Goal: Communication & Community: Answer question/provide support

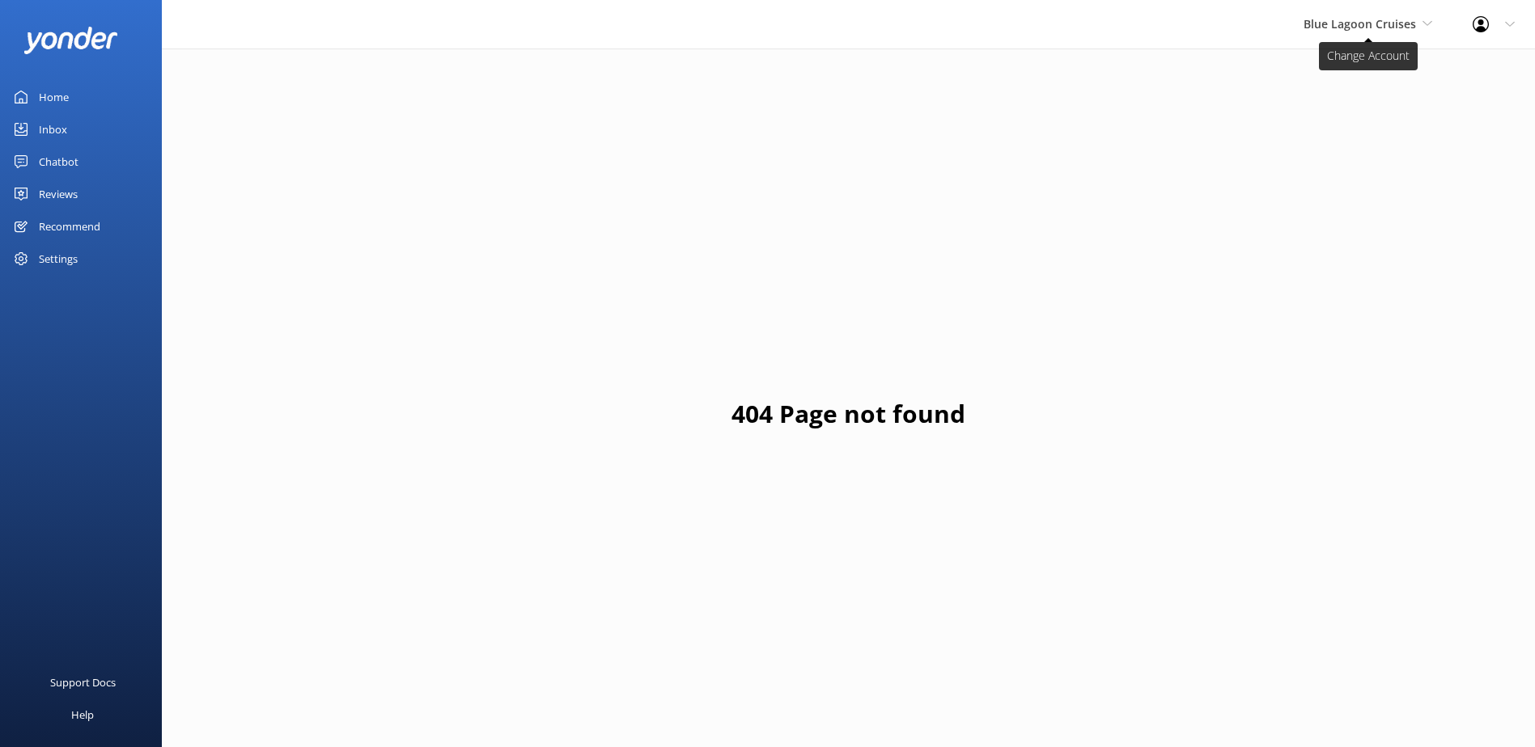
click at [1343, 21] on span "Blue Lagoon Cruises" at bounding box center [1359, 23] width 112 height 15
click at [1347, 74] on link "South Sea Sailing" at bounding box center [1364, 68] width 162 height 39
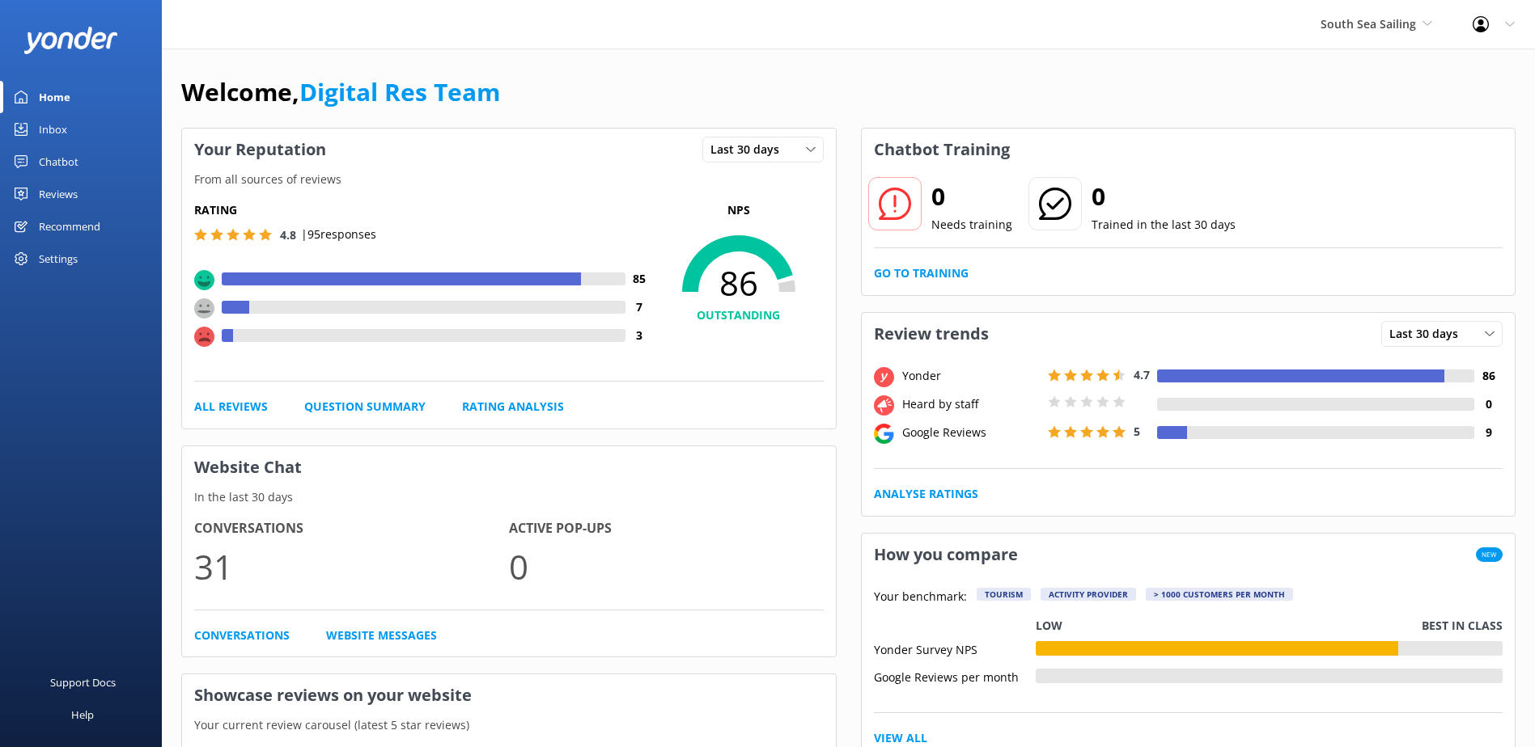
click at [1333, 40] on div "South Sea Sailing South Sea Sailing South Sea Cruises Malamala Beach Club Aweso…" at bounding box center [1376, 24] width 152 height 49
click at [59, 117] on div "Inbox" at bounding box center [53, 129] width 28 height 32
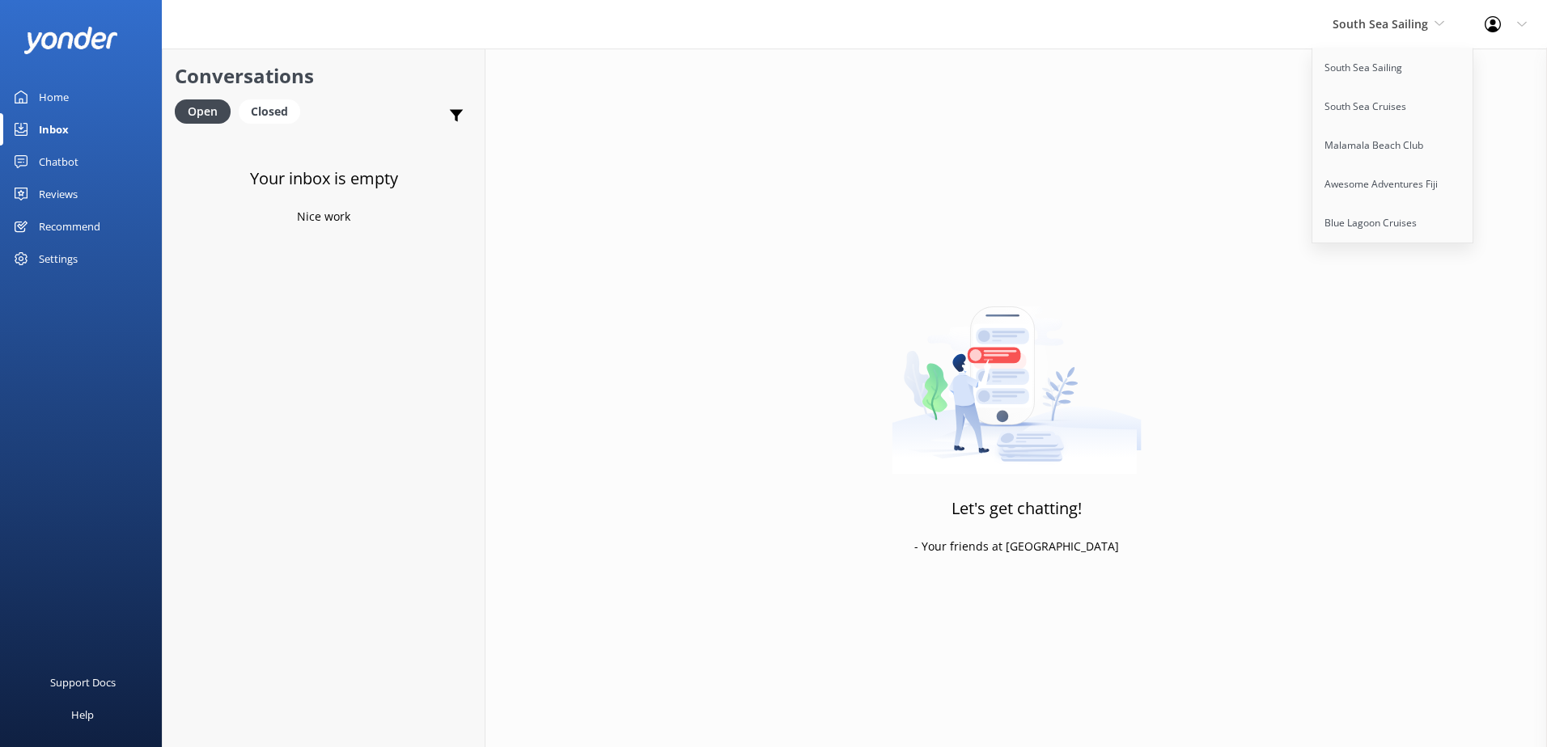
click at [1117, 131] on div "Let's get chatting! - Your friends at Yonder" at bounding box center [1015, 422] width 1061 height 747
click at [1414, 13] on div "South Sea Sailing South Sea Sailing South Sea Cruises Malamala Beach Club Aweso…" at bounding box center [1388, 24] width 152 height 49
click at [1392, 36] on div "South Sea Sailing South Sea Sailing South Sea Cruises Malamala Beach Club Aweso…" at bounding box center [1388, 24] width 152 height 49
click at [1387, 111] on link "South Sea Cruises" at bounding box center [1393, 106] width 162 height 39
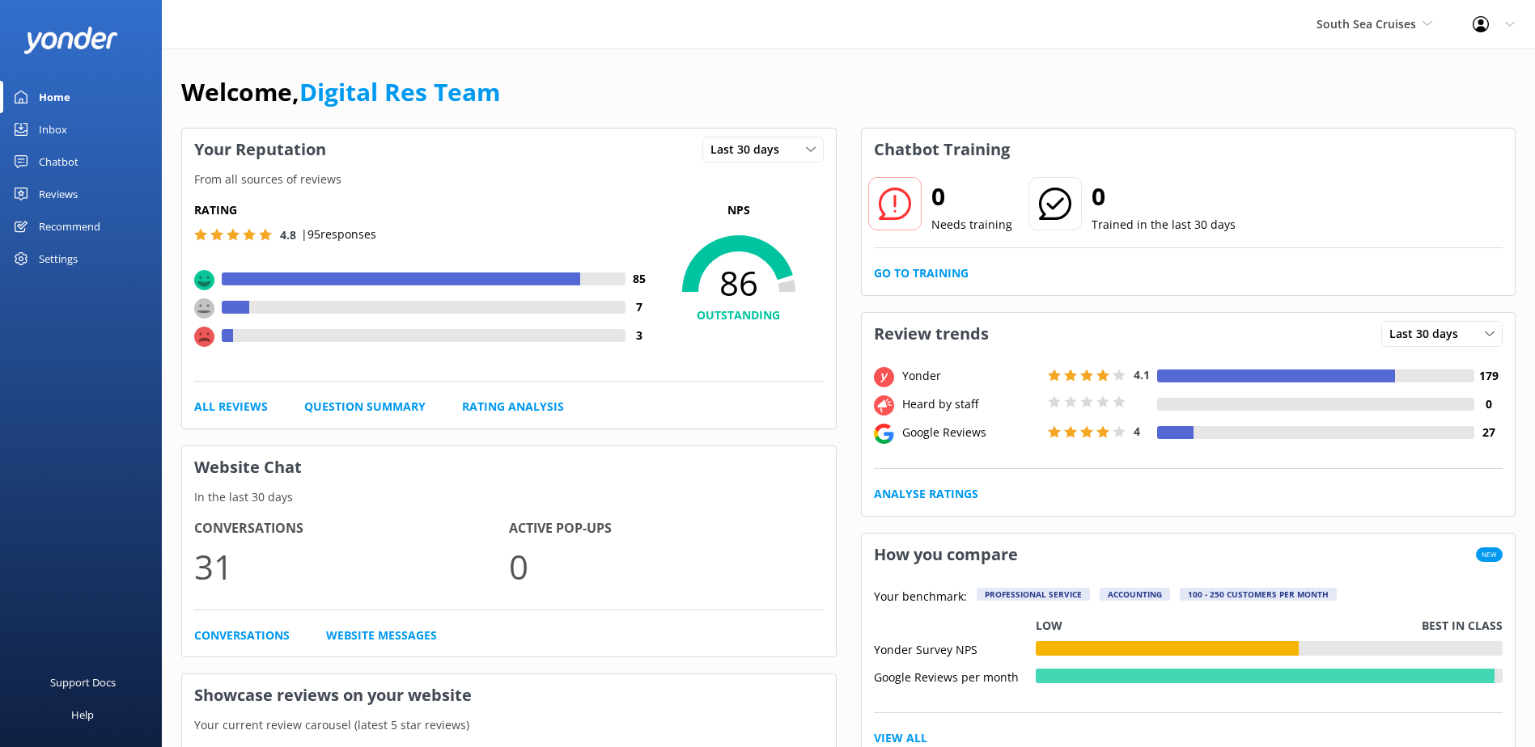
click at [35, 133] on link "Inbox" at bounding box center [81, 129] width 162 height 32
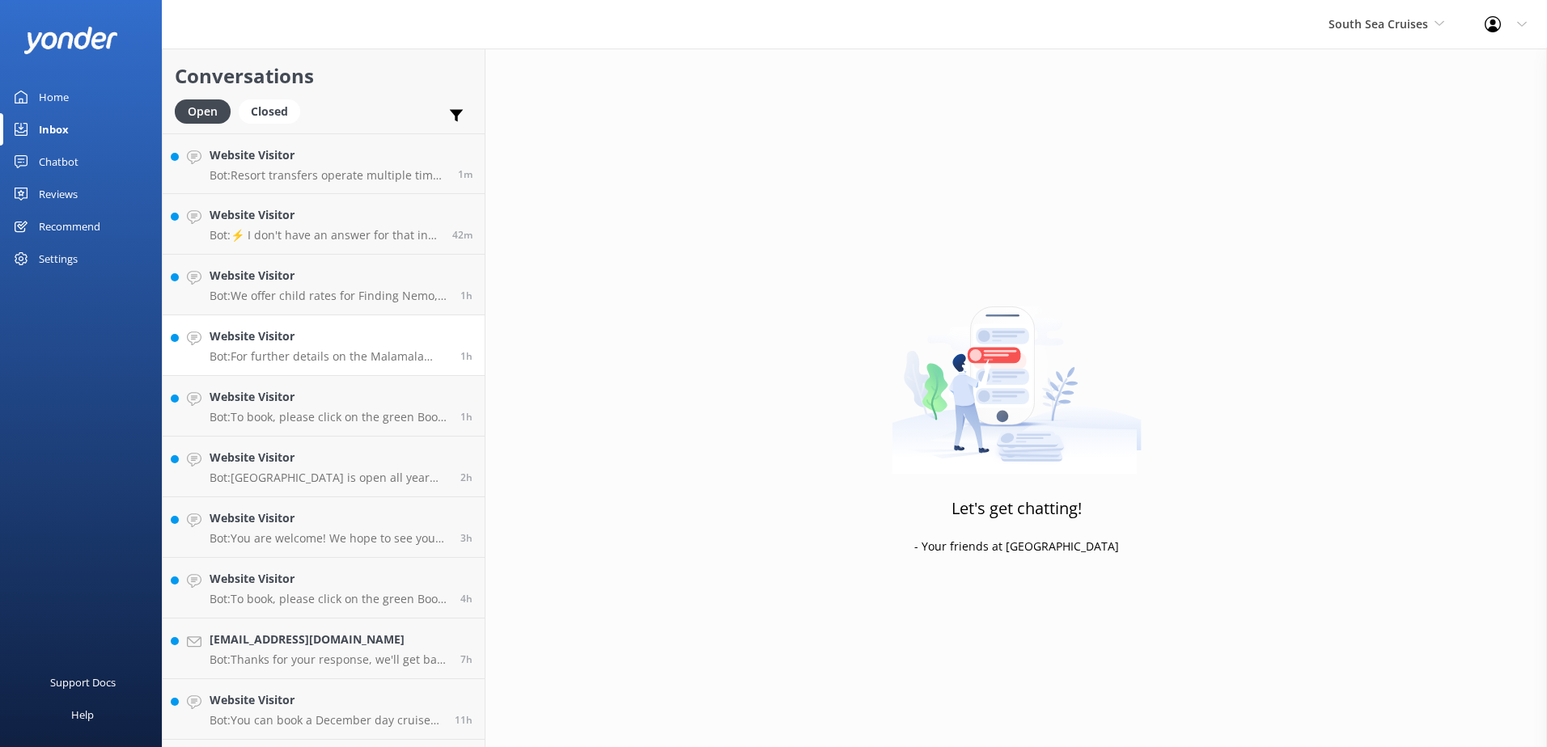
scroll to position [417, 0]
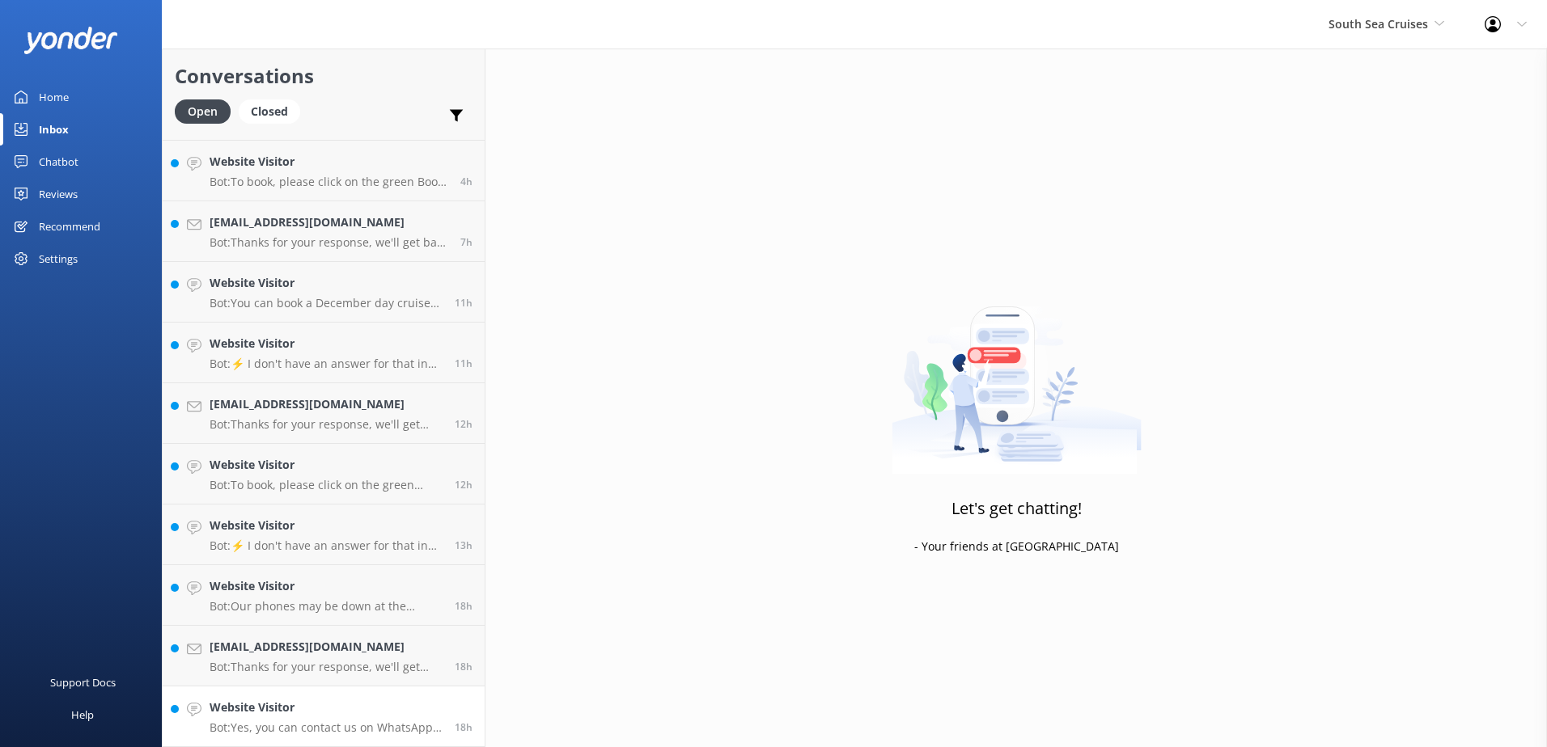
click at [359, 729] on p "Bot: Yes, you can contact us on WhatsApp by either messaging or calling via the…" at bounding box center [326, 728] width 233 height 15
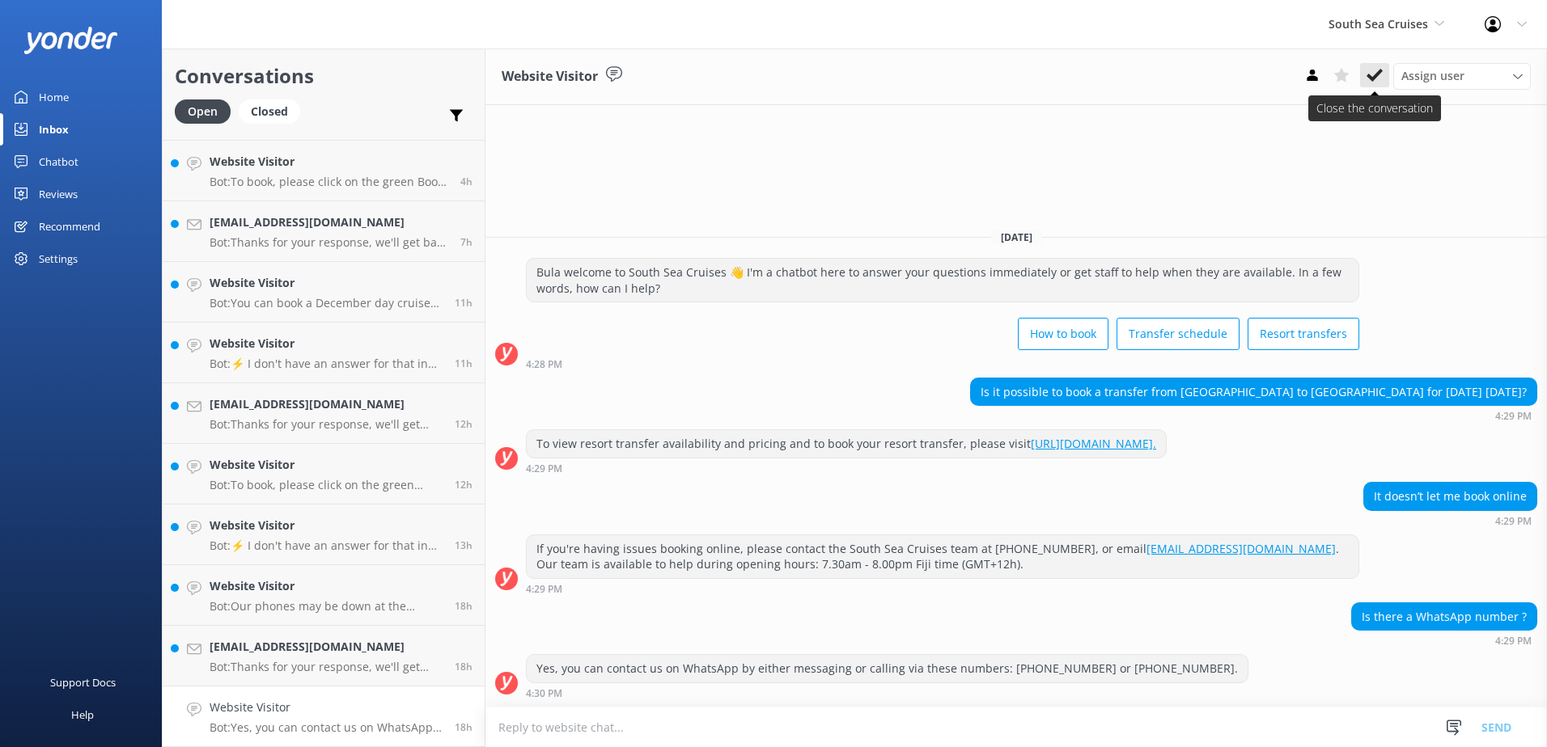
click at [1380, 78] on icon at bounding box center [1374, 75] width 16 height 16
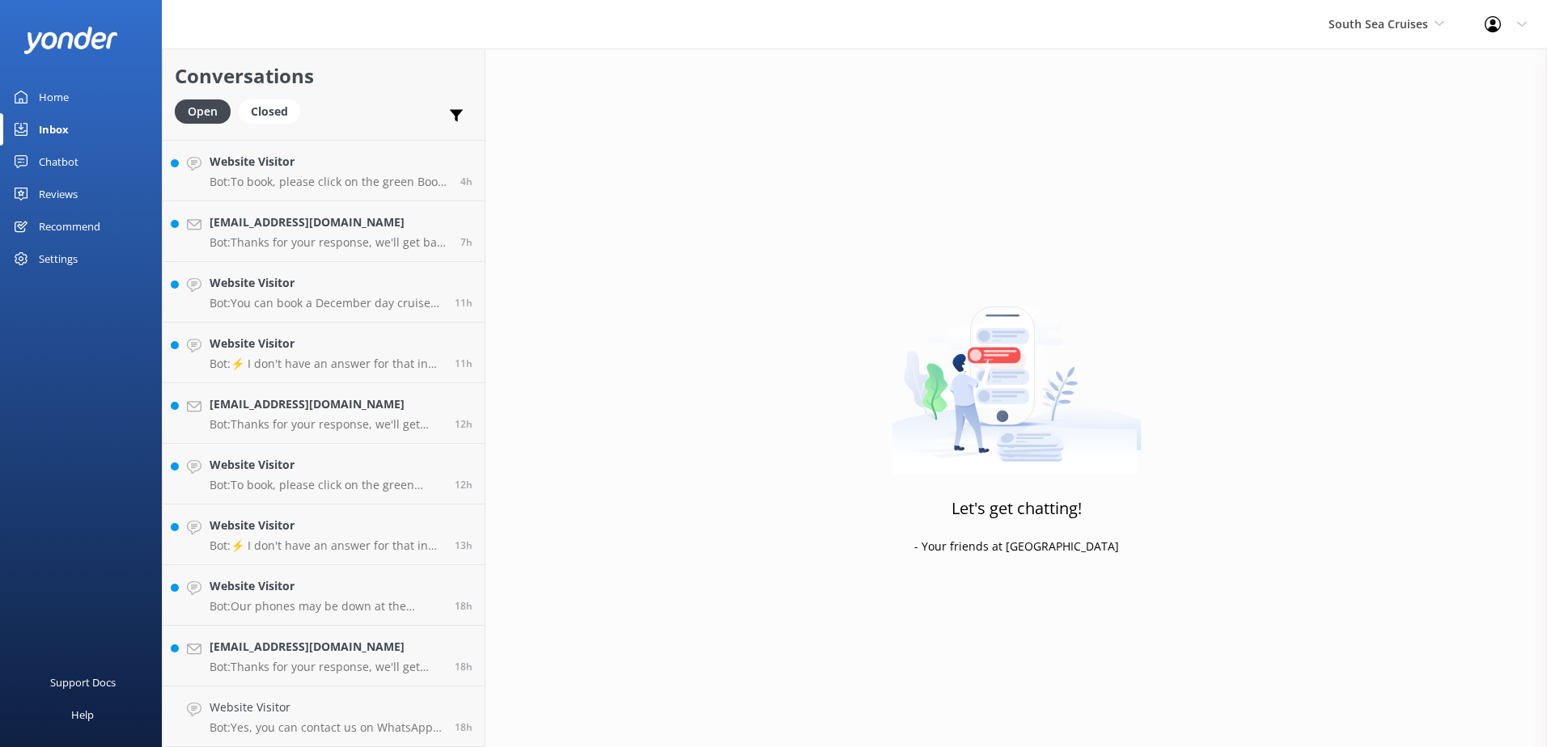
scroll to position [357, 0]
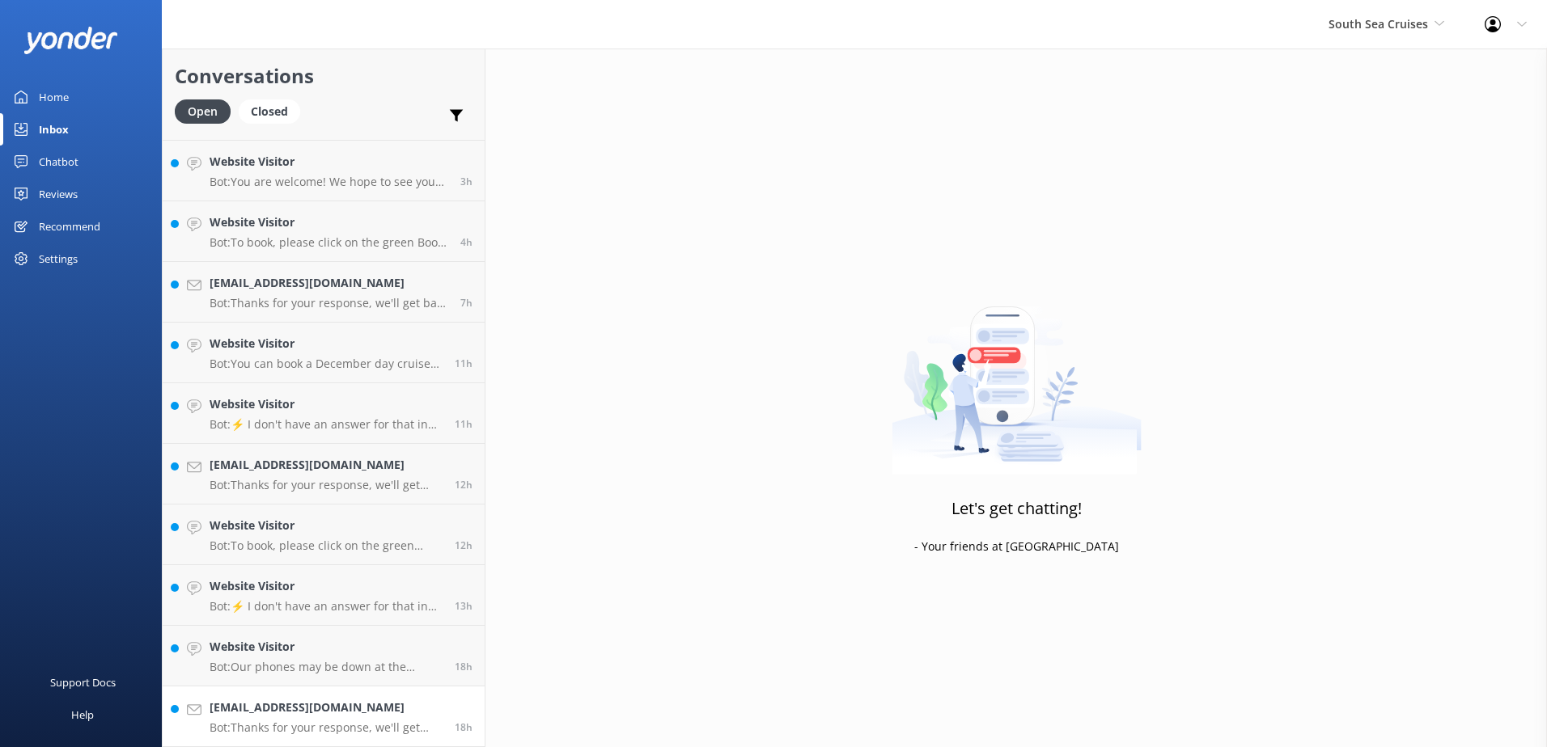
click at [314, 720] on div "solcarranza1507@gmail.com Bot: Thanks for your response, we'll get back to you …" at bounding box center [326, 717] width 233 height 36
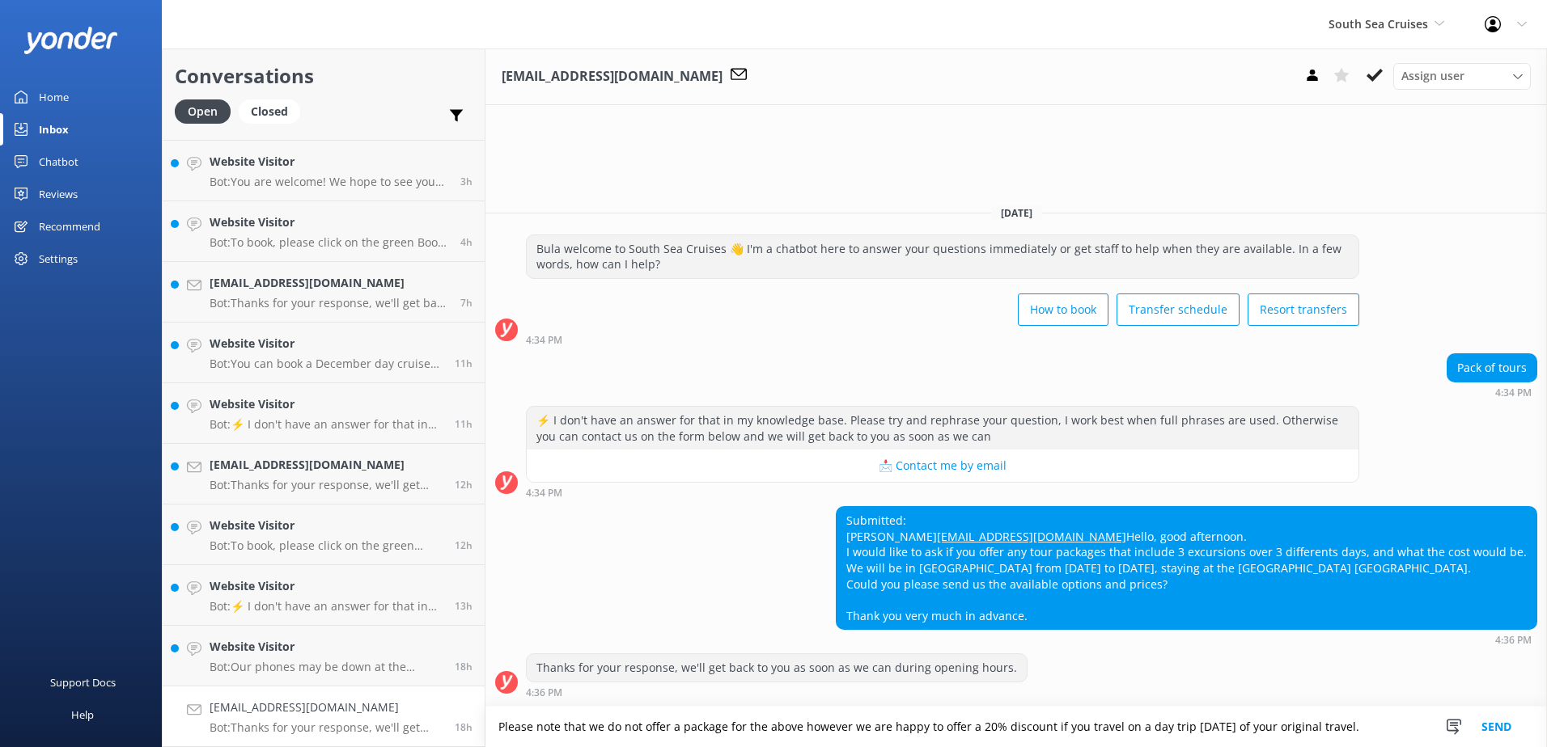
type textarea "Please note that we do not offer a package for the above however we are happy t…"
click at [1493, 734] on button "Send" at bounding box center [1496, 727] width 61 height 40
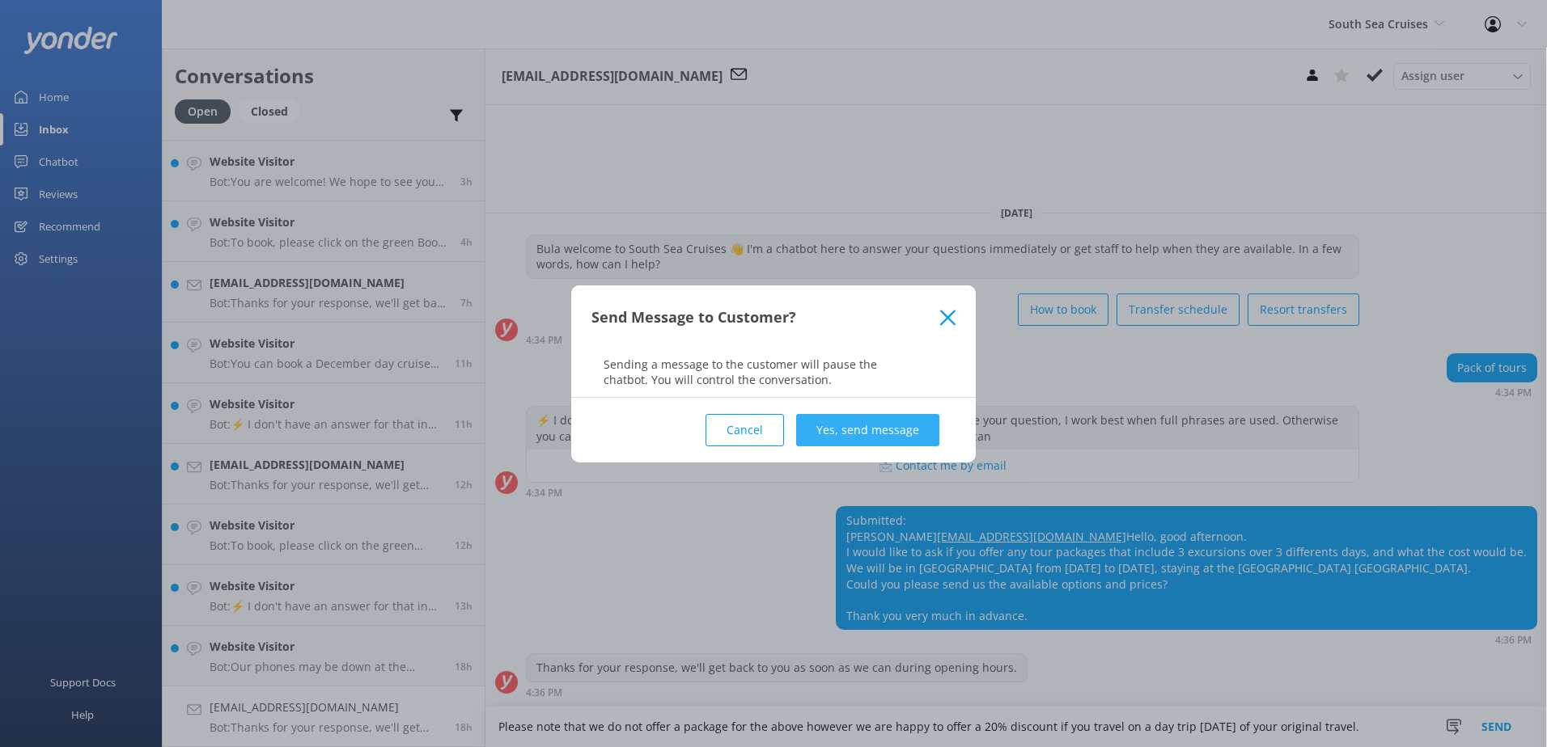
click at [874, 446] on button "Yes, send message" at bounding box center [867, 430] width 143 height 32
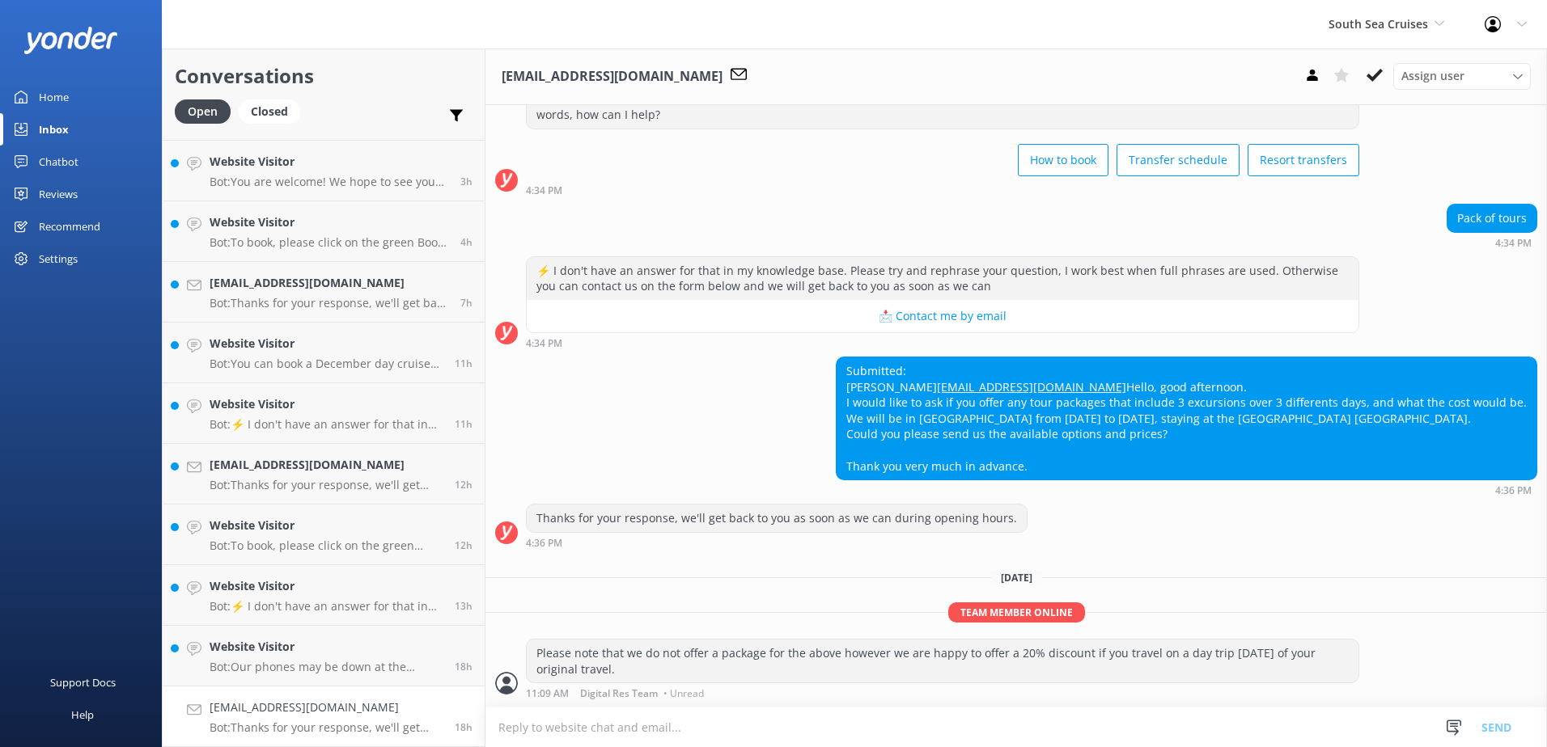
scroll to position [95, 0]
click at [1380, 70] on use at bounding box center [1374, 75] width 16 height 13
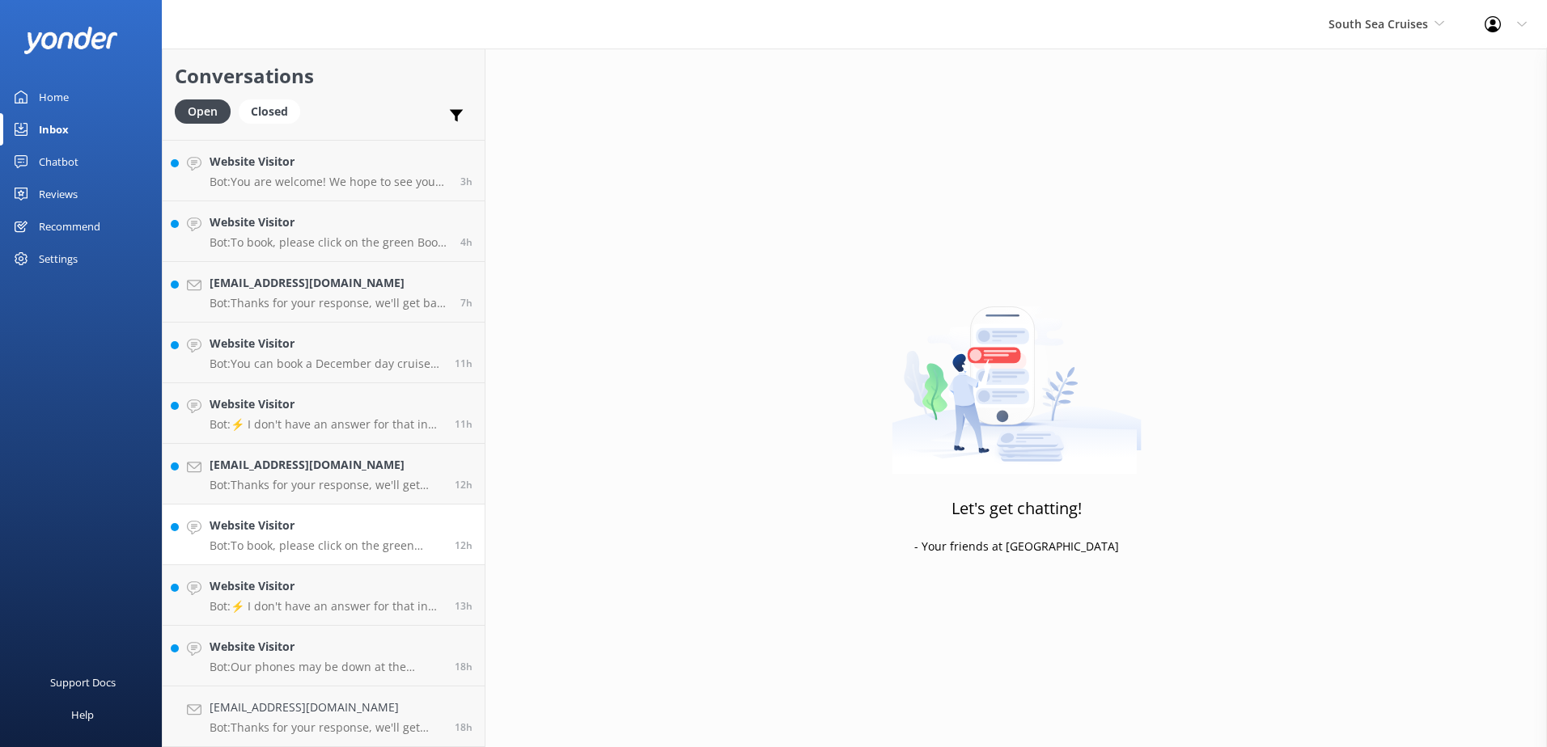
scroll to position [296, 0]
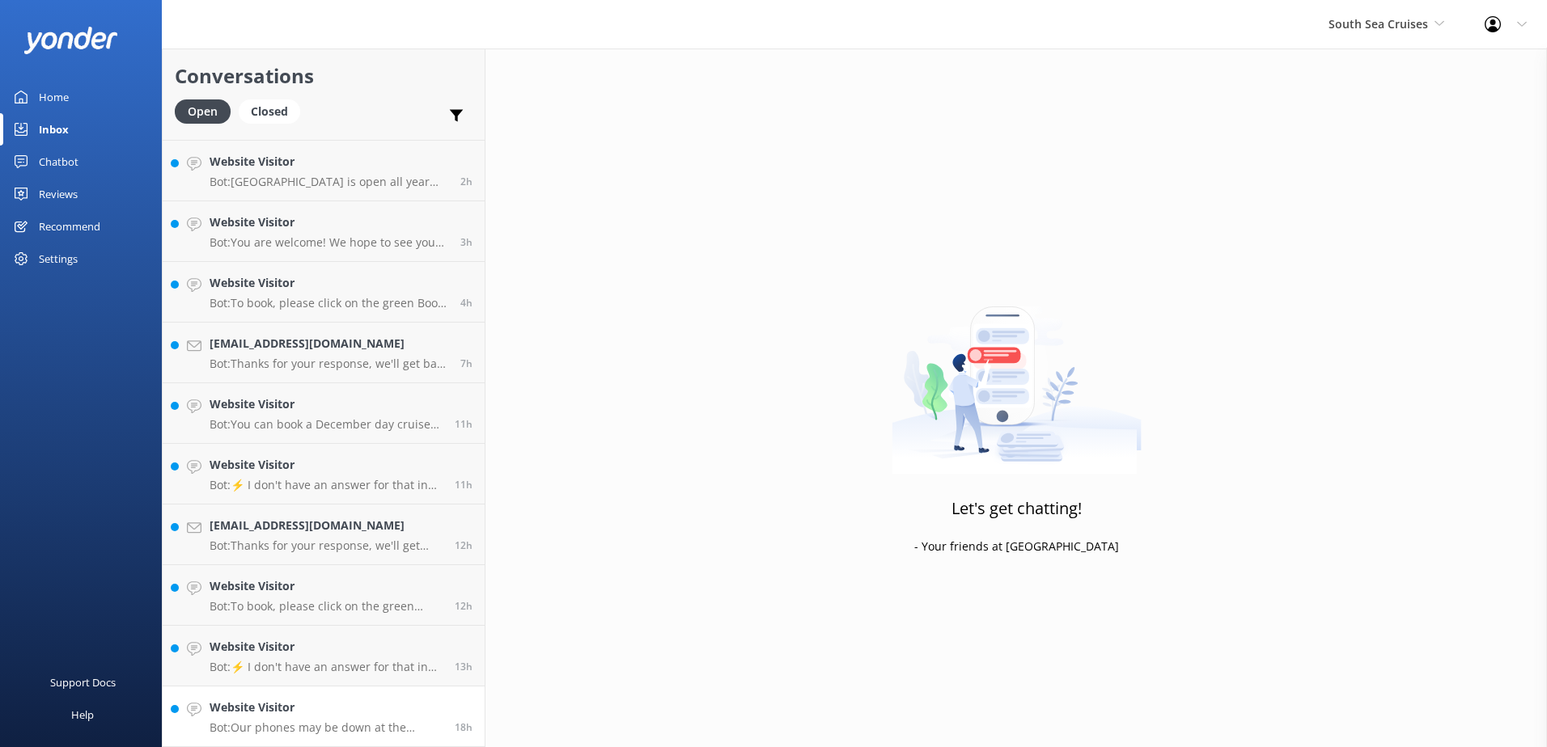
click at [328, 720] on div "Website Visitor Bot: Our phones may be down at the moment. Please send us an em…" at bounding box center [326, 717] width 233 height 36
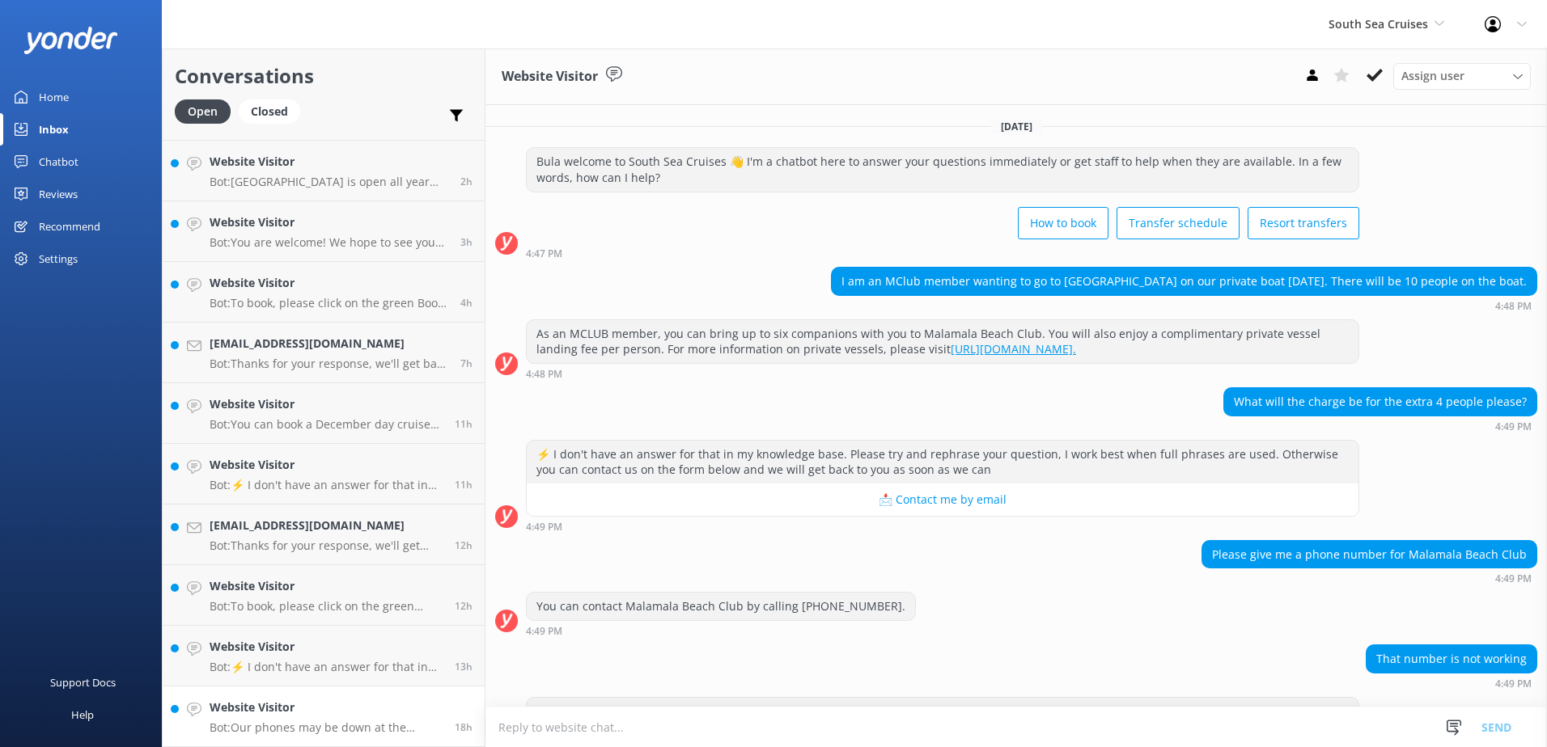
scroll to position [91, 0]
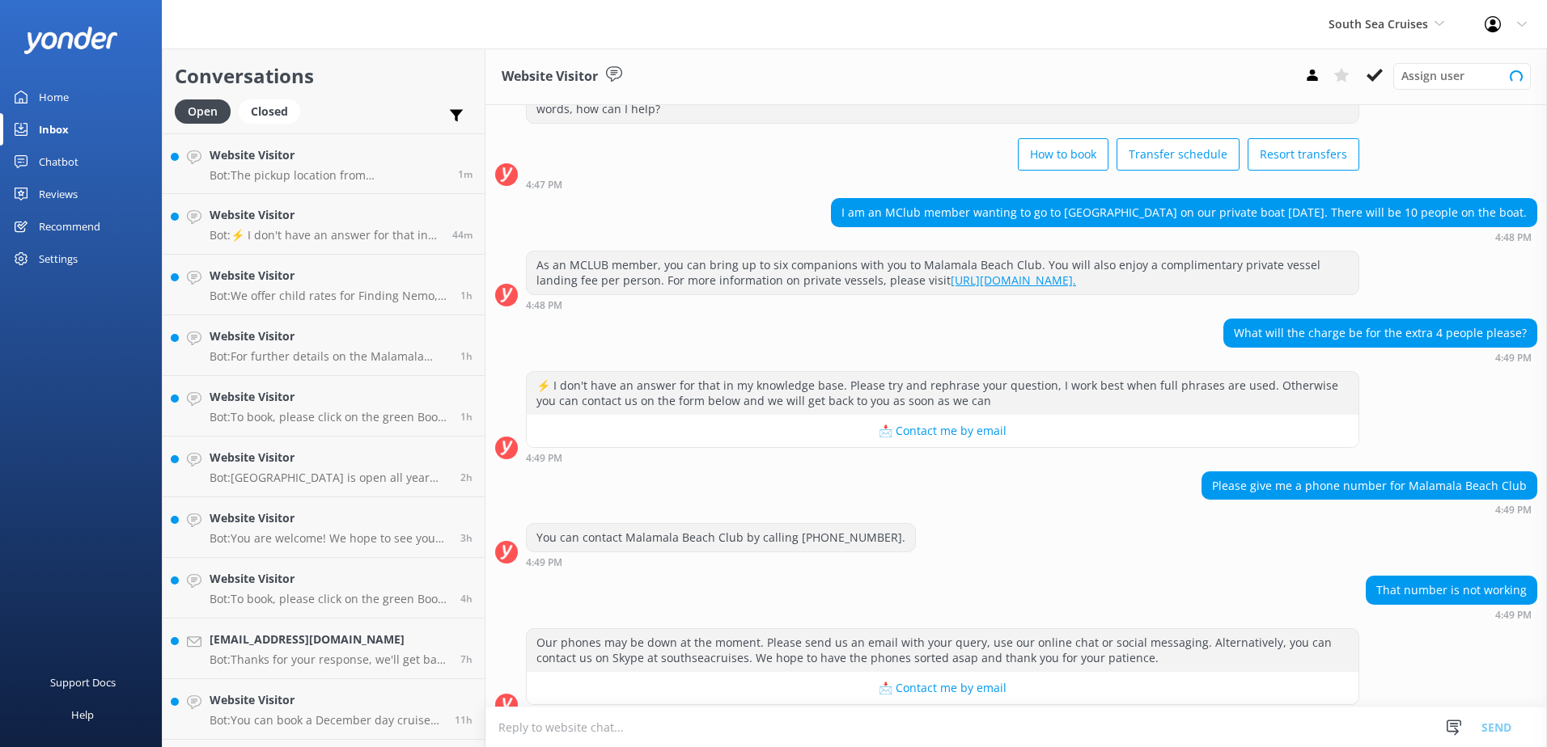
scroll to position [91, 0]
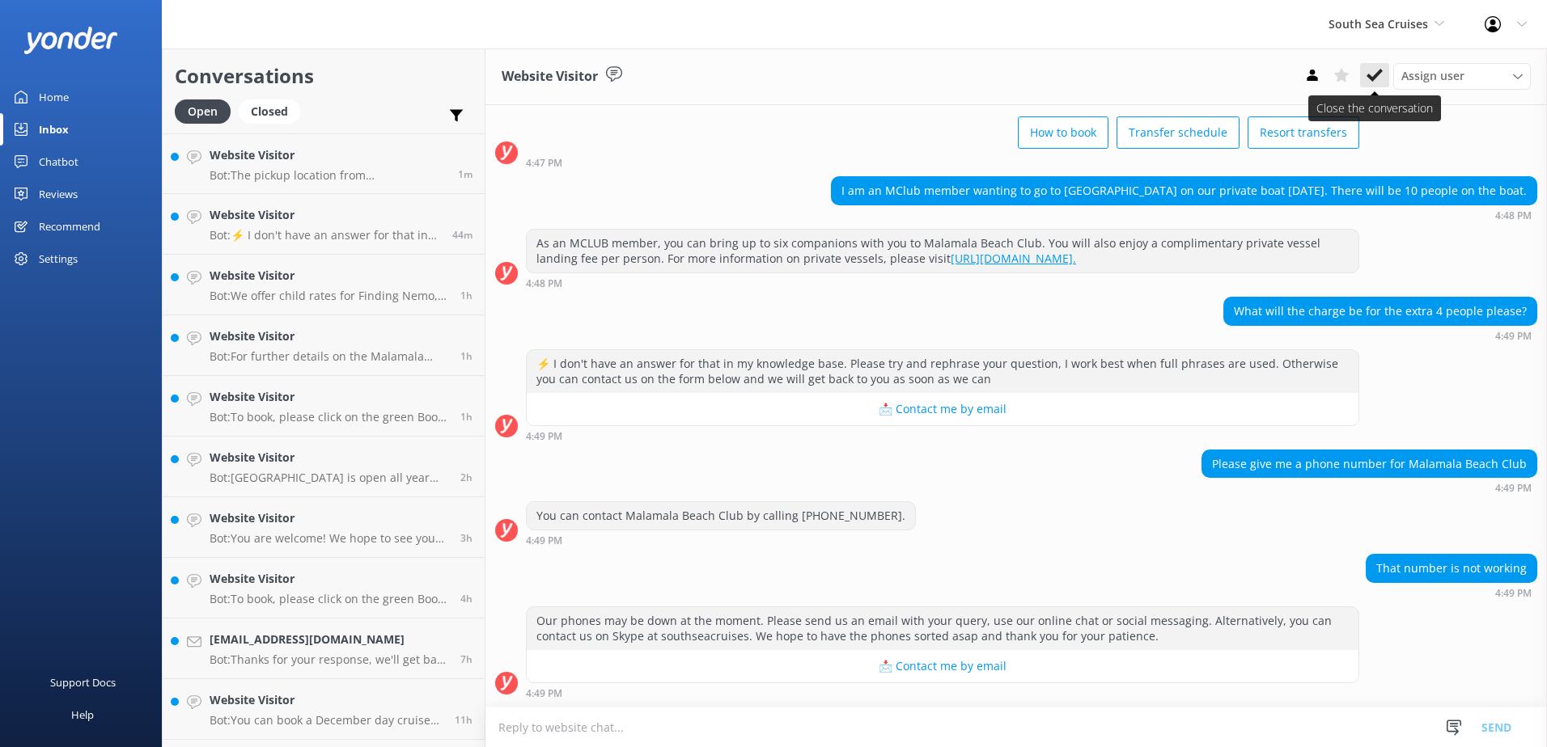
click at [1377, 83] on icon at bounding box center [1374, 75] width 16 height 16
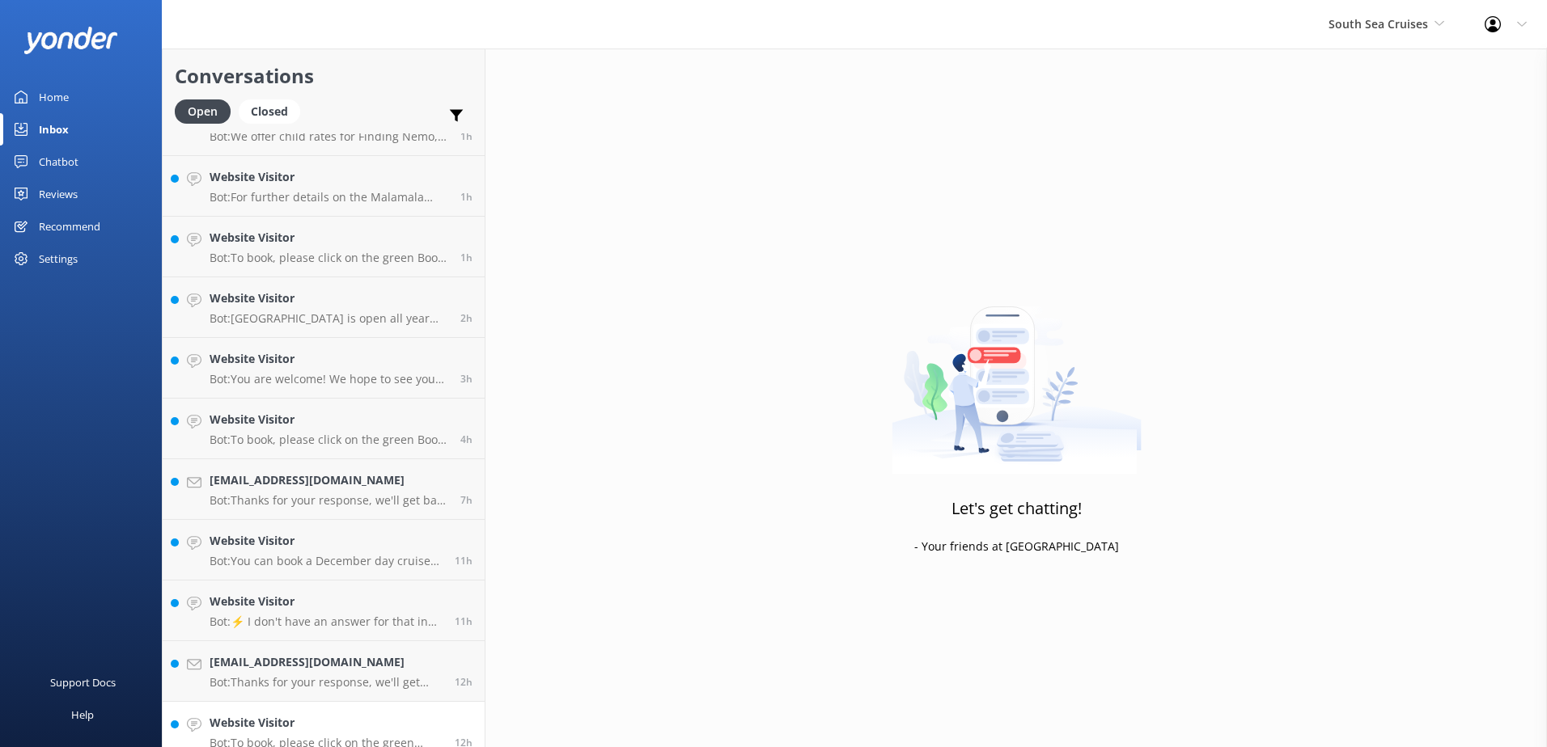
scroll to position [235, 0]
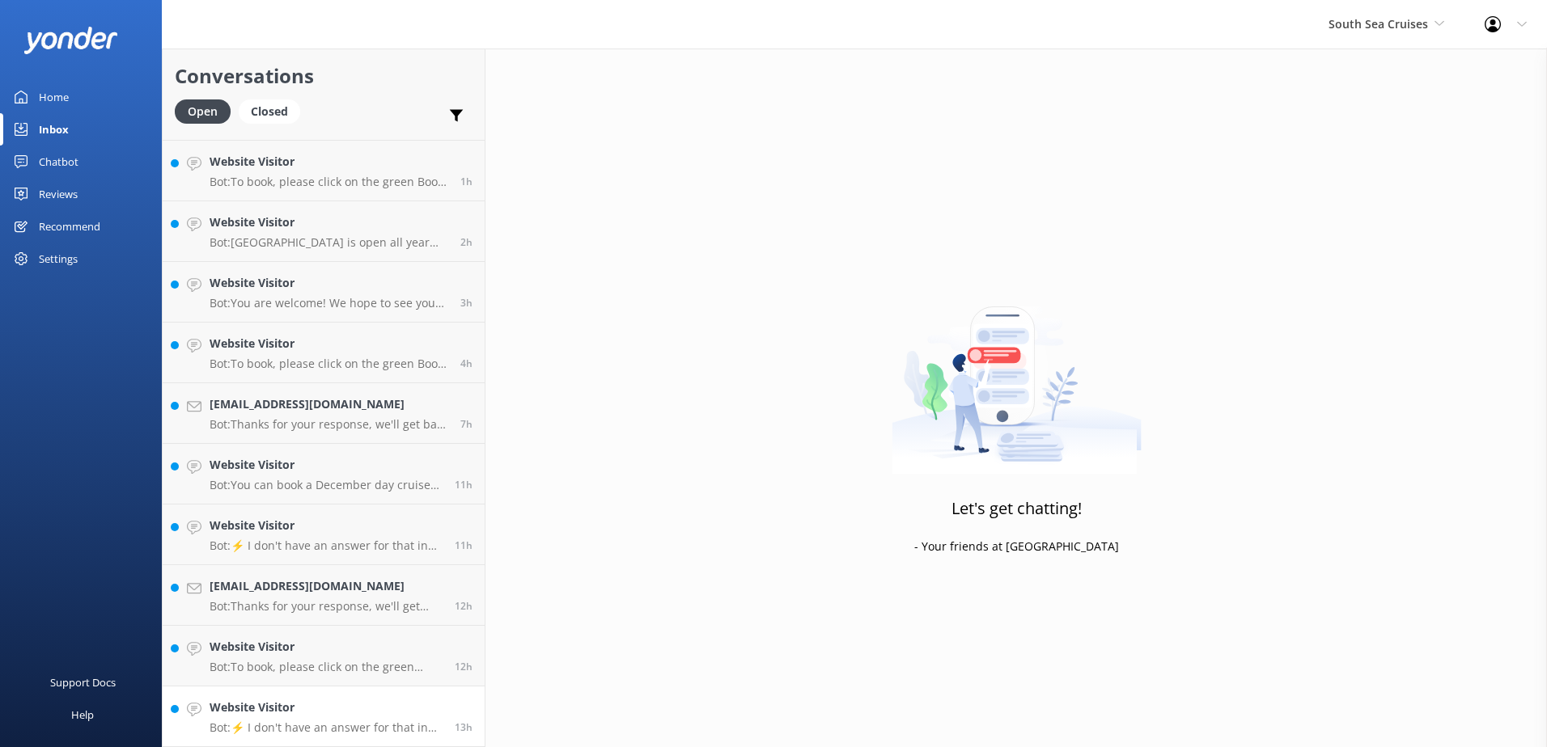
click at [362, 721] on p "Bot: ⚡ I don't have an answer for that in my knowledge base. Please try and rep…" at bounding box center [326, 728] width 233 height 15
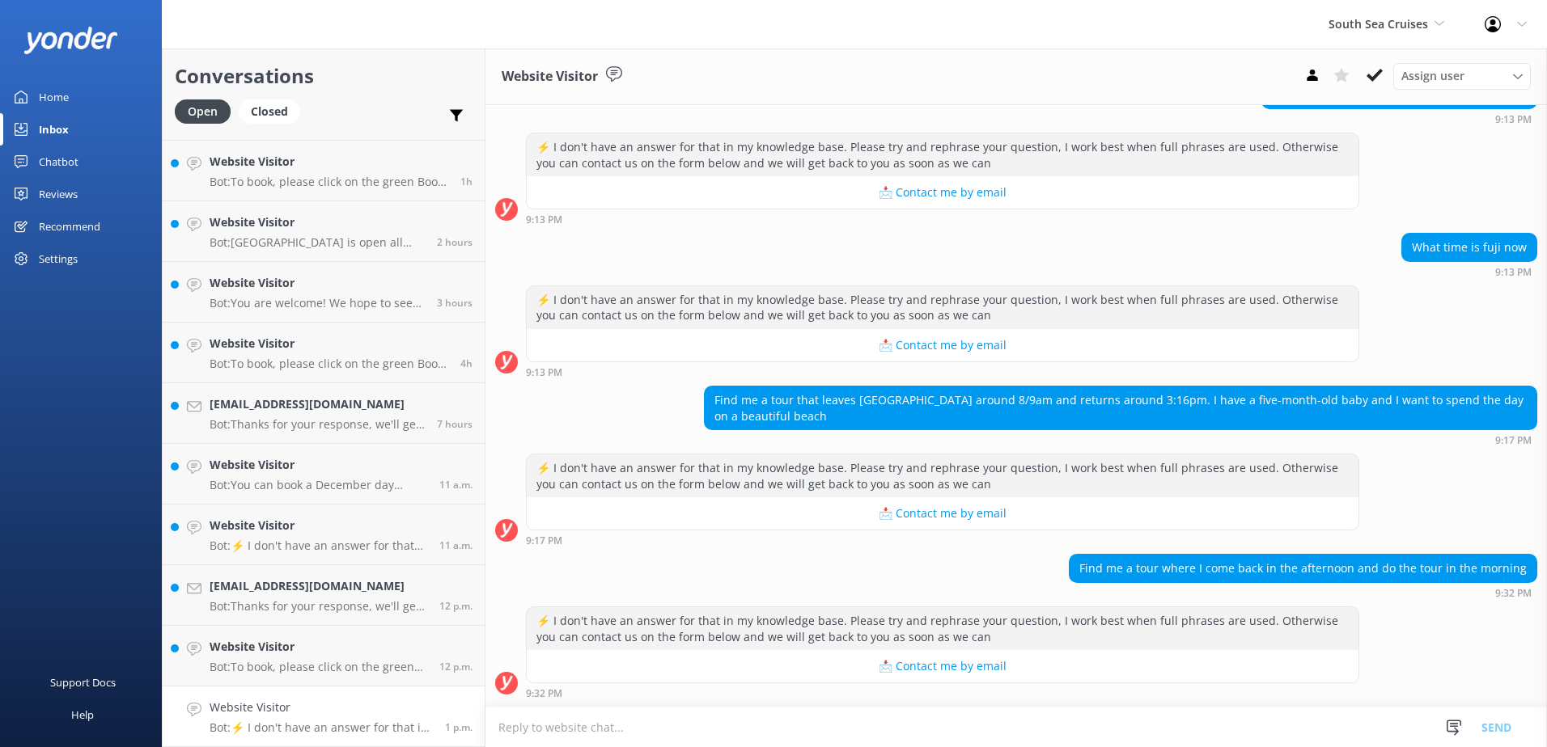
scroll to position [1, 0]
click at [971, 737] on textarea at bounding box center [1015, 728] width 1061 height 40
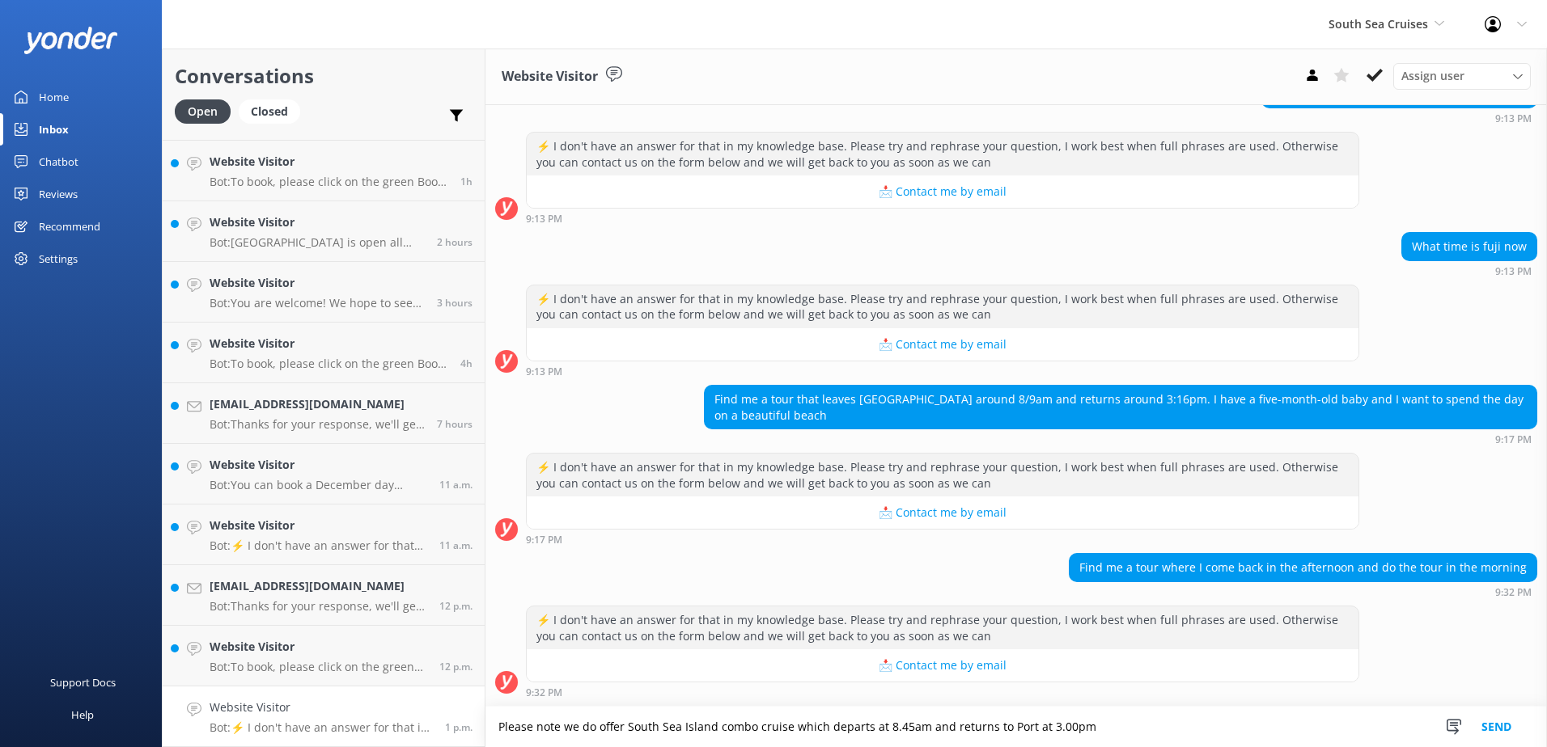
click at [1192, 733] on textarea "Please note we do offer South Sea Island combo cruise which departs at 8.45am a…" at bounding box center [1015, 727] width 1061 height 40
type textarea "Please note we do offer South Sea Island combo cruise which departs at 8.45am a…"
click at [1530, 726] on div "Snippets Manage Save time responding and get consistent tone of response by cre…" at bounding box center [1483, 727] width 125 height 40
click at [1490, 735] on button "Send" at bounding box center [1496, 727] width 61 height 40
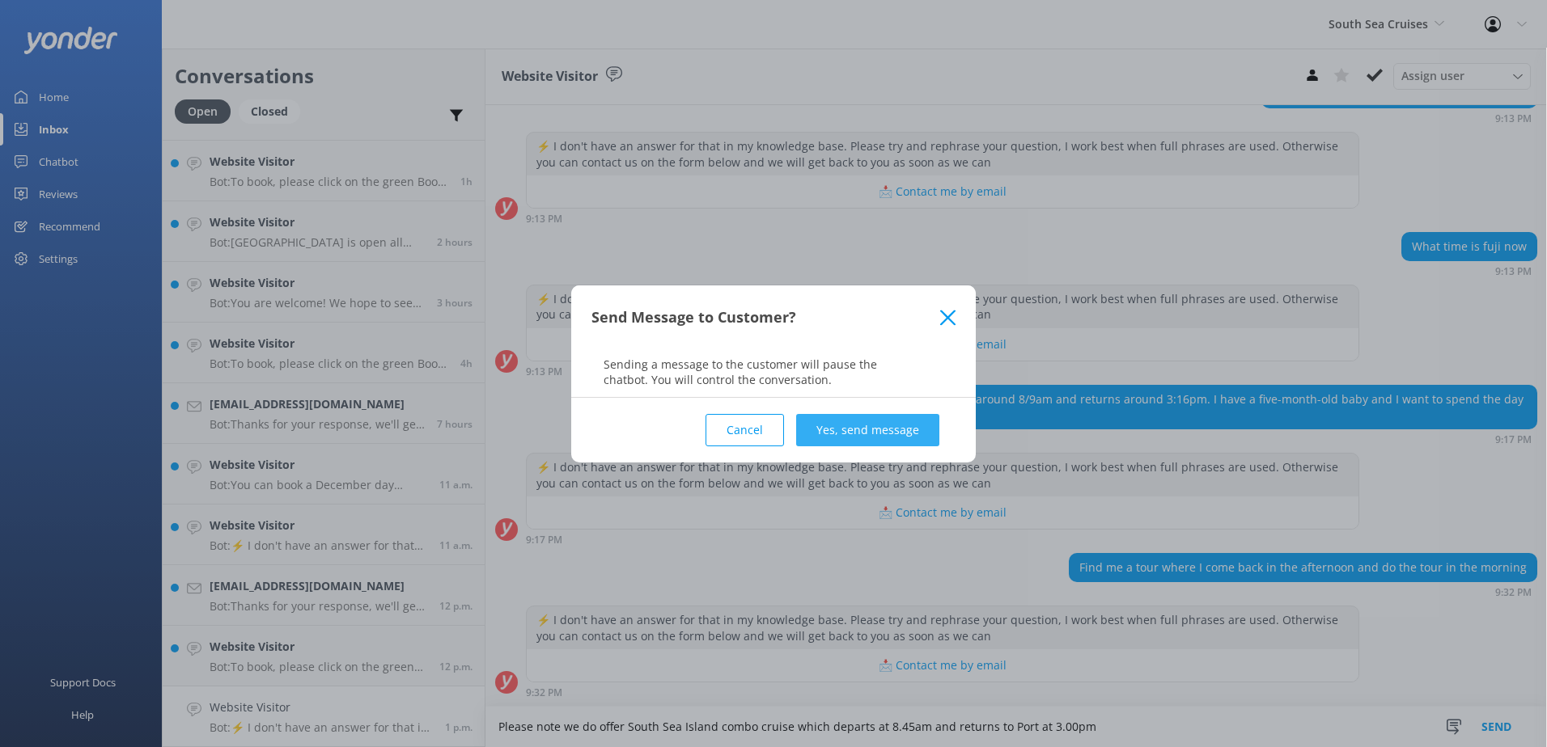
click at [844, 420] on button "Yes, send message" at bounding box center [867, 430] width 143 height 32
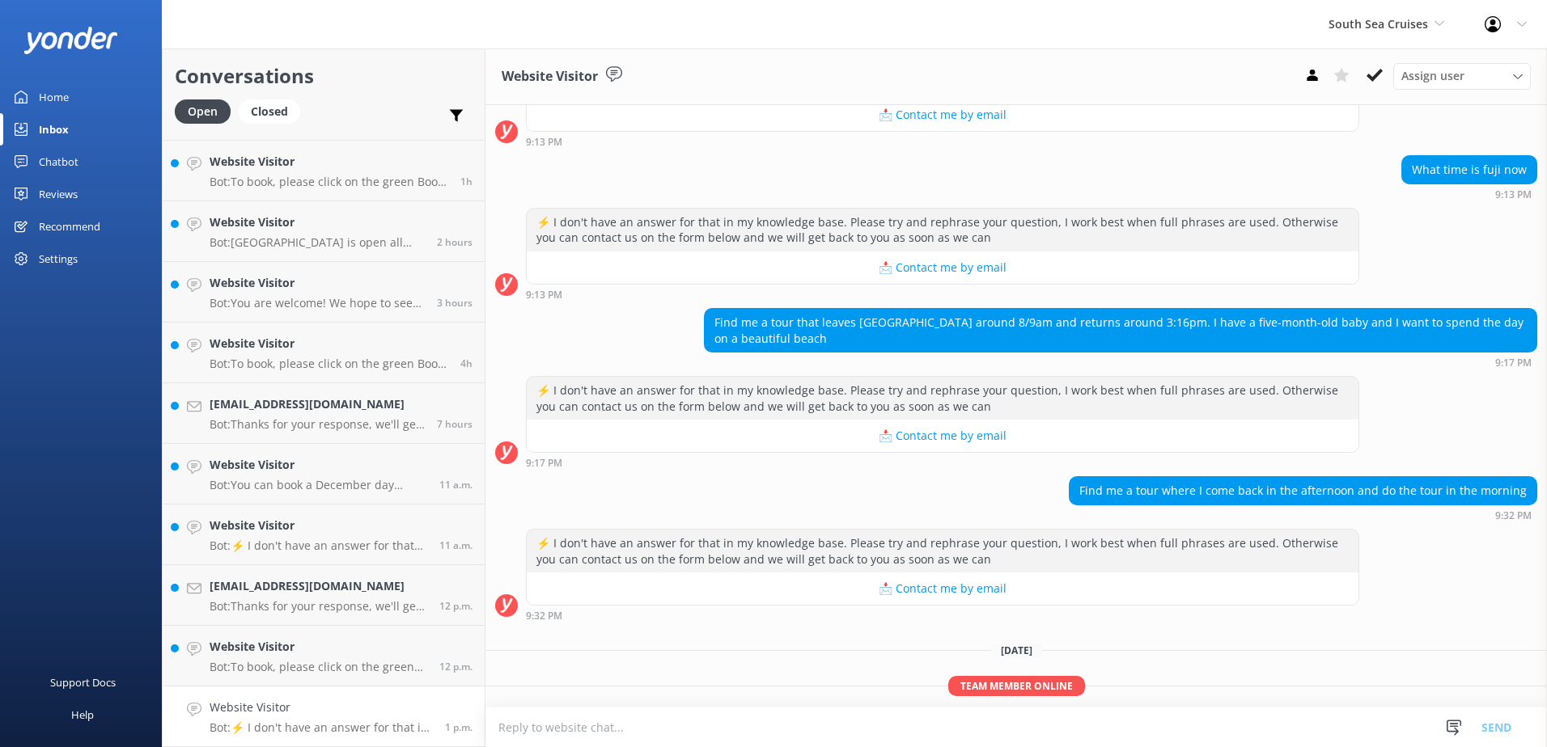
scroll to position [1070, 0]
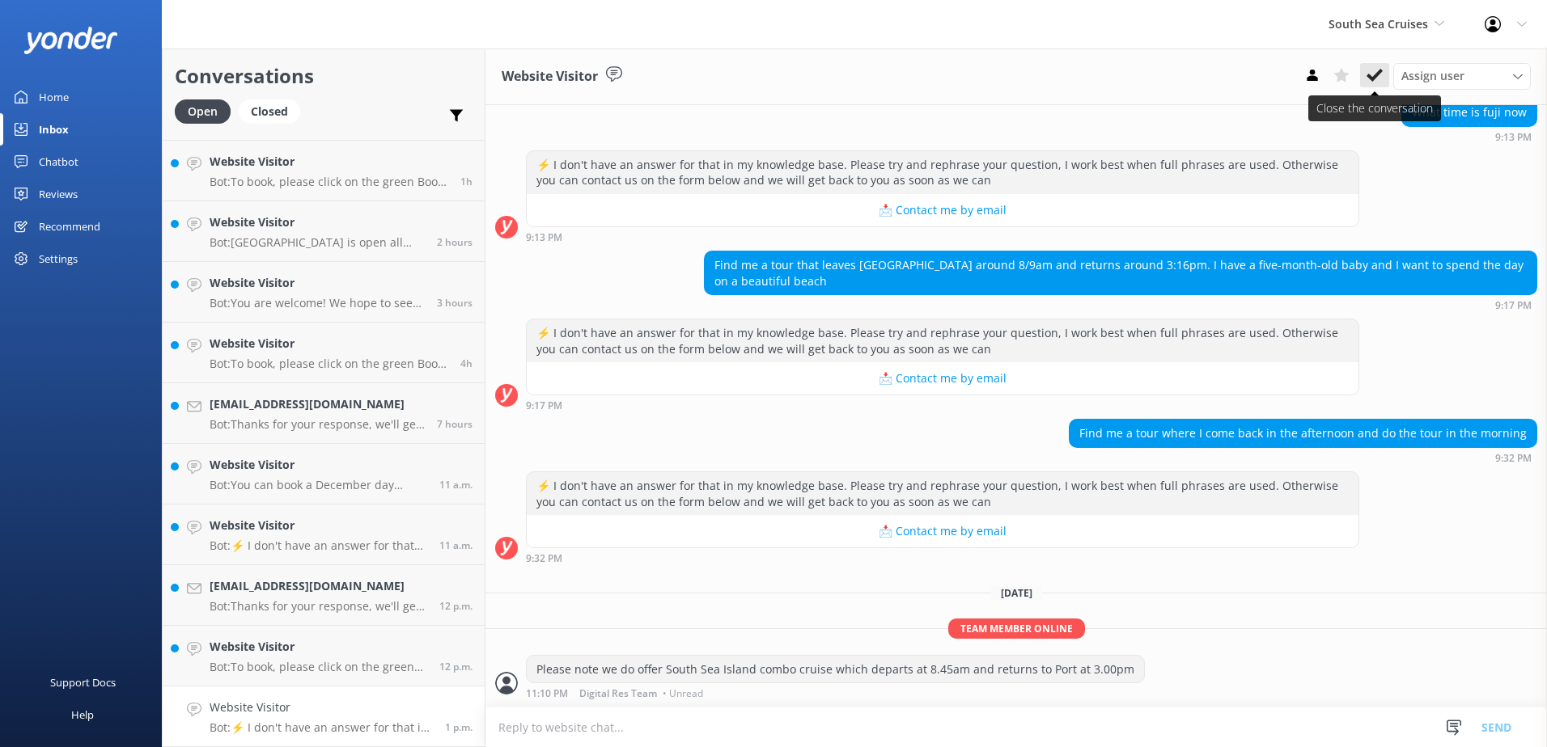
click at [1382, 73] on icon at bounding box center [1374, 75] width 16 height 16
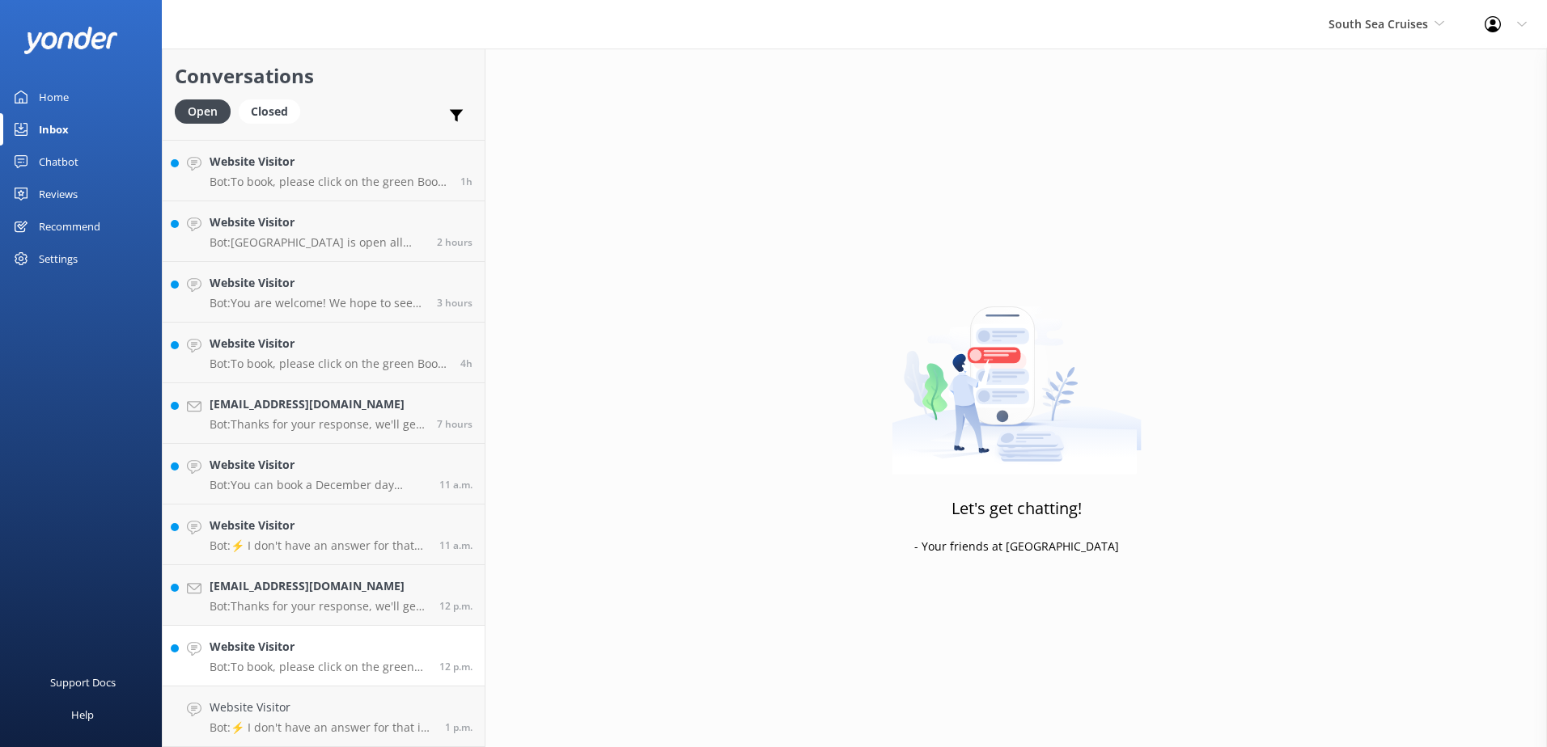
scroll to position [175, 0]
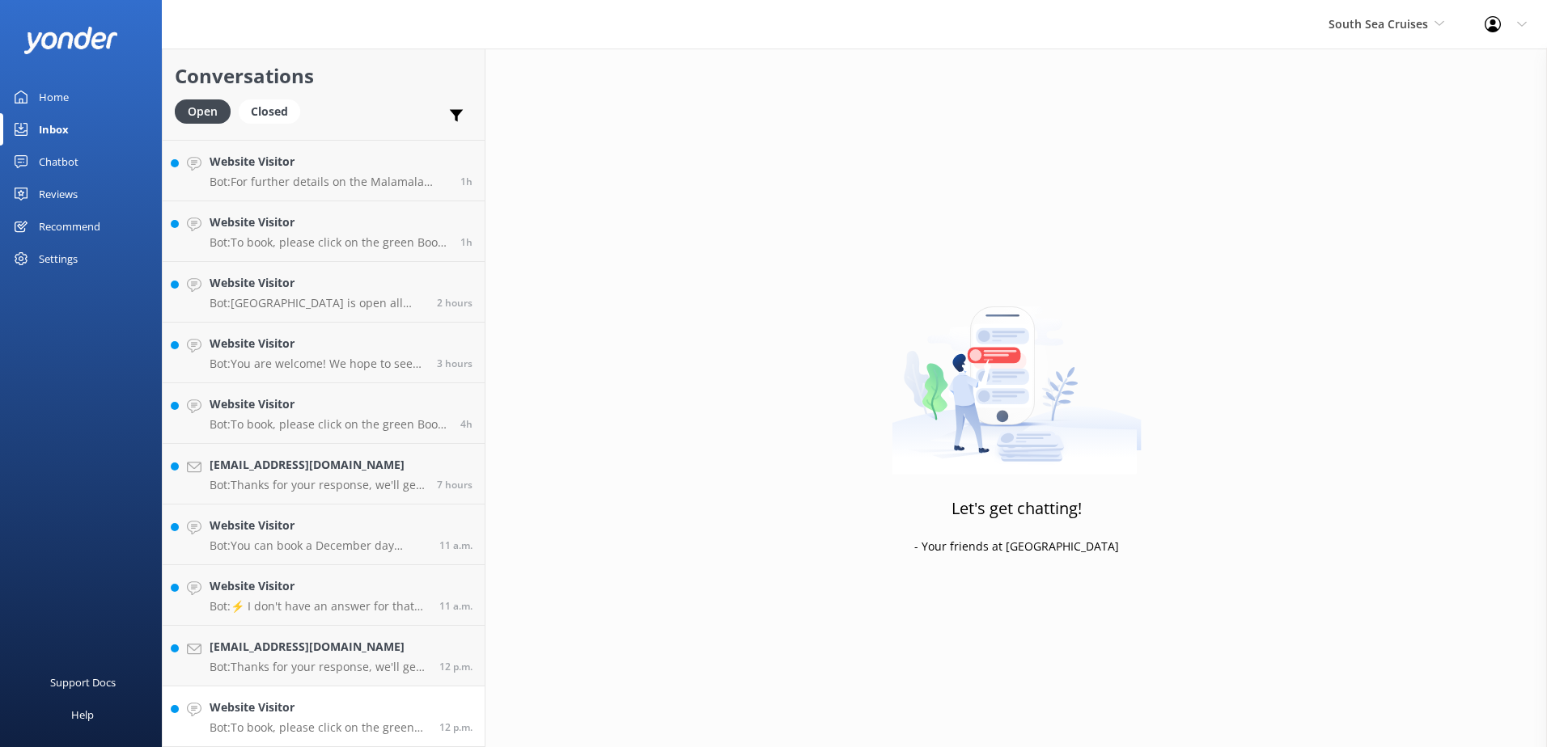
click at [335, 701] on h4 "Website Visitor" at bounding box center [319, 708] width 218 height 18
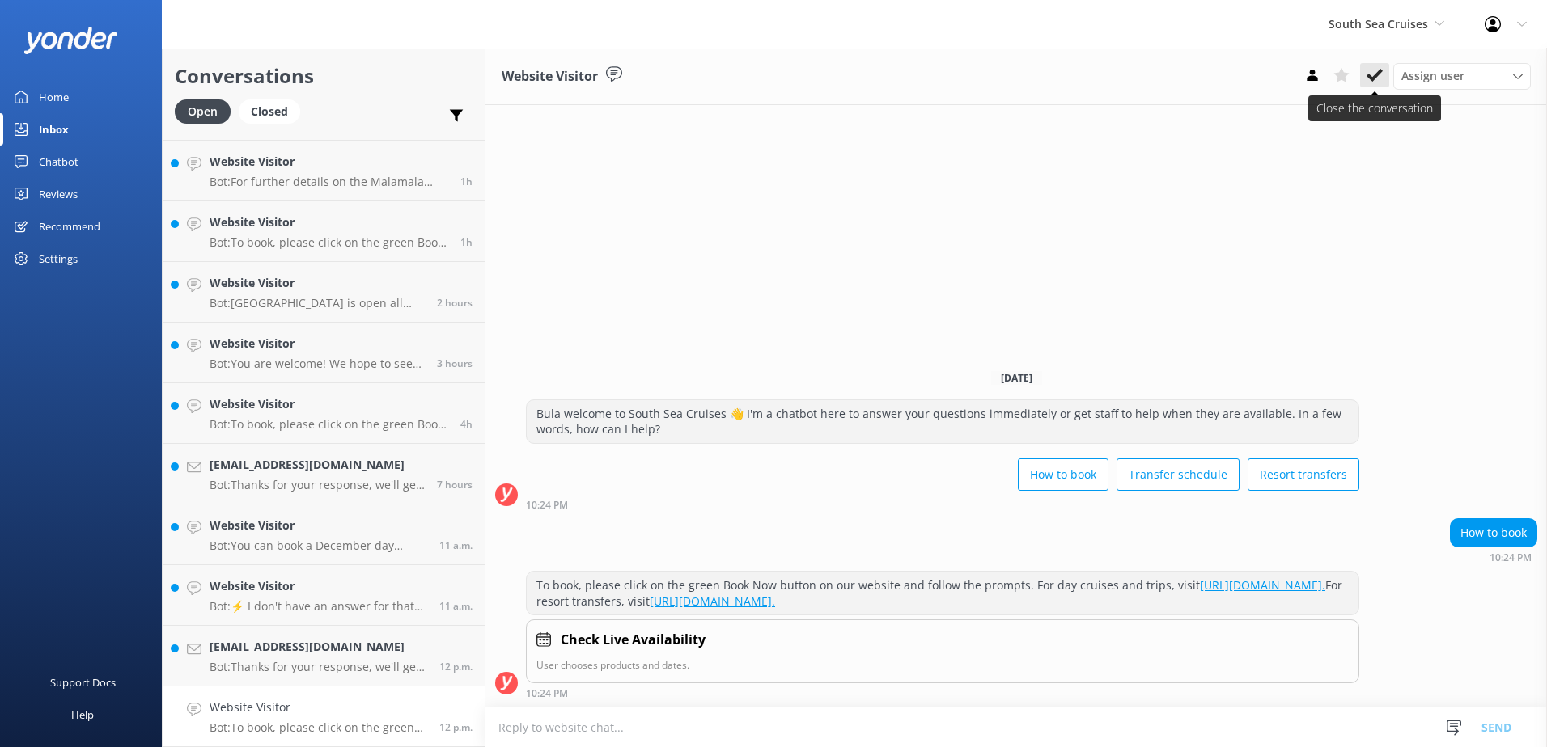
click at [1374, 82] on icon at bounding box center [1374, 75] width 16 height 16
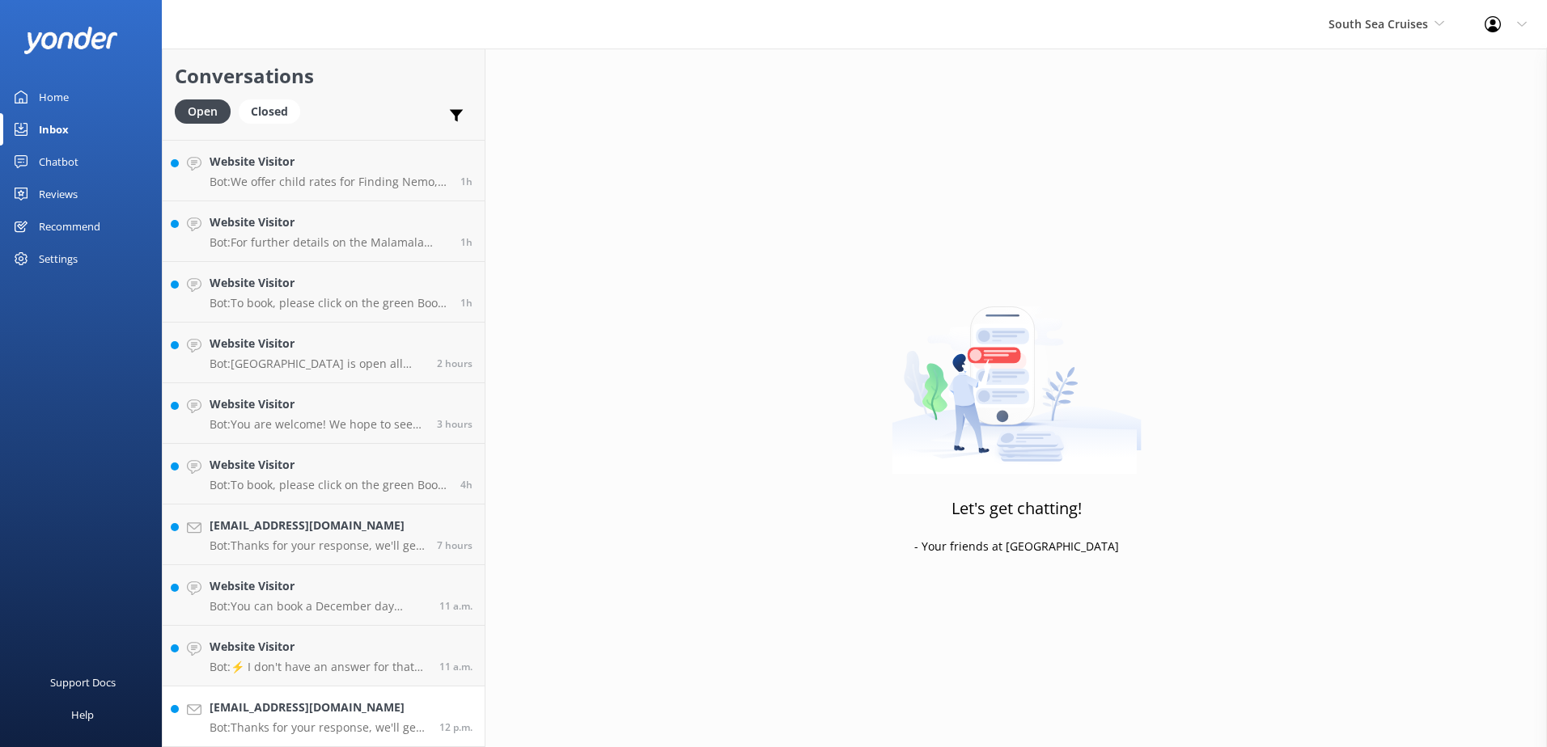
scroll to position [114, 0]
click at [332, 731] on p "Bot: Thanks for your response, we'll get back to you as soon as we can during o…" at bounding box center [319, 728] width 218 height 15
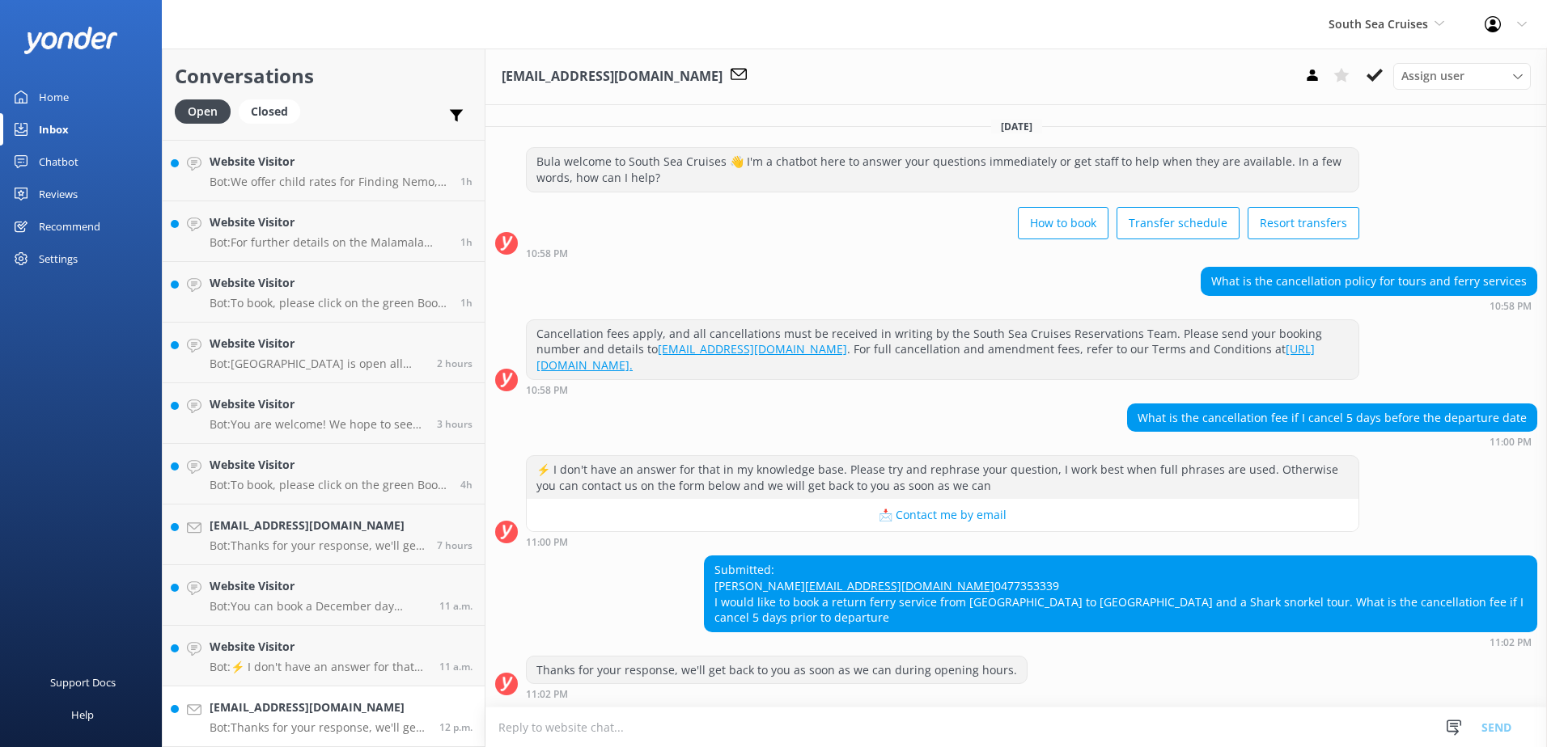
scroll to position [32, 0]
click at [880, 729] on textarea at bounding box center [1015, 728] width 1061 height 40
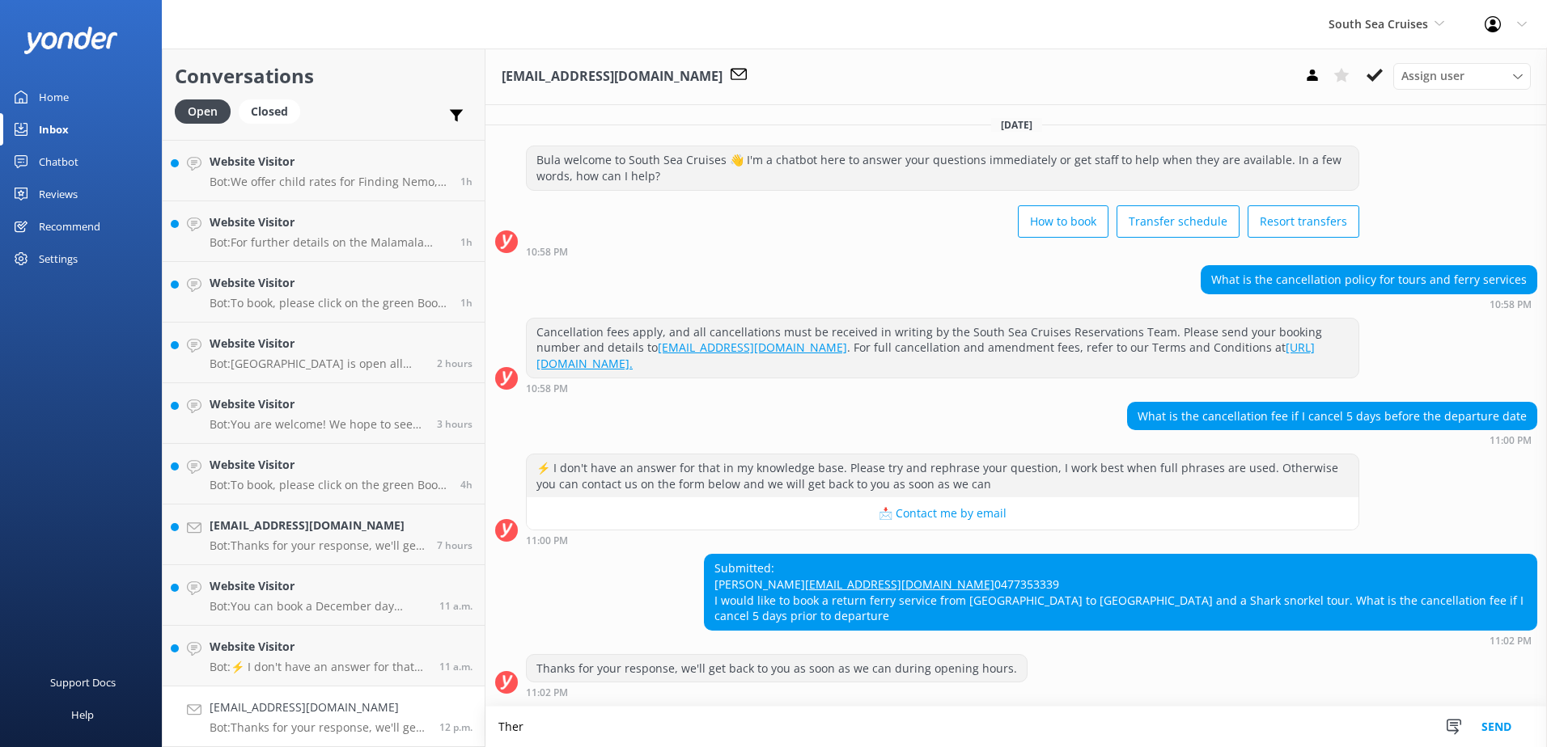
scroll to position [33, 0]
click at [848, 724] on textarea "There no be no cancellation fee if you were to cancel 5days prior to day." at bounding box center [1015, 727] width 1061 height 40
click at [851, 726] on textarea "There no be no cancellation fee if you were to cancel 5days prior to day." at bounding box center [1015, 727] width 1061 height 40
type textarea "There no be no cancellation fee if you were to cancel 5days prior to travel day."
click at [1502, 729] on button "Send" at bounding box center [1496, 727] width 61 height 40
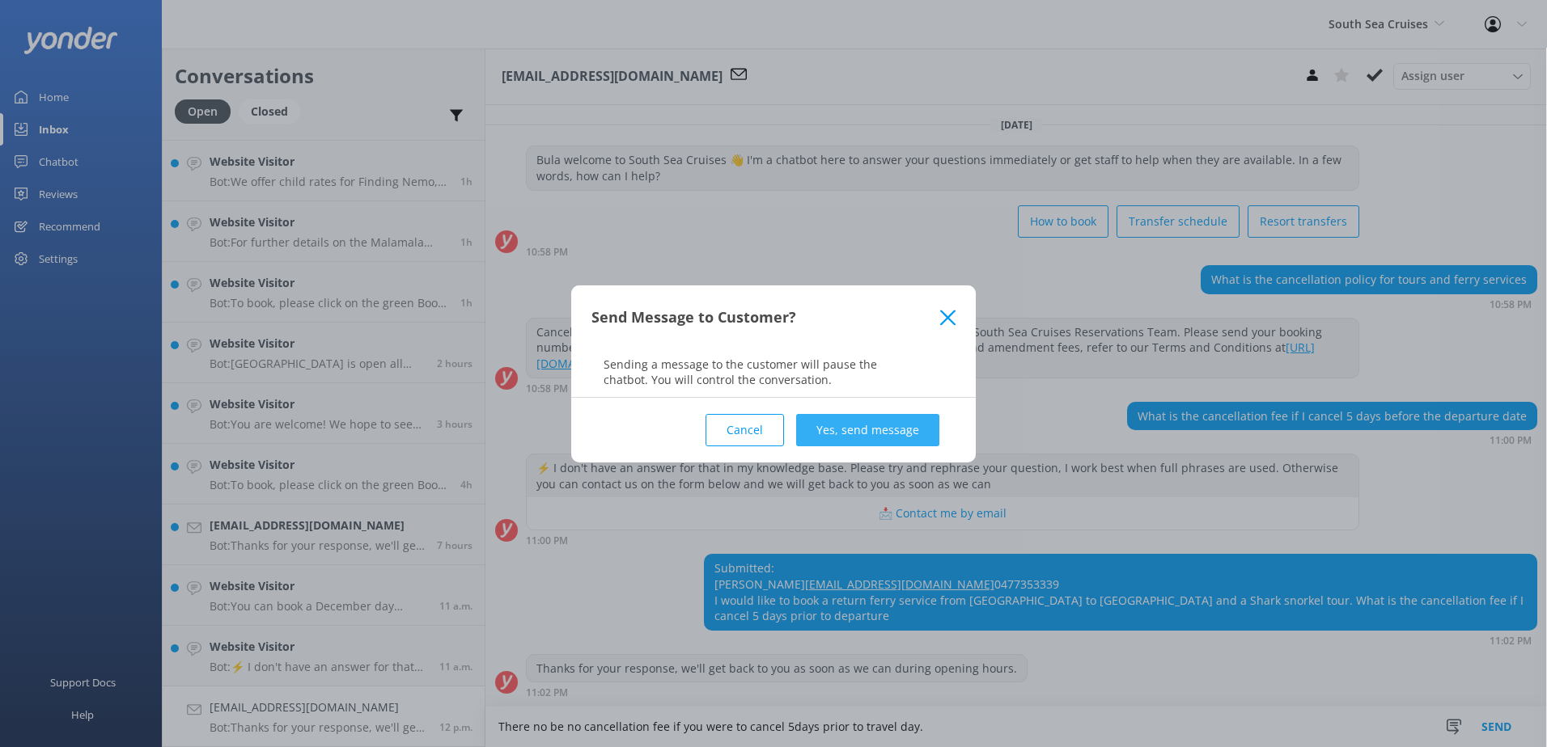
click at [921, 438] on button "Yes, send message" at bounding box center [867, 430] width 143 height 32
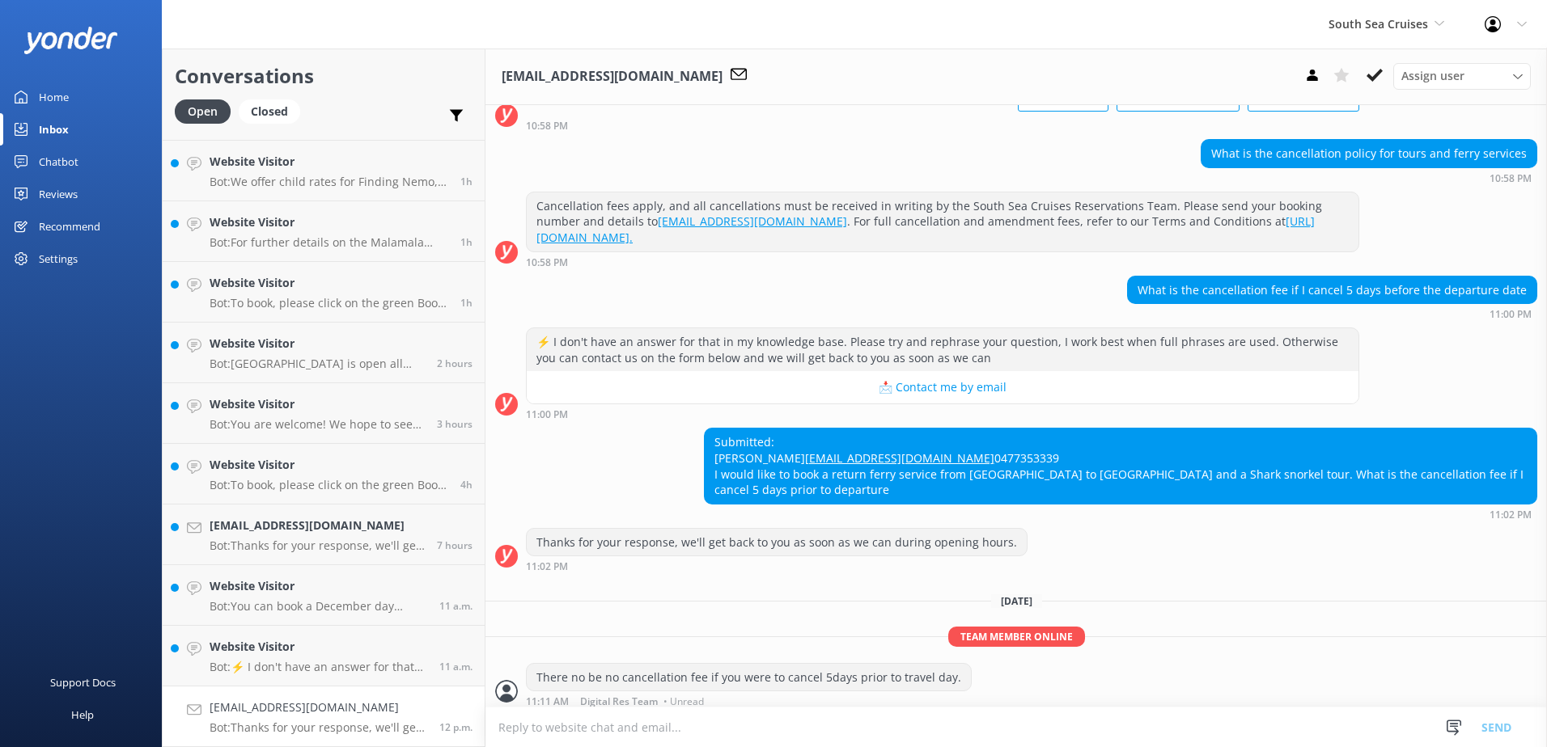
scroll to position [168, 0]
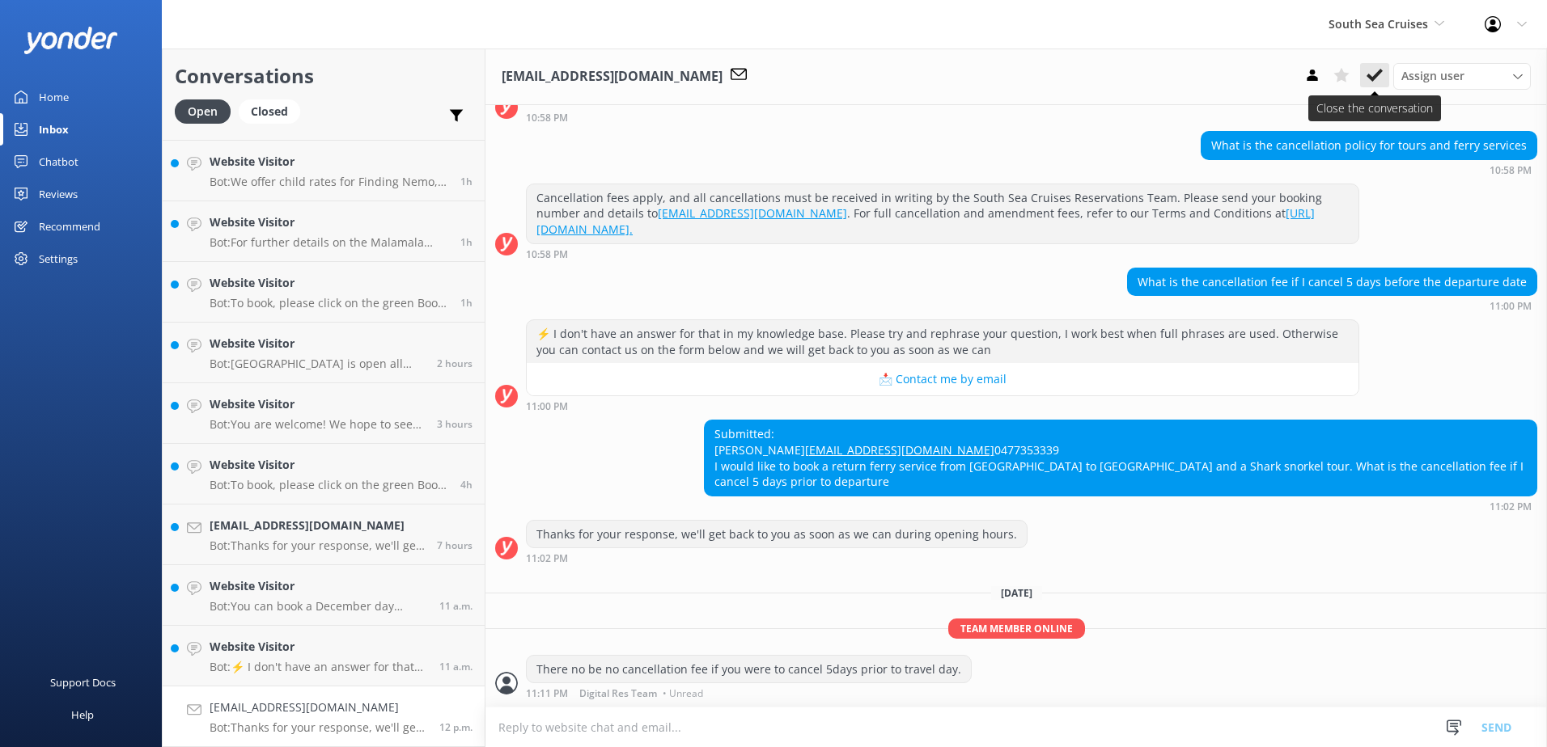
click at [1377, 70] on icon at bounding box center [1374, 75] width 16 height 16
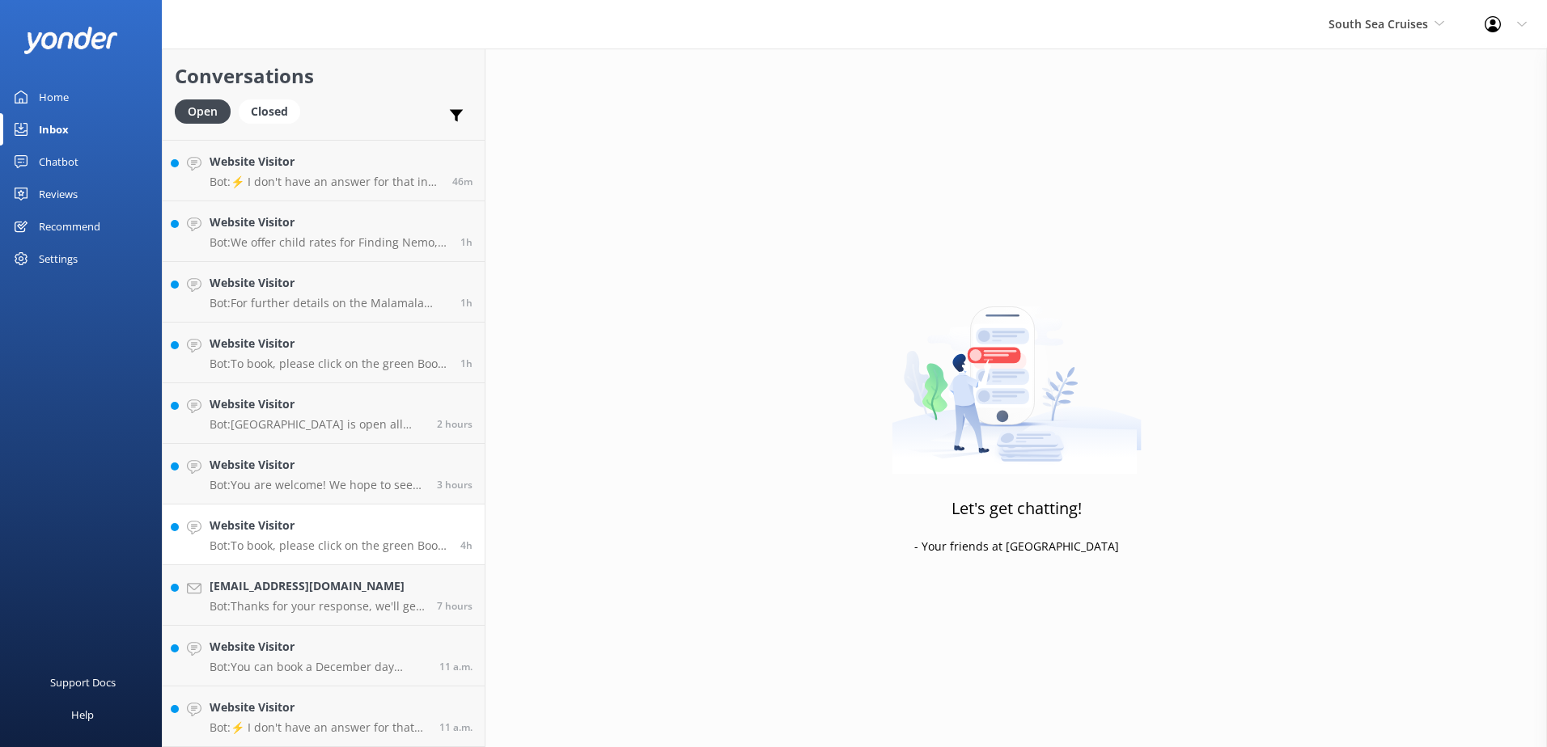
scroll to position [53, 0]
click at [336, 711] on h4 "Website Visitor" at bounding box center [319, 708] width 218 height 18
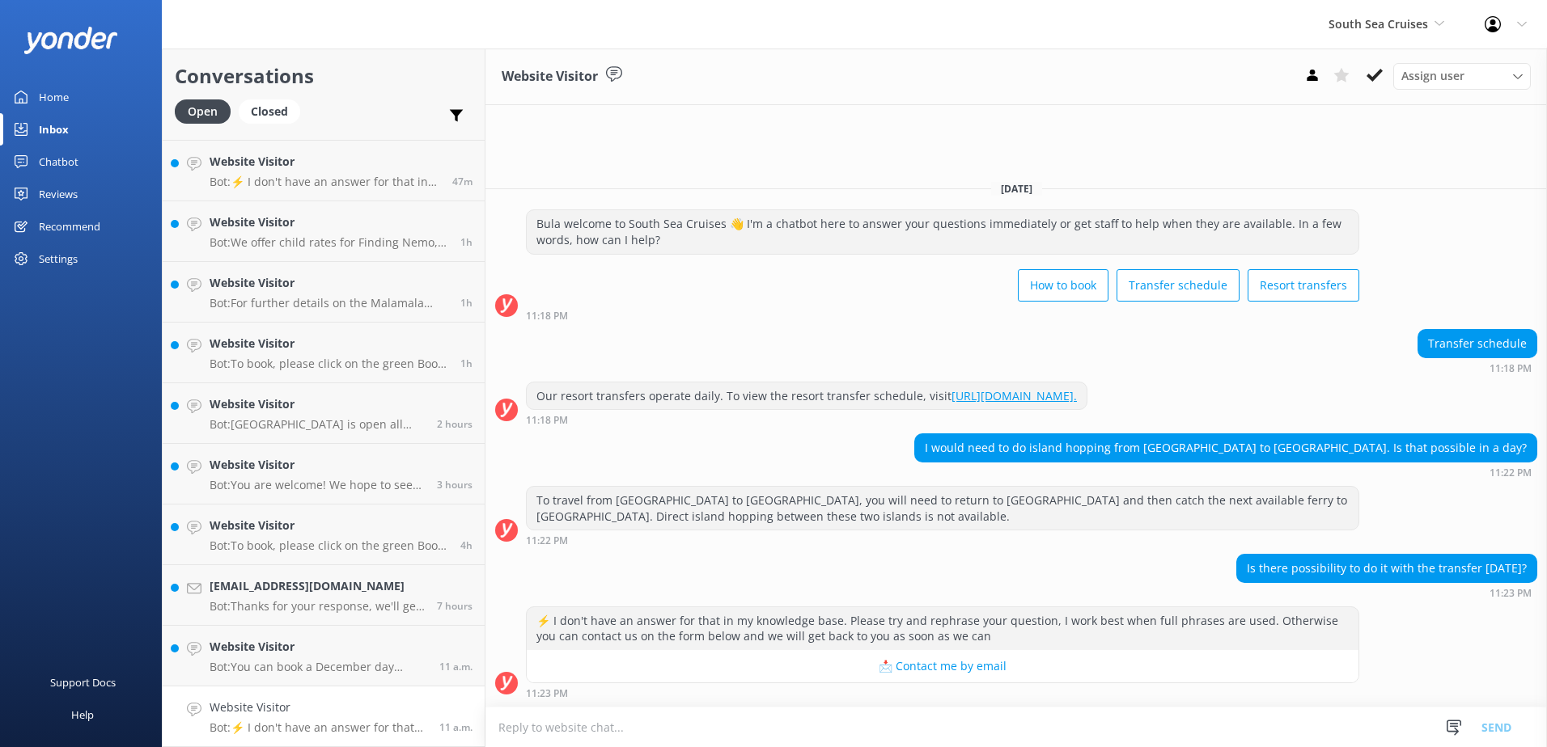
click at [736, 722] on textarea at bounding box center [1015, 728] width 1061 height 40
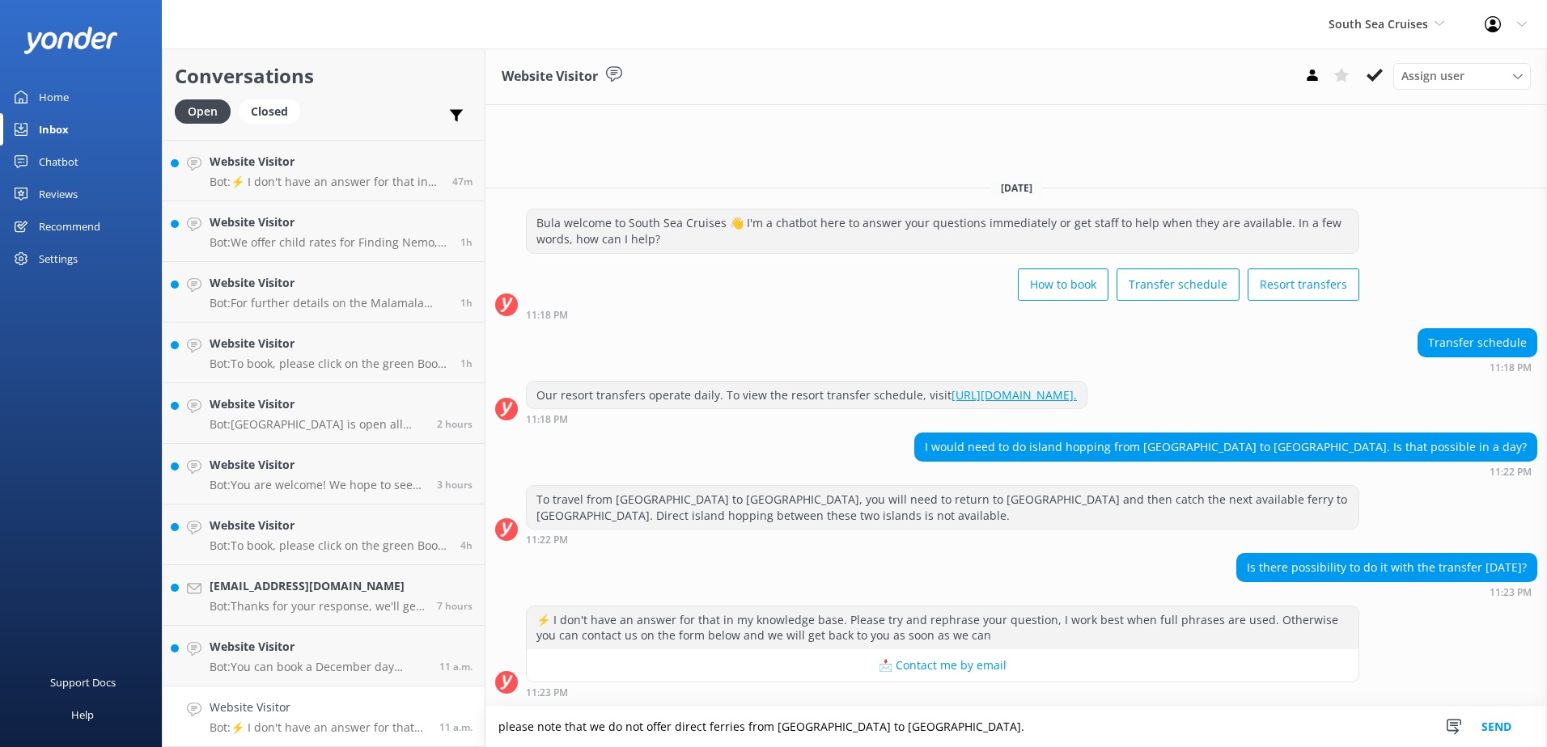
type textarea "please note that we do not offer direct ferries from [GEOGRAPHIC_DATA] to [GEOG…"
click at [1489, 727] on button "Send" at bounding box center [1496, 727] width 61 height 40
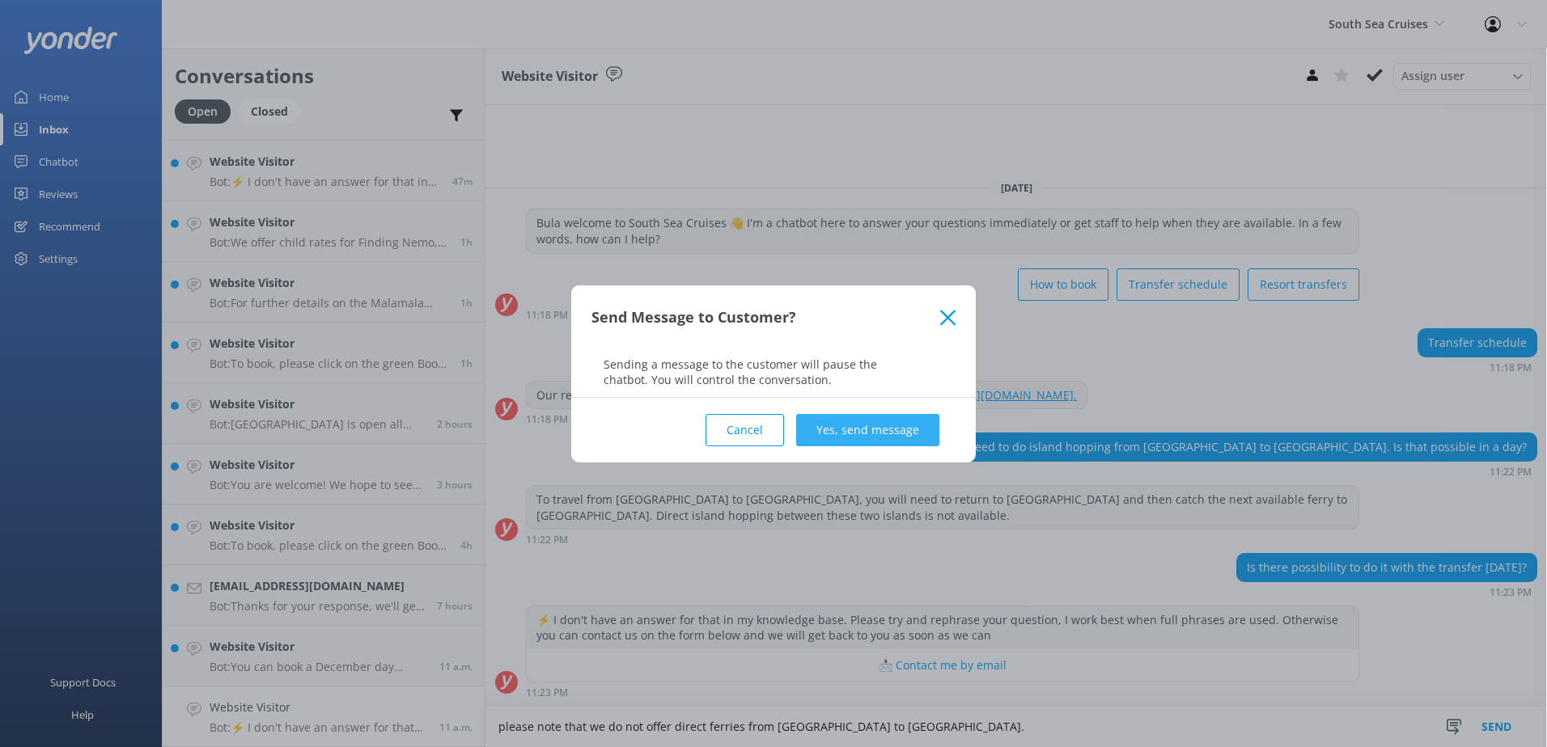
click at [866, 436] on button "Yes, send message" at bounding box center [867, 430] width 143 height 32
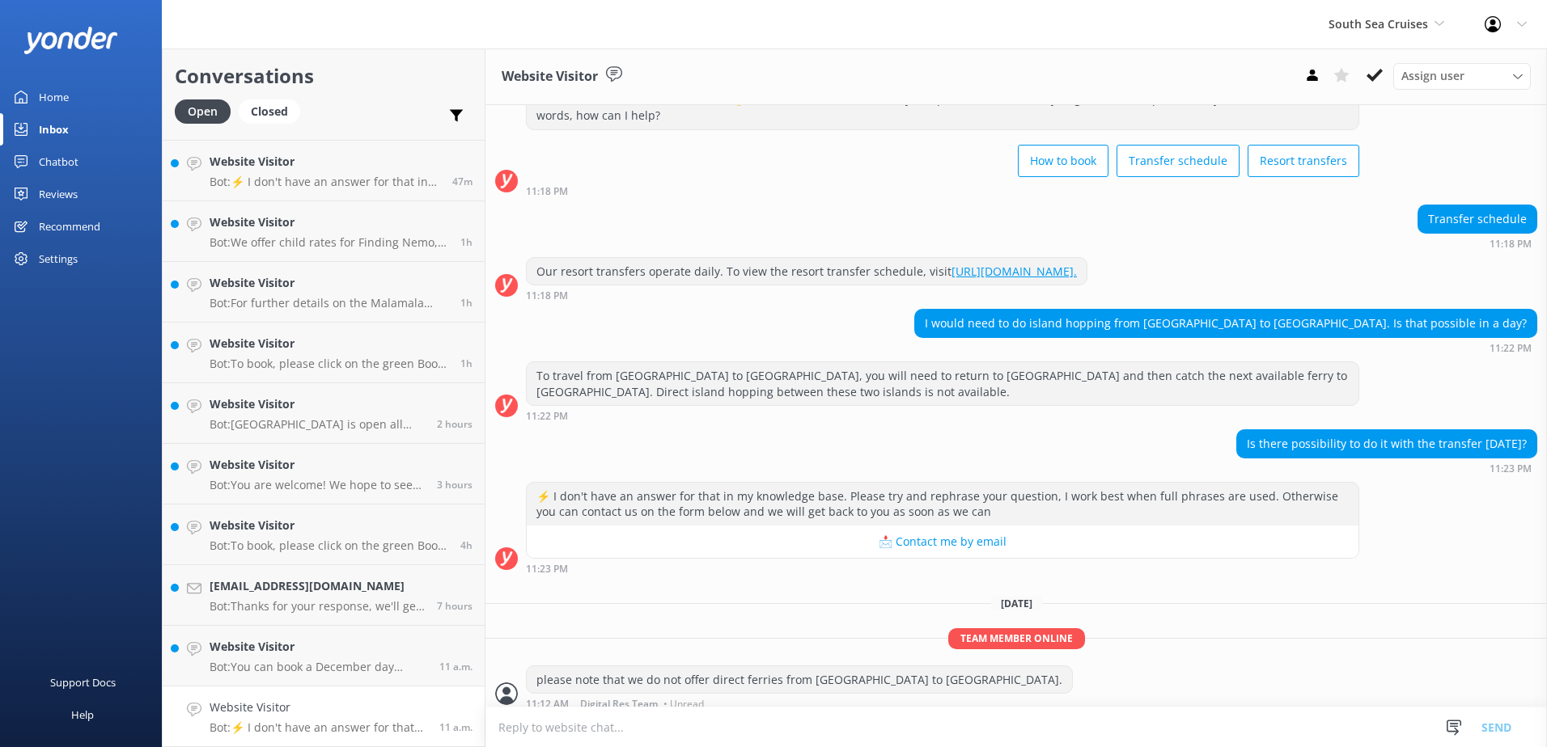
scroll to position [73, 0]
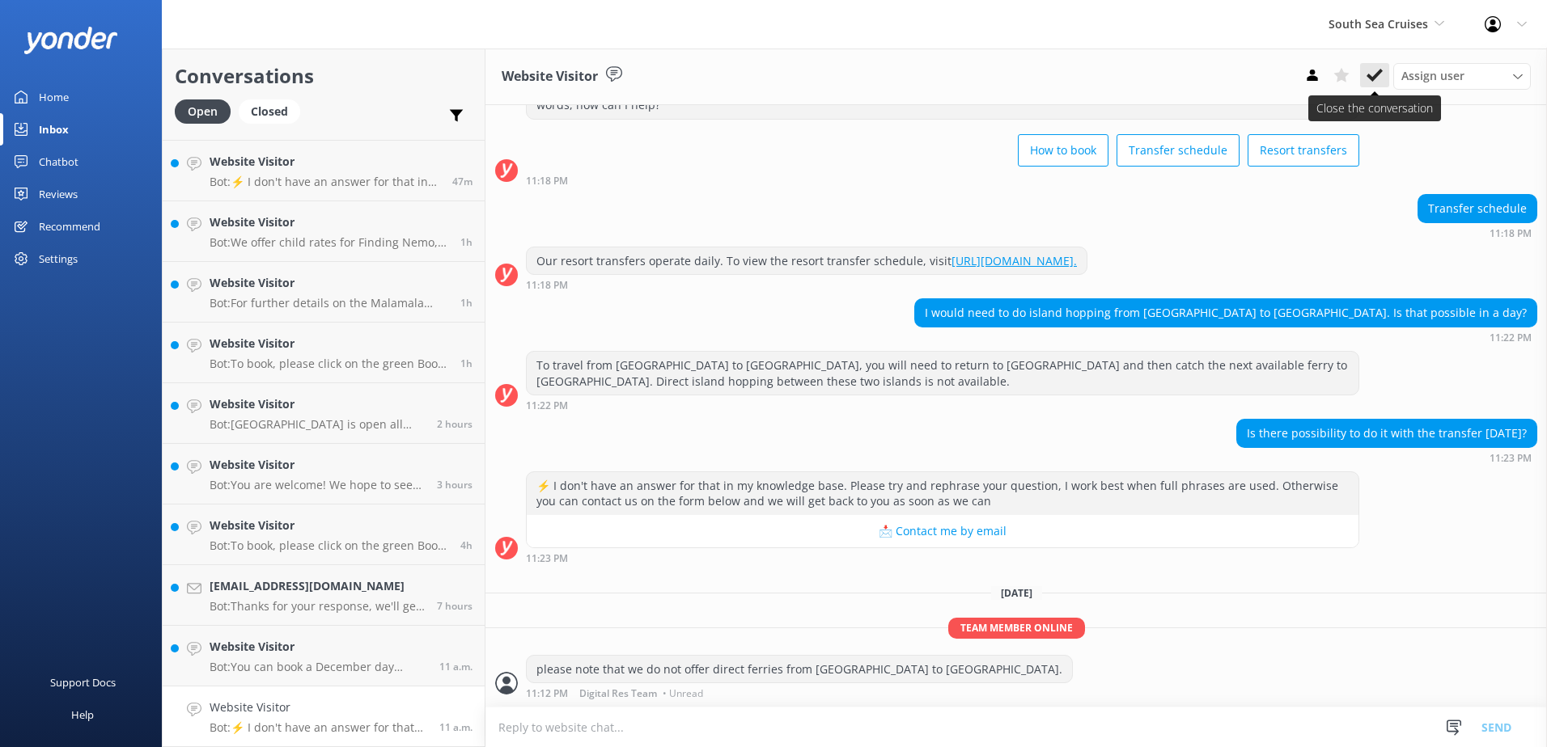
click at [1373, 78] on use at bounding box center [1374, 75] width 16 height 13
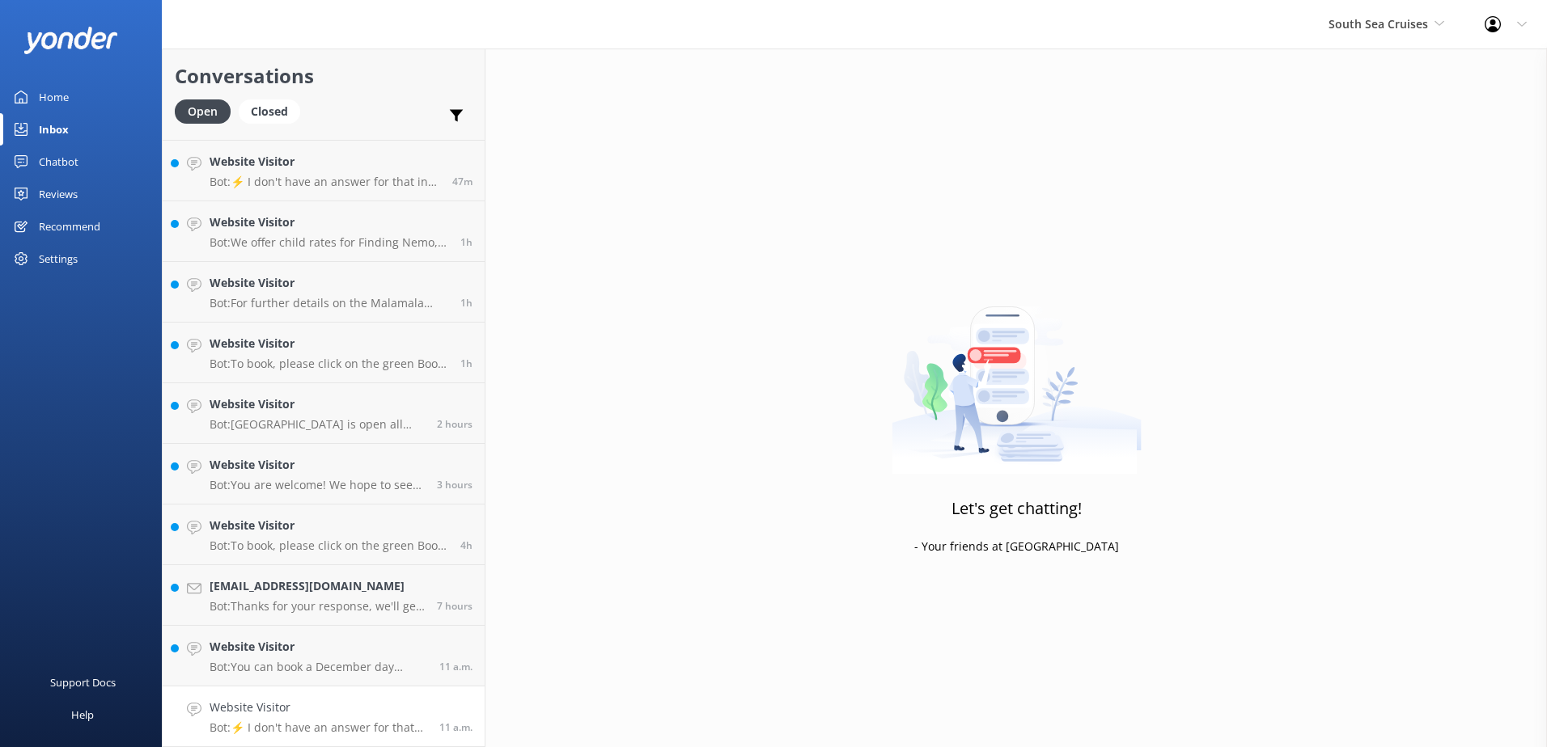
click at [328, 714] on h4 "Website Visitor" at bounding box center [319, 708] width 218 height 18
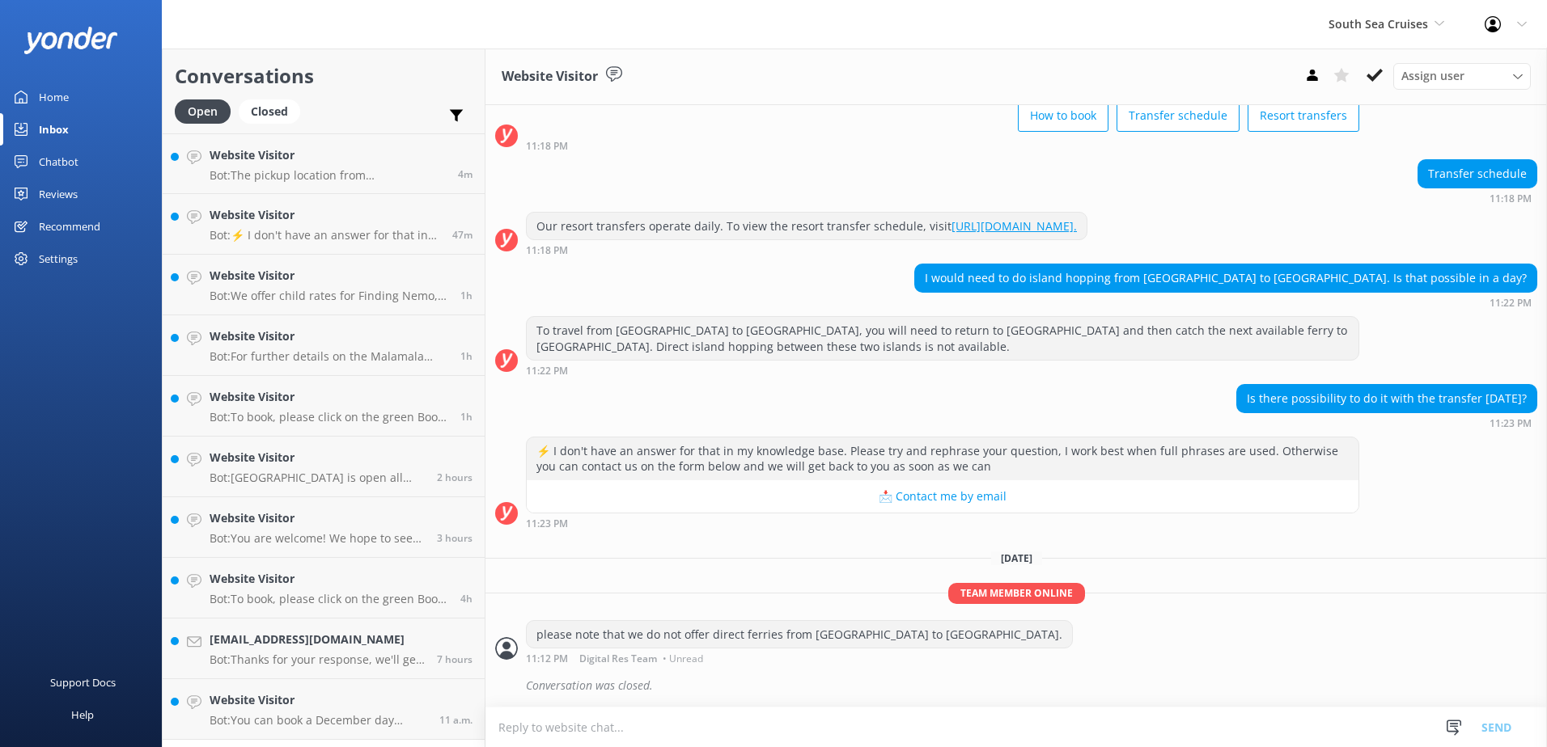
scroll to position [108, 0]
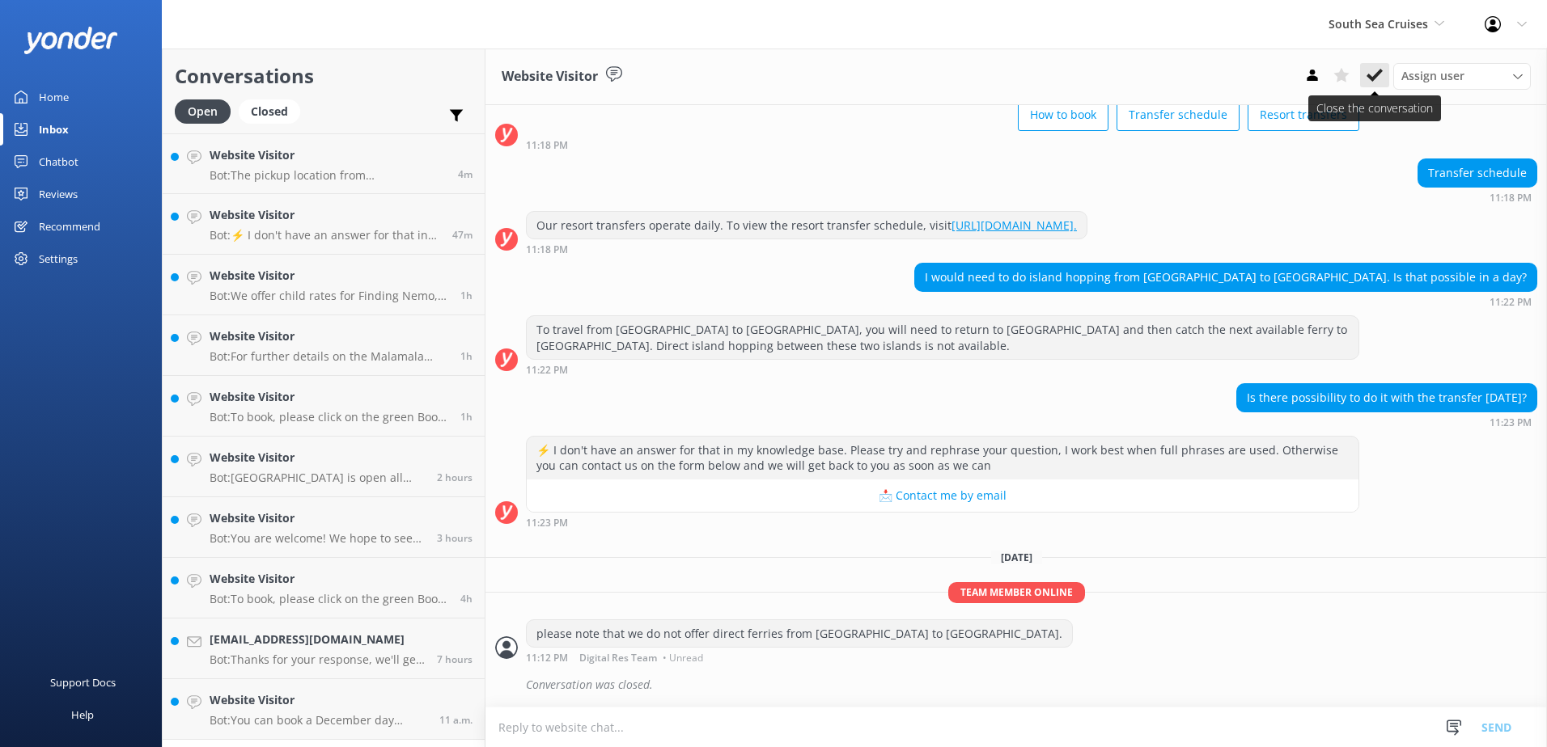
click at [1386, 84] on button at bounding box center [1374, 75] width 29 height 24
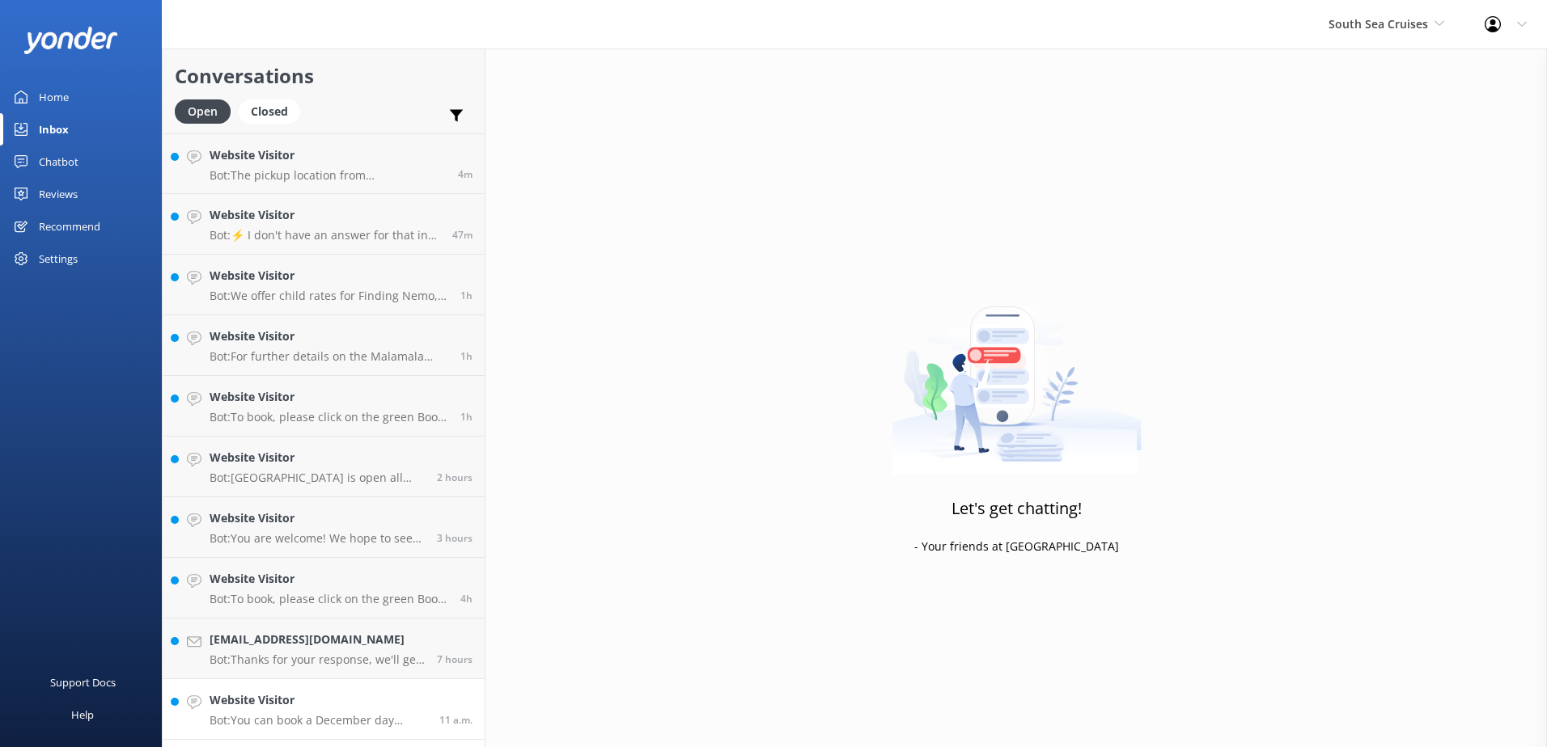
click at [363, 722] on p "Bot: You can book a December day cruise by visiting [URL][DOMAIN_NAME] to view …" at bounding box center [319, 721] width 218 height 15
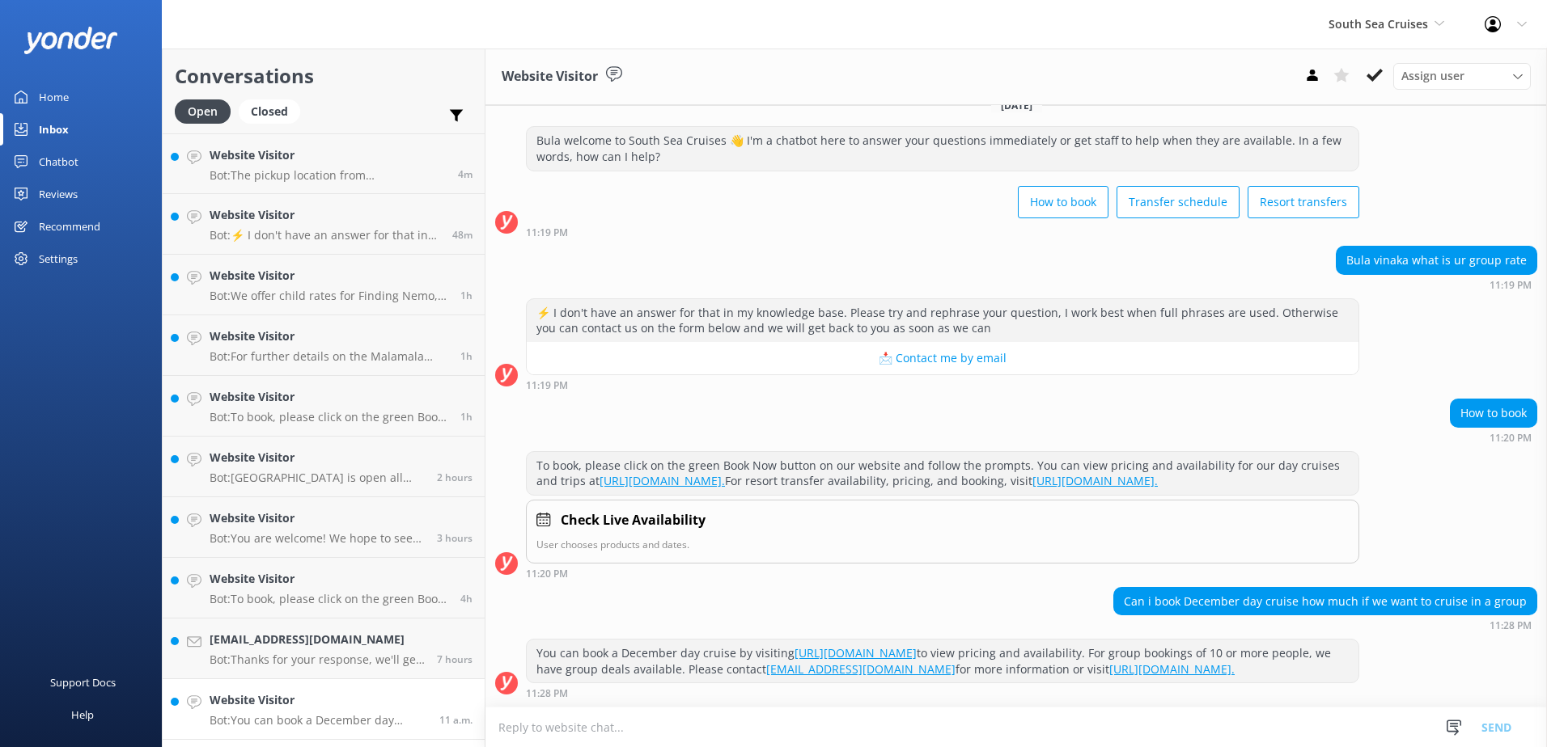
scroll to position [53, 0]
click at [1378, 84] on button at bounding box center [1374, 75] width 29 height 24
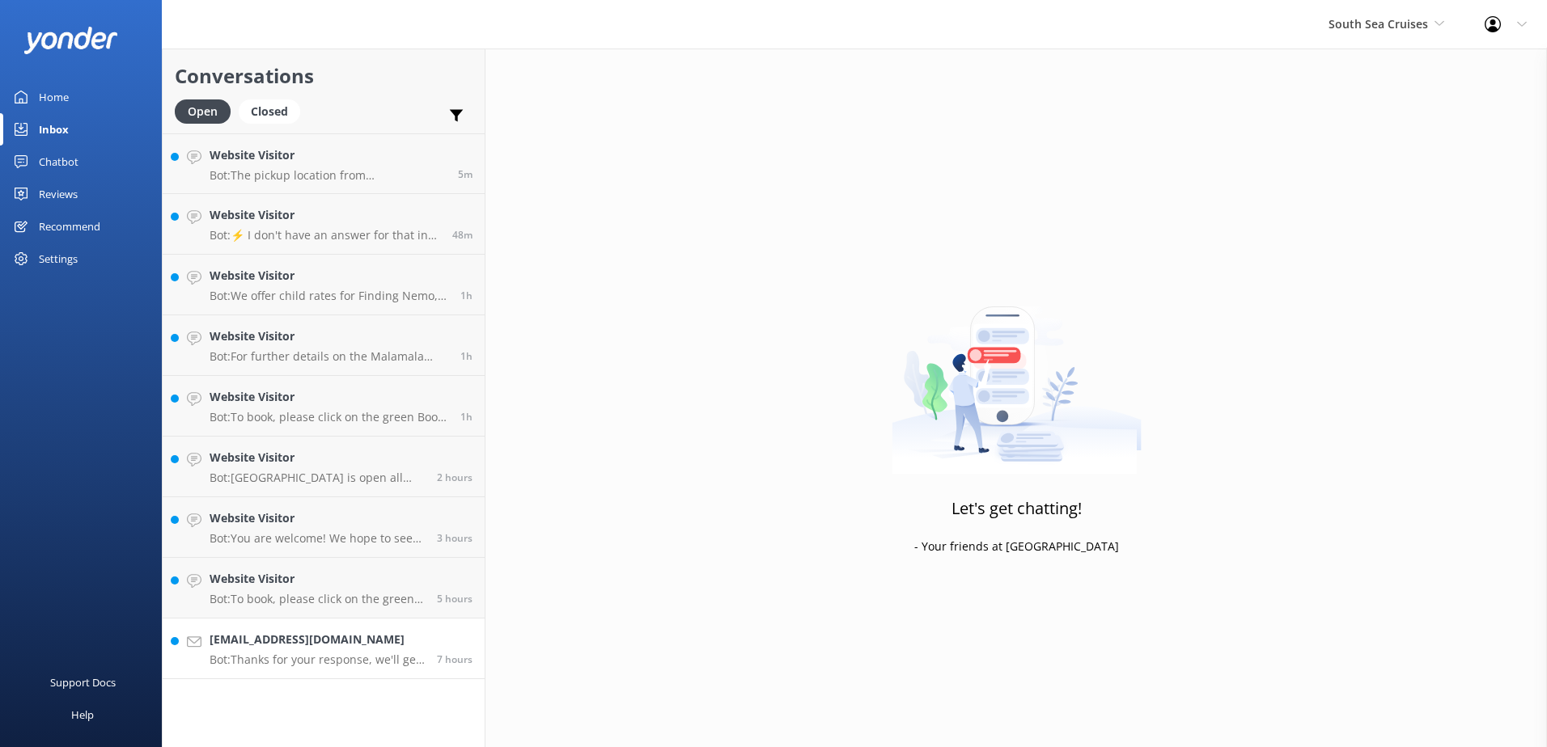
click at [375, 669] on link "[EMAIL_ADDRESS][DOMAIN_NAME] Bot: Thanks for your response, we'll get back to y…" at bounding box center [324, 649] width 322 height 61
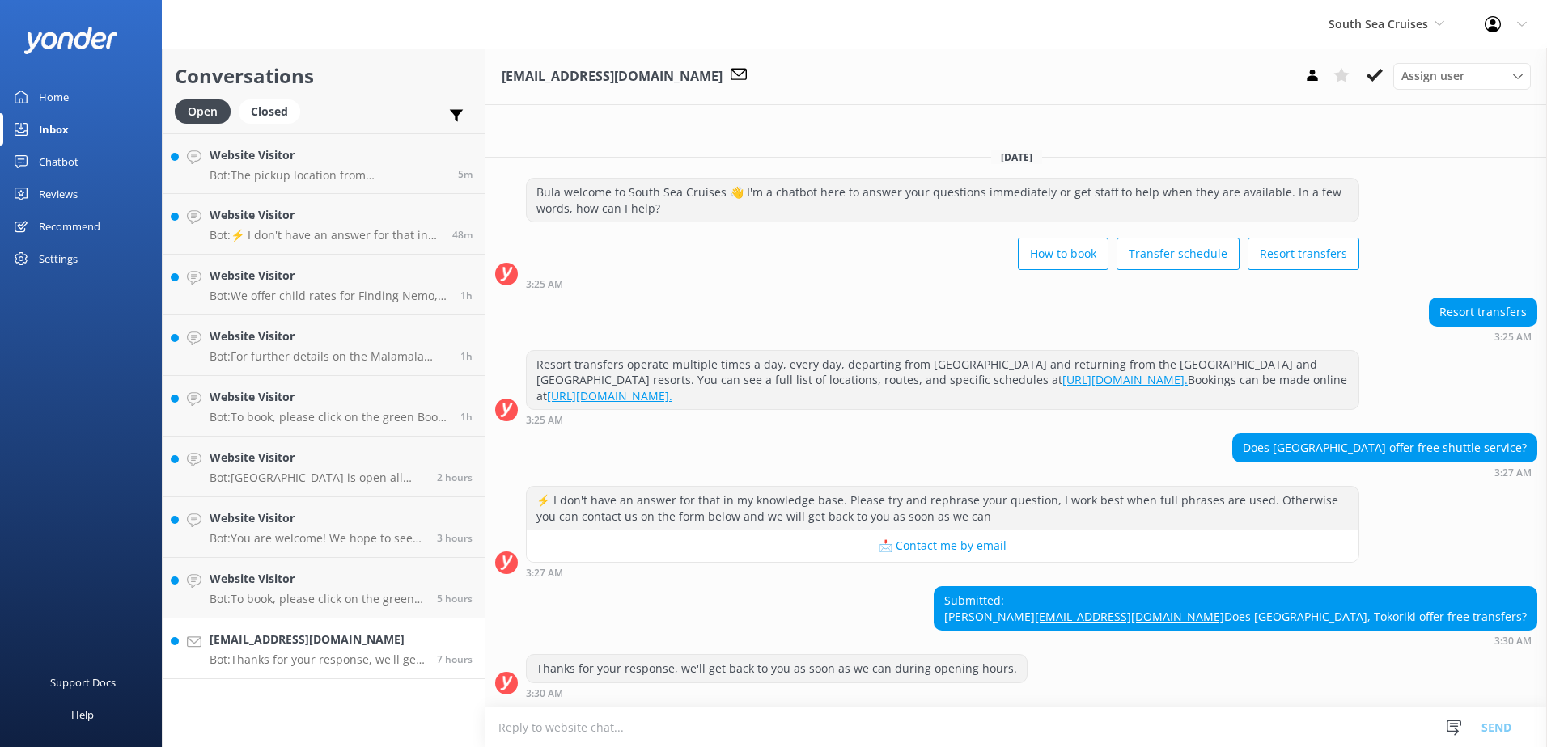
scroll to position [1, 0]
click at [918, 734] on textarea at bounding box center [1015, 728] width 1061 height 40
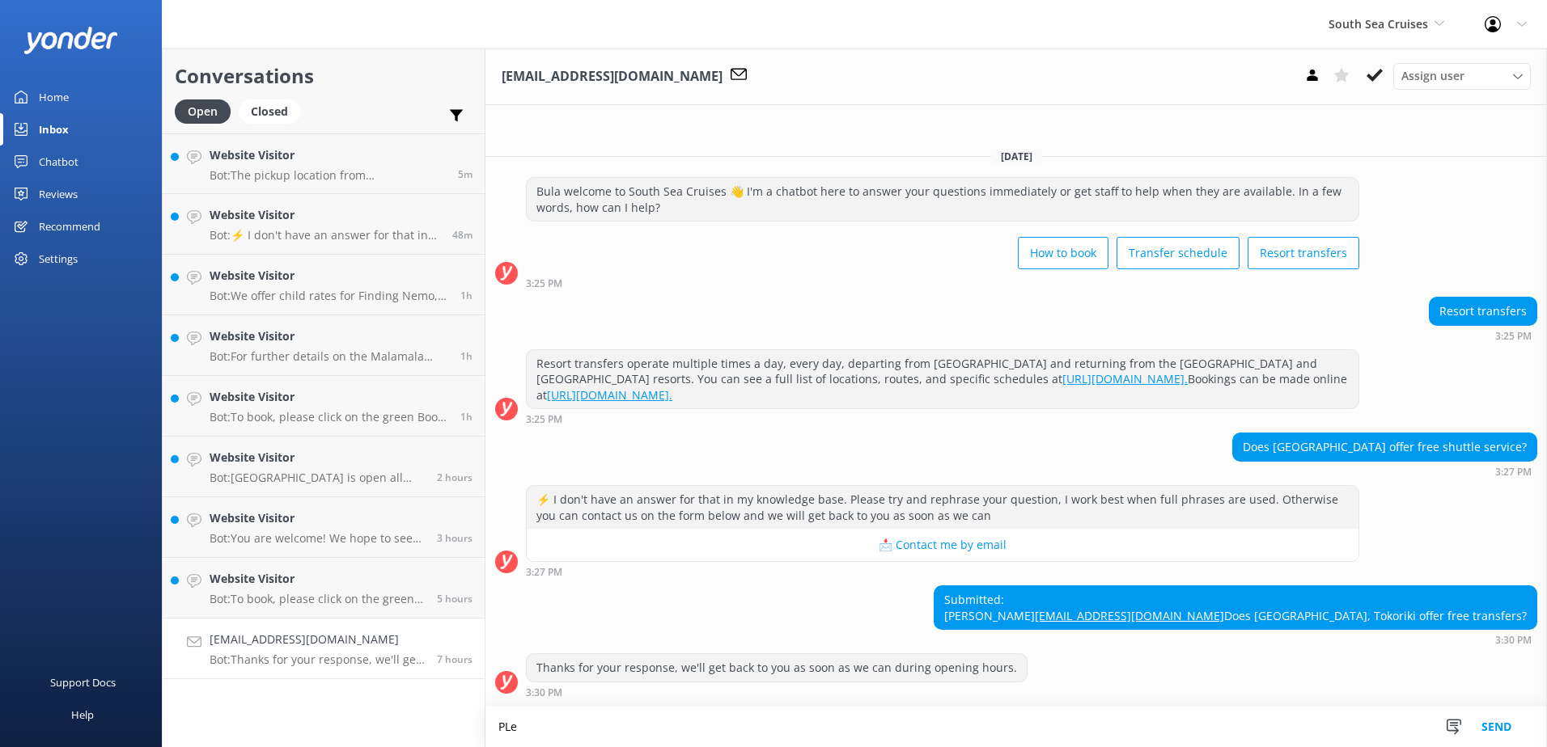
scroll to position [2, 0]
click at [1052, 735] on textarea "Please note that we do not offer free transfers to Sheraton Tokoriki, The cost …" at bounding box center [1015, 727] width 1061 height 40
click at [975, 730] on textarea "Please note that we do not offer free transfers to Sheraton [PERSON_NAME], the …" at bounding box center [1015, 727] width 1061 height 40
click at [1180, 722] on textarea "Please note that we do not offer free transfers to Sheraton [PERSON_NAME], the …" at bounding box center [1015, 727] width 1061 height 40
type textarea "Please note that we do not offer free transfers to [PERSON_NAME], the cost for …"
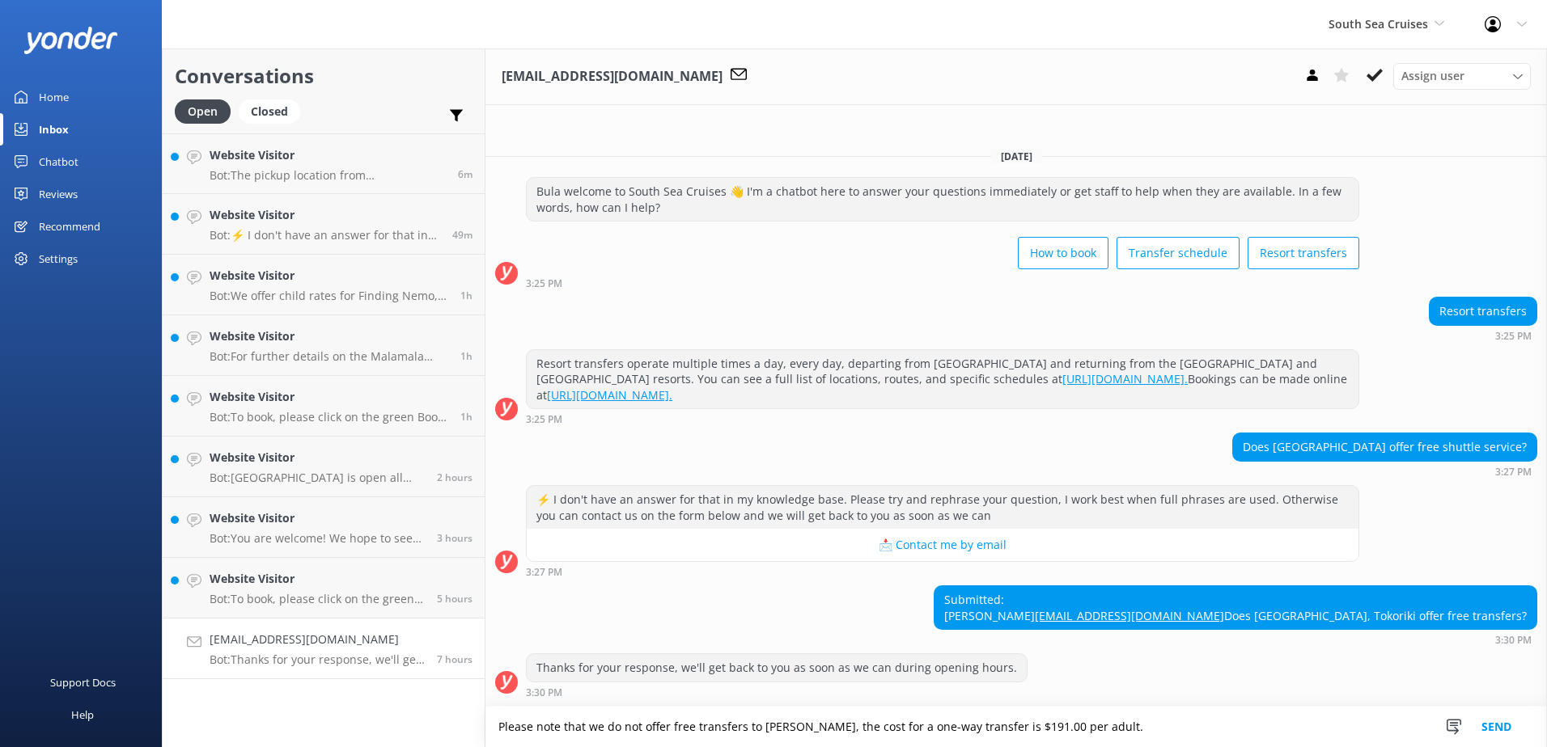
click at [1503, 727] on button "Send" at bounding box center [1496, 727] width 61 height 40
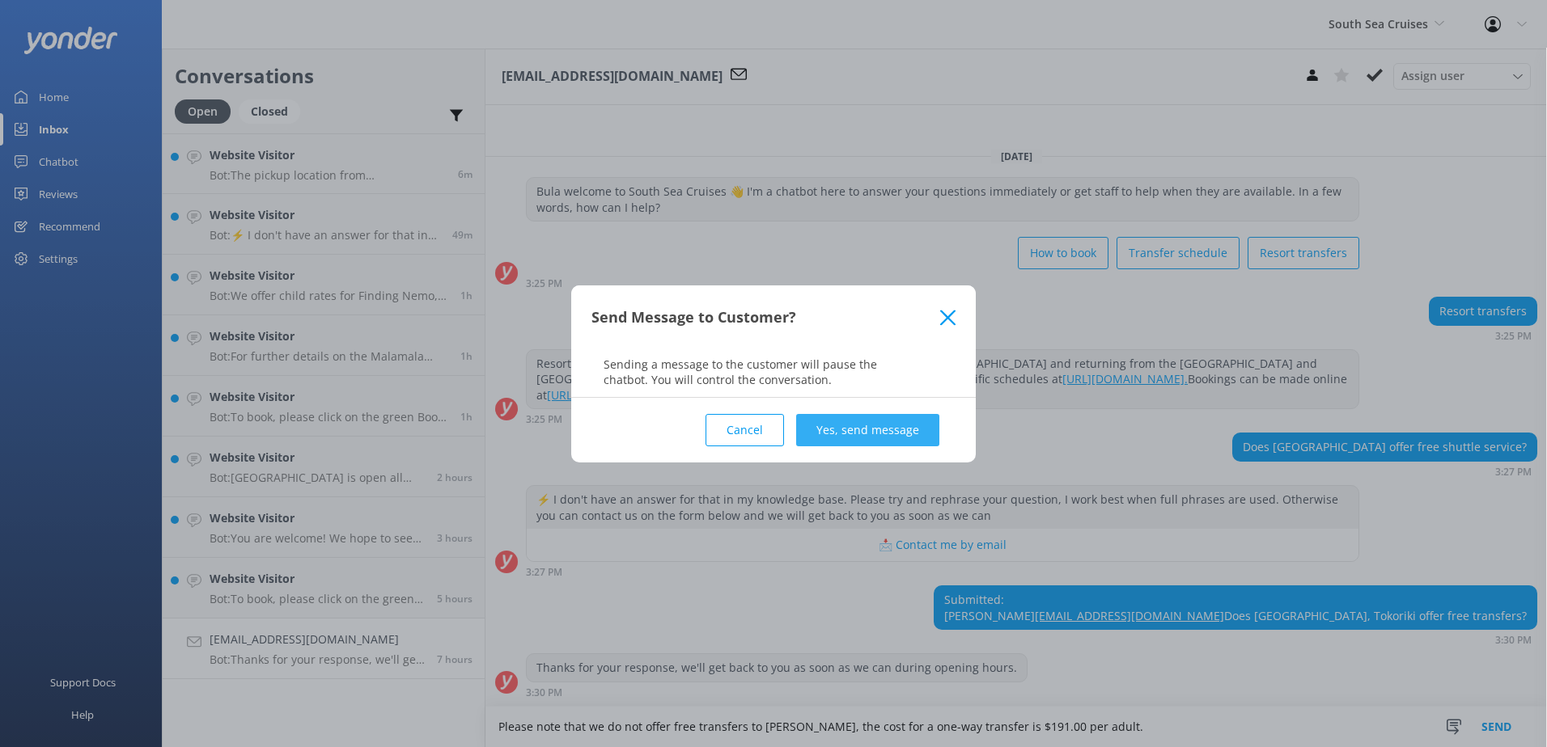
click at [913, 438] on button "Yes, send message" at bounding box center [867, 430] width 143 height 32
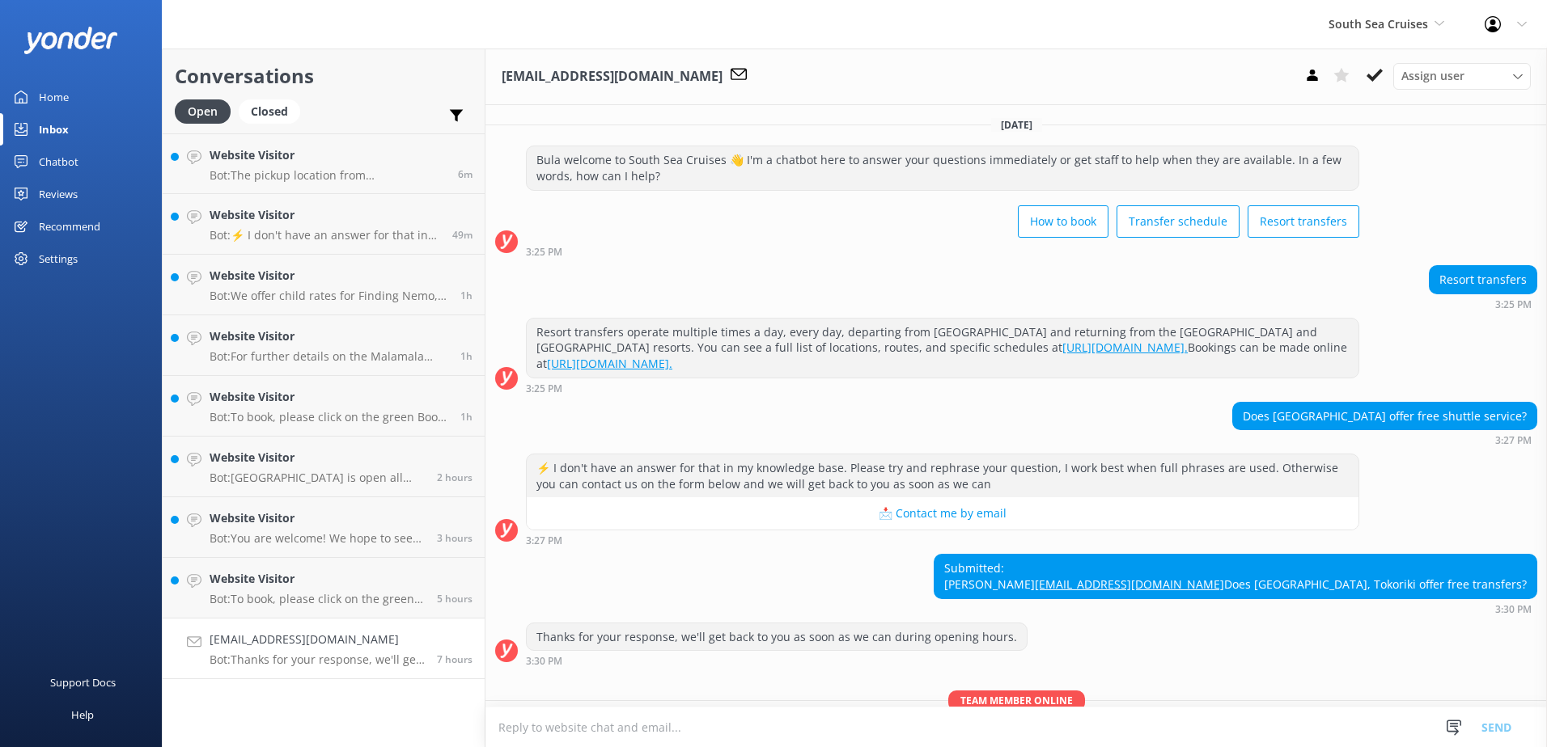
scroll to position [106, 0]
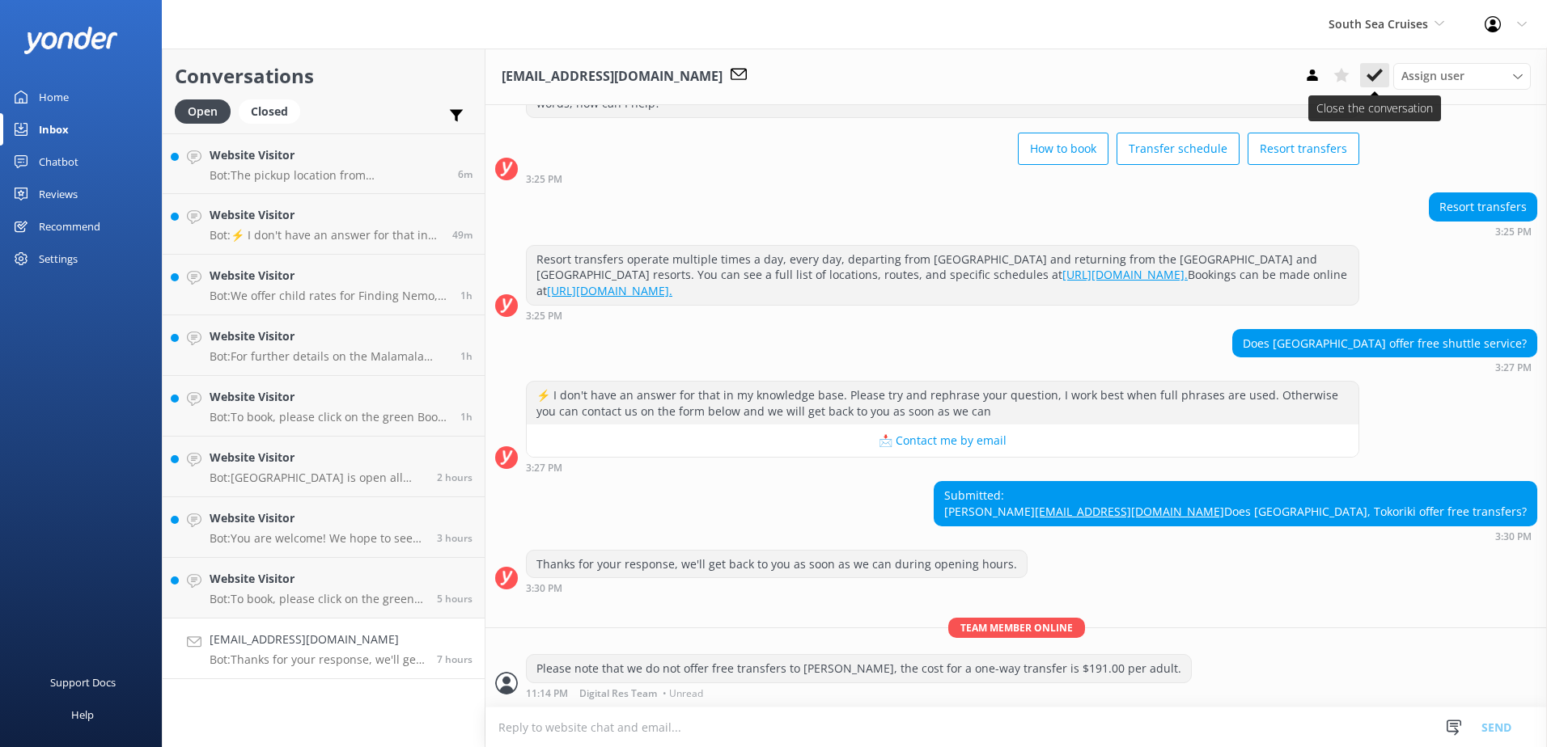
click at [1374, 83] on icon at bounding box center [1374, 75] width 16 height 16
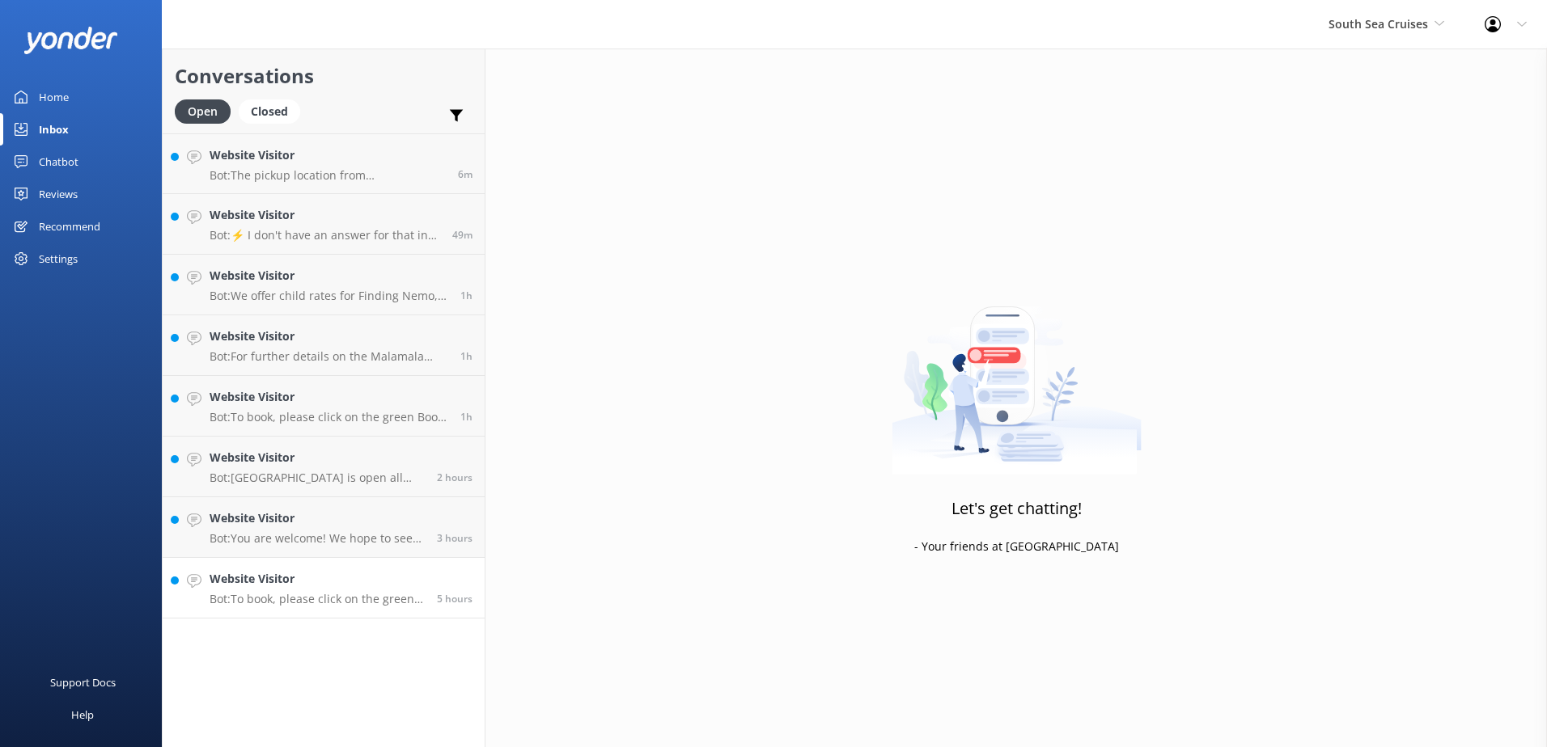
click at [379, 589] on div "Website Visitor Bot: To book, please click on the green Book Now button on our …" at bounding box center [317, 588] width 215 height 36
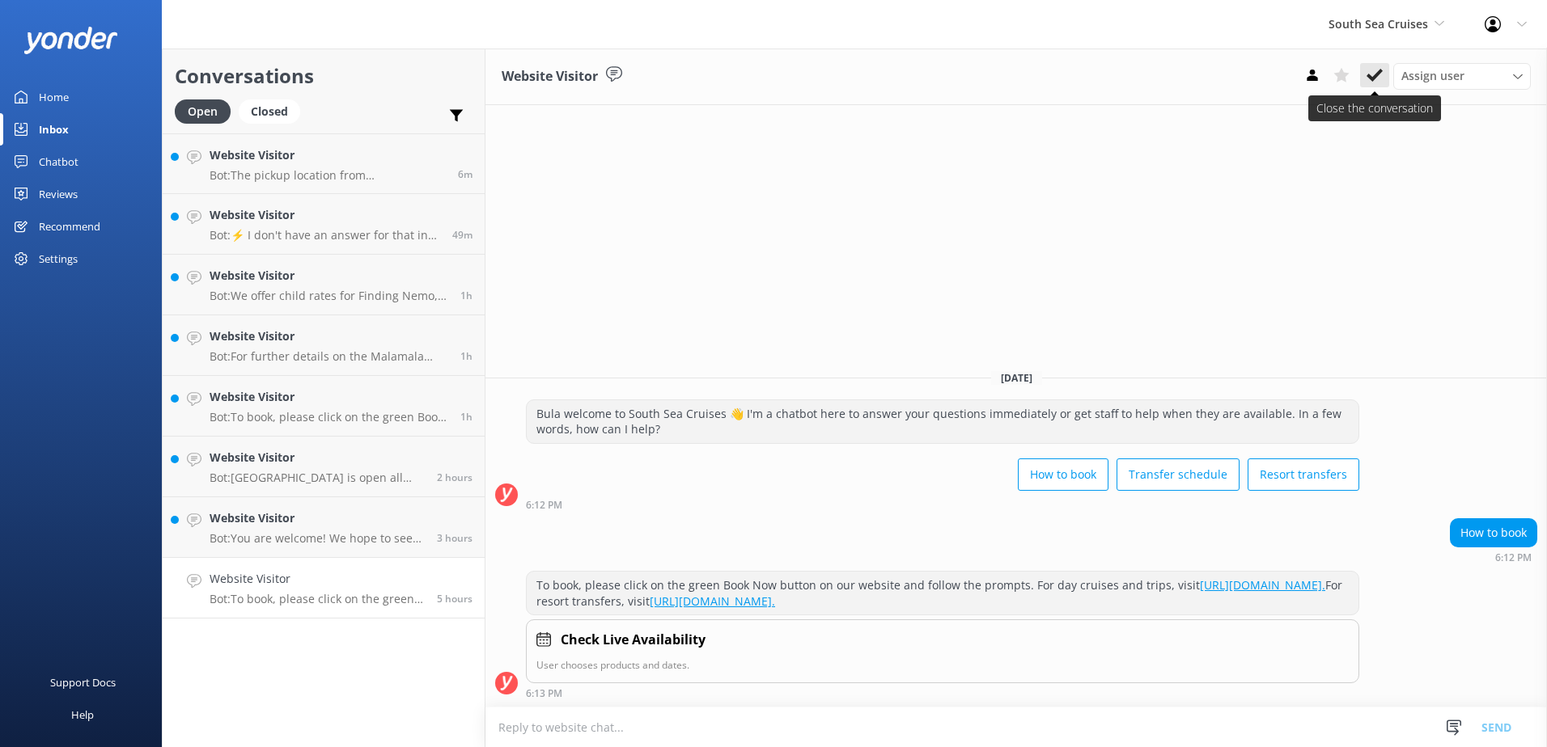
click at [1375, 82] on icon at bounding box center [1374, 75] width 16 height 16
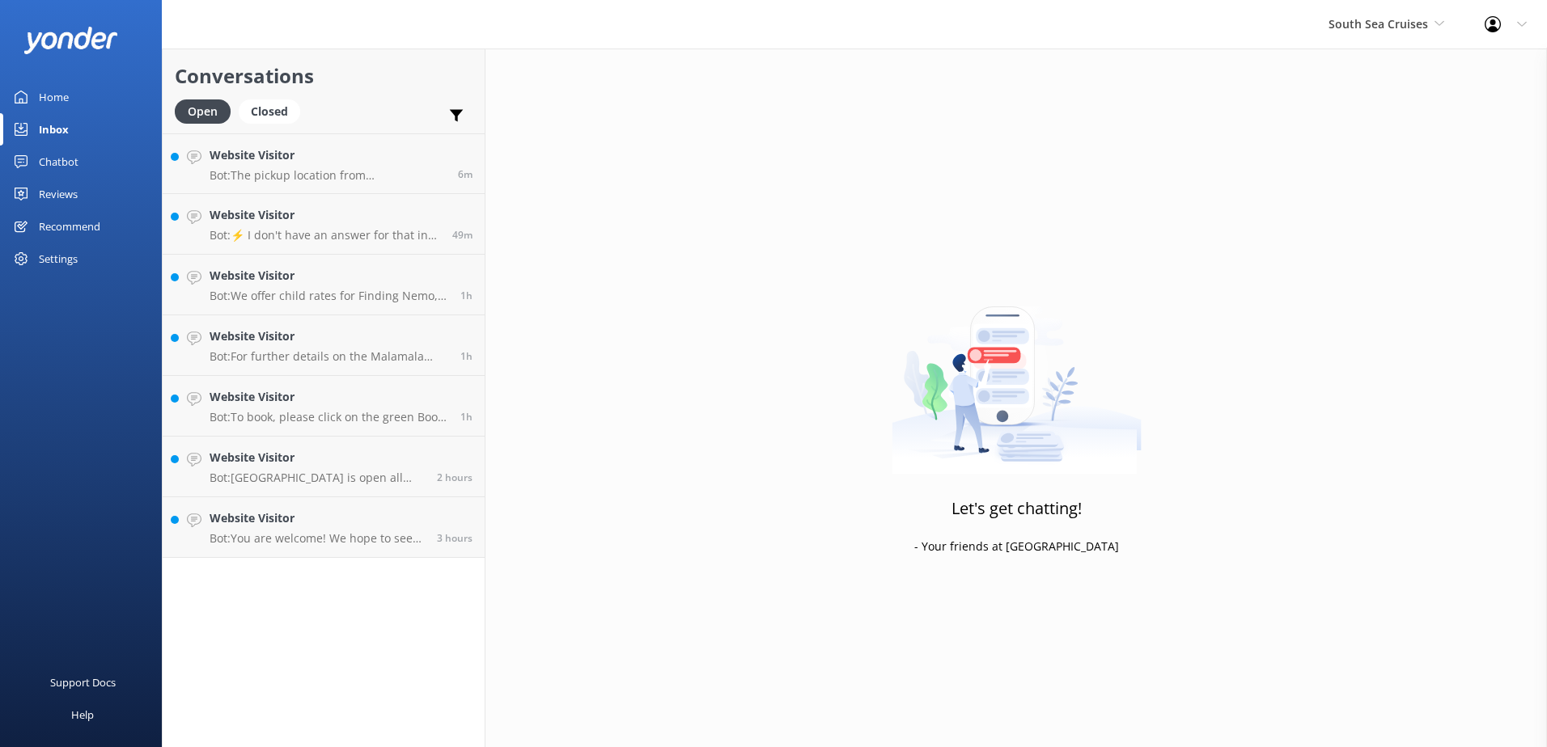
click at [331, 561] on div "Conversations Open Closed Important Assigned to me Unassigned Website Visitor B…" at bounding box center [324, 398] width 324 height 699
click at [335, 550] on link "Website Visitor Bot: You are welcome! We hope to see you soon! 3 hours" at bounding box center [324, 528] width 322 height 61
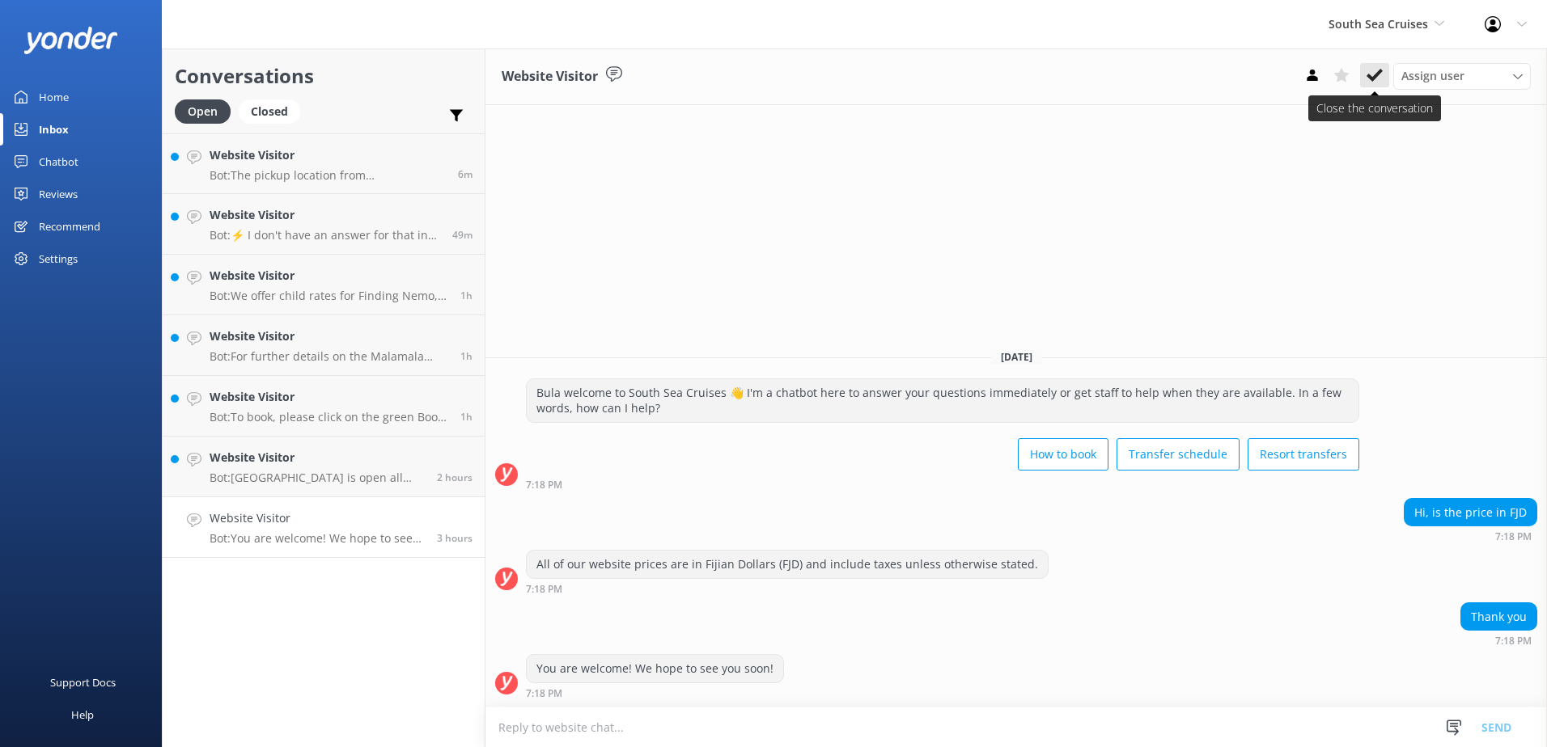
click at [1379, 66] on button at bounding box center [1374, 75] width 29 height 24
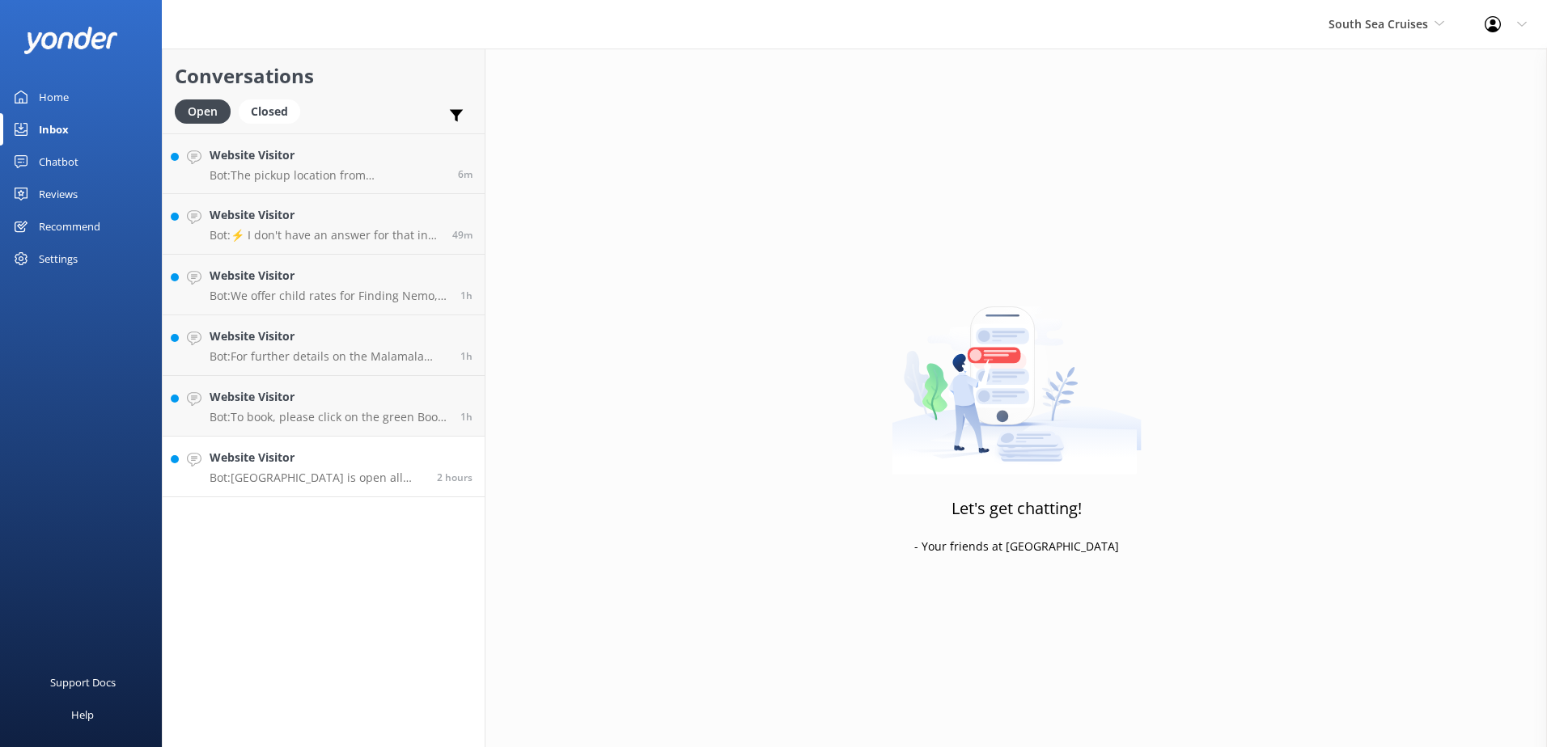
click at [337, 479] on p "Bot: [GEOGRAPHIC_DATA] is open all year round, including October, except when i…" at bounding box center [317, 478] width 215 height 15
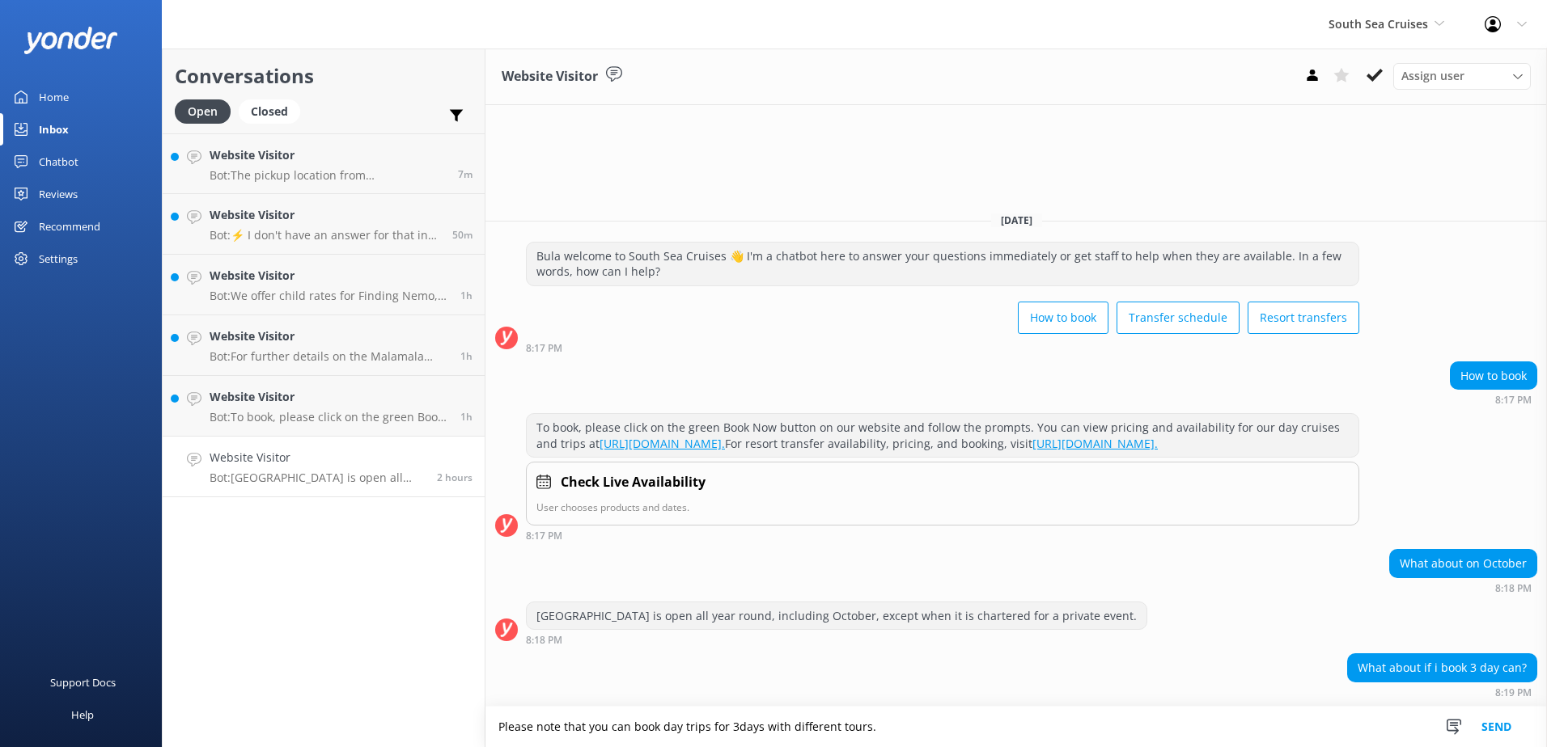
type textarea "Please note that you can book day trips for 3days with different tours."
click at [1498, 718] on button "Send" at bounding box center [1496, 727] width 61 height 40
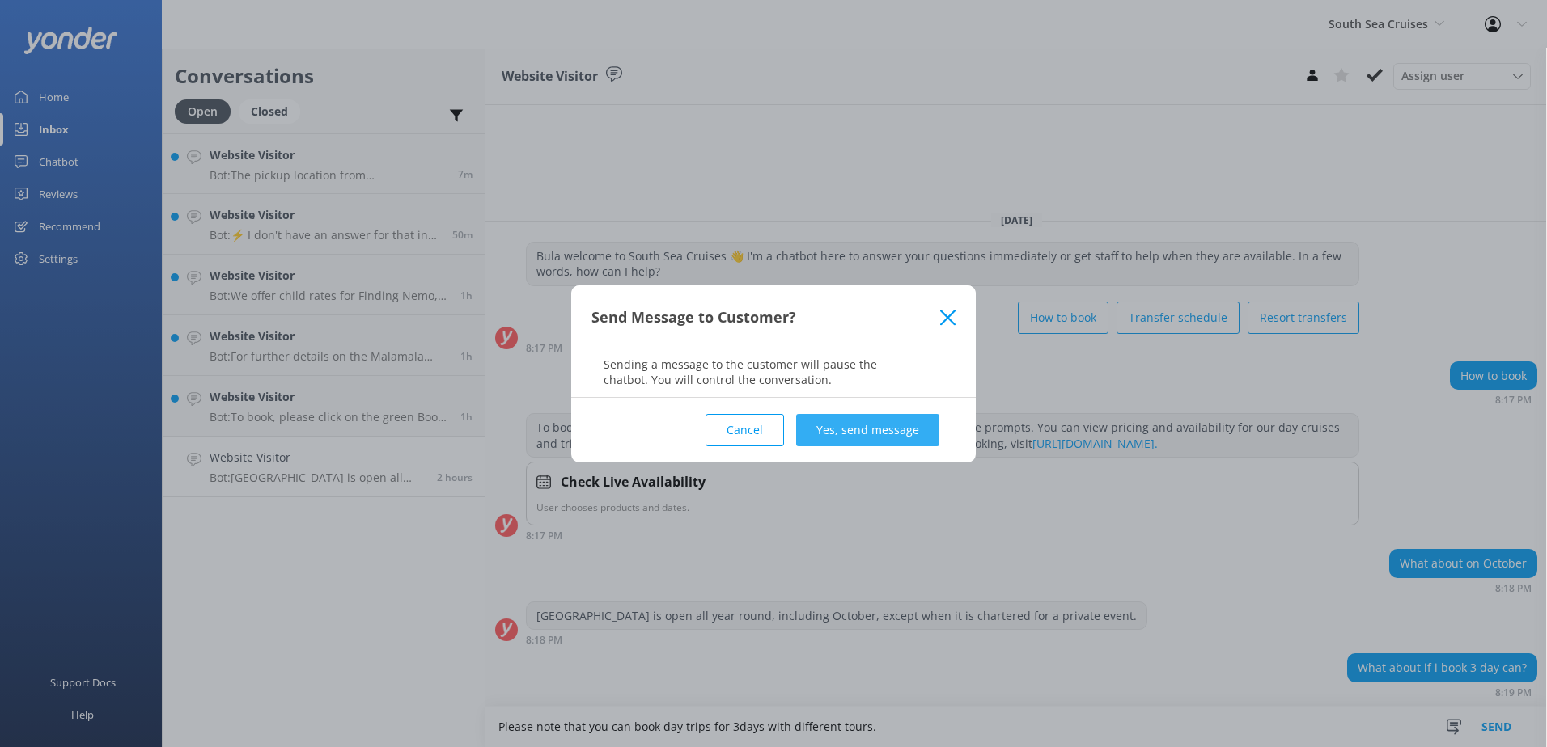
click at [910, 427] on button "Yes, send message" at bounding box center [867, 430] width 143 height 32
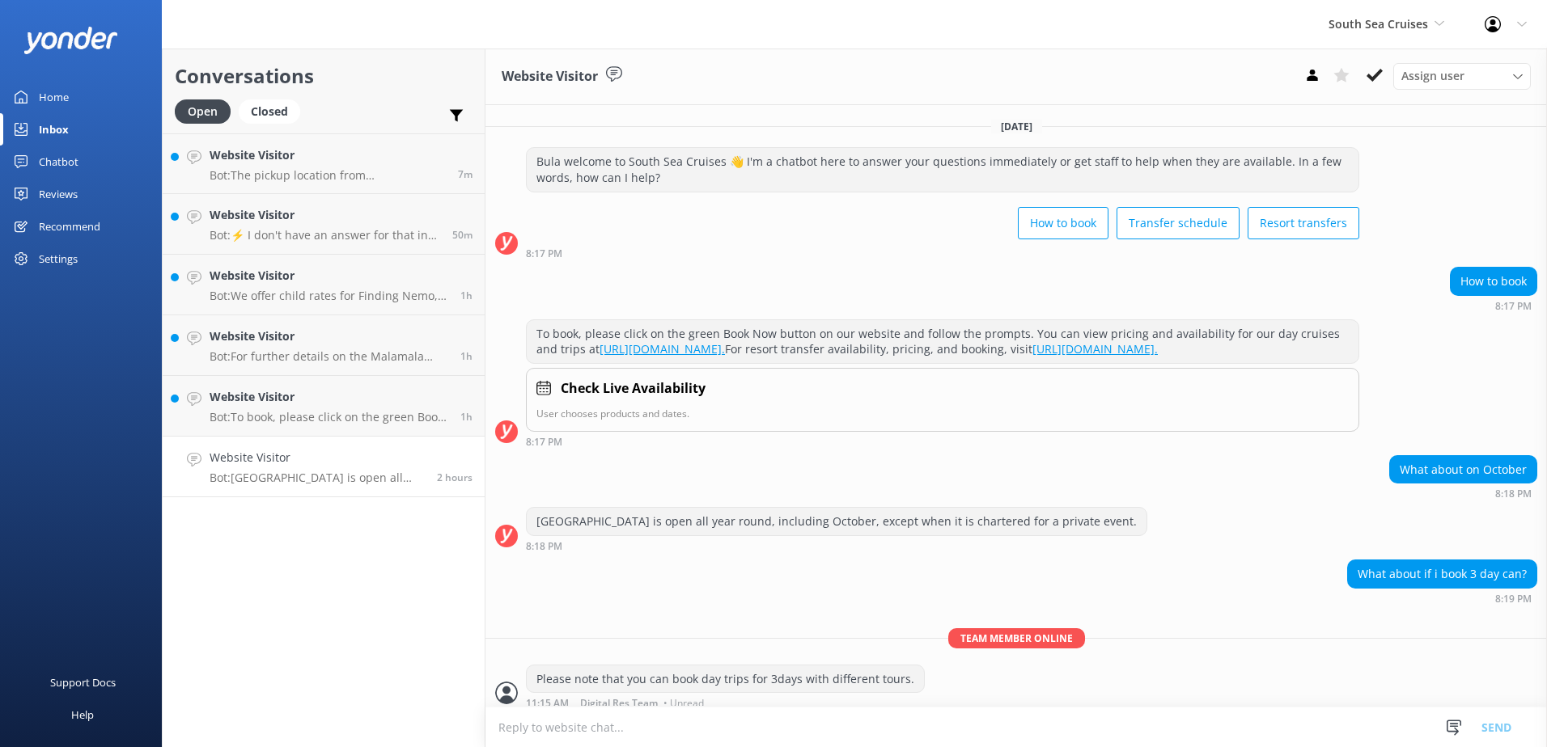
scroll to position [26, 0]
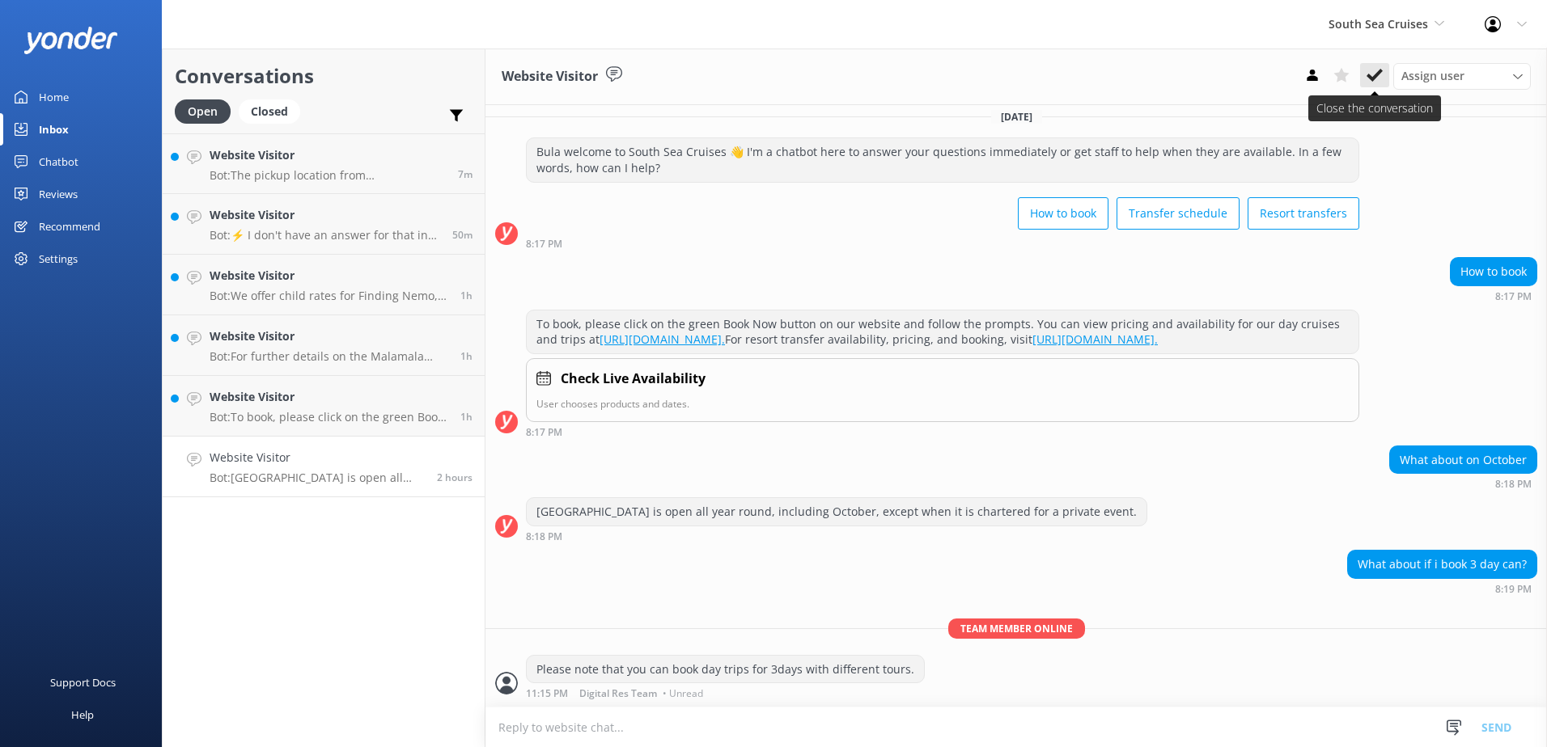
click at [1371, 85] on button at bounding box center [1374, 75] width 29 height 24
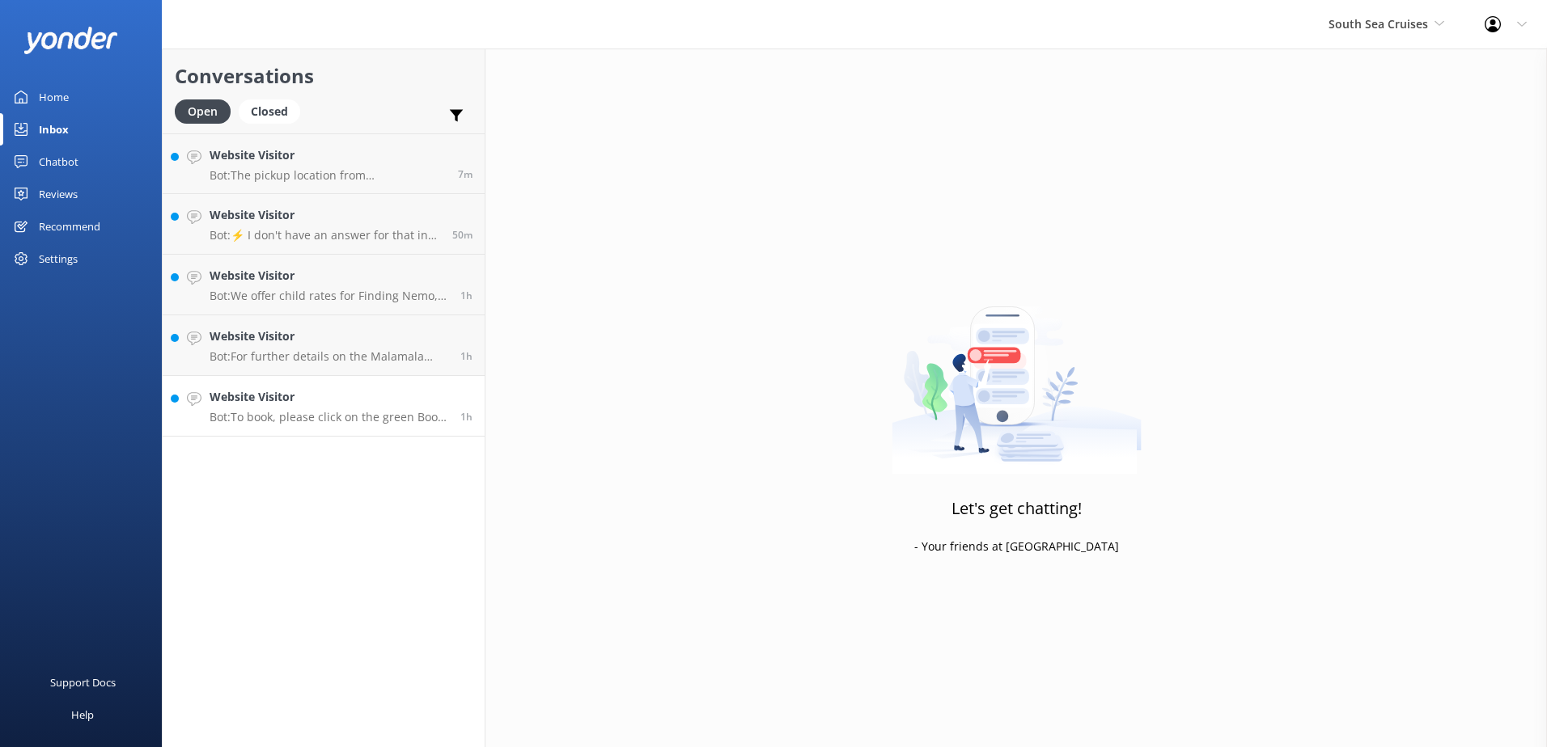
click at [342, 396] on h4 "Website Visitor" at bounding box center [329, 397] width 239 height 18
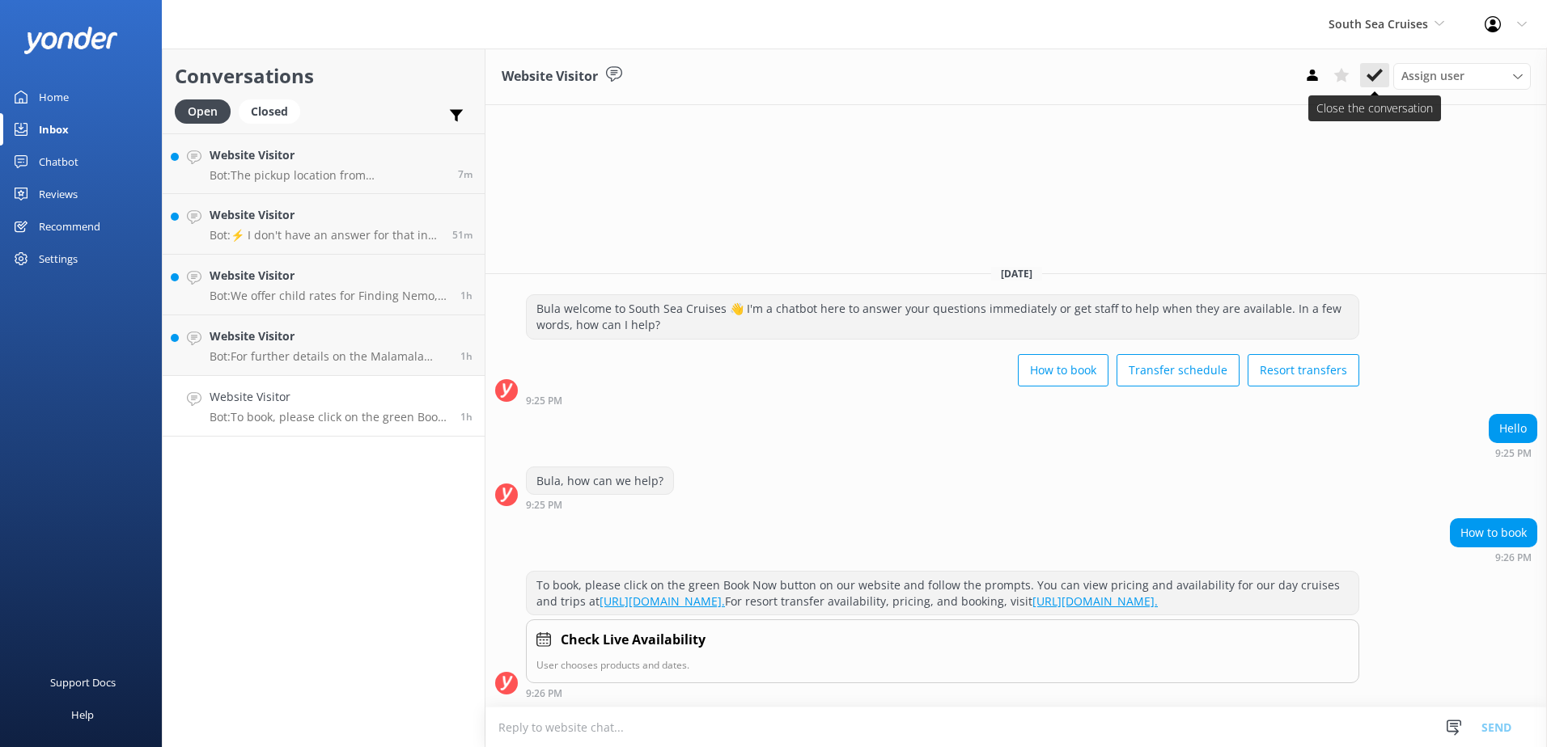
click at [1369, 83] on icon at bounding box center [1374, 75] width 16 height 16
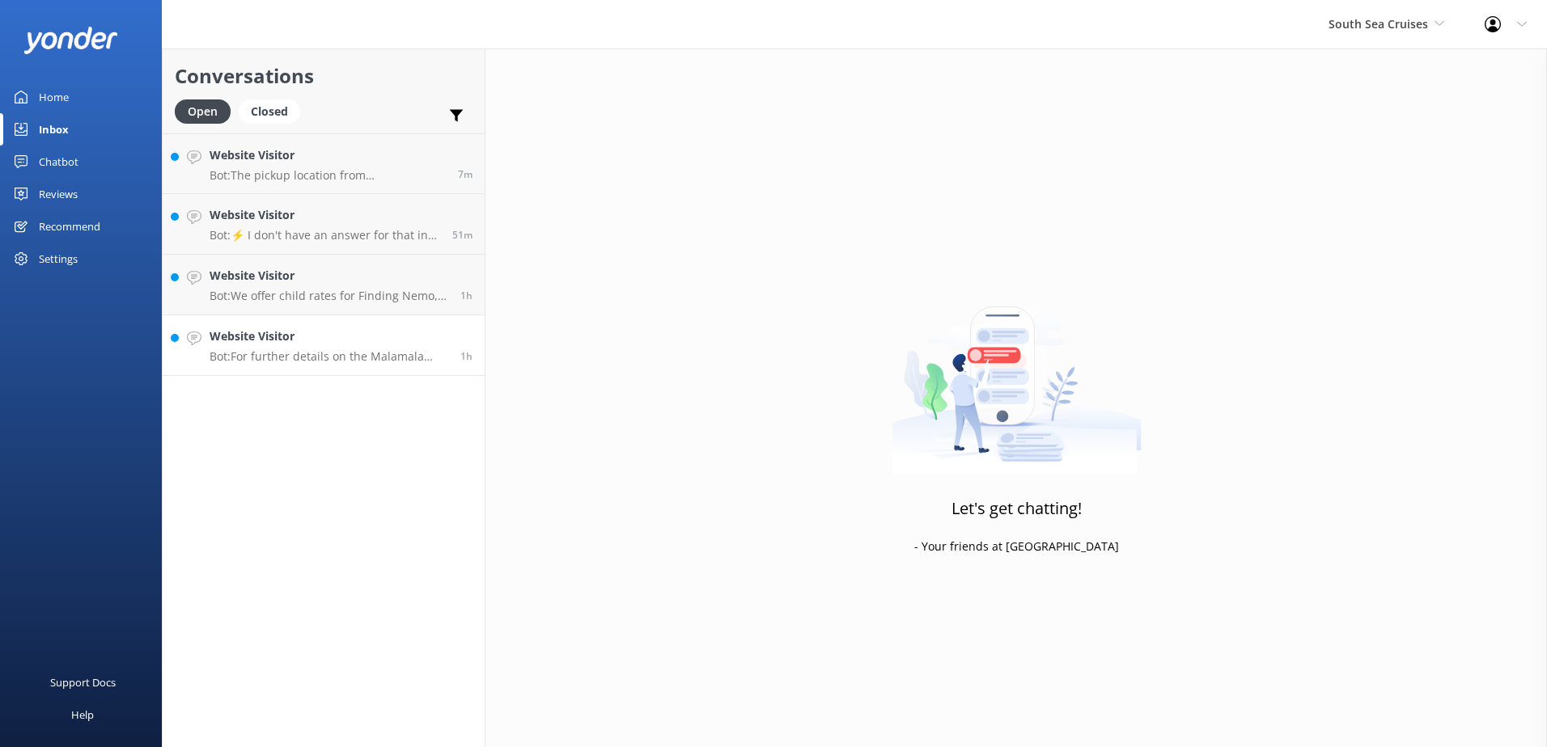
click at [274, 349] on div "Website Visitor Bot: For further details on the Malamala Half Day Tour and [GEO…" at bounding box center [329, 346] width 239 height 36
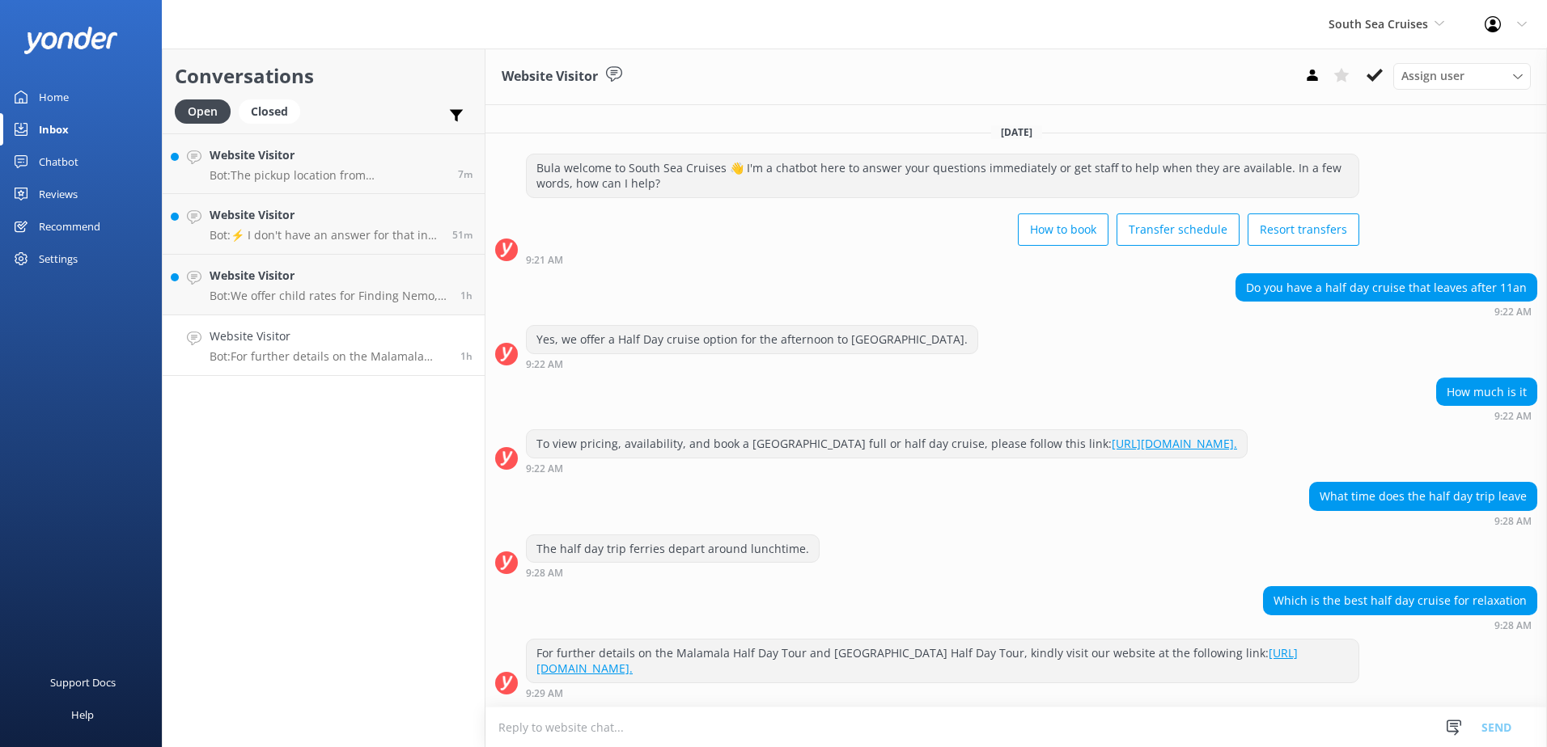
scroll to position [10, 0]
click at [702, 736] on textarea at bounding box center [1015, 728] width 1061 height 40
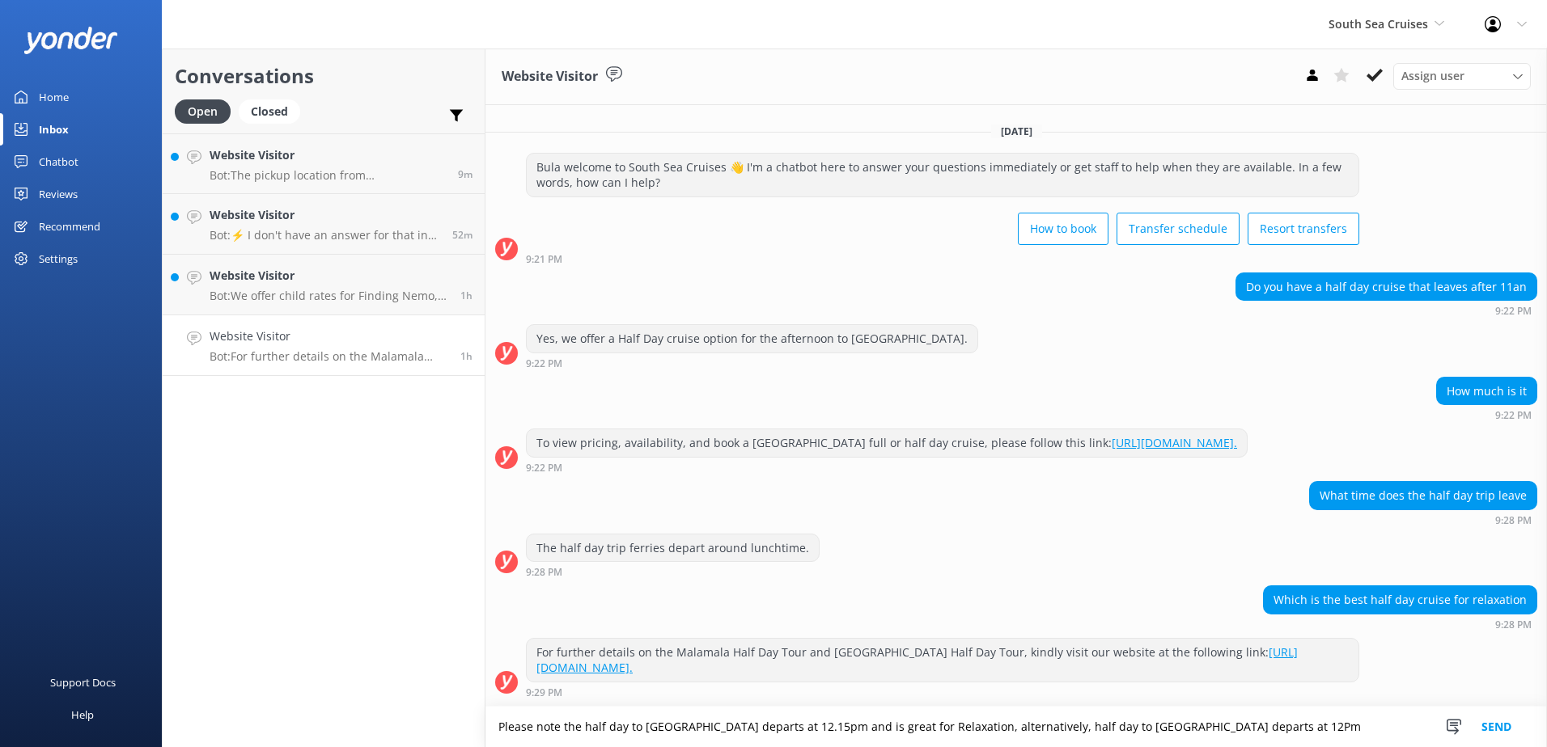
type textarea "Please note the half day to [GEOGRAPHIC_DATA] departs at 12.15pm and is great f…"
click at [1506, 732] on button "Send" at bounding box center [1496, 727] width 61 height 40
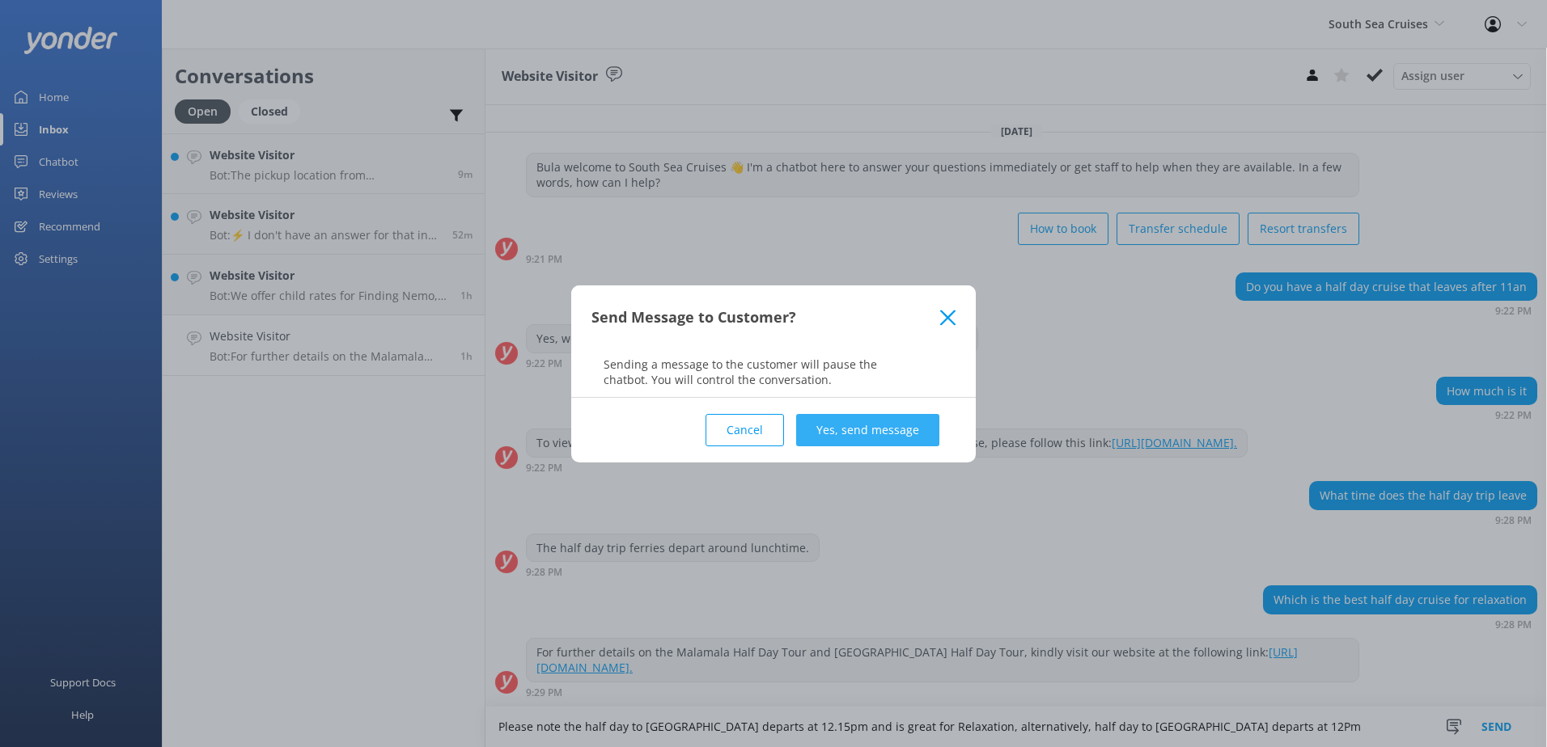
click at [871, 422] on button "Yes, send message" at bounding box center [867, 430] width 143 height 32
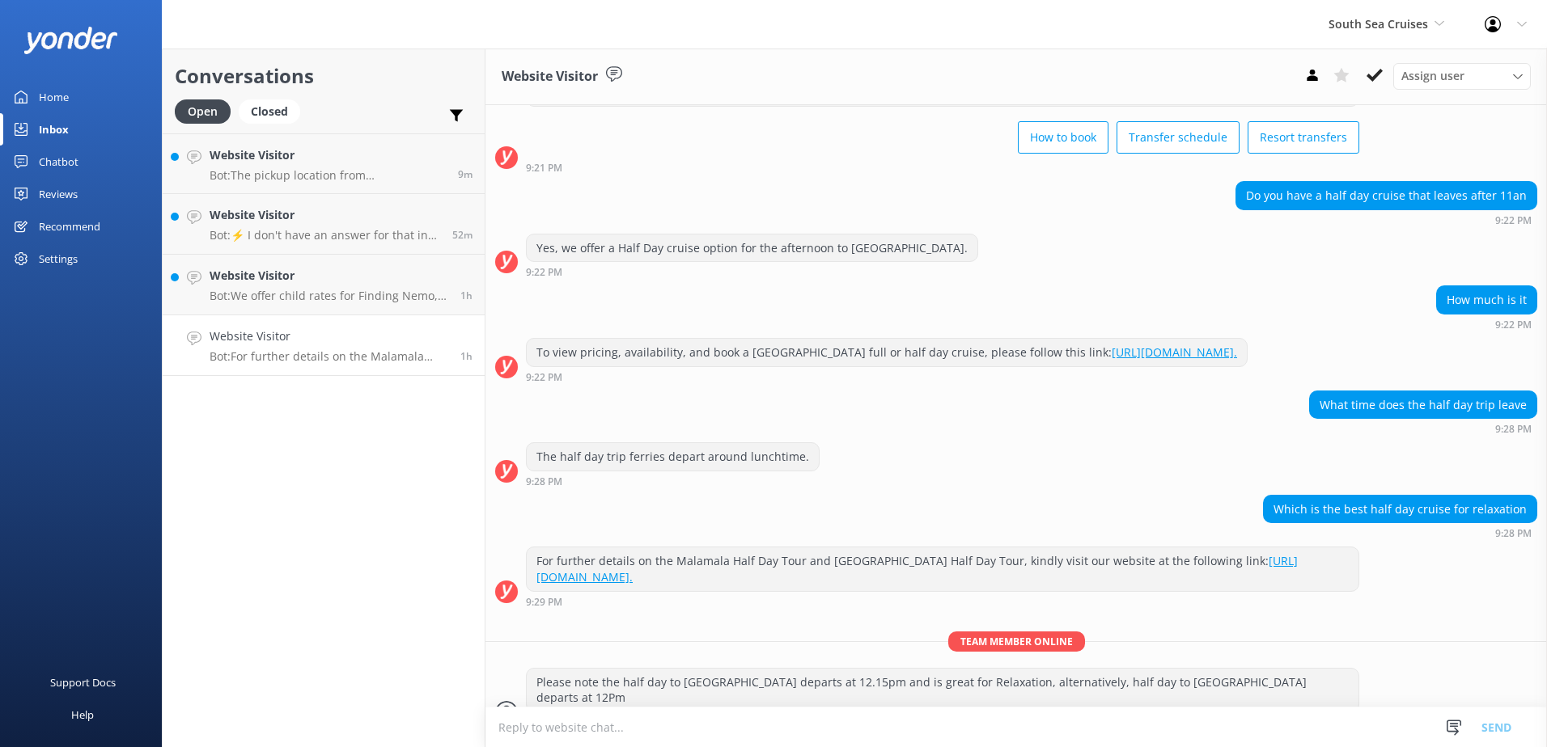
scroll to position [130, 0]
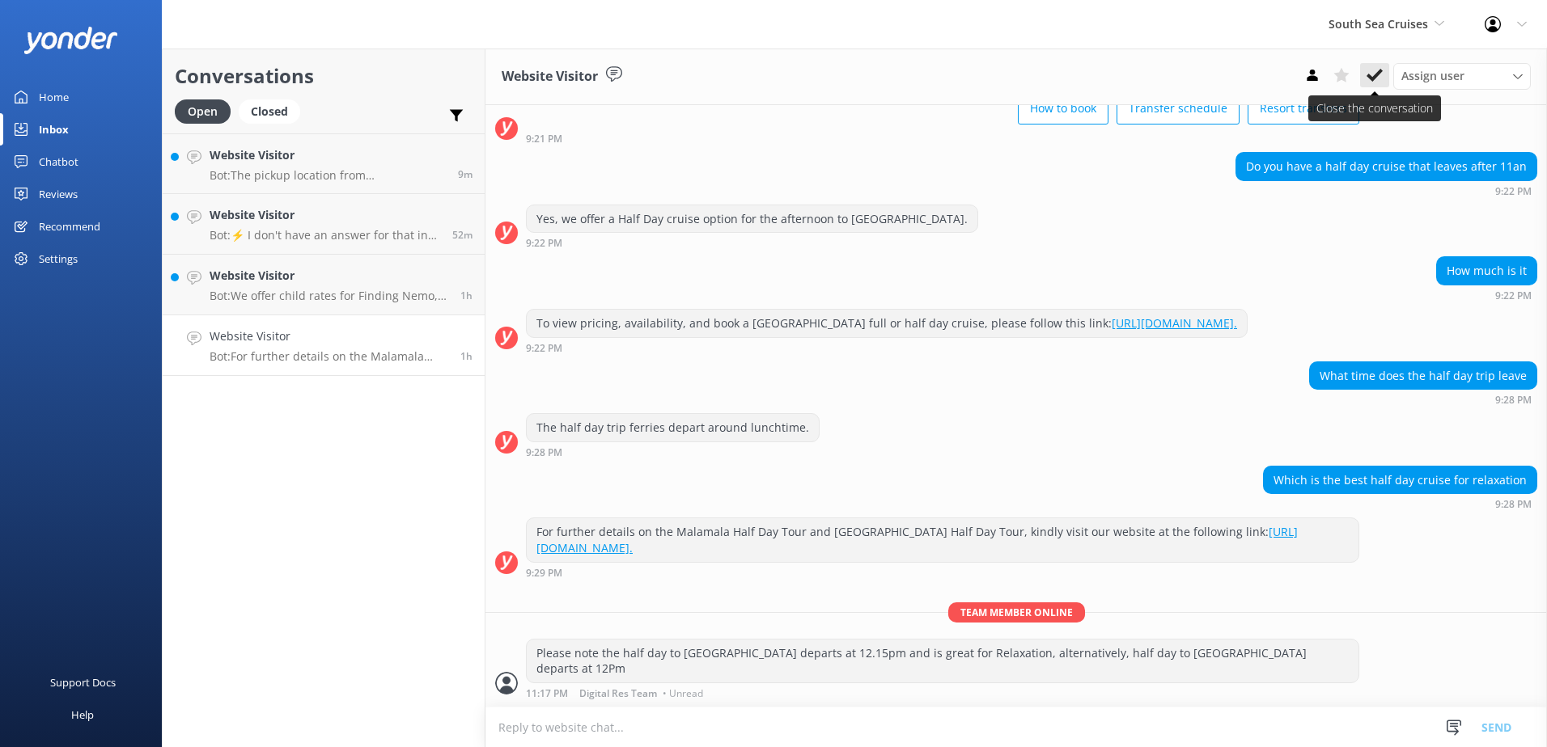
click at [1378, 75] on use at bounding box center [1374, 75] width 16 height 13
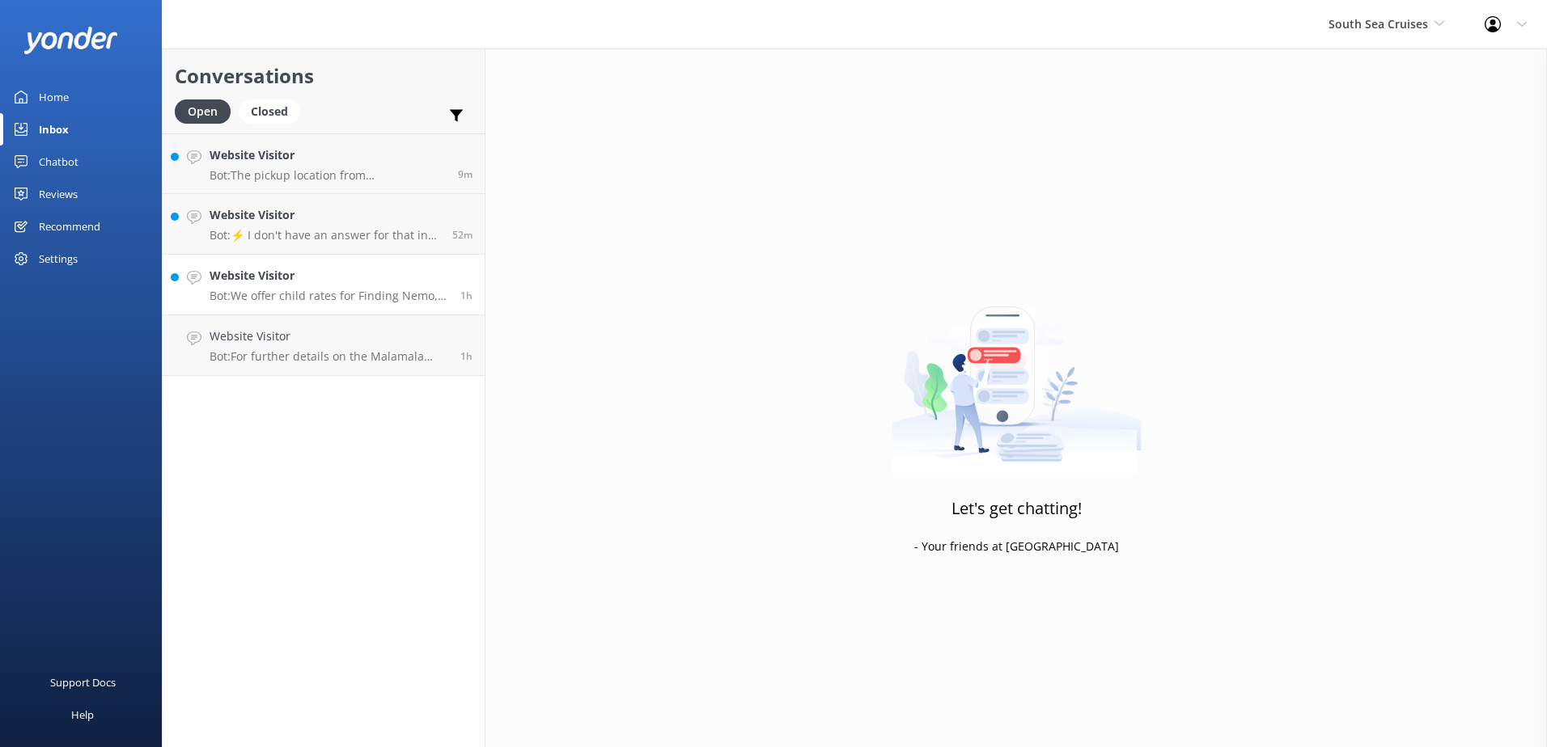
click at [311, 290] on p "Bot: We offer child rates for Finding Nemo, [GEOGRAPHIC_DATA] Day Trips, Combo-…" at bounding box center [329, 296] width 239 height 15
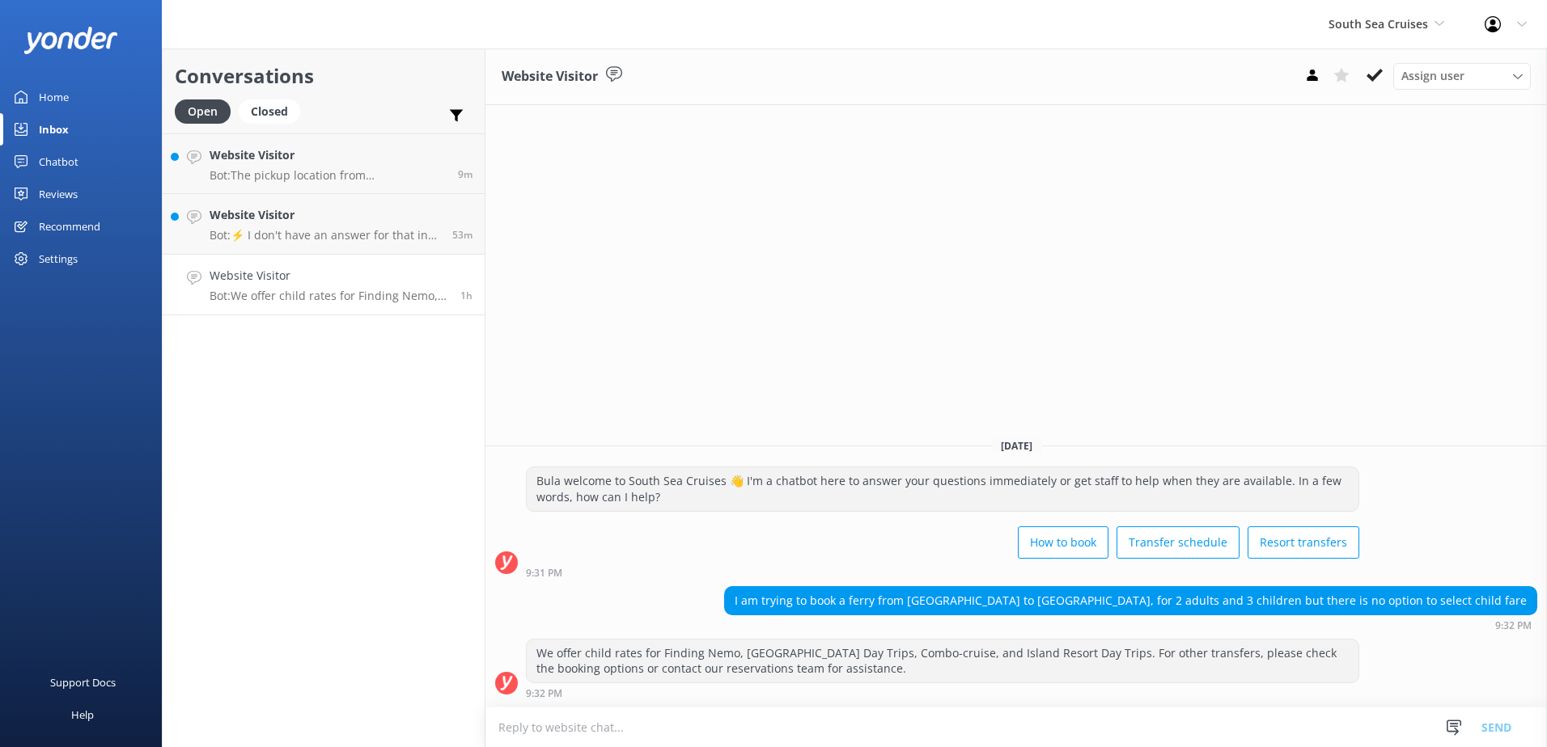
click at [755, 730] on textarea at bounding box center [1015, 728] width 1061 height 40
type textarea "p"
click at [834, 730] on textarea "Please note that [GEOGRAPHIC_DATA] is Adults only, therefore there is not child…" at bounding box center [1015, 727] width 1061 height 40
click at [853, 730] on textarea "Please note that [GEOGRAPHIC_DATA] is Adults only, therefore there is not child…" at bounding box center [1015, 727] width 1061 height 40
click at [857, 731] on textarea "Please note that [GEOGRAPHIC_DATA] is Adults only, therefore there is not child…" at bounding box center [1015, 727] width 1061 height 40
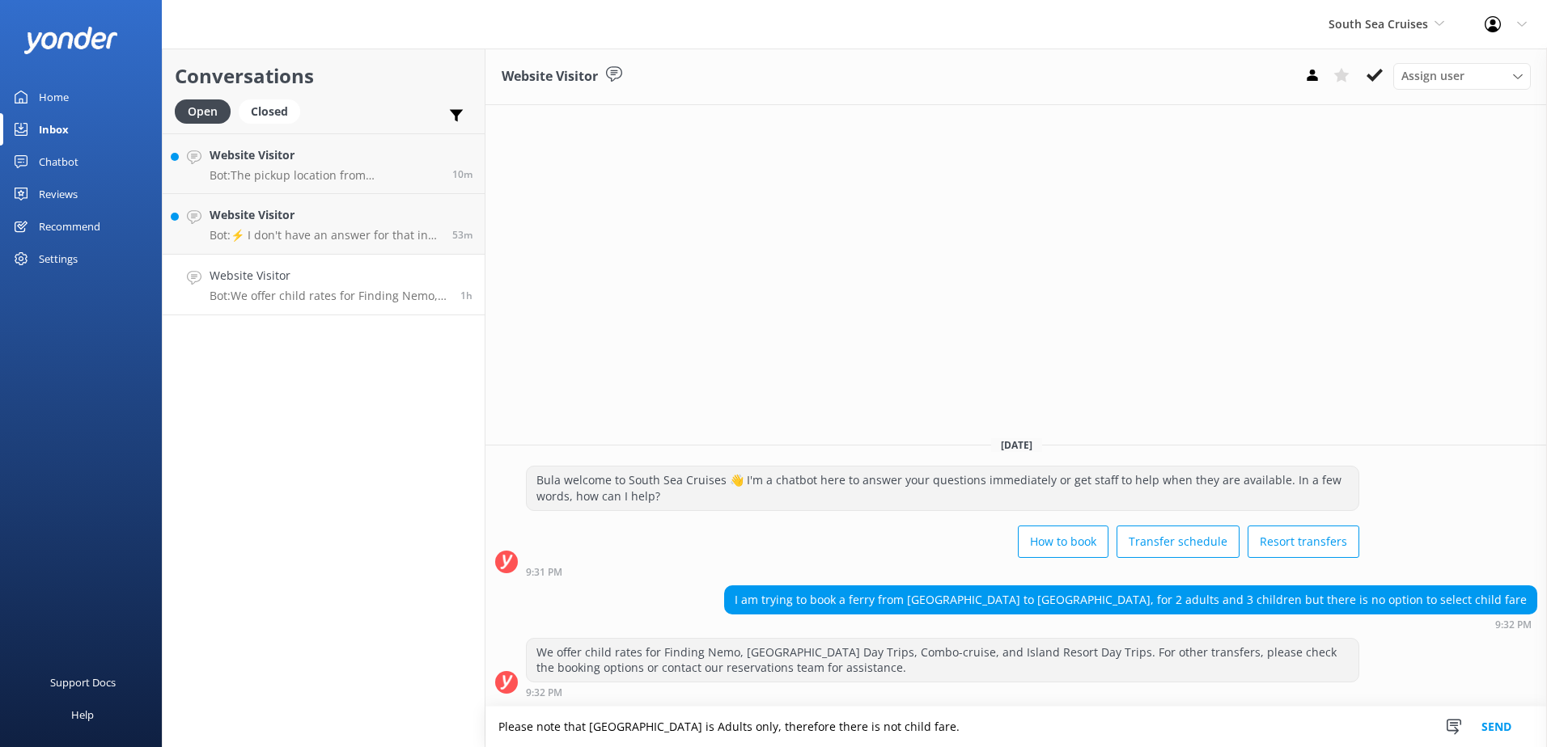
click at [854, 732] on textarea "Please note that [GEOGRAPHIC_DATA] is Adults only, therefore there is not child…" at bounding box center [1015, 727] width 1061 height 40
drag, startPoint x: 1037, startPoint y: 730, endPoint x: 1120, endPoint y: 730, distance: 82.5
click at [1041, 730] on textarea "Please note that [GEOGRAPHIC_DATA] is Adults only, therefore there is no child …" at bounding box center [1015, 727] width 1061 height 40
type textarea "Please note that [GEOGRAPHIC_DATA] is Adults only, therefore there is no child …"
click at [1519, 726] on button "Send" at bounding box center [1496, 727] width 61 height 40
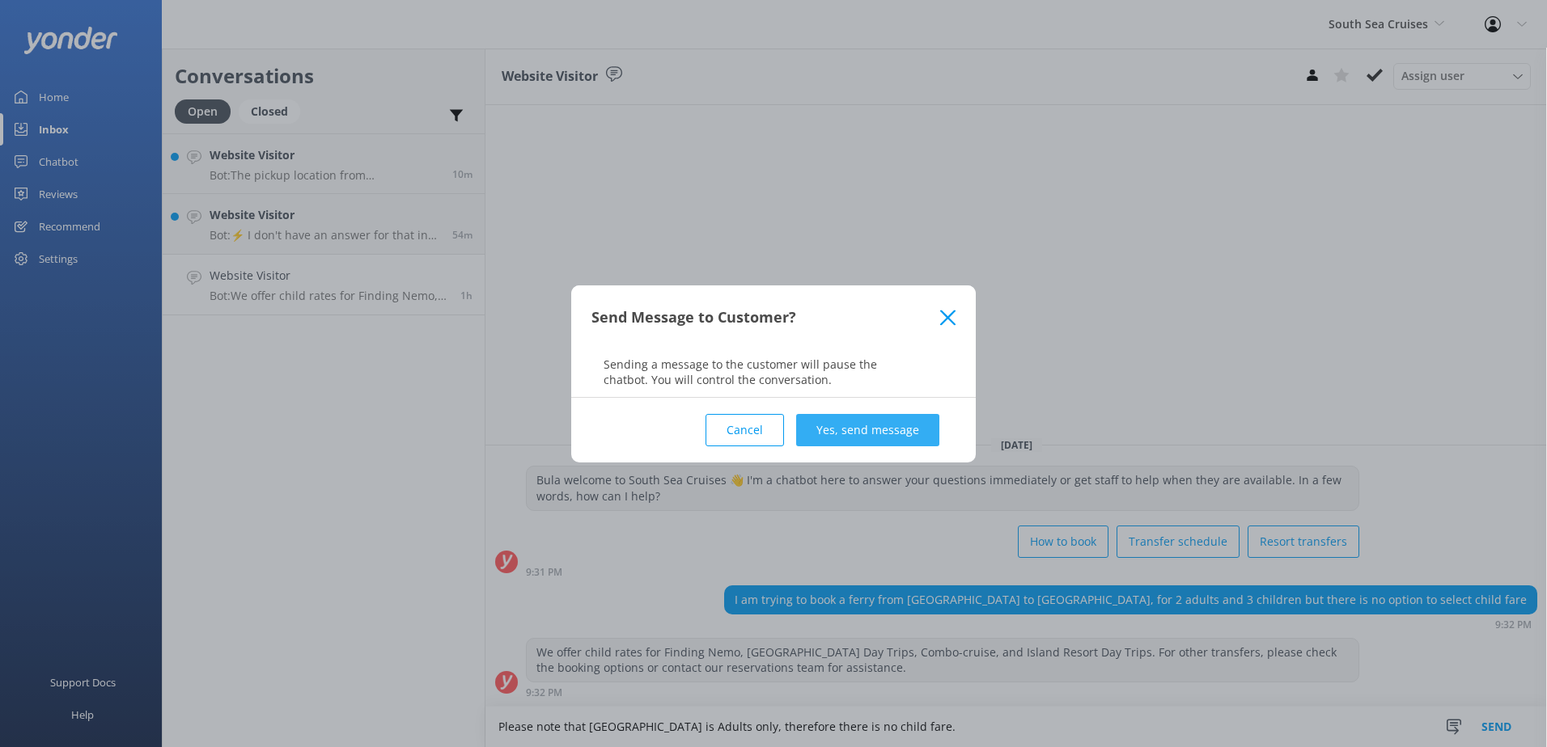
click at [886, 445] on button "Yes, send message" at bounding box center [867, 430] width 143 height 32
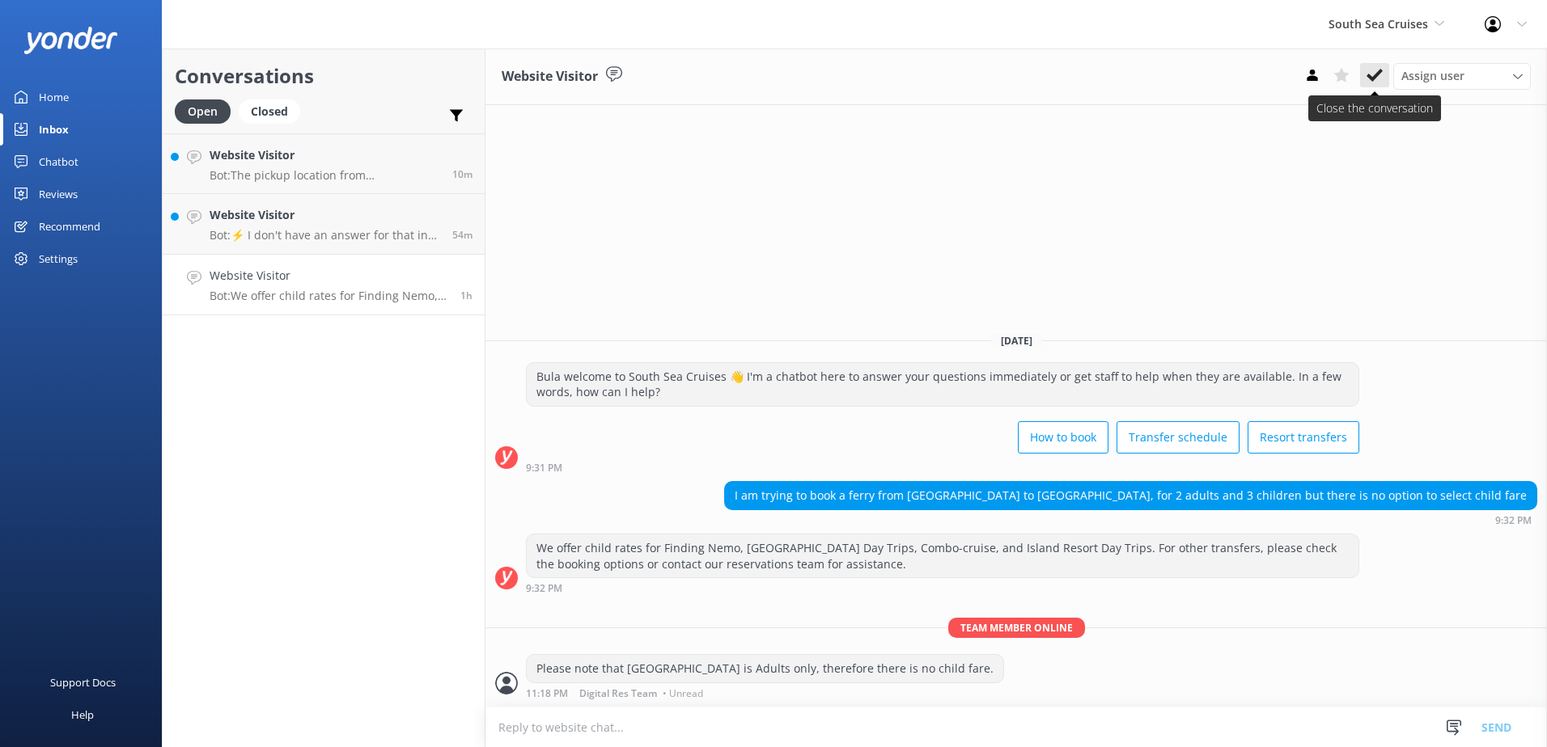
click at [1369, 68] on icon at bounding box center [1374, 75] width 16 height 16
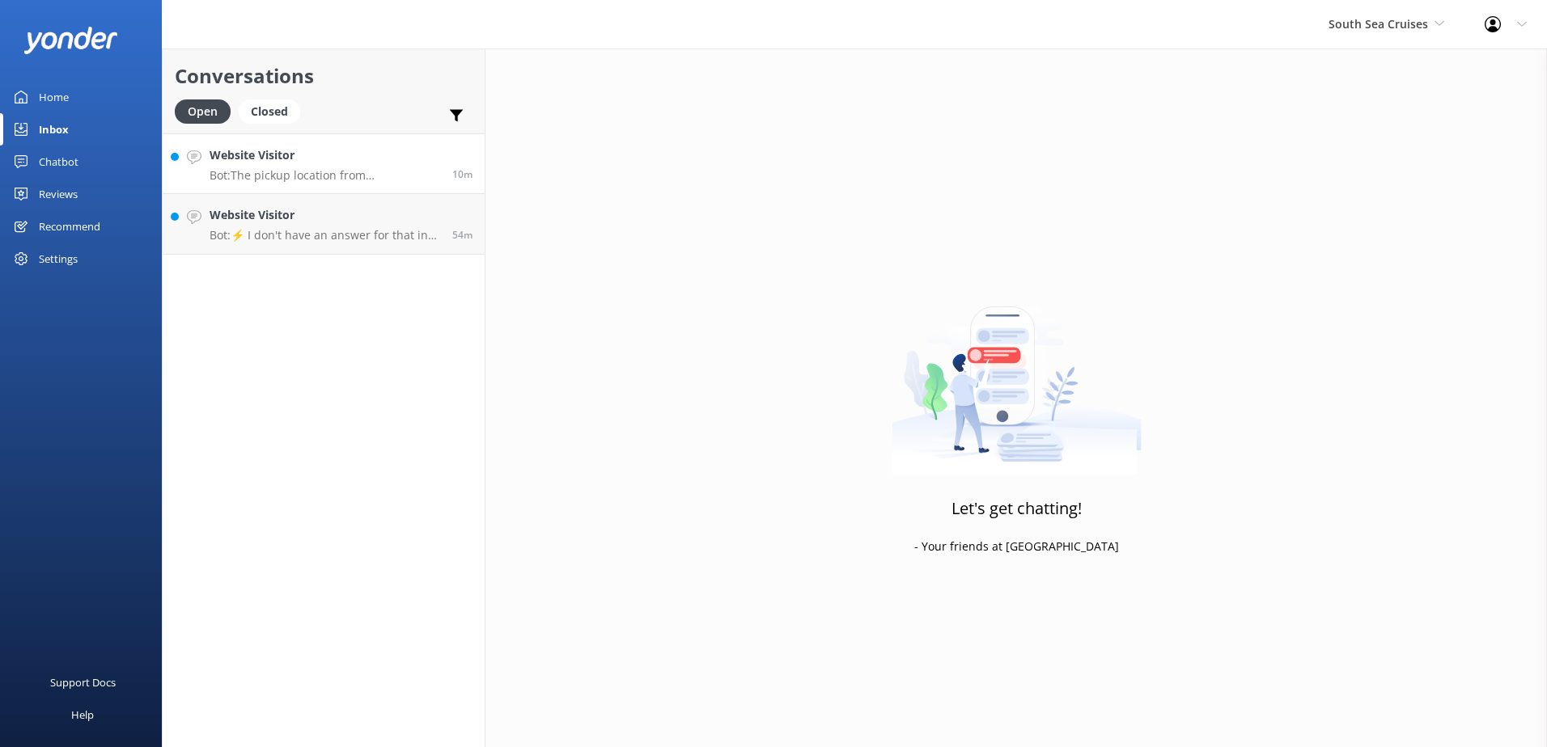
click at [356, 163] on h4 "Website Visitor" at bounding box center [325, 155] width 231 height 18
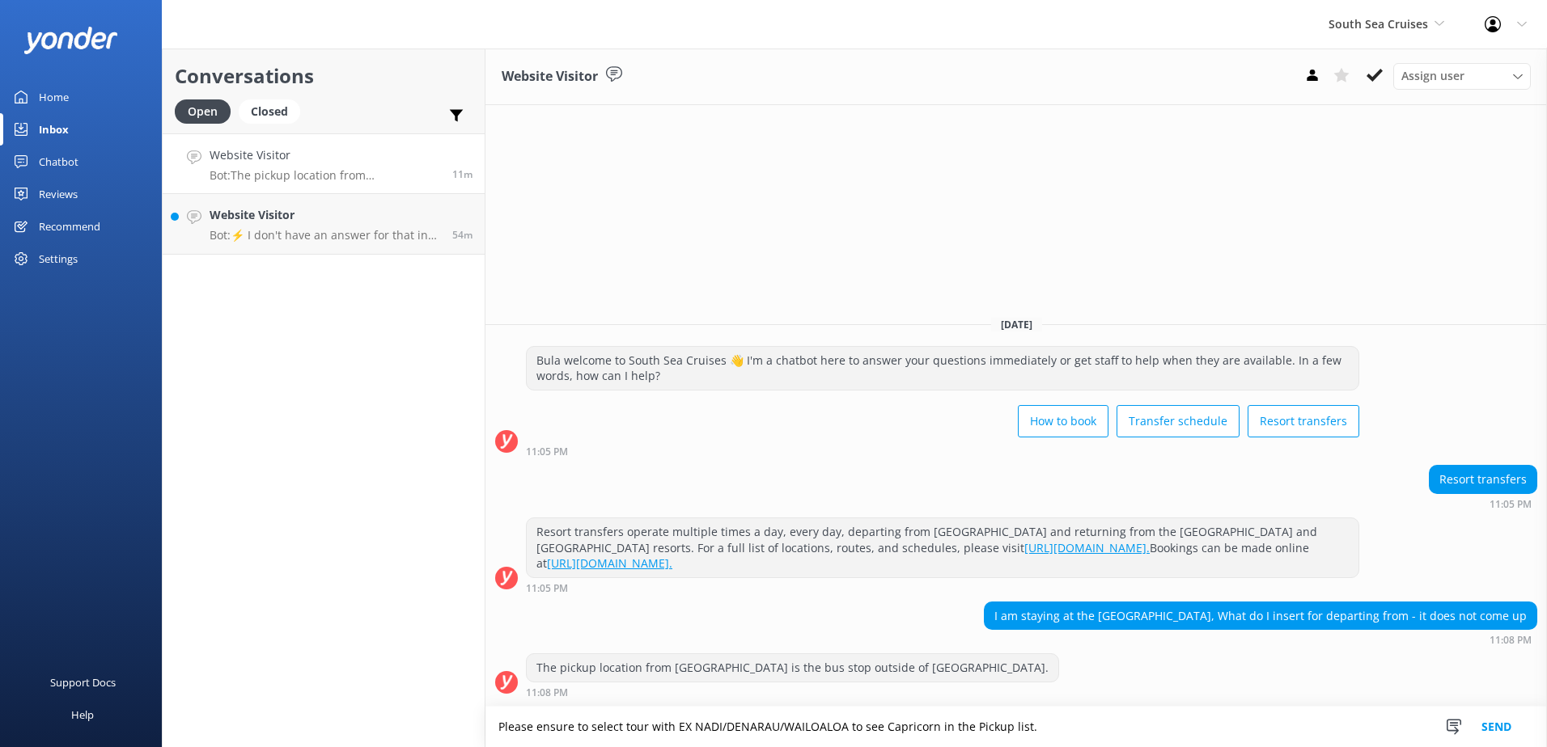
type textarea "Please ensure to select tour with EX NADI/DENARAU/WAILOALOA to see Capricorn in…"
click at [1493, 736] on button "Send" at bounding box center [1496, 727] width 61 height 40
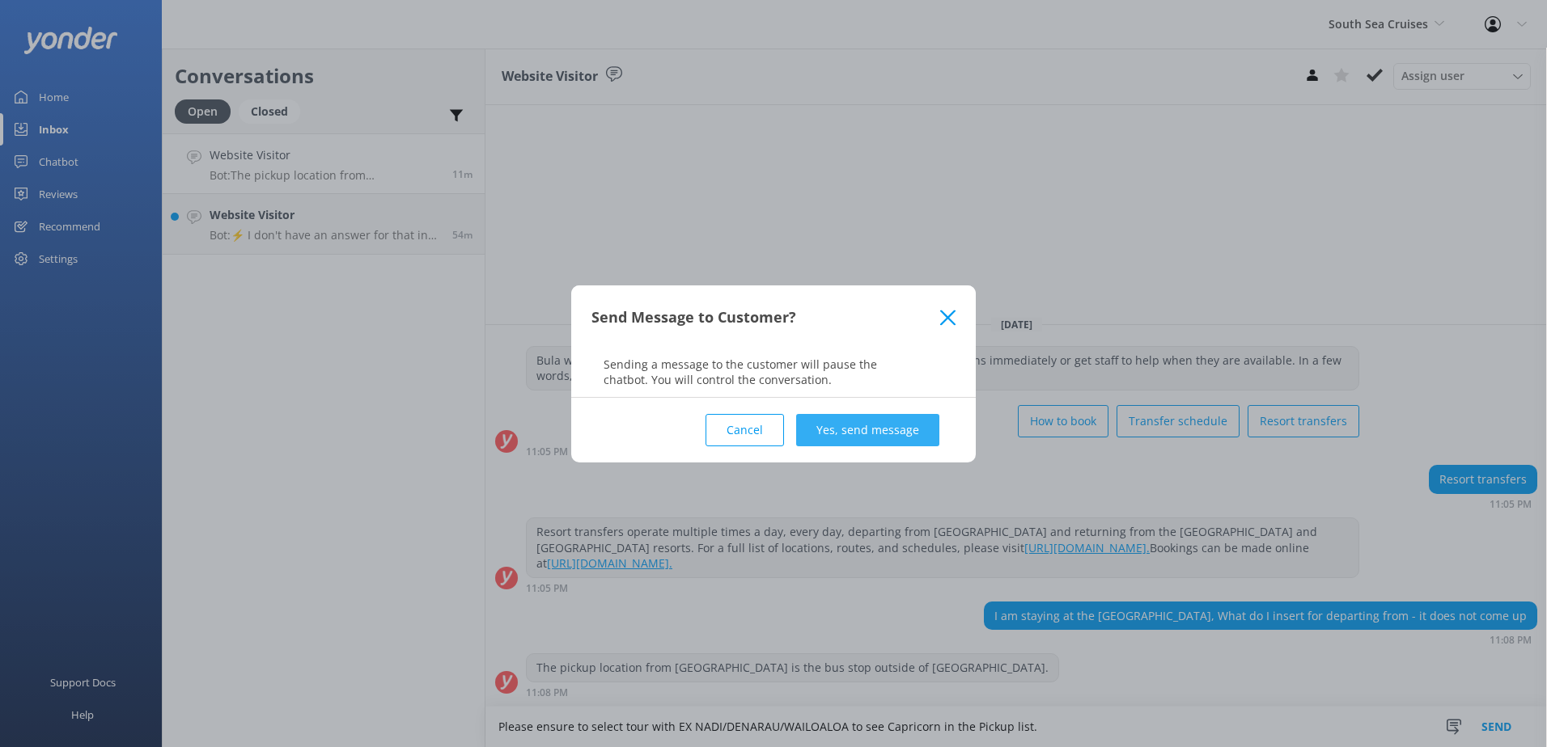
click at [856, 426] on button "Yes, send message" at bounding box center [867, 430] width 143 height 32
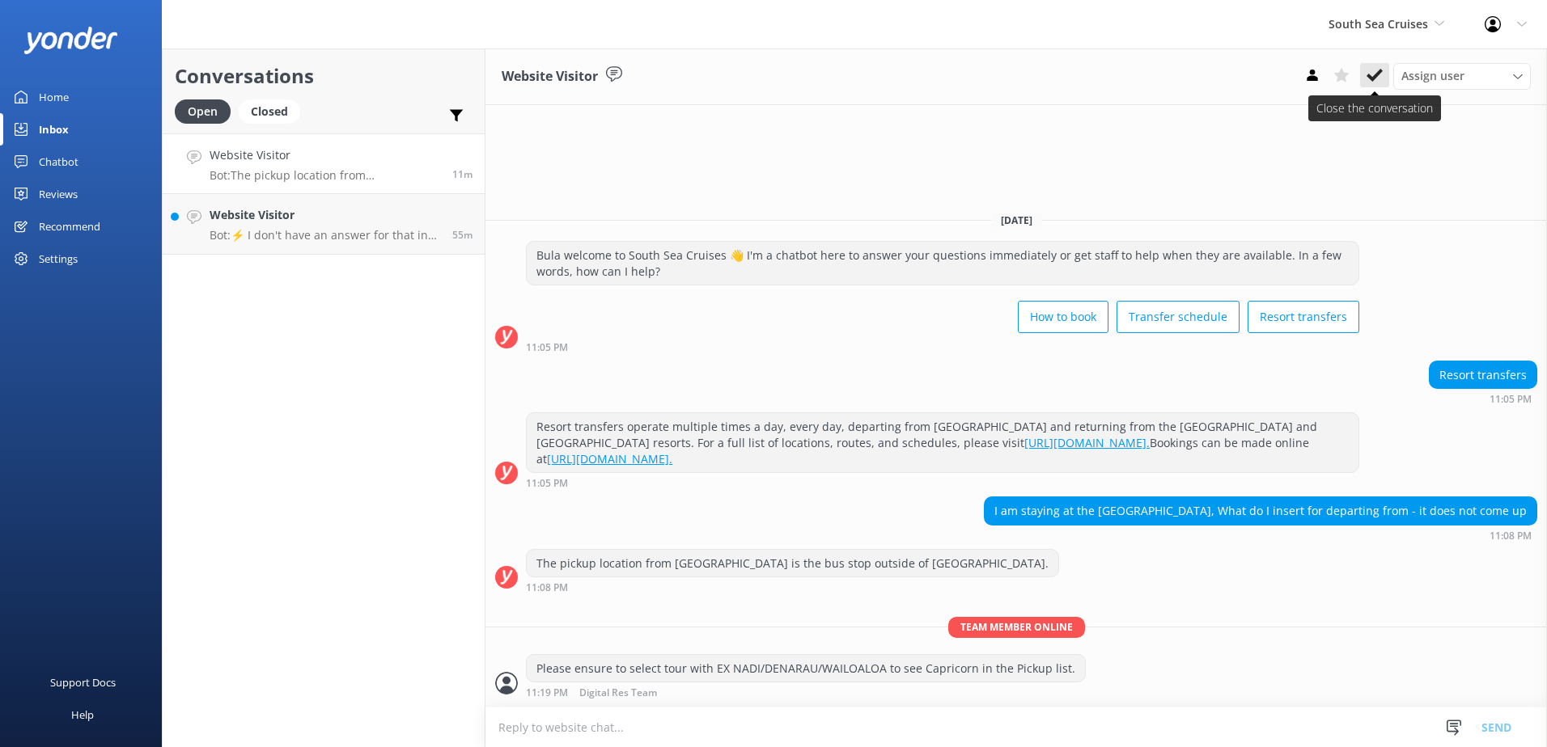
click at [1379, 78] on icon at bounding box center [1374, 75] width 16 height 16
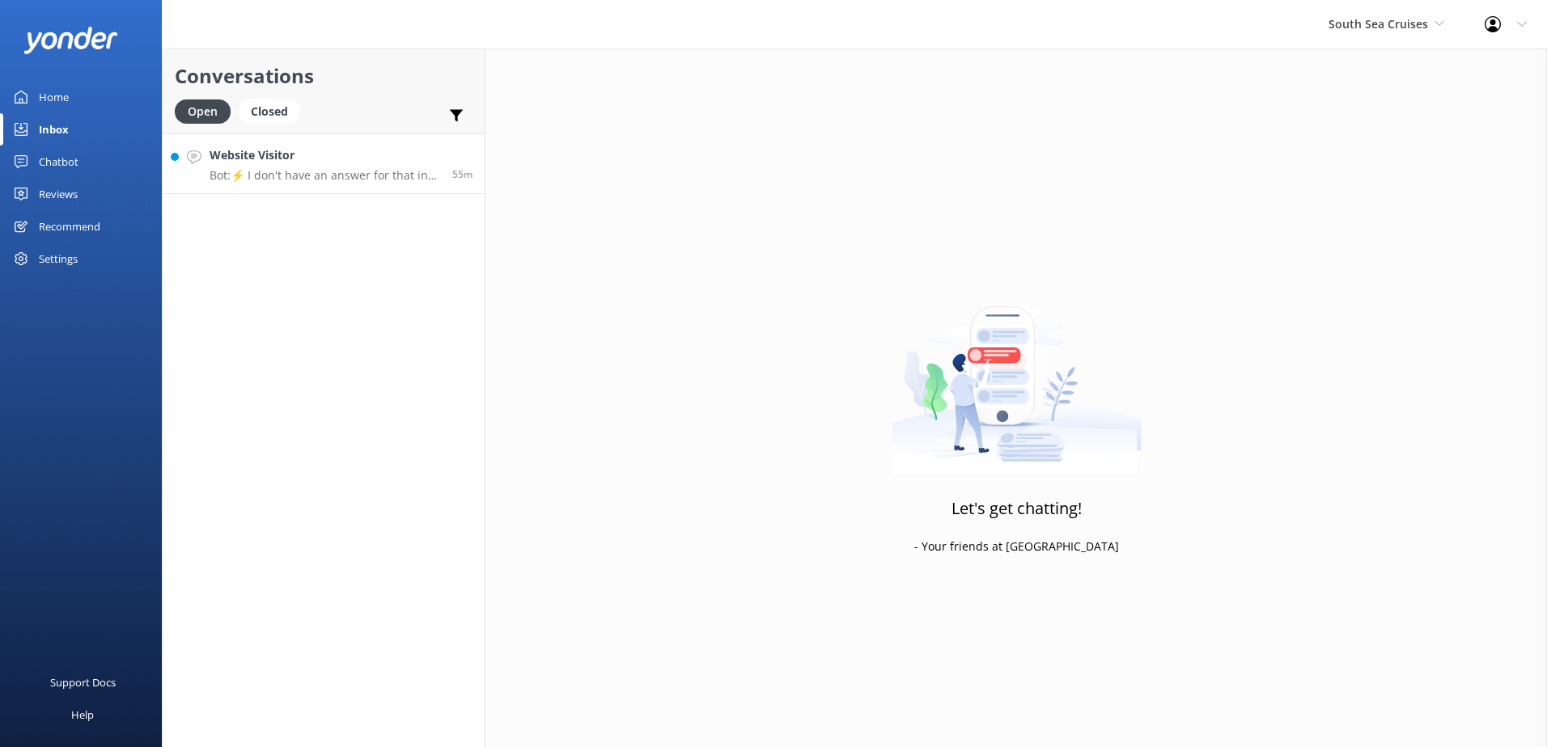
drag, startPoint x: 309, startPoint y: 195, endPoint x: 323, endPoint y: 185, distance: 16.8
click at [309, 195] on div "Conversations Open Closed Important Assigned to me Unassigned Website Visitor B…" at bounding box center [324, 398] width 324 height 699
click at [336, 170] on p "Bot: ⚡ I don't have an answer for that in my knowledge base. Please try and rep…" at bounding box center [325, 175] width 231 height 15
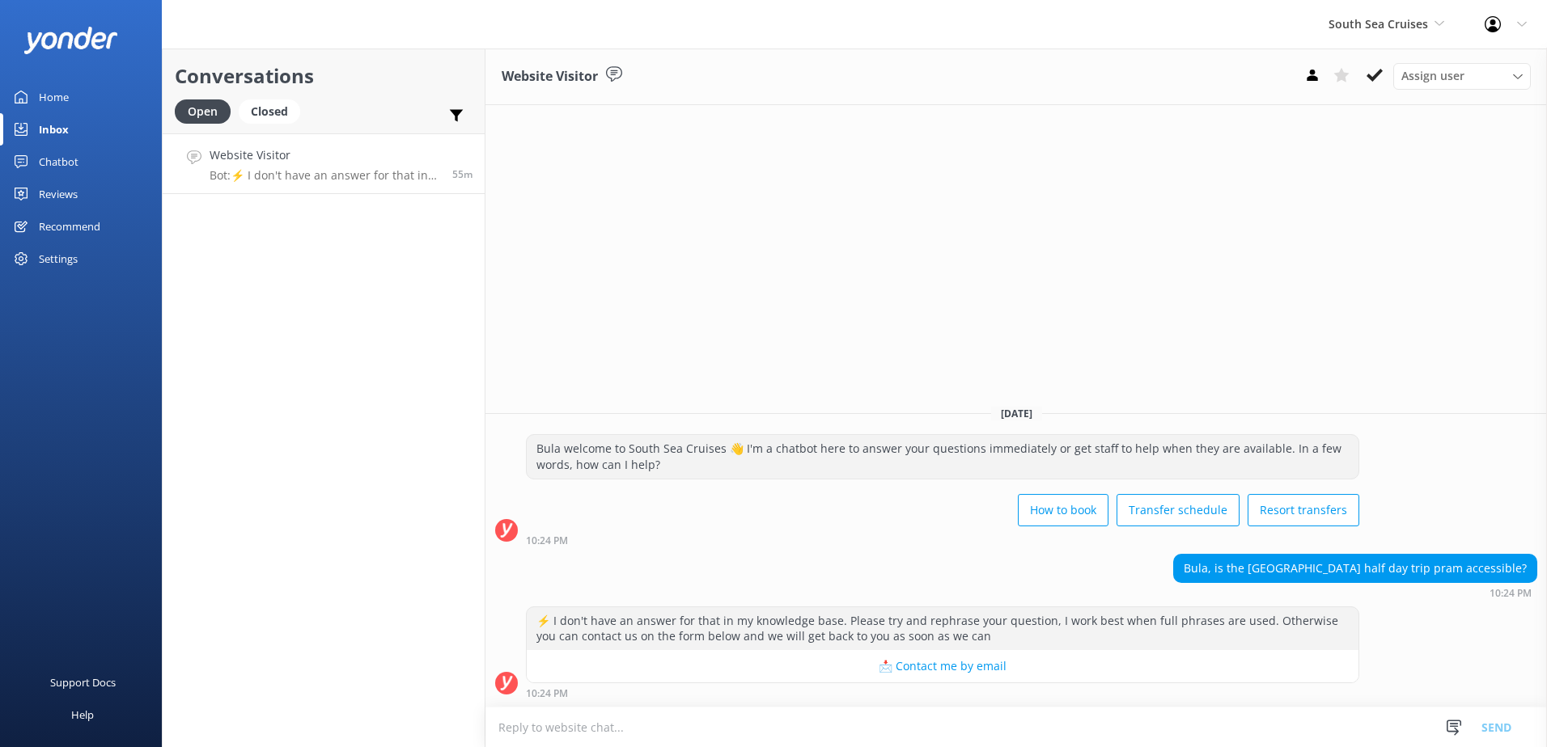
click at [707, 731] on textarea at bounding box center [1015, 728] width 1061 height 40
drag, startPoint x: 925, startPoint y: 730, endPoint x: 452, endPoint y: 720, distance: 473.3
click at [452, 720] on div "Conversations Open Closed Important Assigned to me Unassigned Website Visitor B…" at bounding box center [854, 398] width 1385 height 699
paste textarea "’re welcome to bring your own pram, but it must be p"
type textarea "You’re welcome to bring your own pram, but it must be portable"
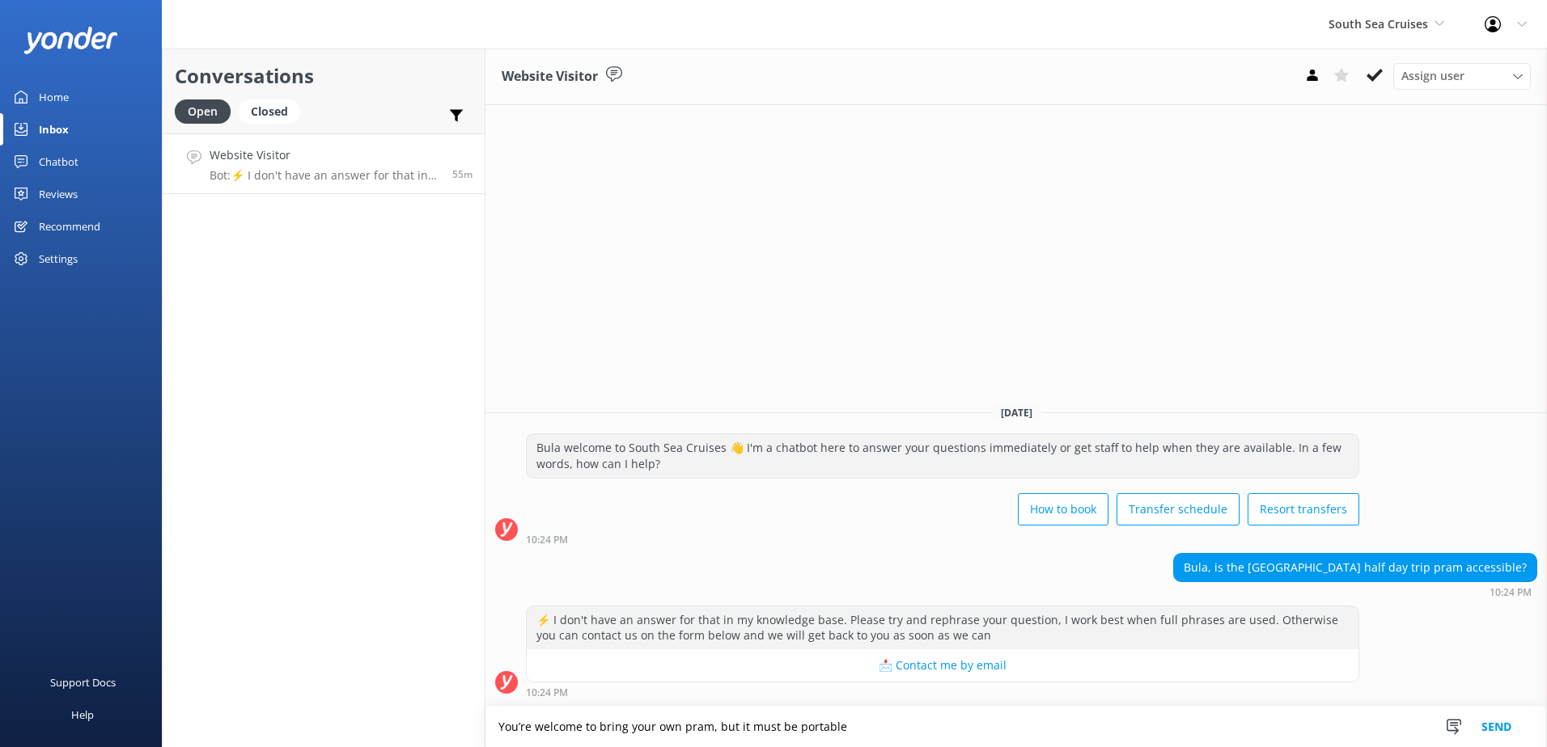
click at [1497, 726] on button "Send" at bounding box center [1496, 727] width 61 height 40
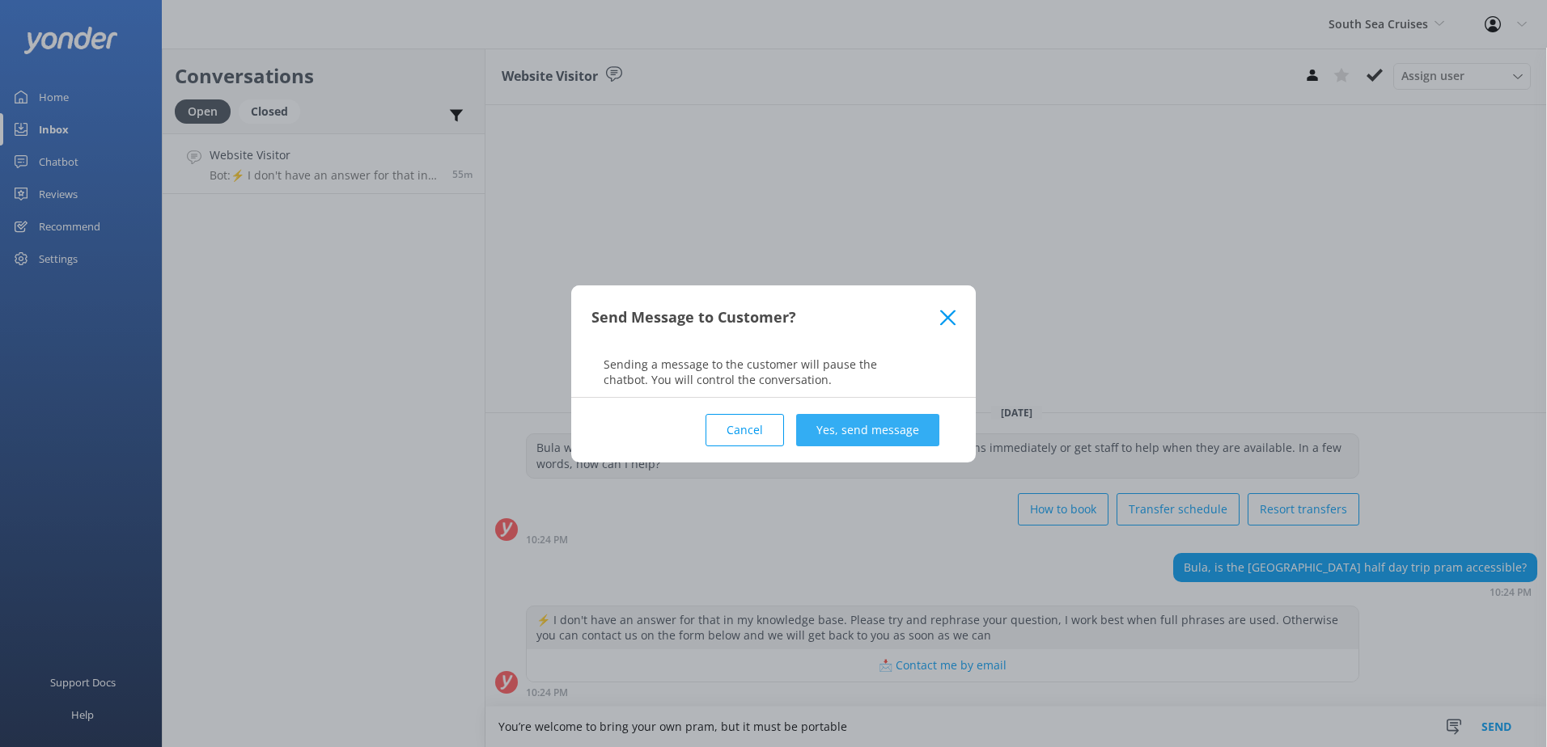
click at [879, 434] on button "Yes, send message" at bounding box center [867, 430] width 143 height 32
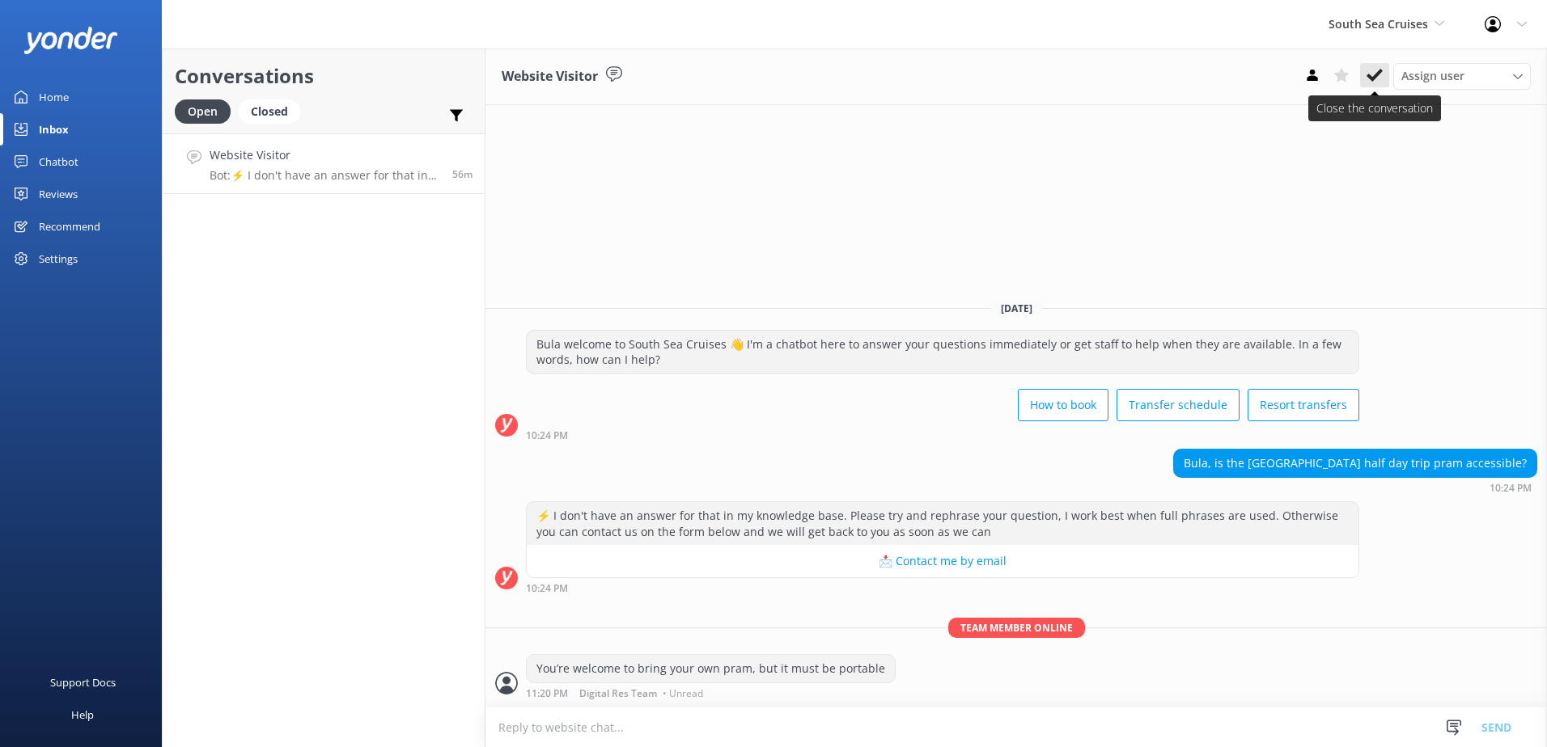
click at [1381, 80] on icon at bounding box center [1374, 75] width 16 height 16
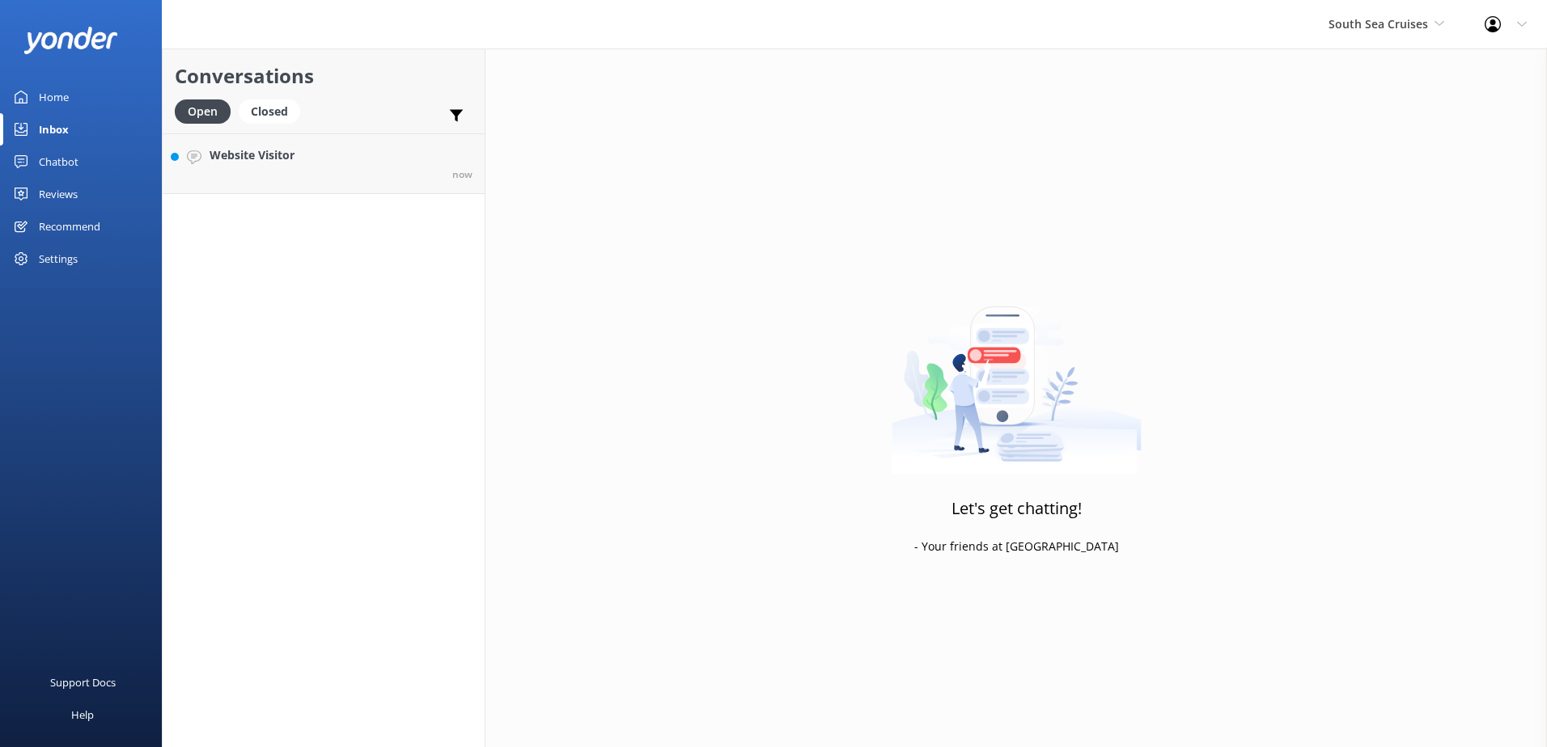
click at [1399, 38] on div "South Sea Cruises South Sea Sailing South Sea Cruises Malamala Beach Club Aweso…" at bounding box center [1386, 24] width 156 height 49
click at [1376, 146] on link "Malamala Beach Club" at bounding box center [1389, 145] width 162 height 39
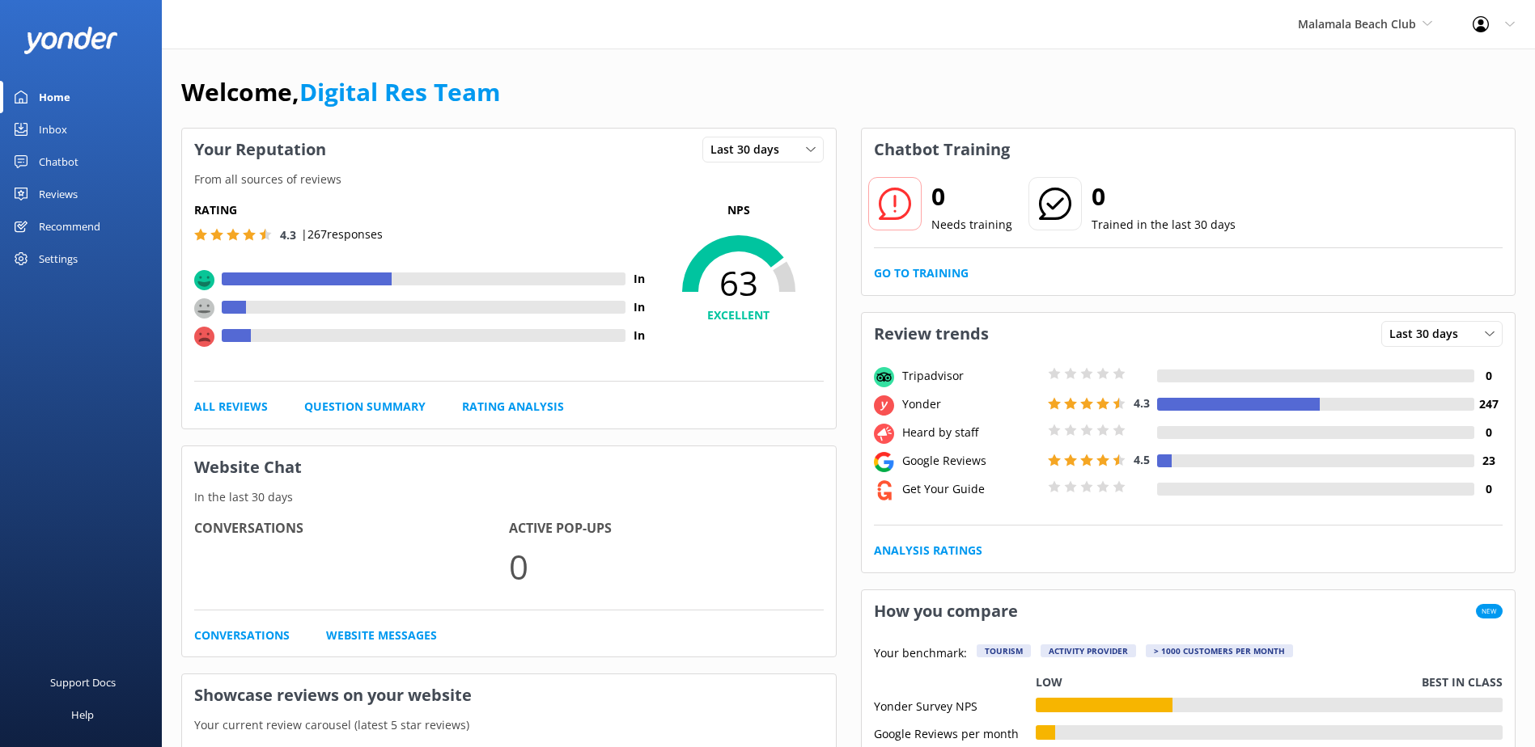
click at [85, 130] on link "Inbox" at bounding box center [81, 129] width 162 height 32
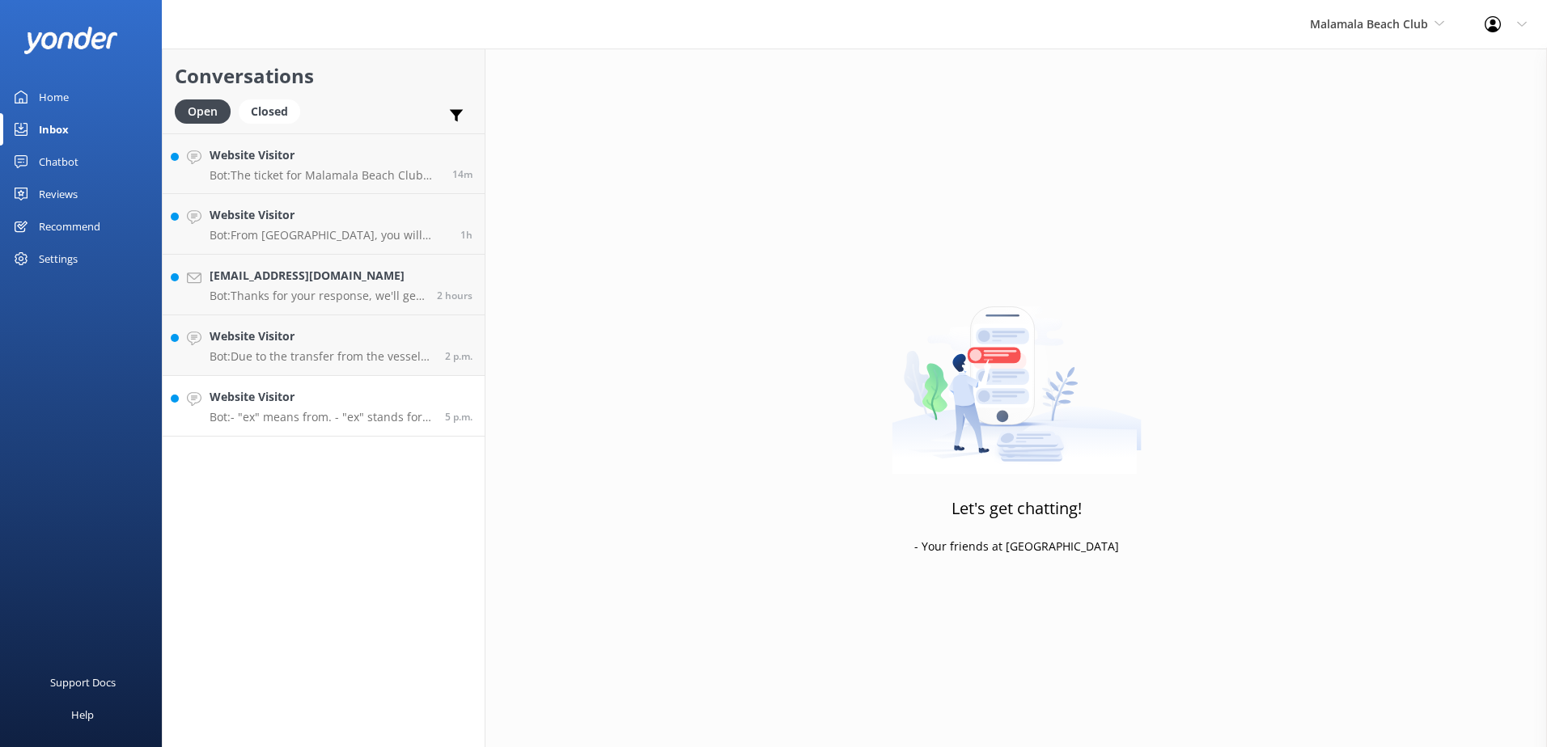
click at [366, 408] on div "Website Visitor Bot: - "ex" means from. - "ex" stands for where your resort is …" at bounding box center [321, 406] width 223 height 36
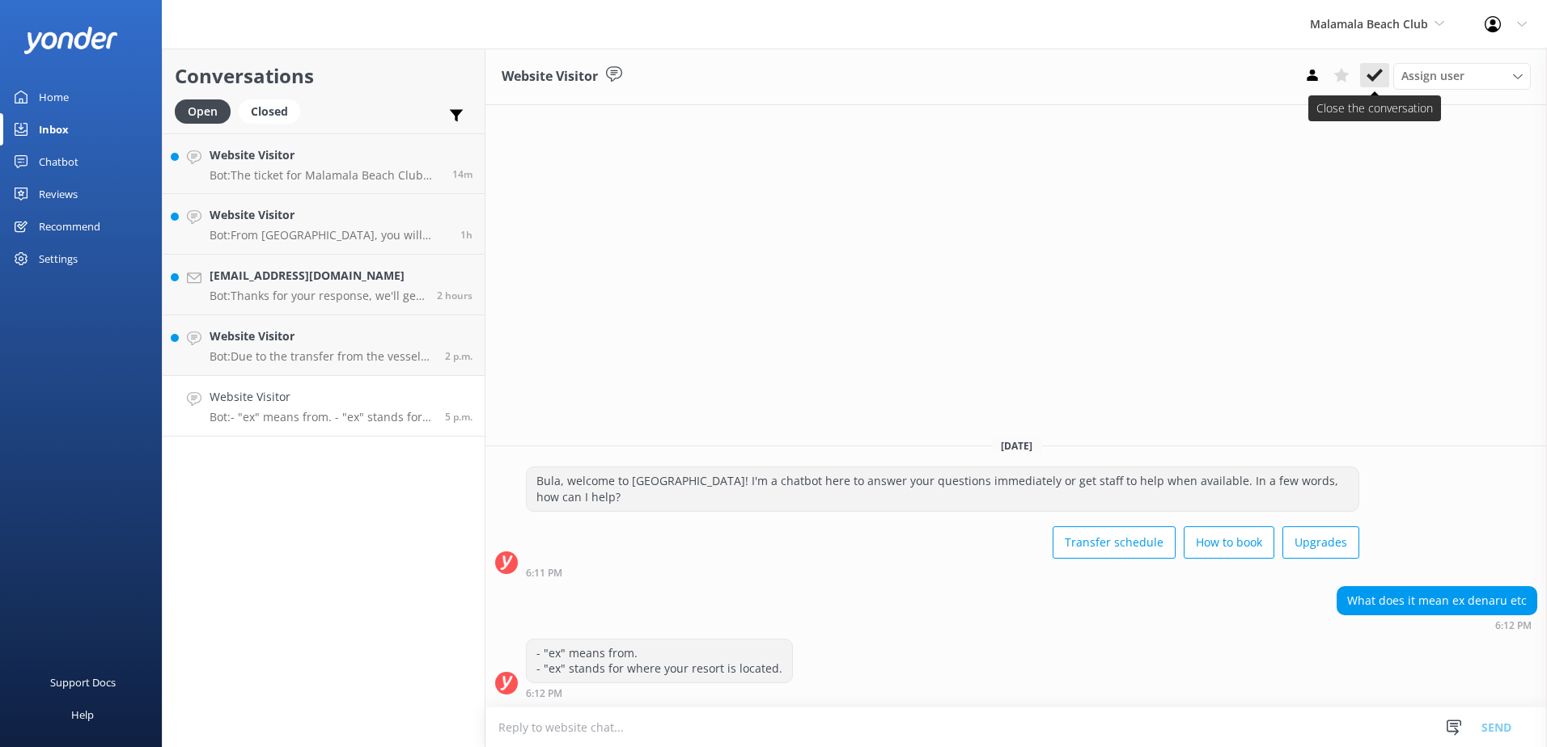
click at [1367, 74] on icon at bounding box center [1374, 75] width 16 height 16
click at [274, 349] on p "Bot: Due to the transfer from the vessel to the island, we are unable to cater …" at bounding box center [321, 356] width 223 height 15
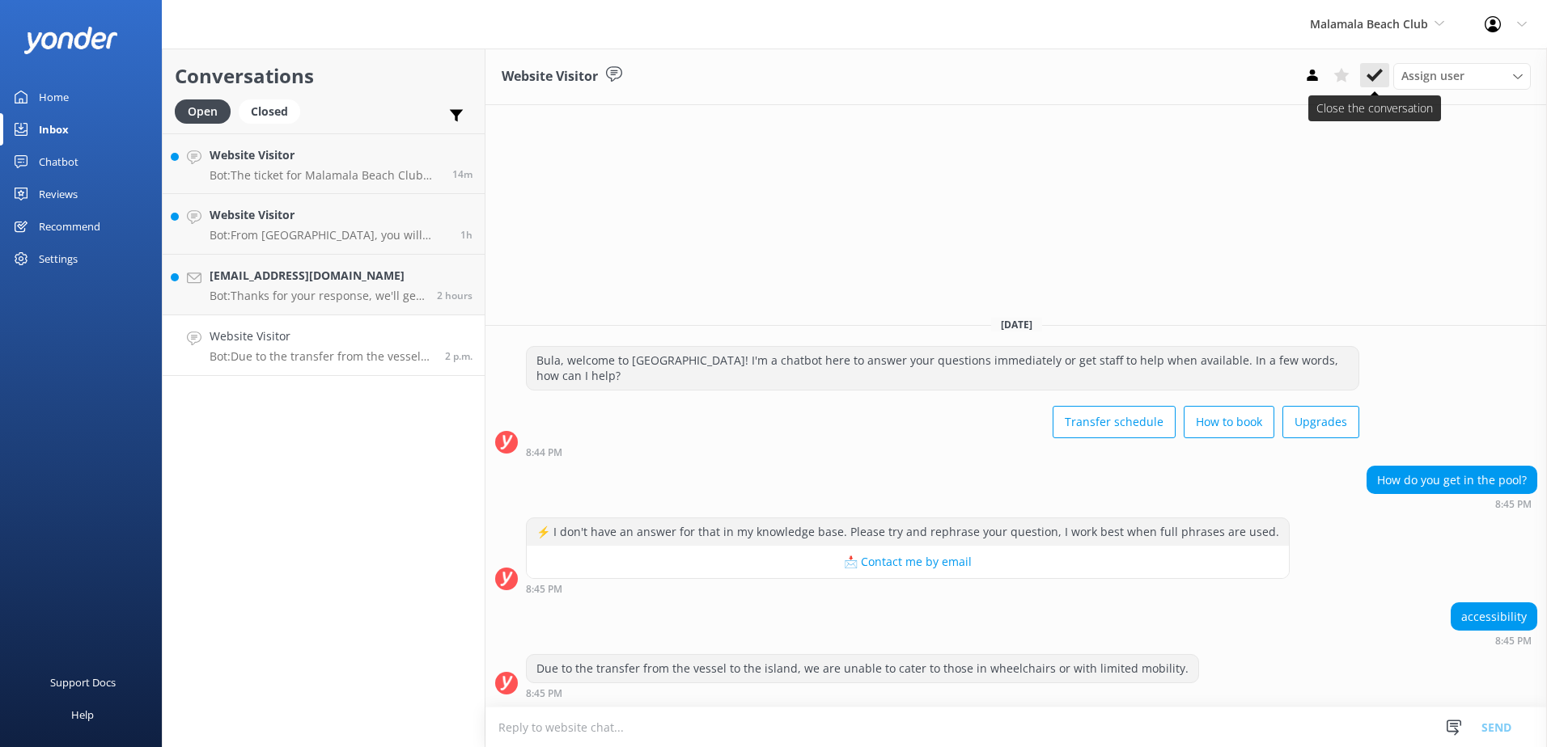
click at [1382, 87] on div "Assign user [PERSON_NAME] [PERSON_NAME] Digital Res Team [PERSON_NAME] [PERSON_…" at bounding box center [1414, 76] width 233 height 26
click at [1382, 83] on icon at bounding box center [1374, 75] width 16 height 16
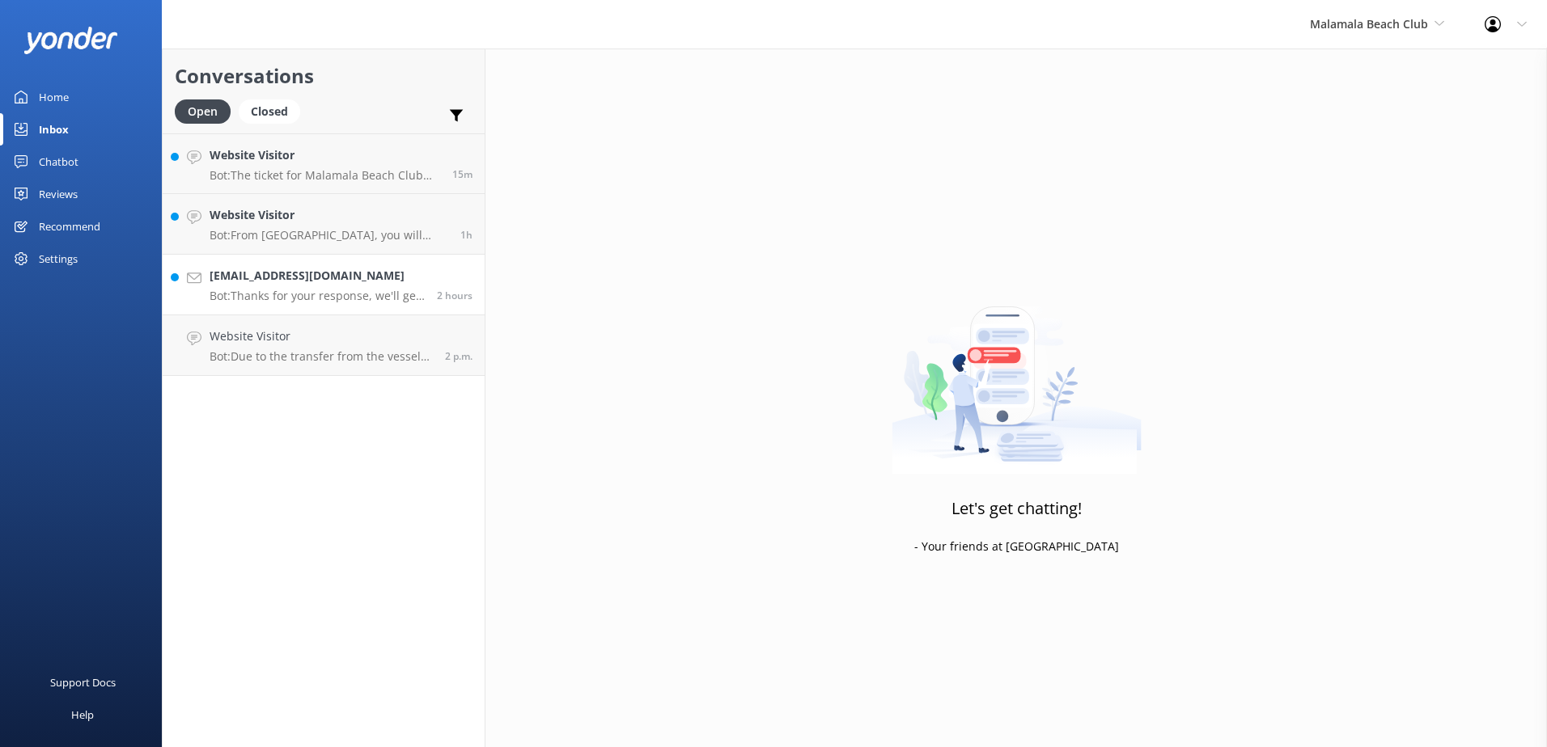
click at [388, 299] on p "Bot: Thanks for your response, we'll get back to you as soon as we can during o…" at bounding box center [317, 296] width 215 height 15
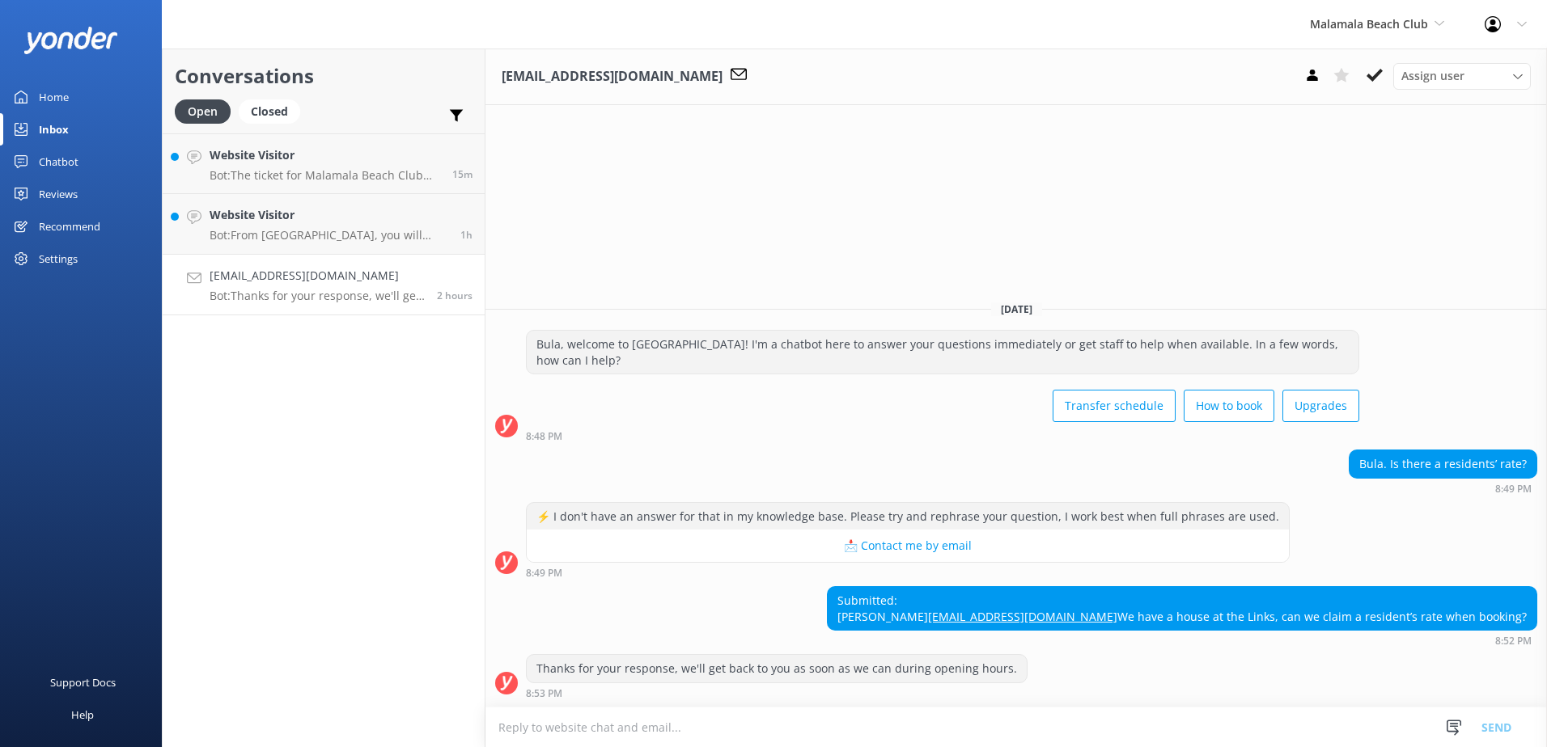
click at [1159, 737] on textarea at bounding box center [1015, 728] width 1061 height 40
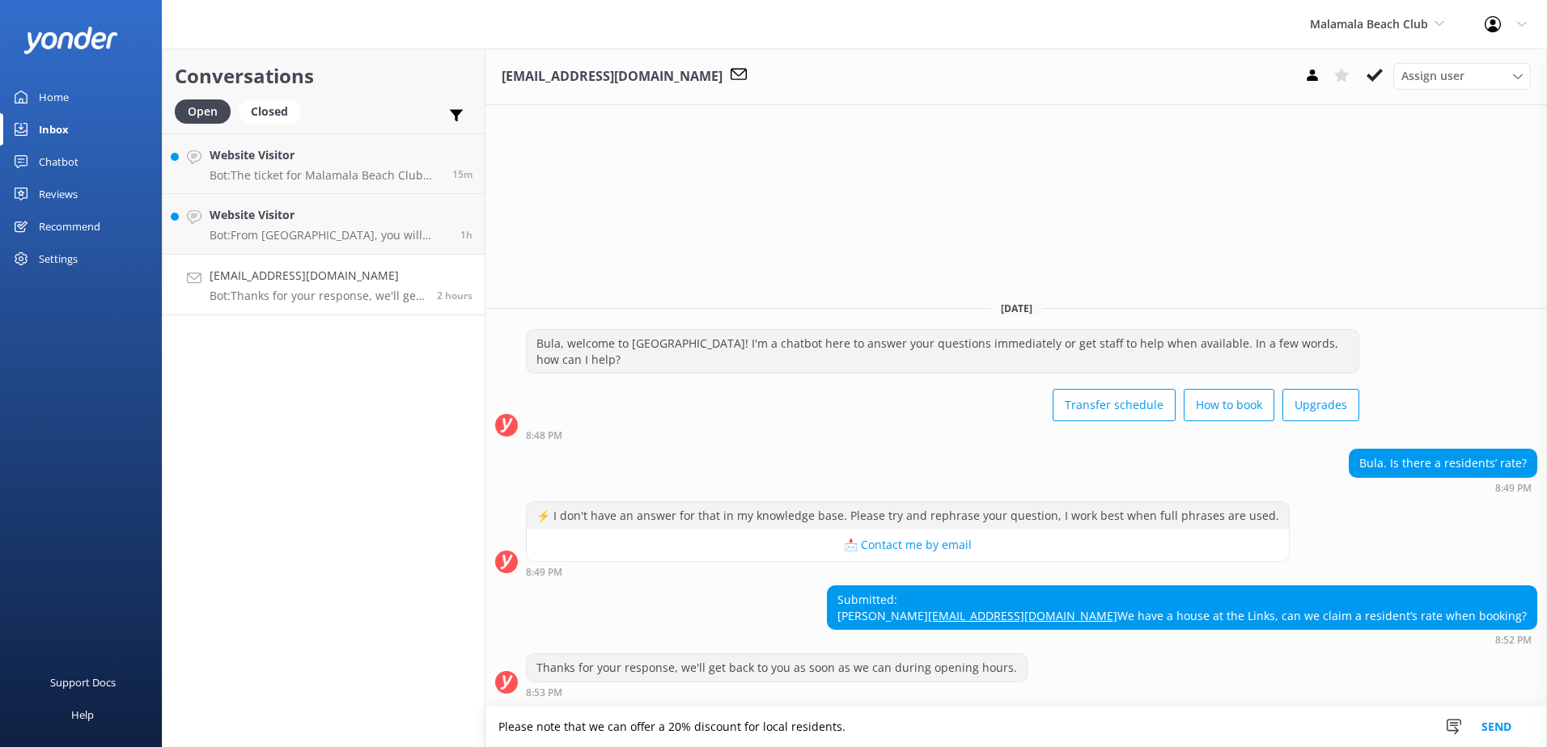
type textarea "Please note that we can offer a 20% discount for local residents."
click at [1475, 730] on button "Send" at bounding box center [1496, 727] width 61 height 40
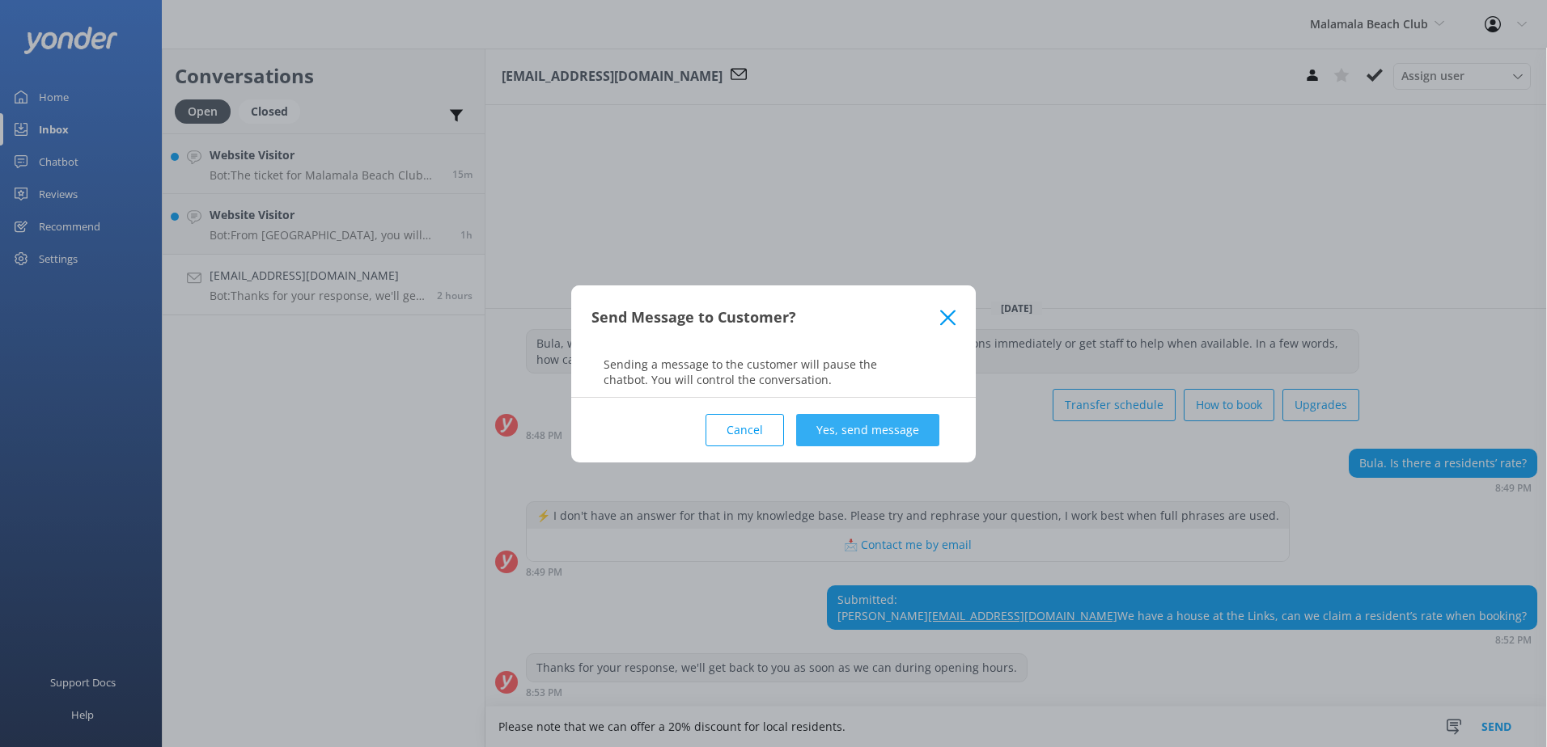
click at [837, 431] on button "Yes, send message" at bounding box center [867, 430] width 143 height 32
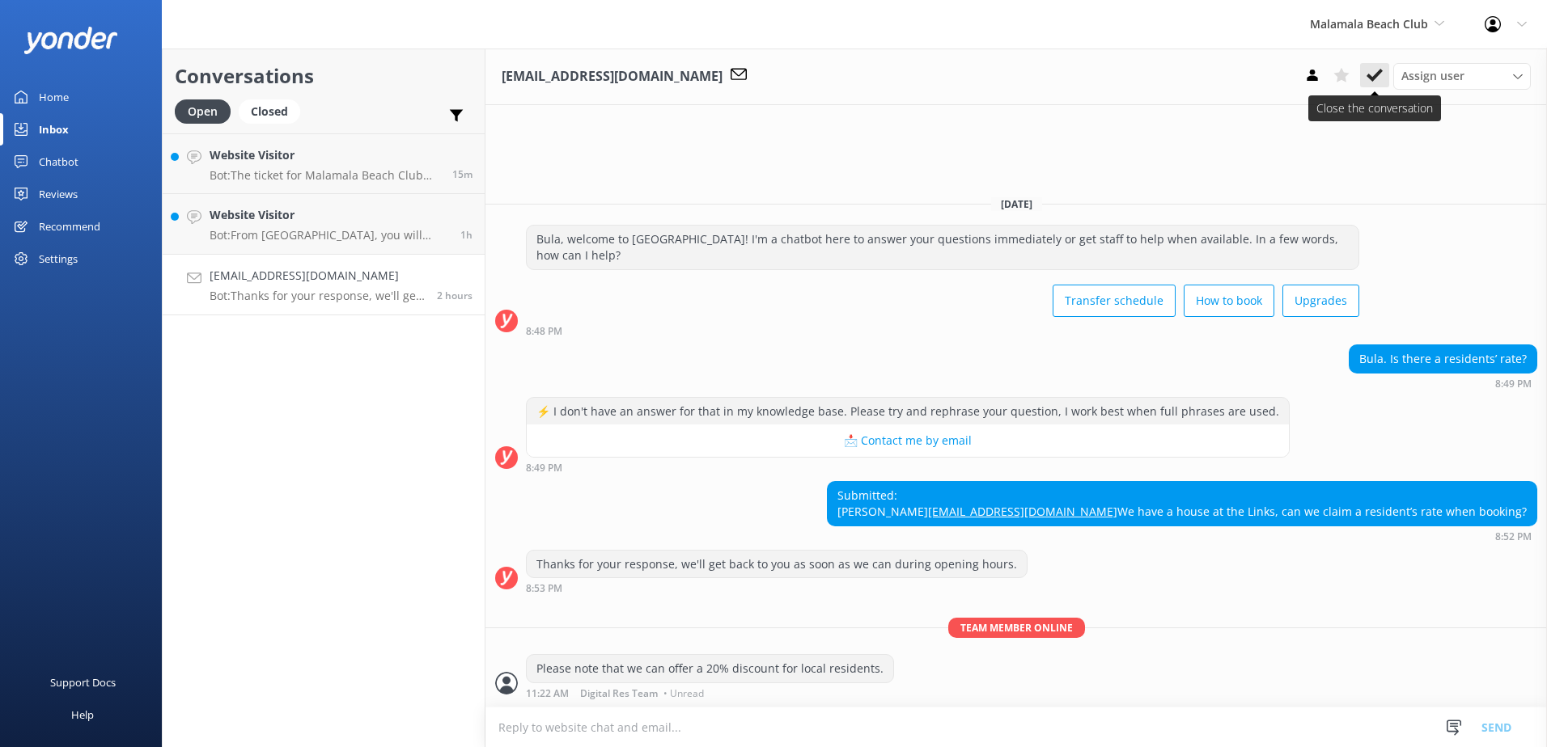
click at [1383, 74] on button at bounding box center [1374, 75] width 29 height 24
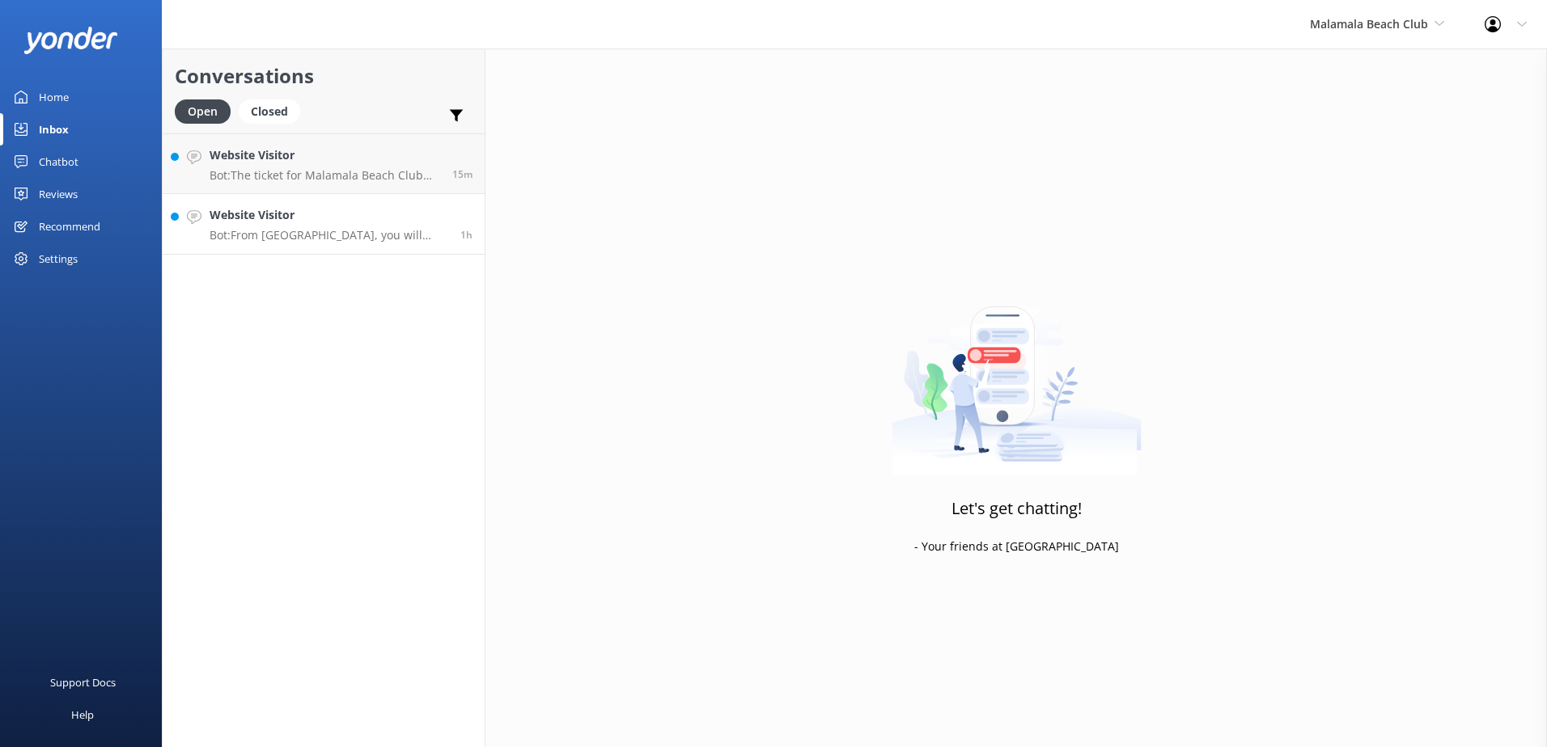
click at [341, 221] on h4 "Website Visitor" at bounding box center [329, 215] width 239 height 18
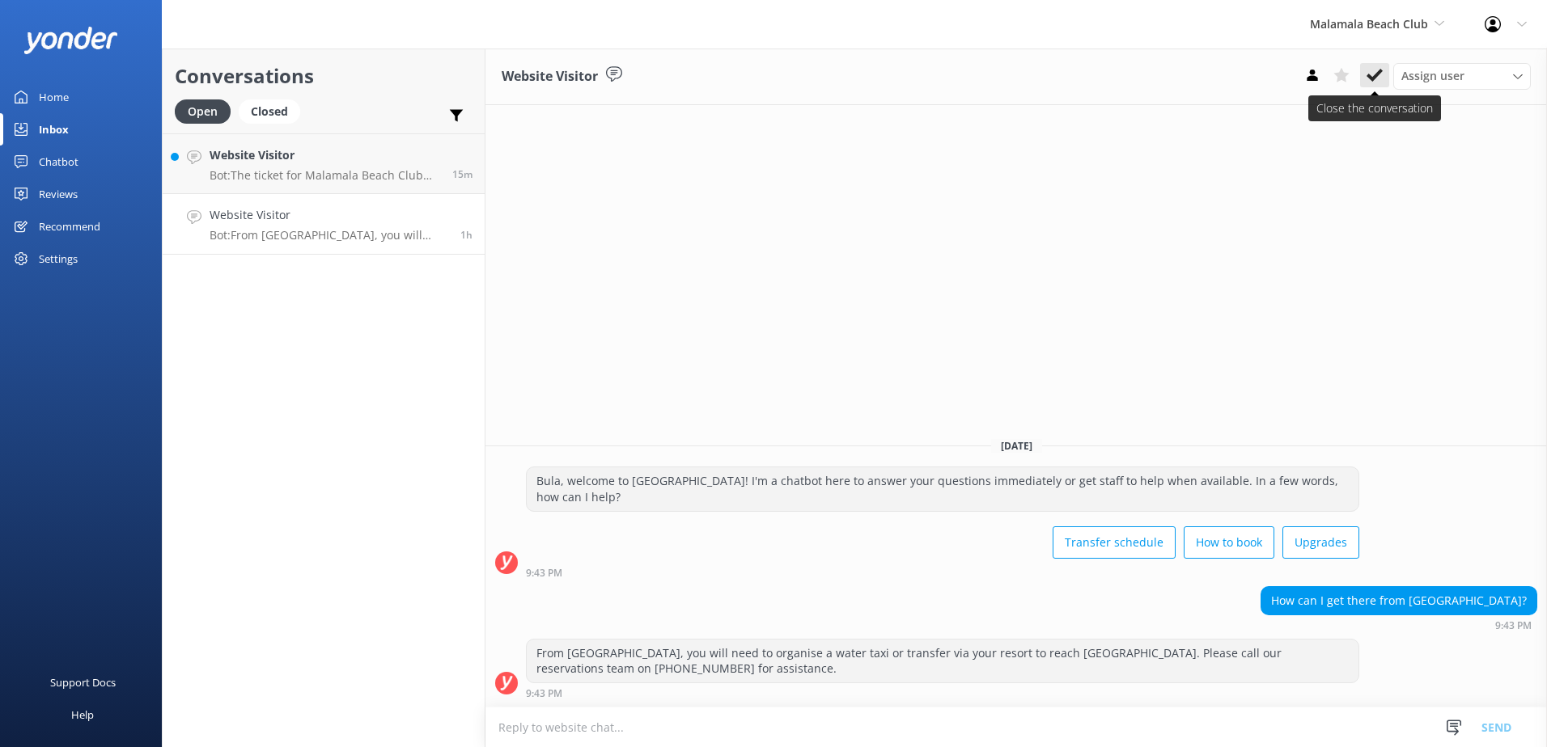
click at [1366, 77] on icon at bounding box center [1374, 75] width 16 height 16
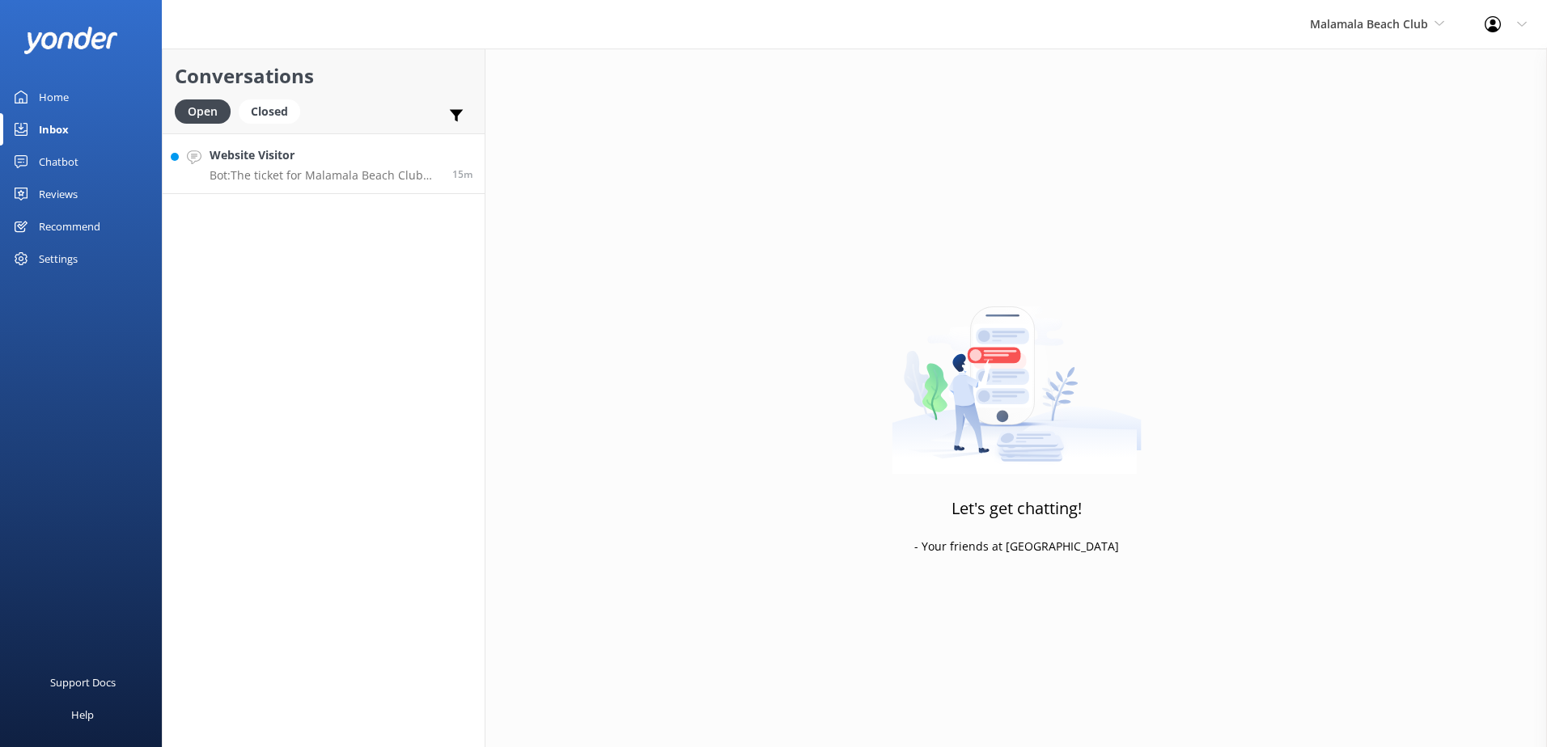
click at [335, 170] on p "Bot: The ticket for Malamala Beach Club does not include meals or drinks. These…" at bounding box center [325, 175] width 231 height 15
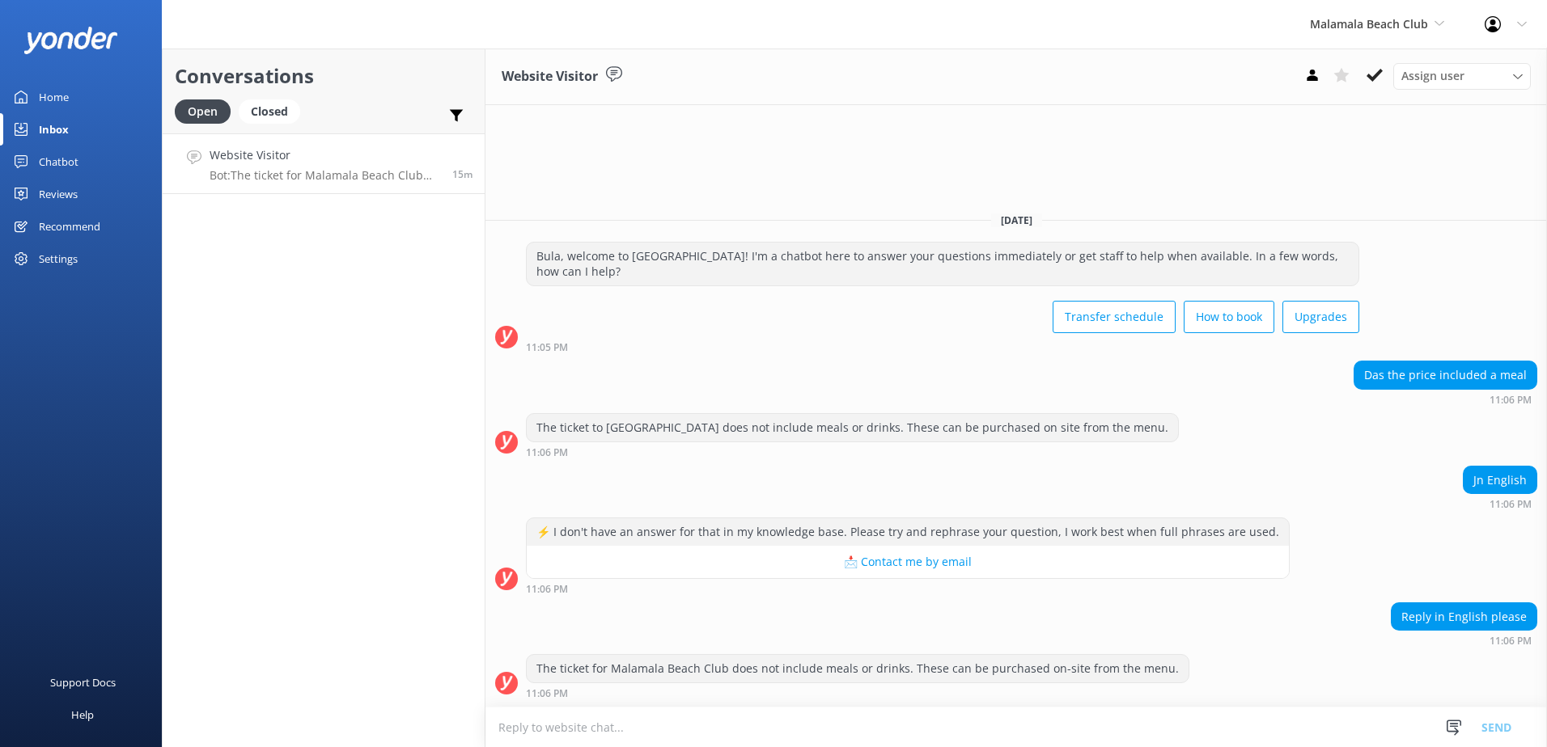
click at [820, 742] on textarea at bounding box center [1015, 728] width 1061 height 40
click at [1378, 67] on icon at bounding box center [1374, 75] width 16 height 16
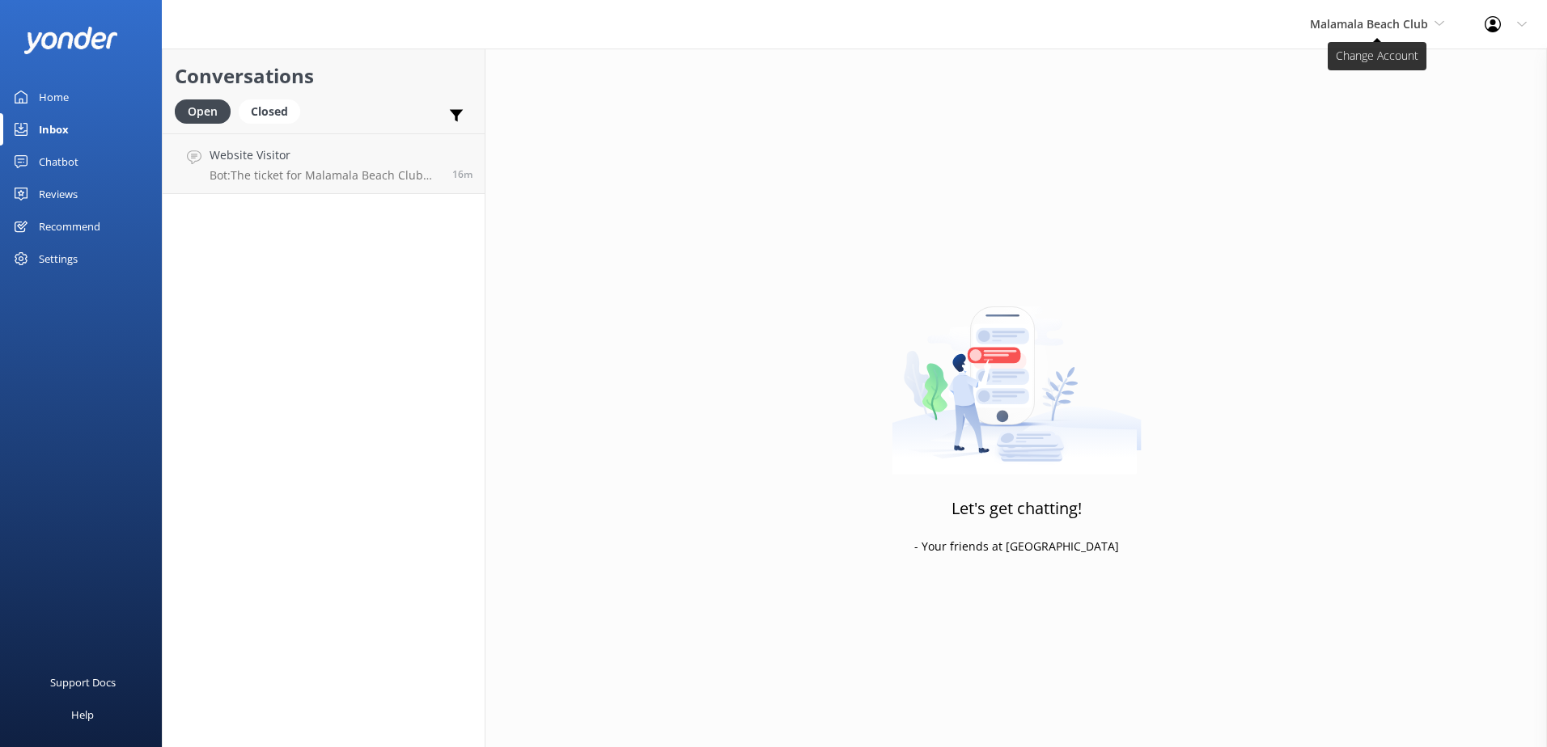
click at [1394, 28] on span "Malamala Beach Club" at bounding box center [1369, 23] width 118 height 15
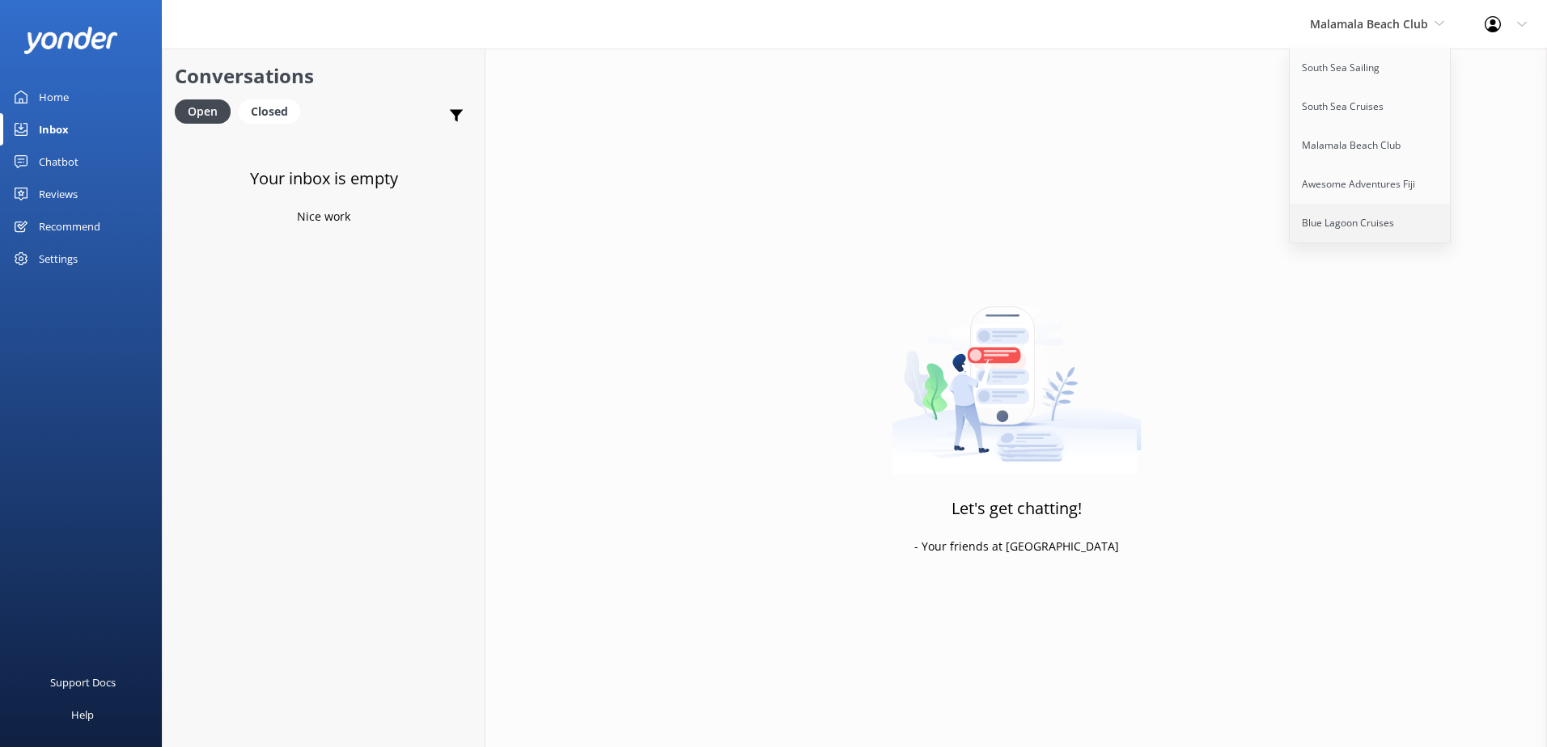
click at [1360, 227] on link "Blue Lagoon Cruises" at bounding box center [1370, 223] width 162 height 39
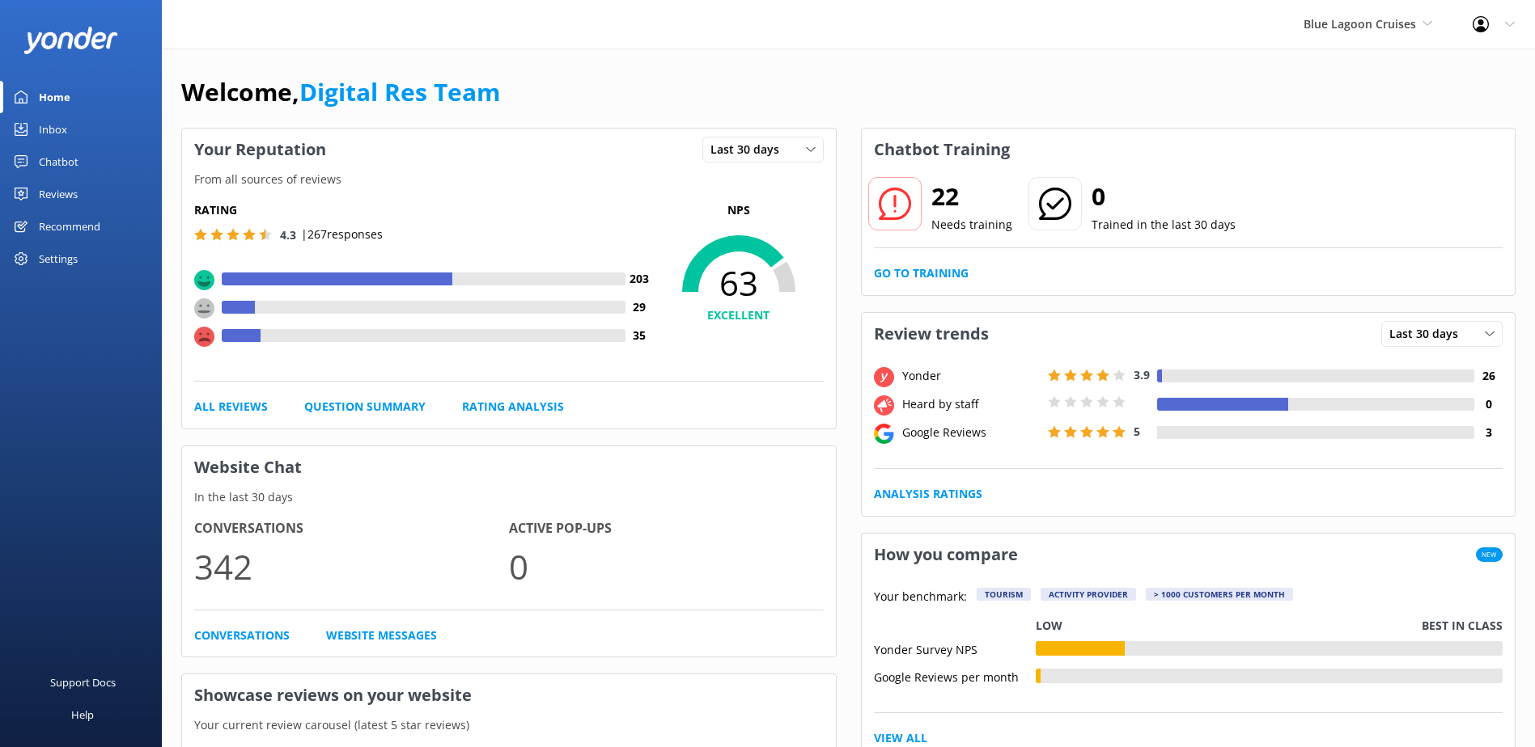
click at [68, 127] on link "Inbox" at bounding box center [81, 129] width 162 height 32
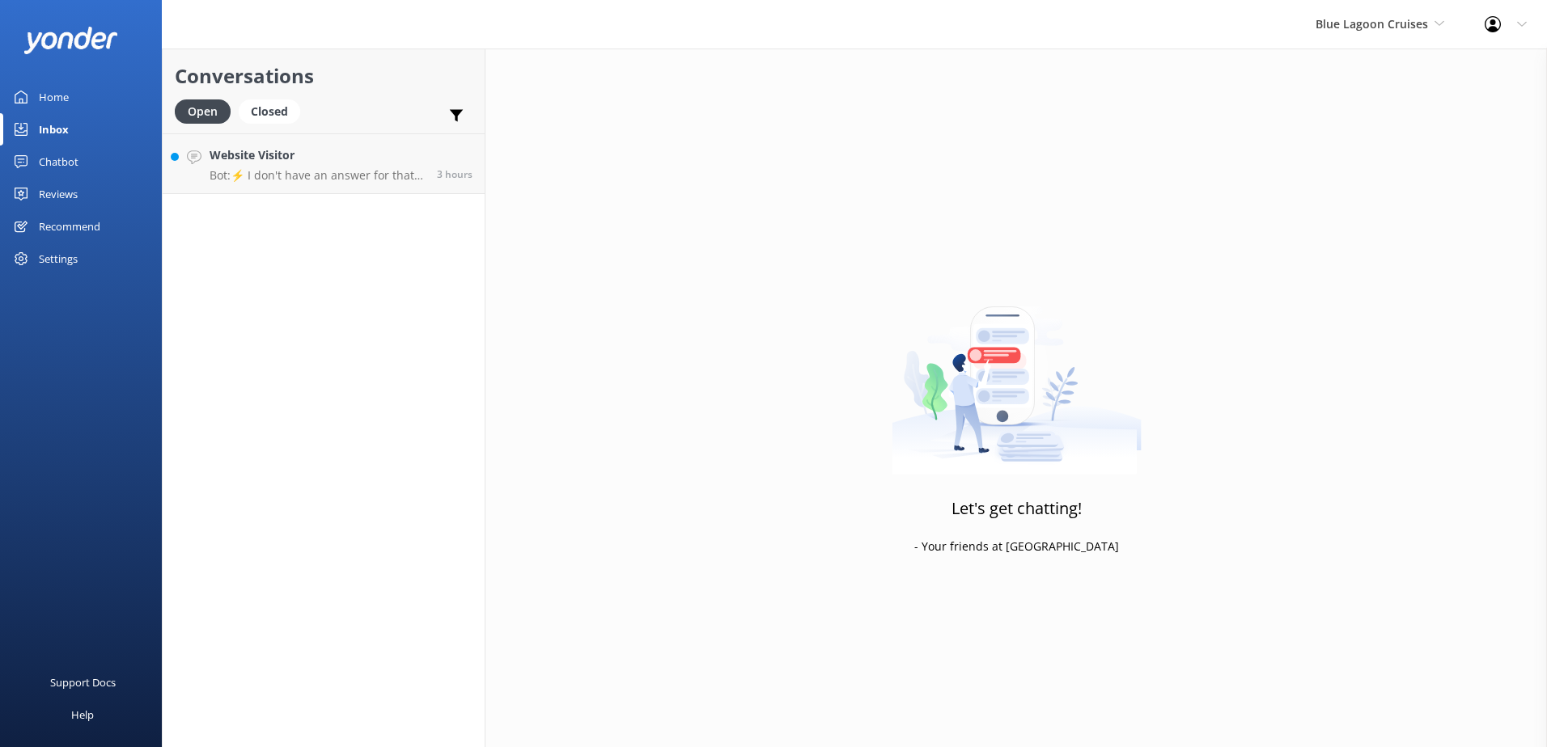
click at [136, 150] on link "Chatbot" at bounding box center [81, 162] width 162 height 32
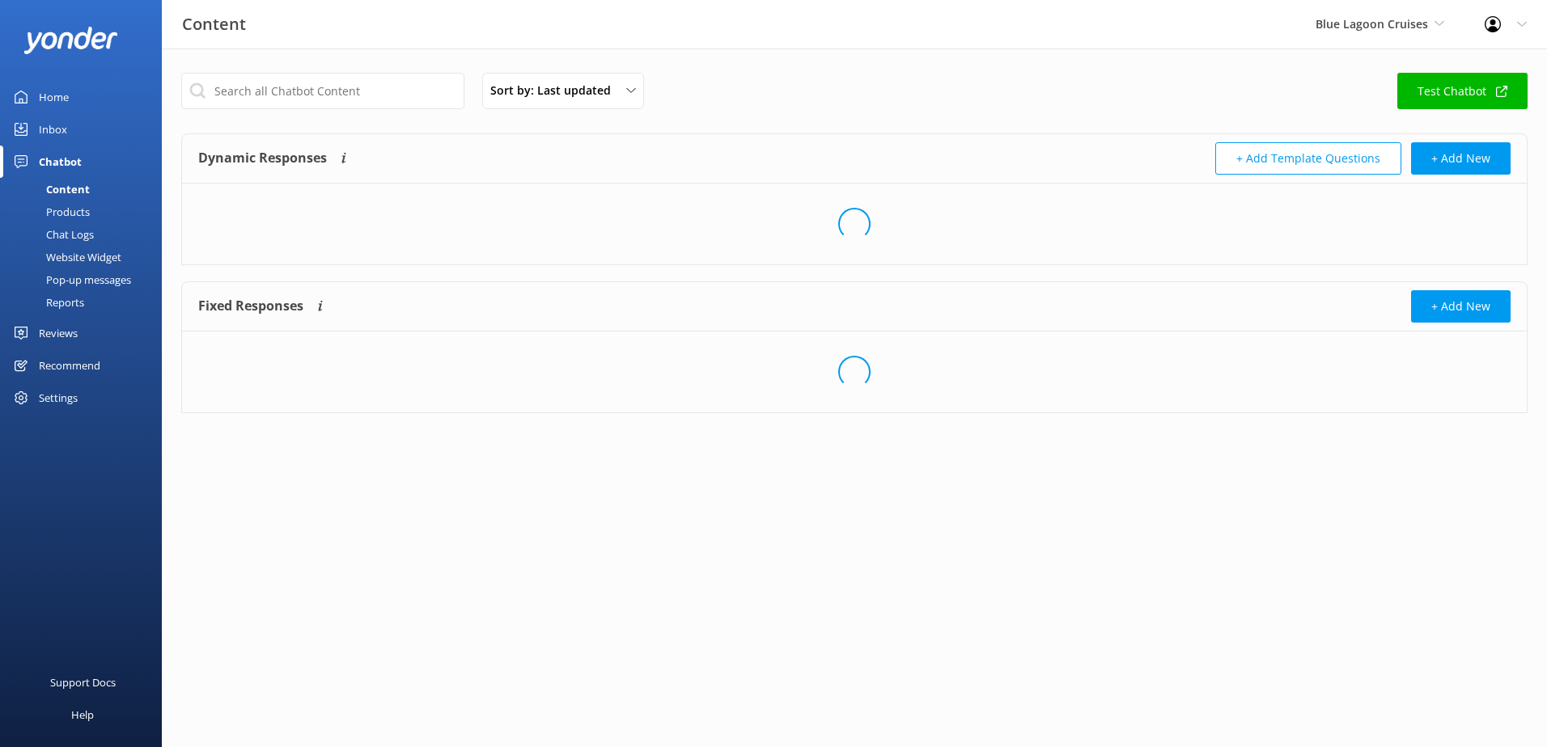
click at [299, 152] on h4 "Dynamic Responses" at bounding box center [262, 158] width 129 height 32
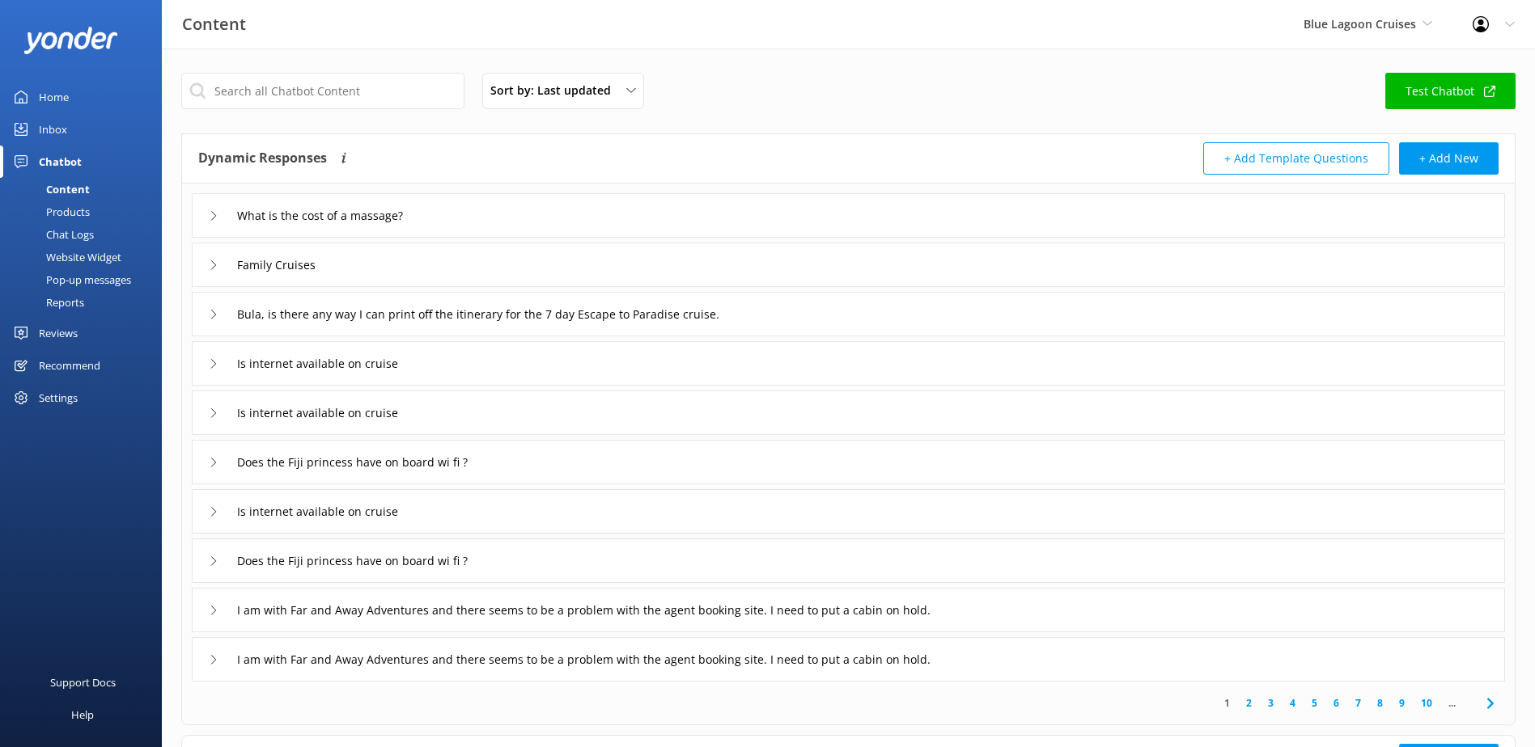
click at [79, 142] on link "Inbox" at bounding box center [81, 129] width 162 height 32
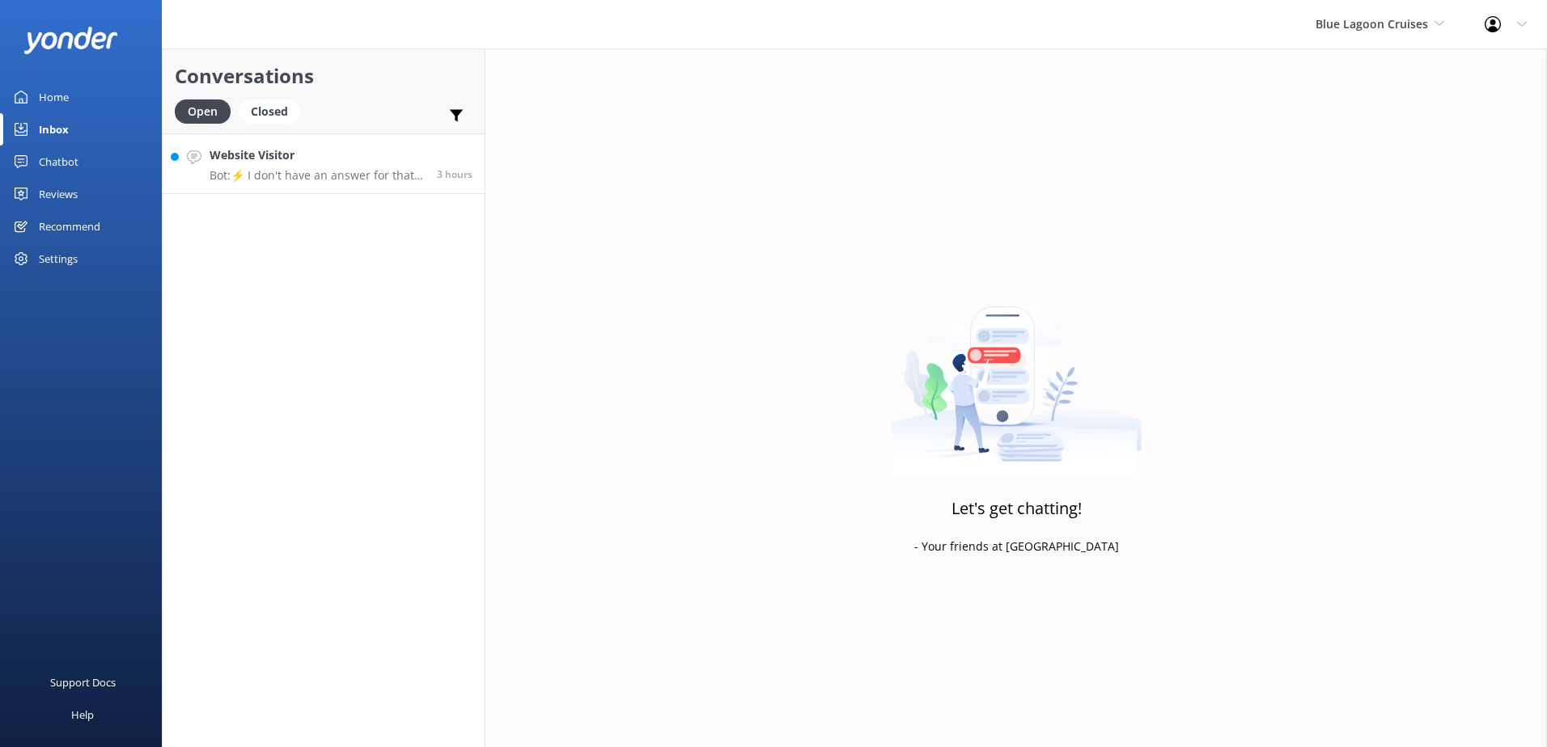
click at [323, 184] on link "Website Visitor Bot: ⚡ I don't have an answer for that in my knowledge base. Pl…" at bounding box center [324, 163] width 322 height 61
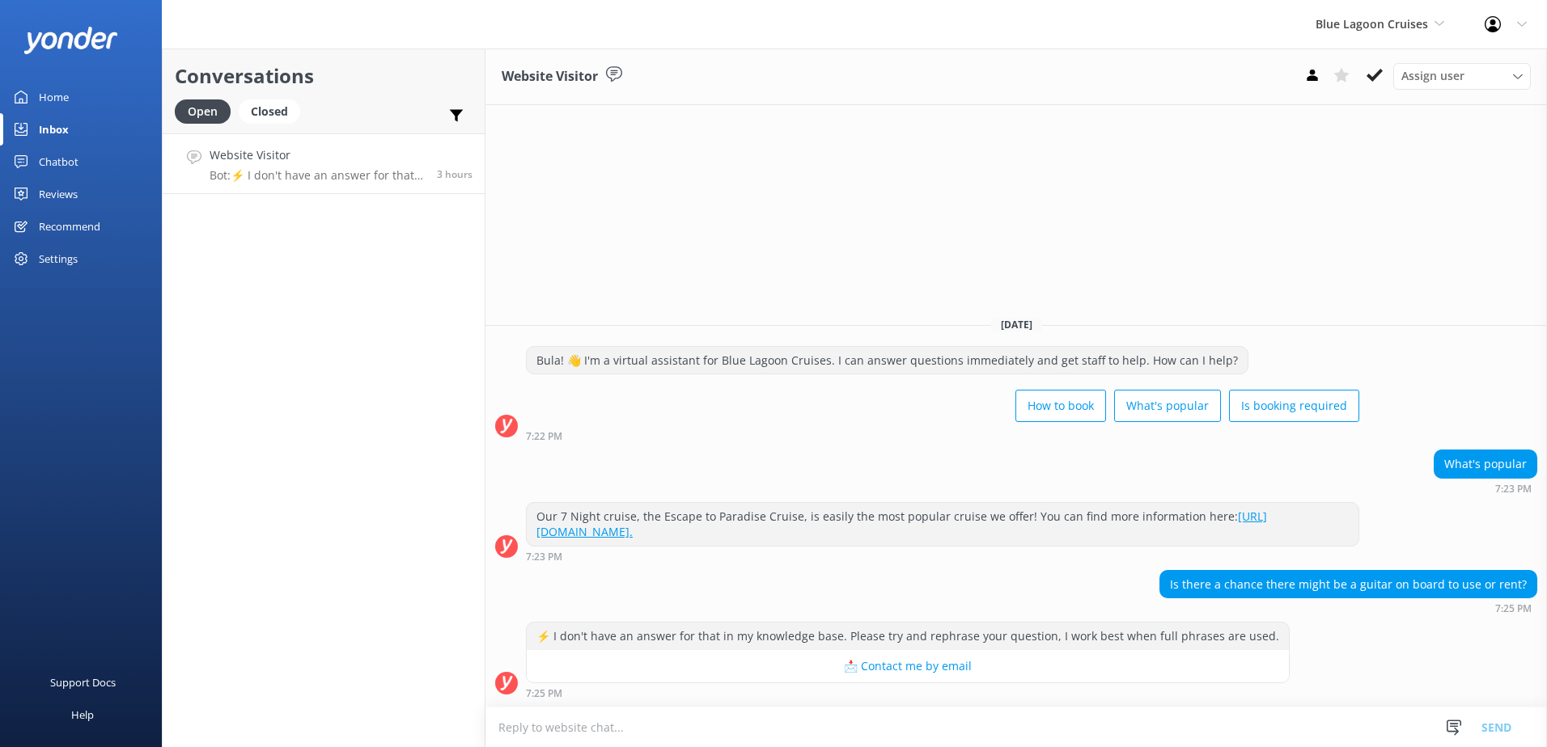
click at [1432, 40] on div "Blue Lagoon Cruises South Sea Sailing South Sea Cruises Malamala Beach Club Awe…" at bounding box center [1379, 24] width 169 height 49
click at [1355, 179] on link "Awesome Adventures Fiji" at bounding box center [1376, 184] width 162 height 39
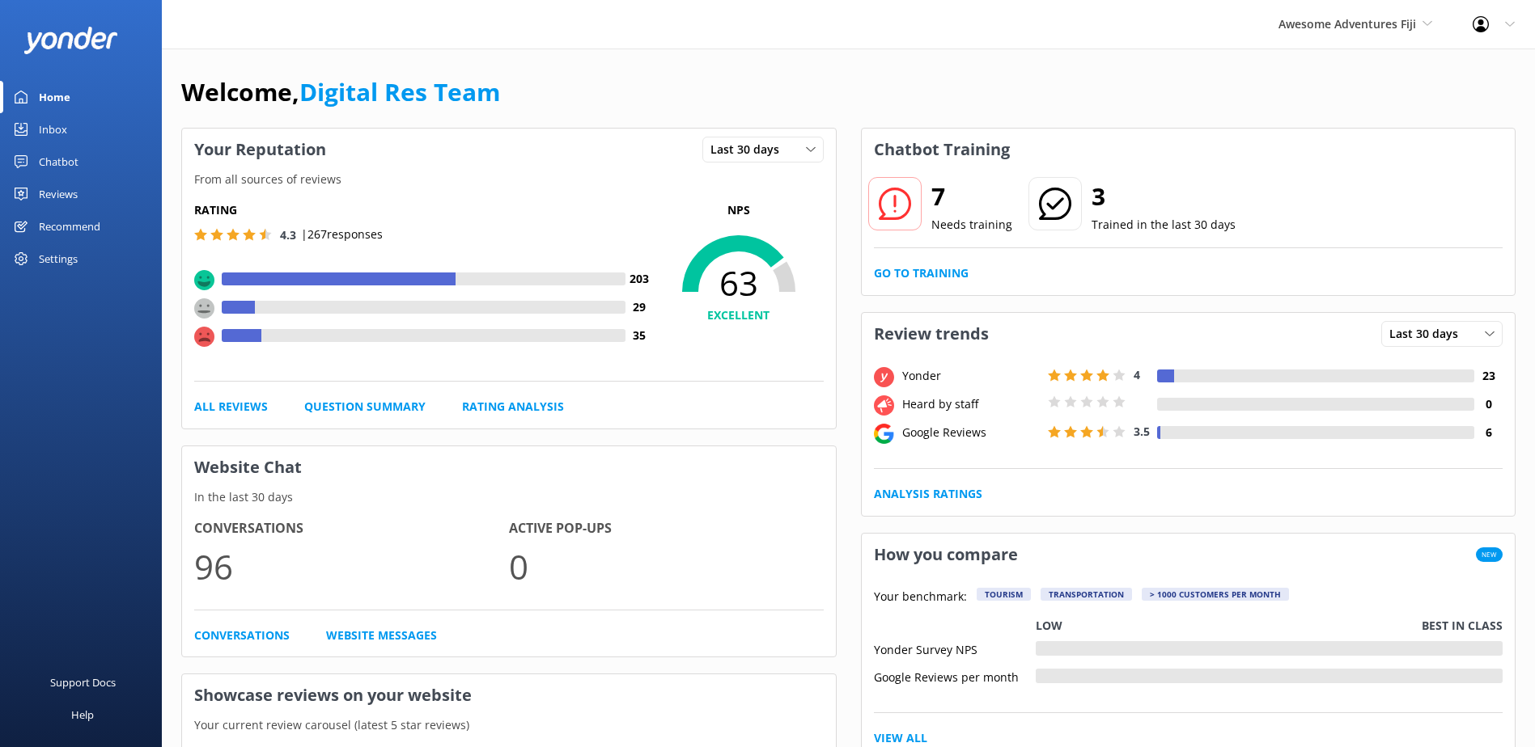
click at [87, 127] on link "Inbox" at bounding box center [81, 129] width 162 height 32
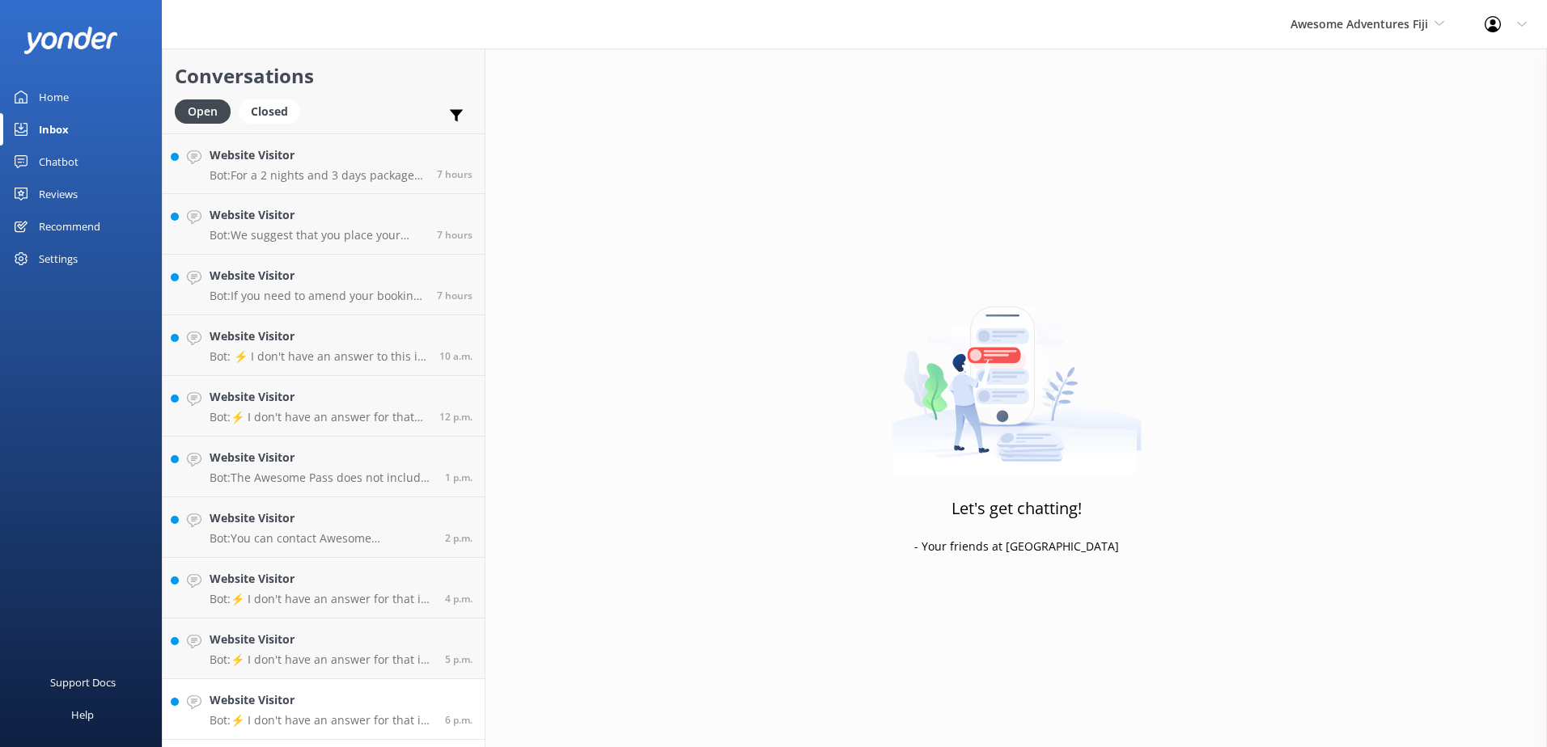
click at [374, 734] on link "Website Visitor Bot: ⚡ I don't have an answer for that in my knowledge base. Pl…" at bounding box center [324, 710] width 322 height 61
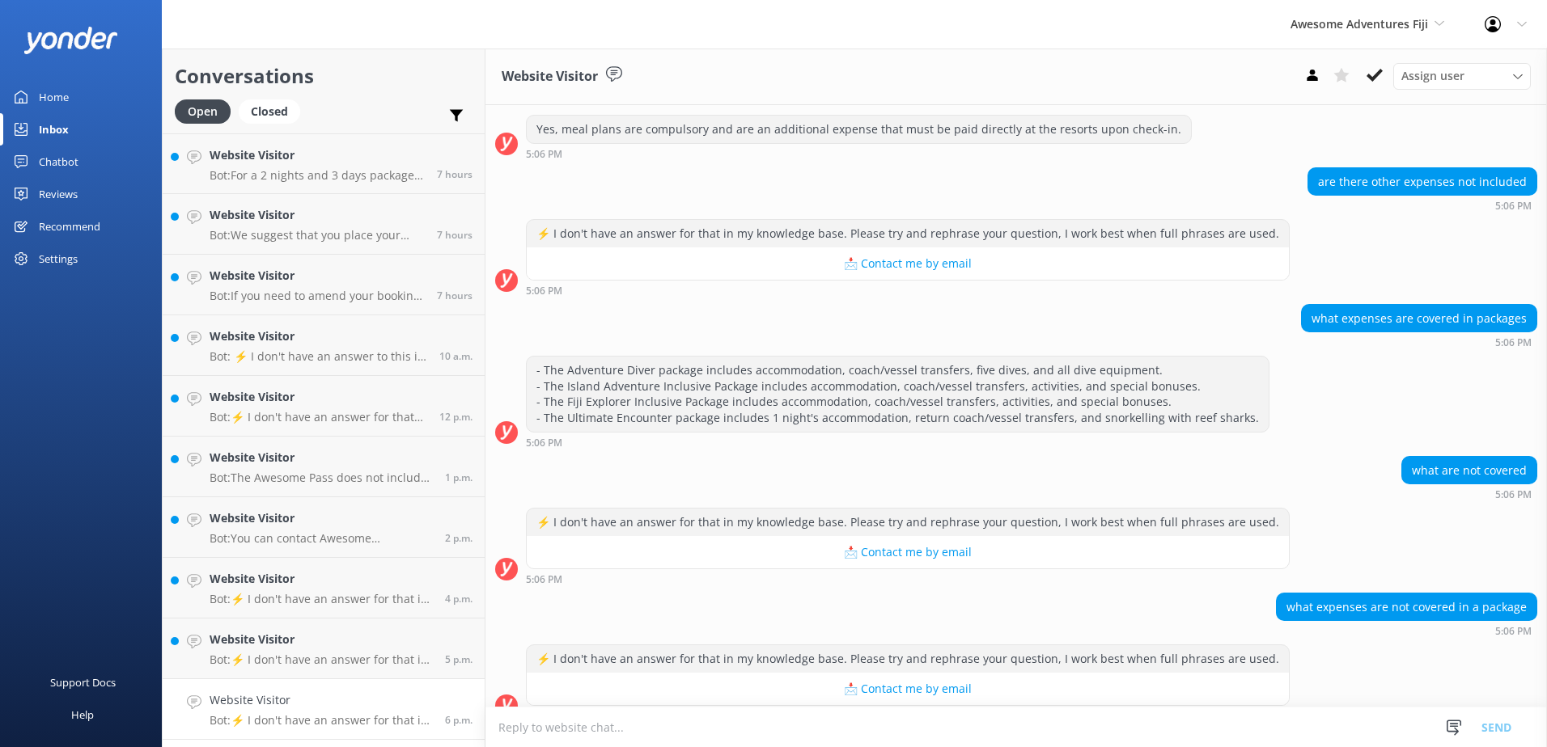
scroll to position [468, 0]
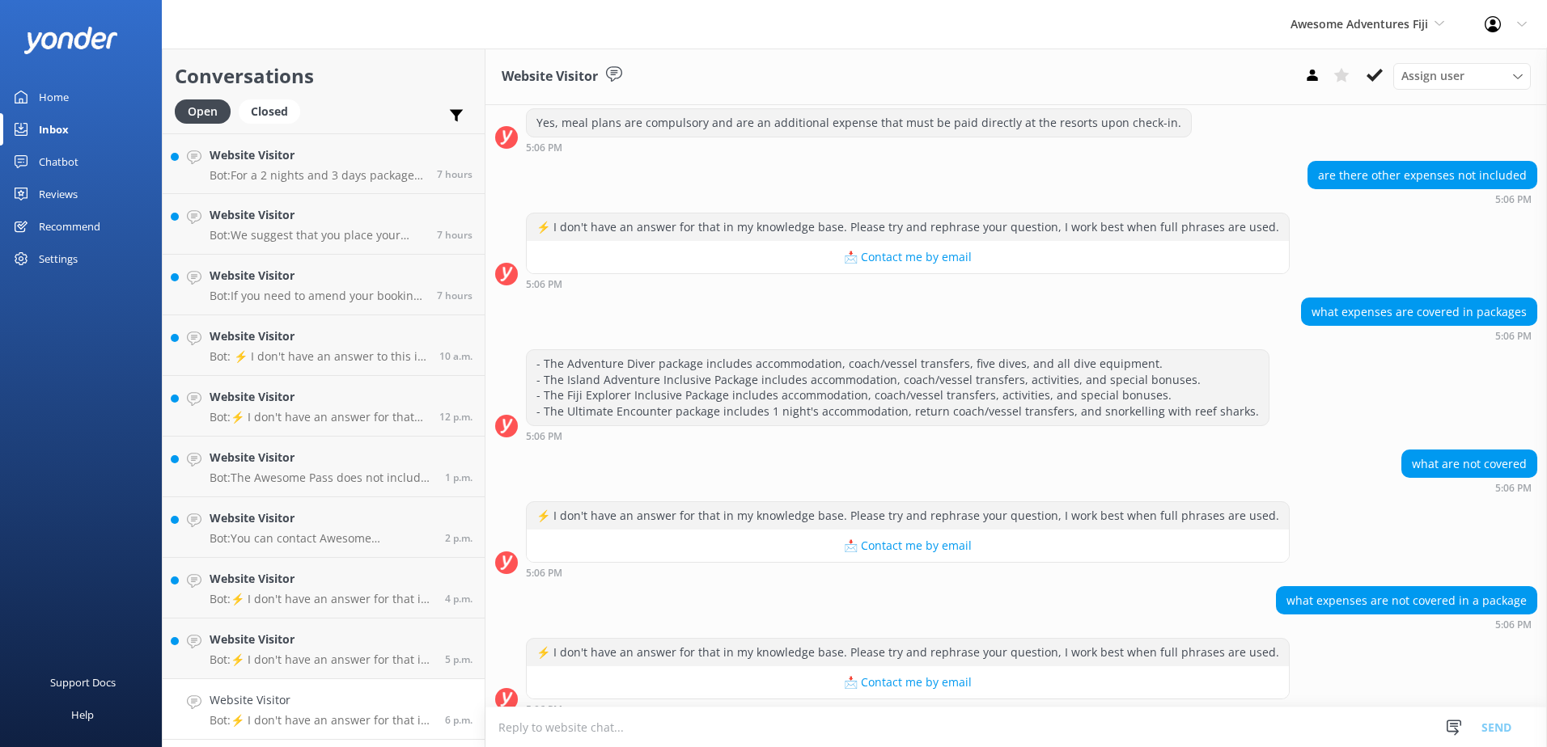
click at [316, 724] on p "Bot: ⚡ I don't have an answer for that in my knowledge base. Please try and rep…" at bounding box center [321, 721] width 223 height 15
click at [899, 735] on textarea at bounding box center [1015, 728] width 1061 height 40
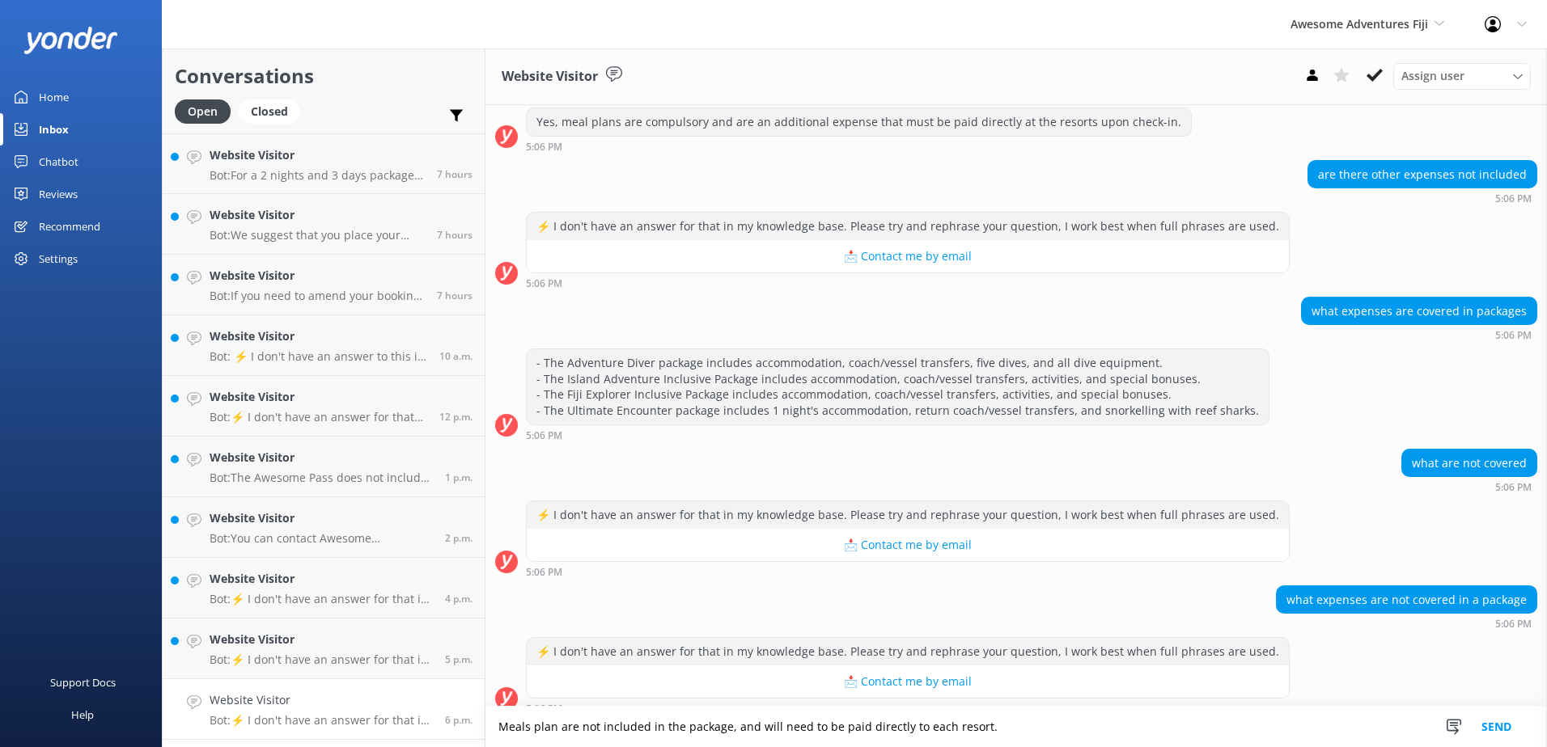
type textarea "Meals plan are not included in the package, and will need to be paid directly t…"
click at [1494, 735] on button "Send" at bounding box center [1496, 727] width 61 height 40
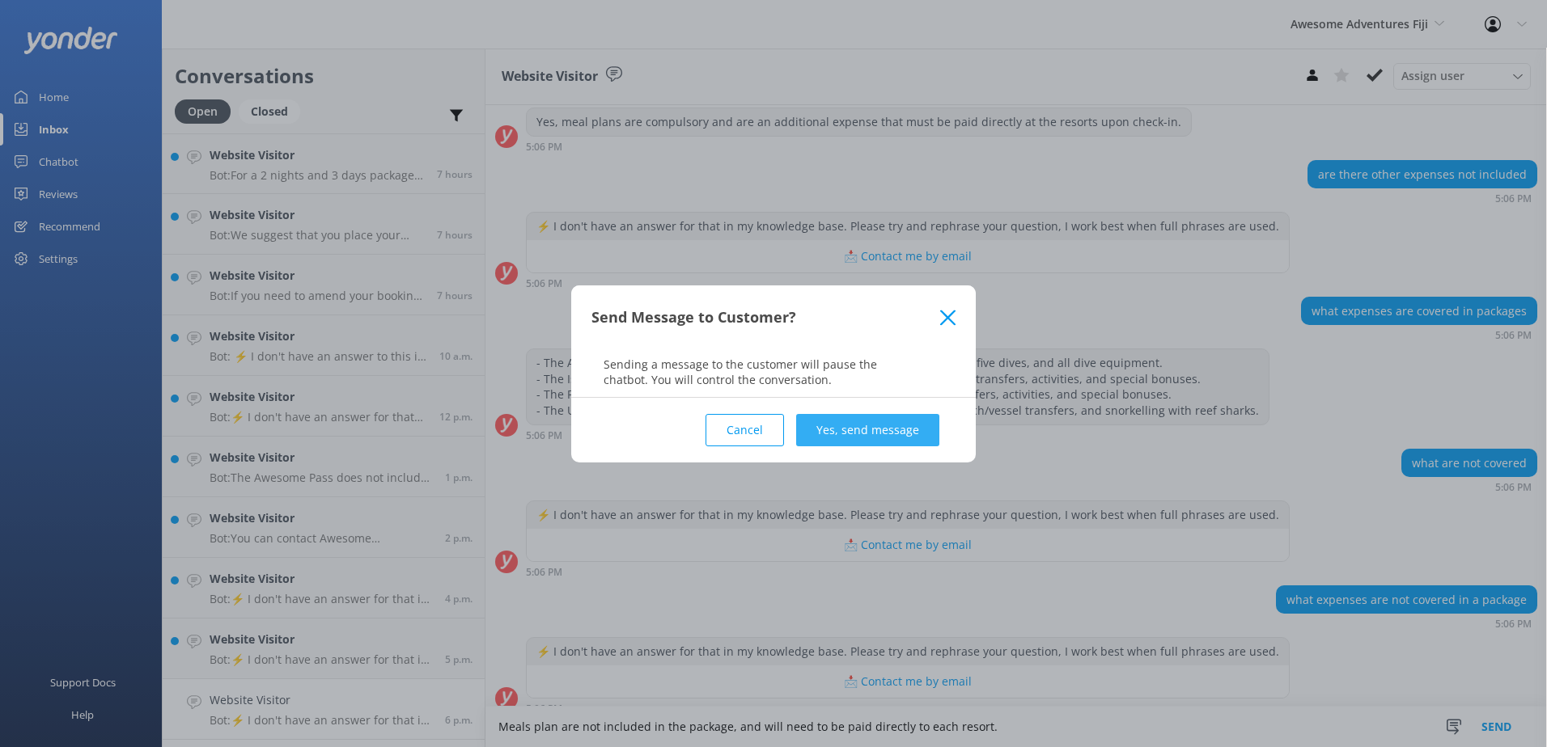
click at [887, 419] on button "Yes, send message" at bounding box center [867, 430] width 143 height 32
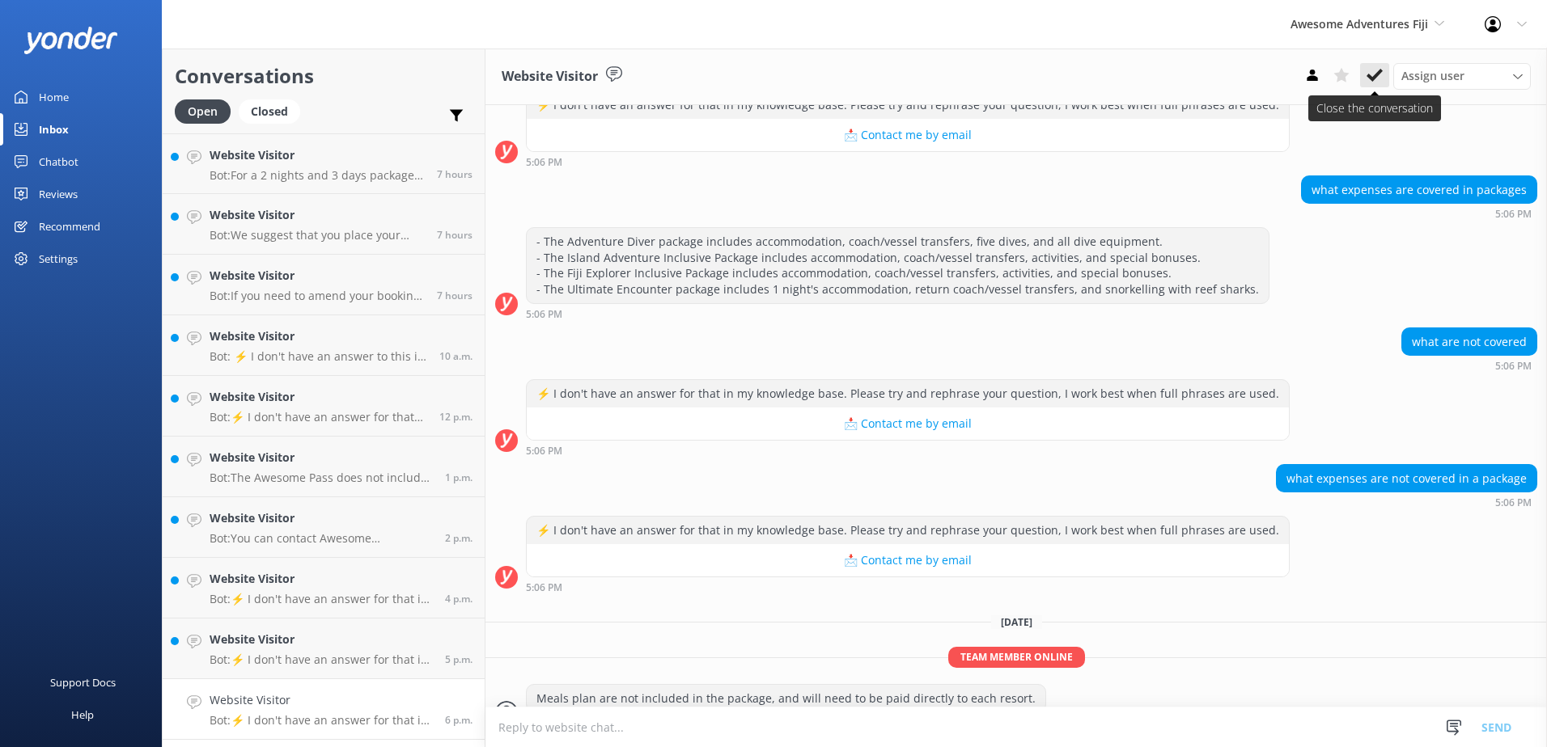
scroll to position [603, 0]
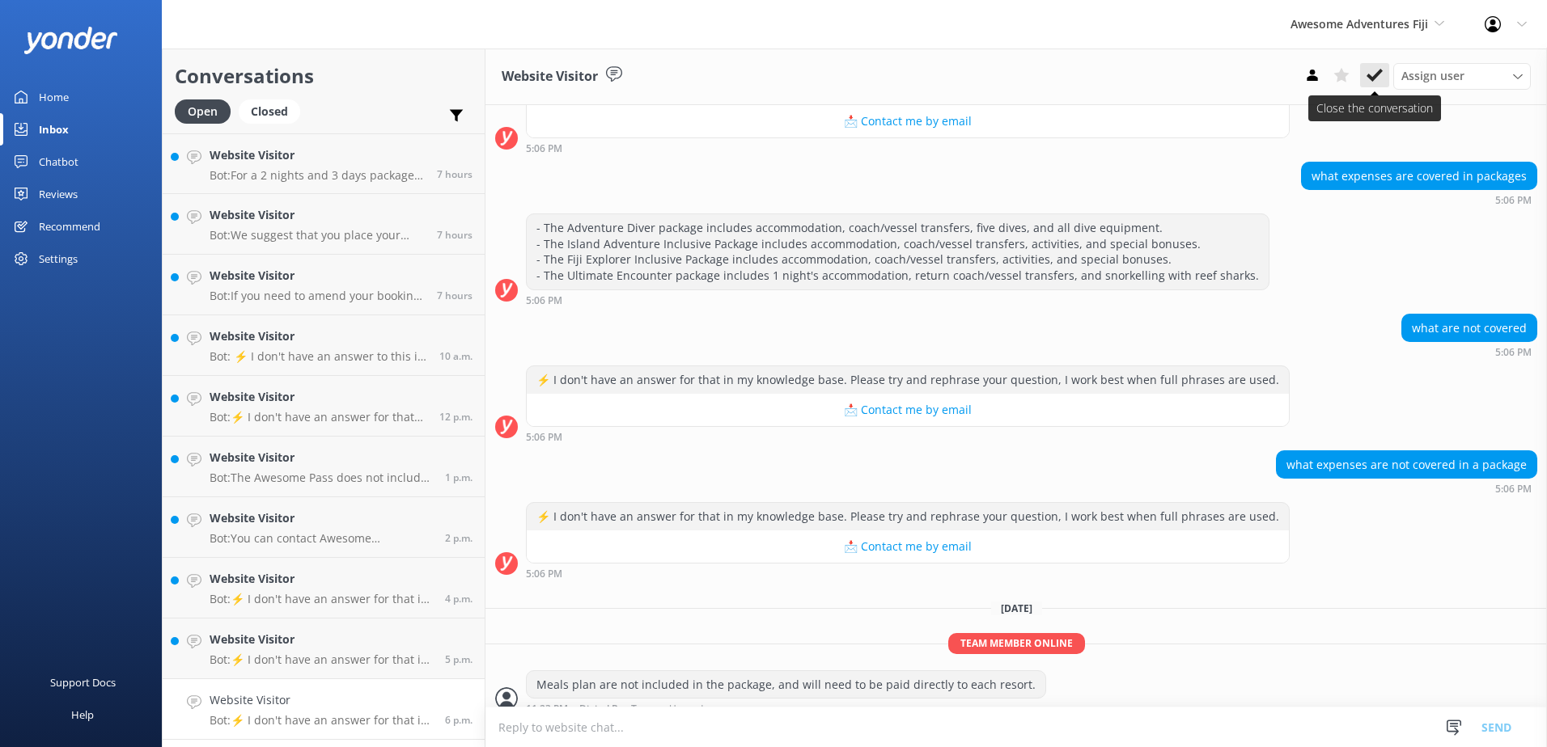
click at [1373, 68] on icon at bounding box center [1374, 75] width 16 height 16
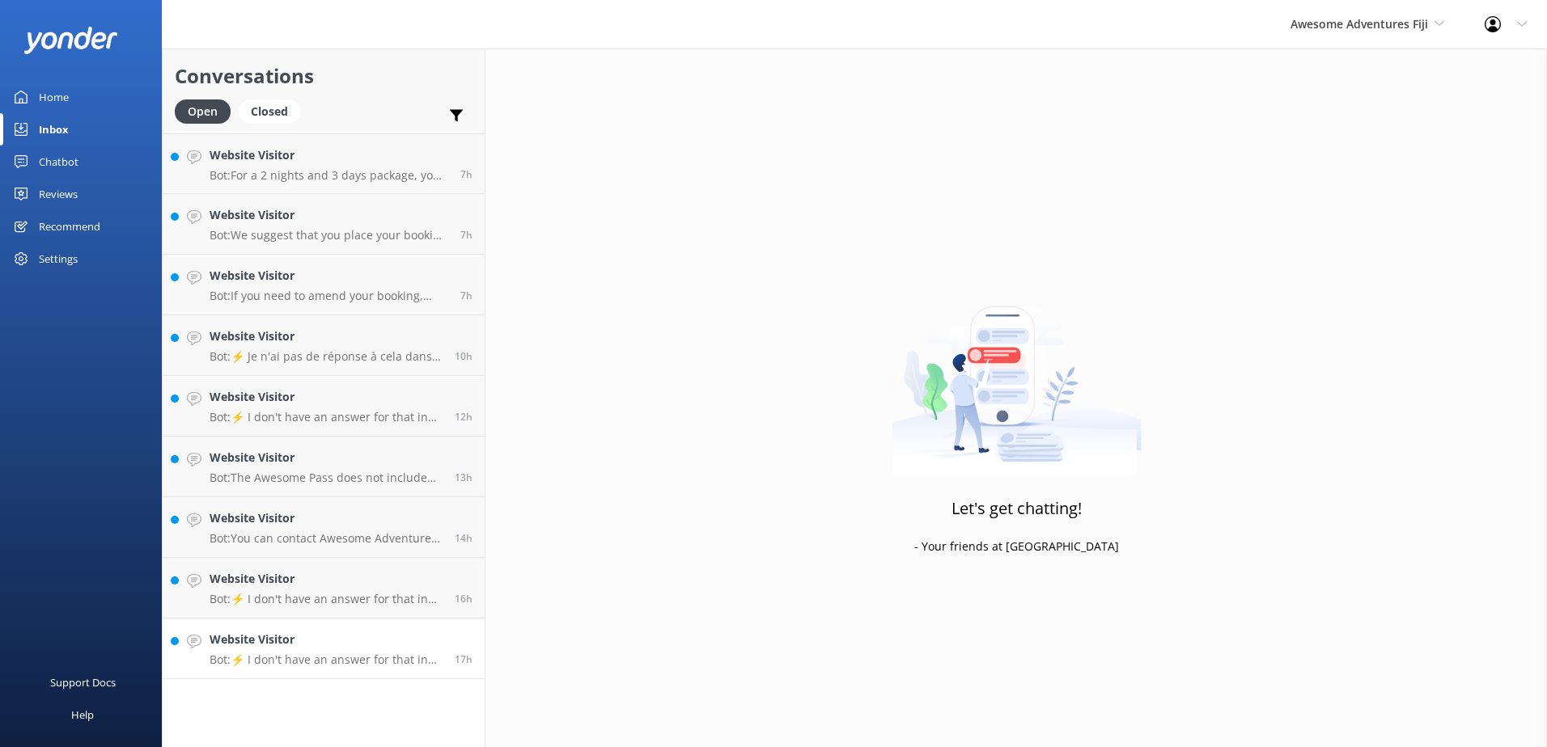
click at [328, 631] on h4 "Website Visitor" at bounding box center [326, 640] width 233 height 18
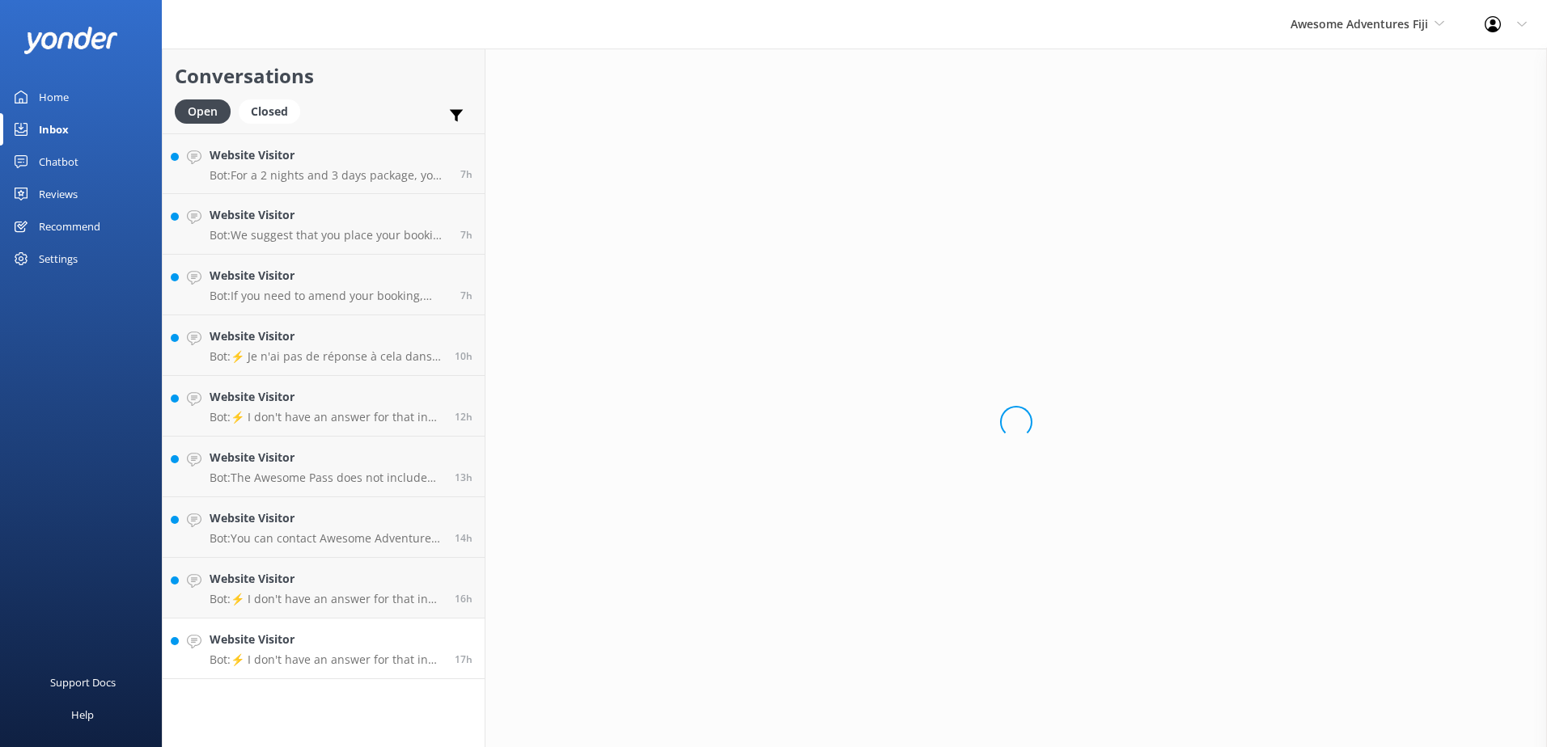
click at [328, 660] on p "Bot: ⚡ I don't have an answer for that in my knowledge base. Please try and rep…" at bounding box center [326, 660] width 233 height 15
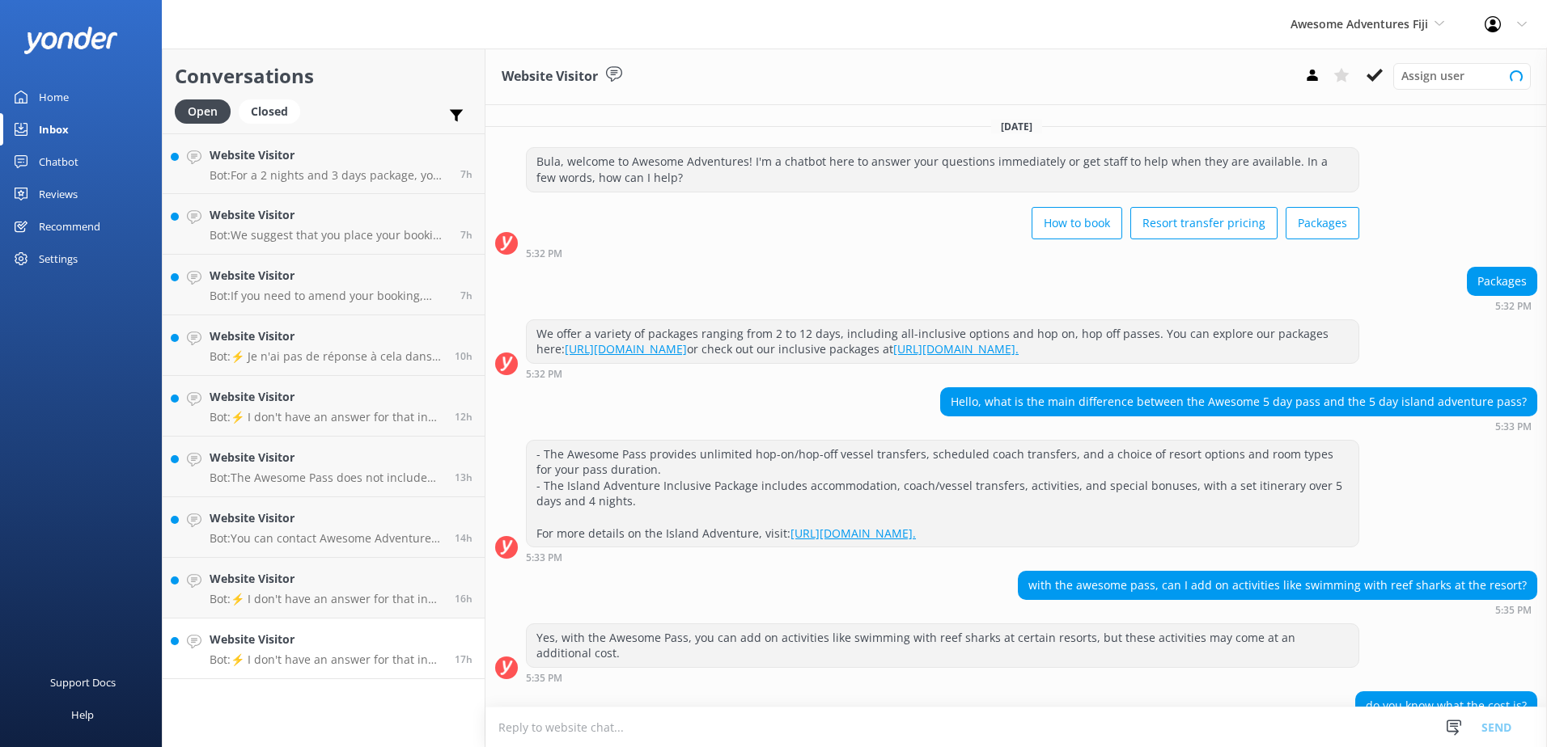
scroll to position [121, 0]
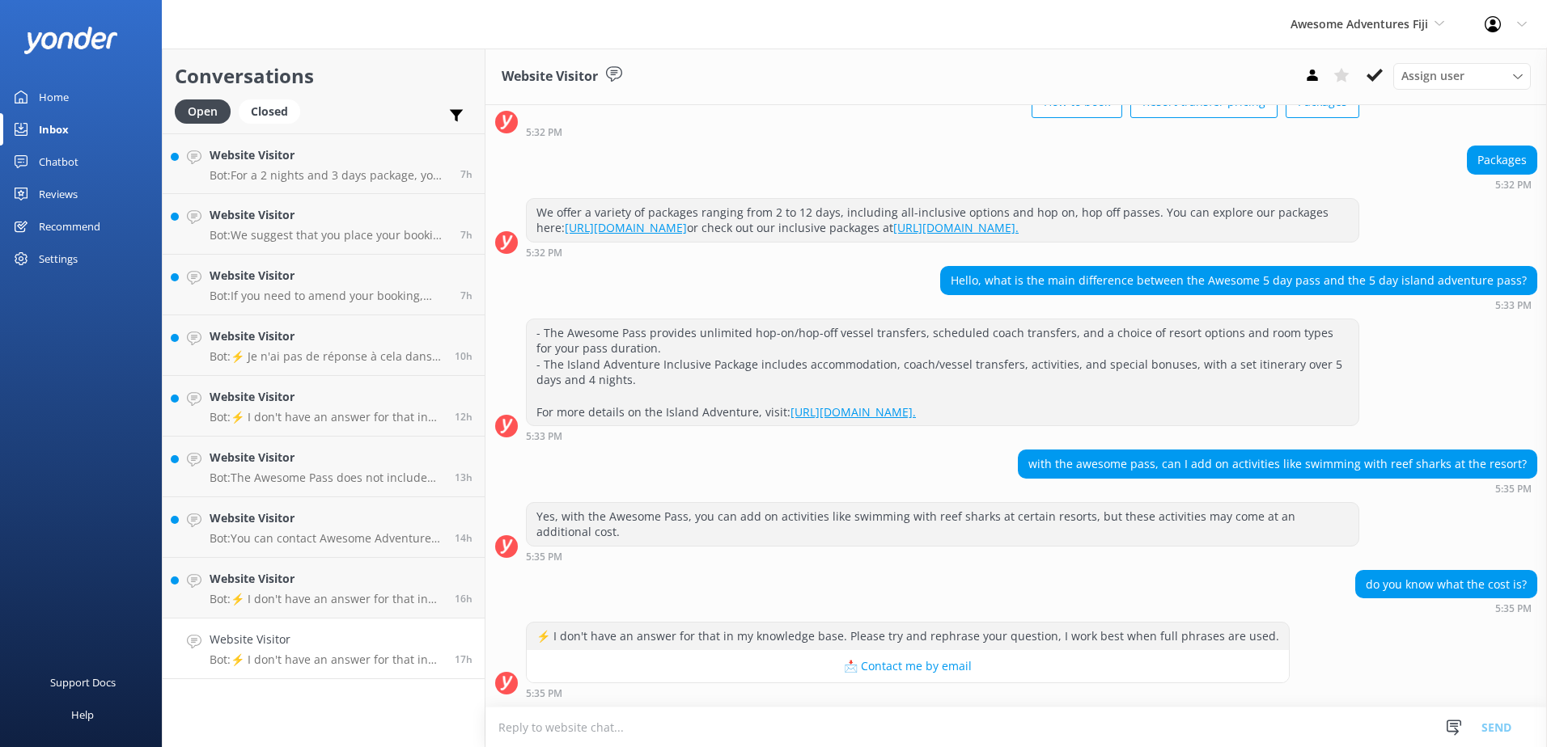
click at [760, 729] on textarea at bounding box center [1015, 728] width 1061 height 40
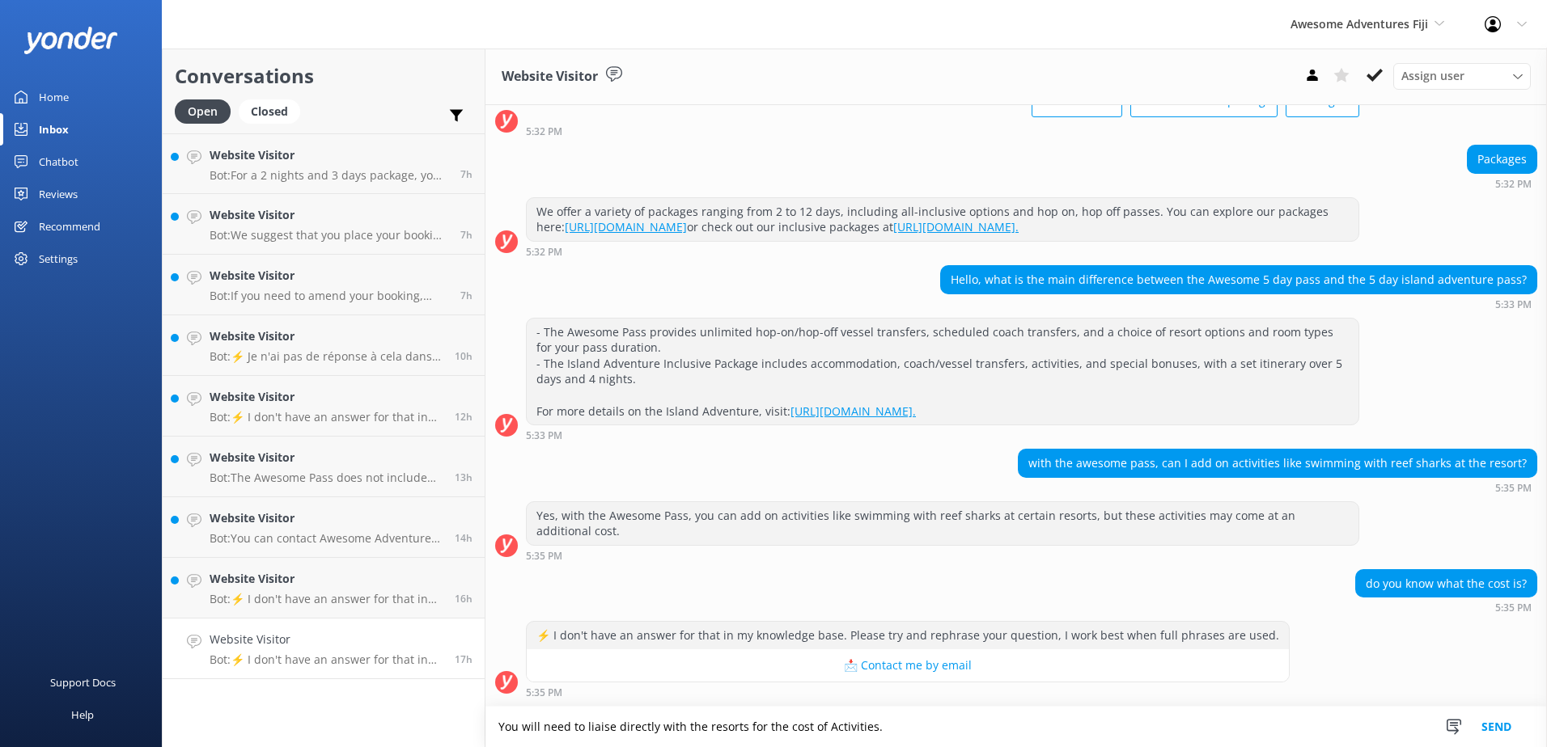
type textarea "You will need to liaise directly with the resorts for the cost of Activities."
click at [1497, 730] on button "Send" at bounding box center [1496, 727] width 61 height 40
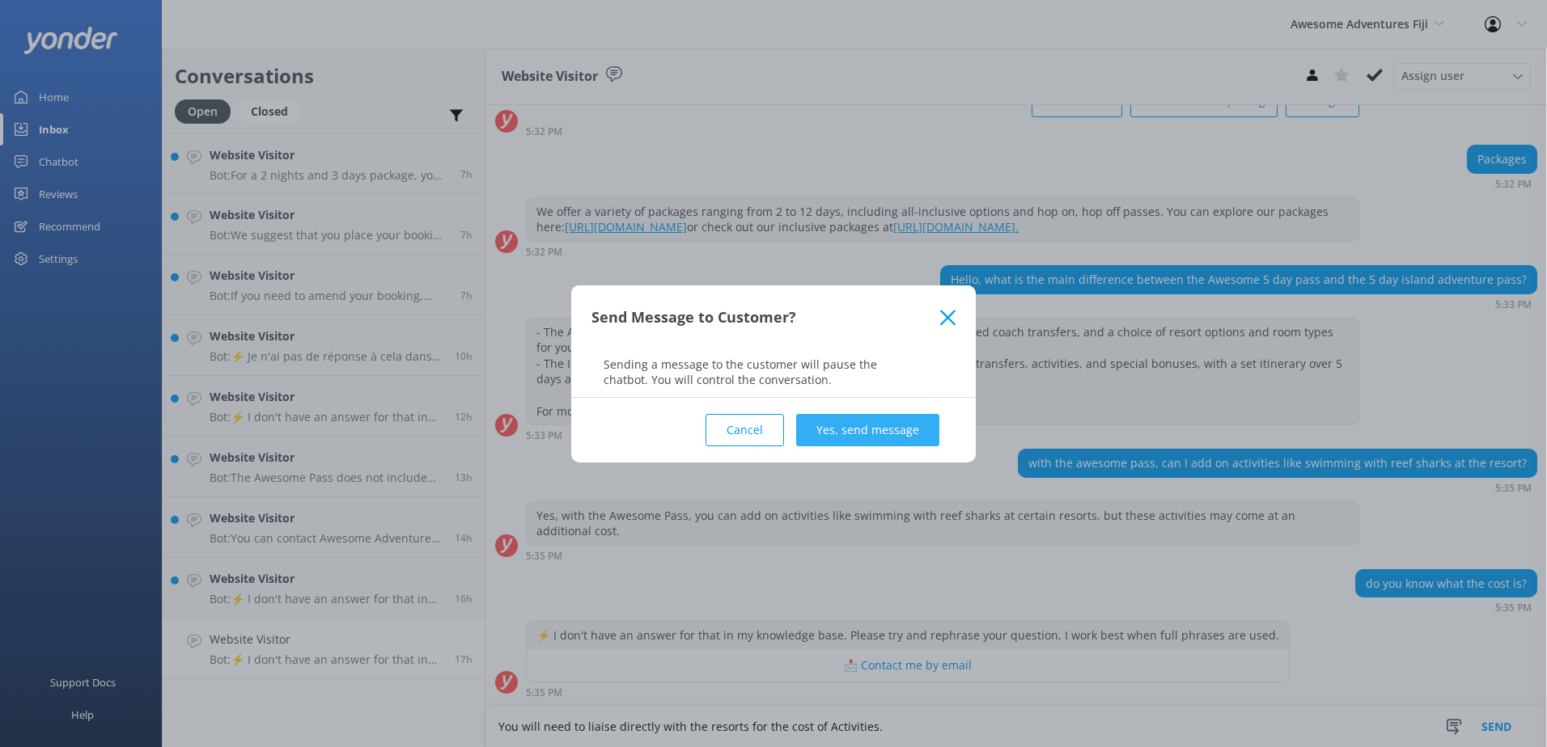
click at [920, 431] on button "Yes, send message" at bounding box center [867, 430] width 143 height 32
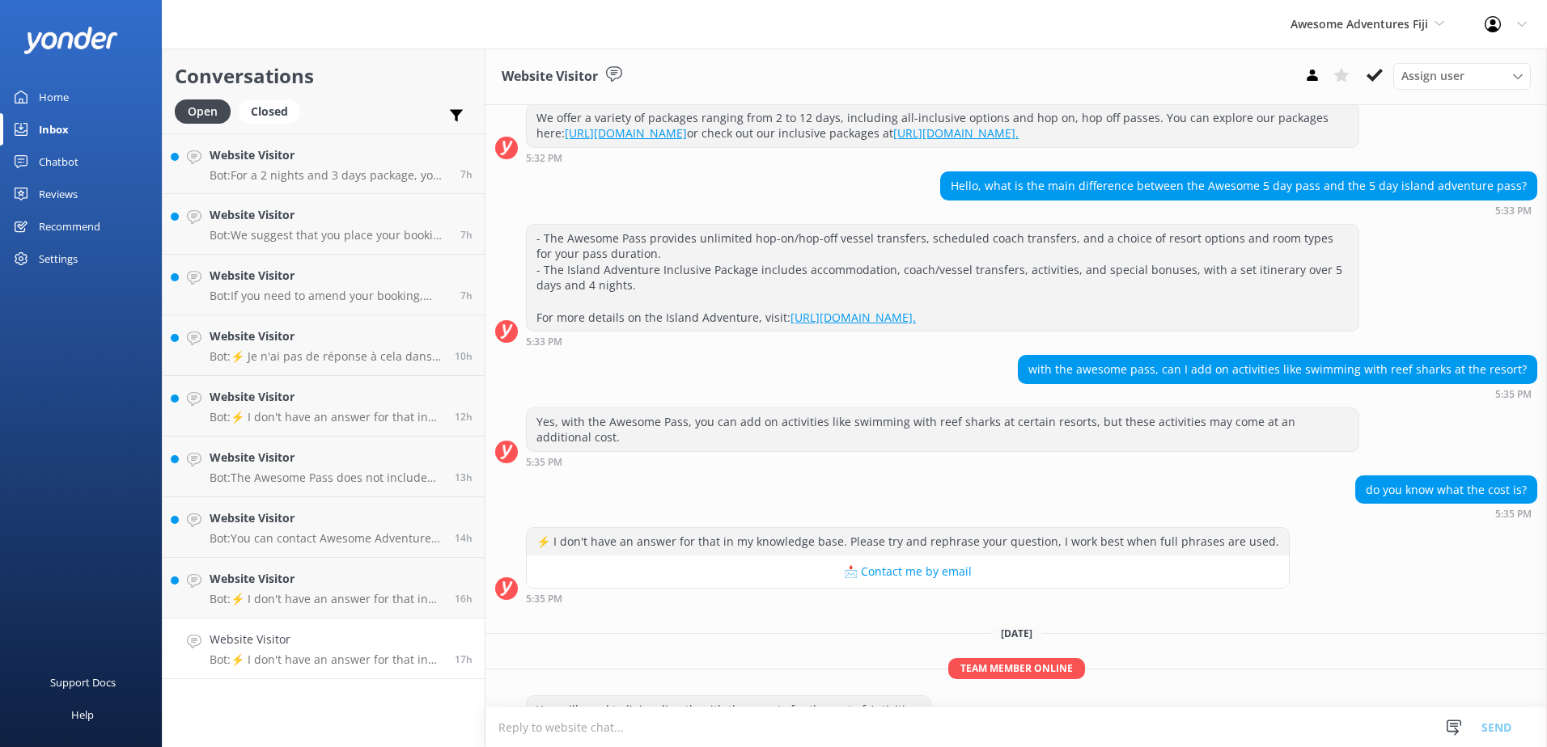
scroll to position [256, 0]
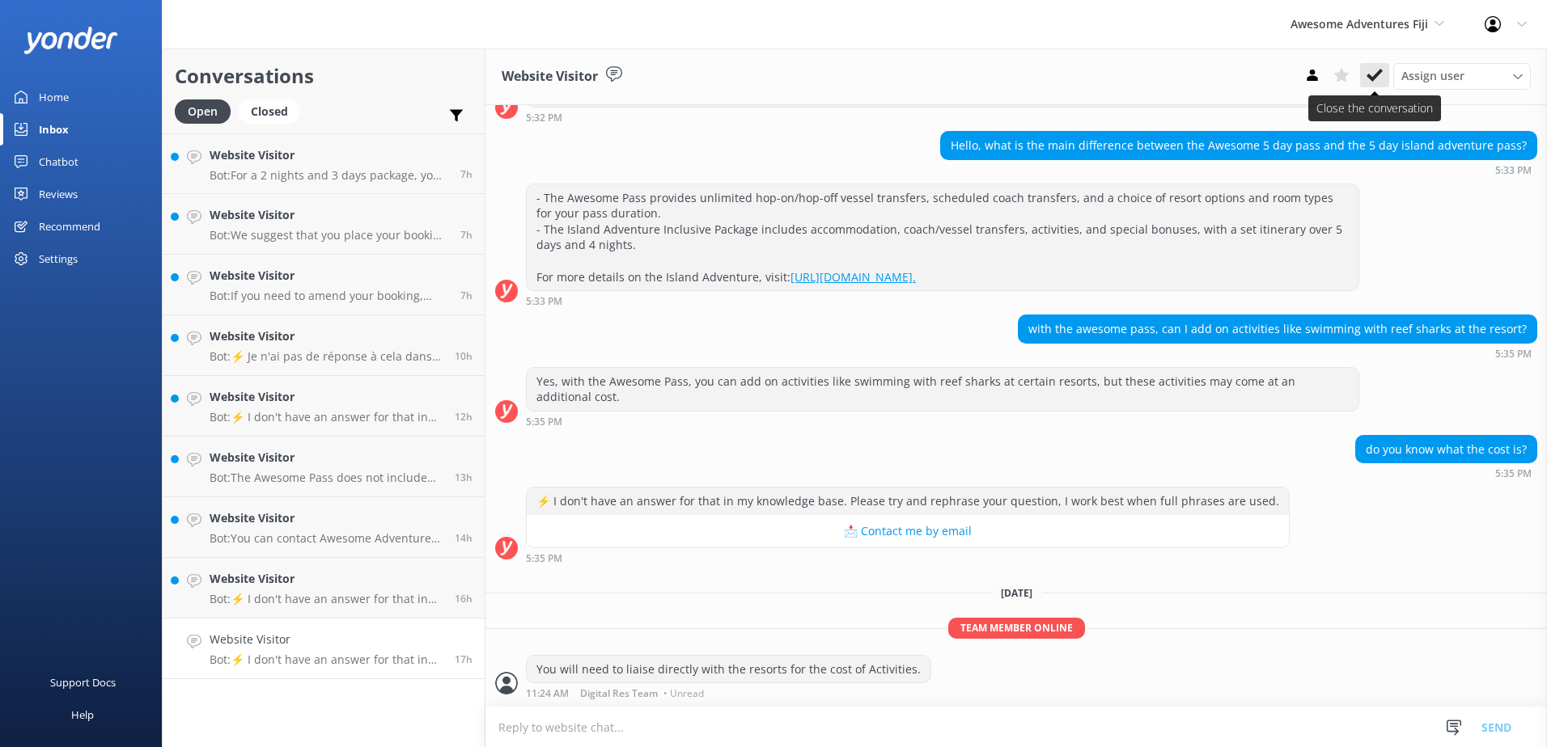
click at [1370, 81] on icon at bounding box center [1374, 75] width 16 height 16
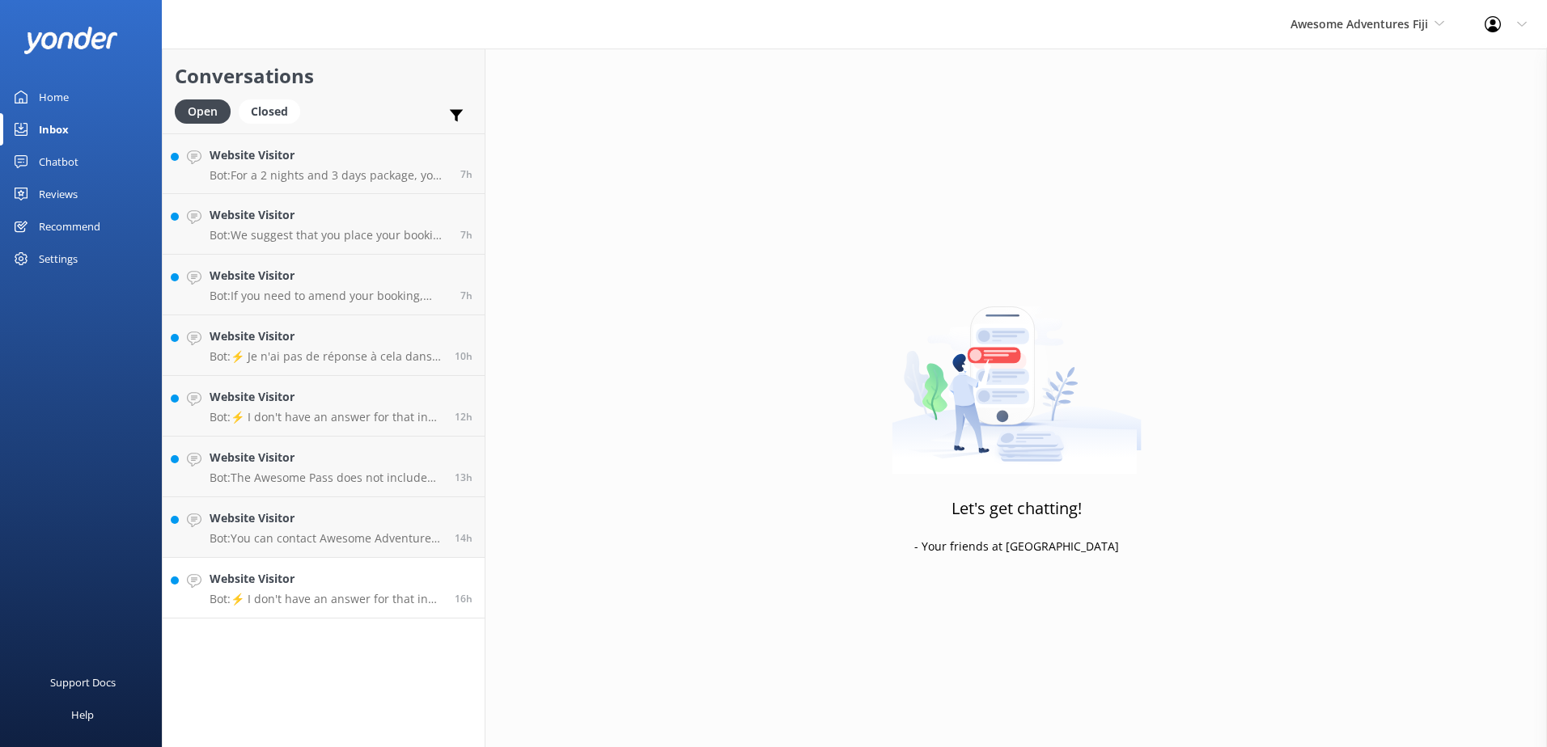
click at [344, 600] on p "Bot: ⚡ I don't have an answer for that in my knowledge base. Please try and rep…" at bounding box center [326, 599] width 233 height 15
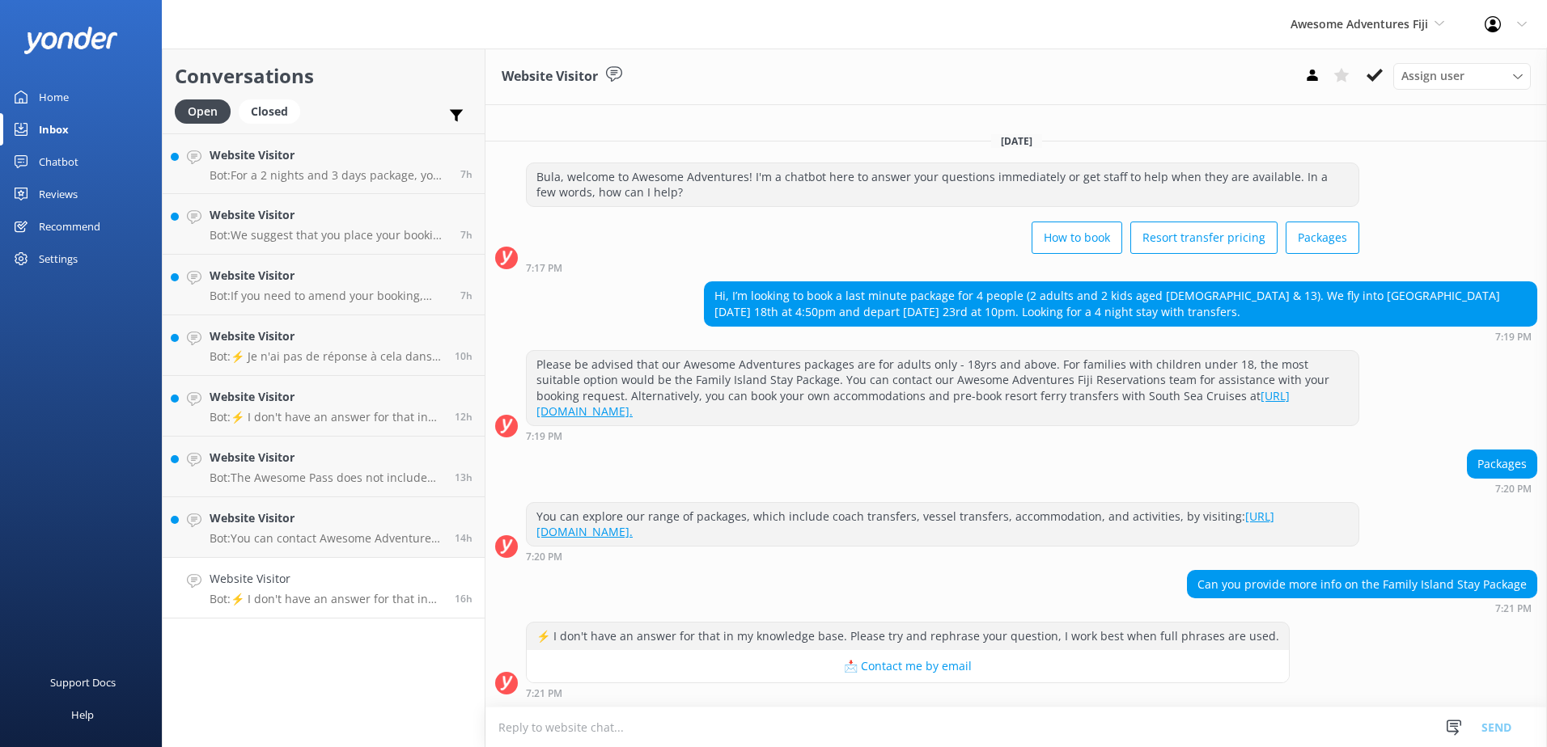
click at [958, 722] on textarea at bounding box center [1015, 728] width 1061 height 40
paste textarea "https://www.awesomefiji.com/island-stays/island-stay-packages/"
type textarea "You can view the link for information on Island stays: https://www.awesomefiji.…"
click at [1514, 733] on button "Send" at bounding box center [1496, 727] width 61 height 40
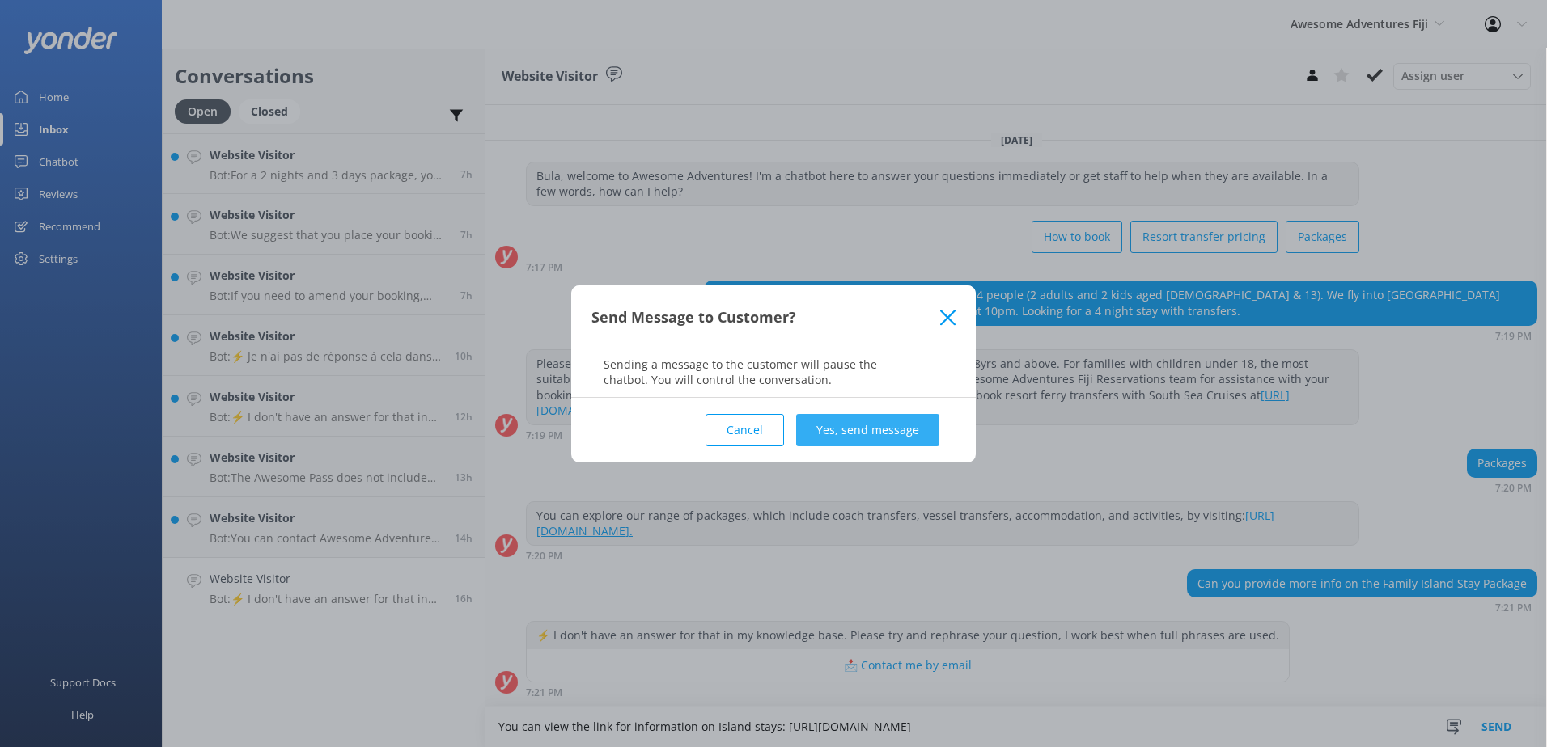
click at [891, 430] on button "Yes, send message" at bounding box center [867, 430] width 143 height 32
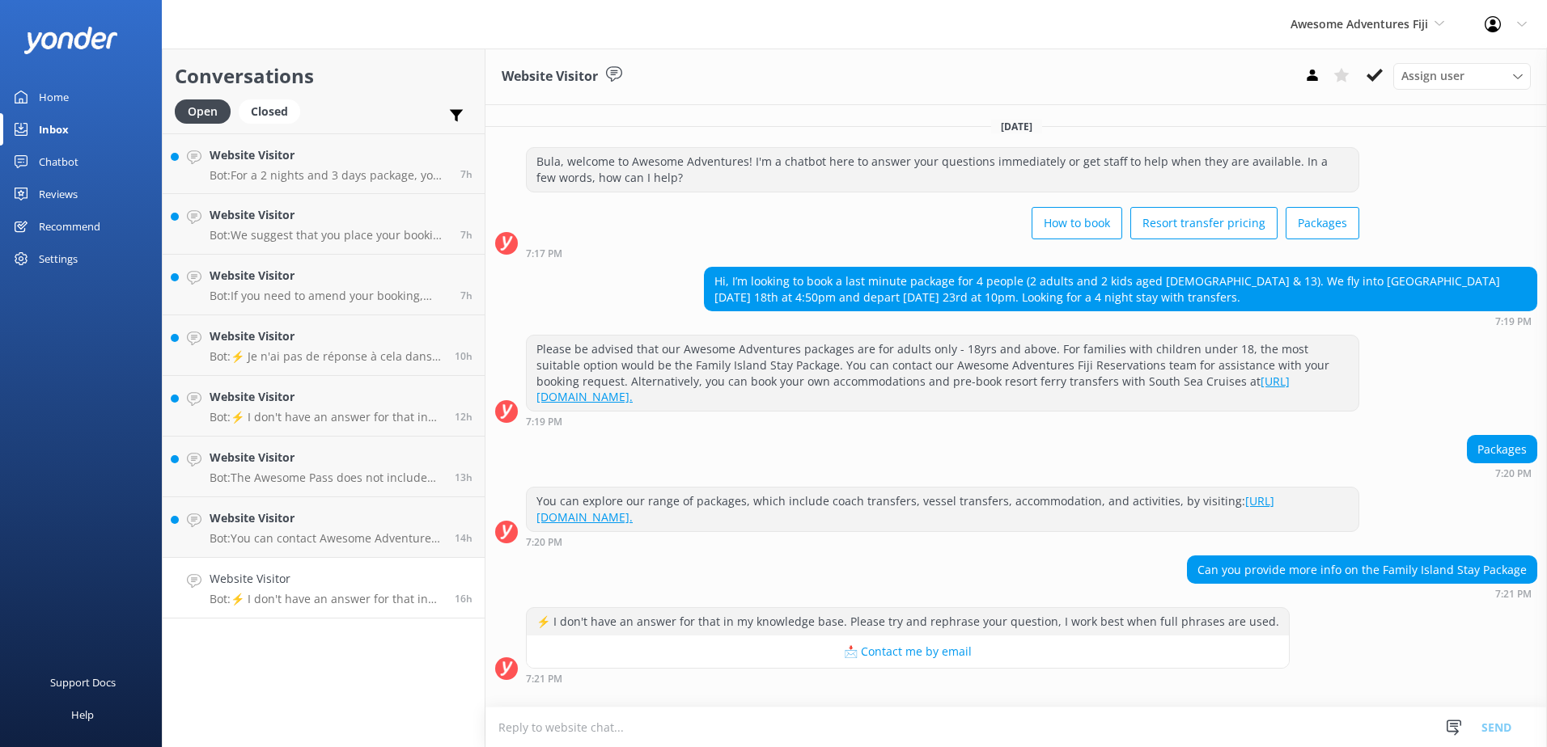
scroll to position [121, 0]
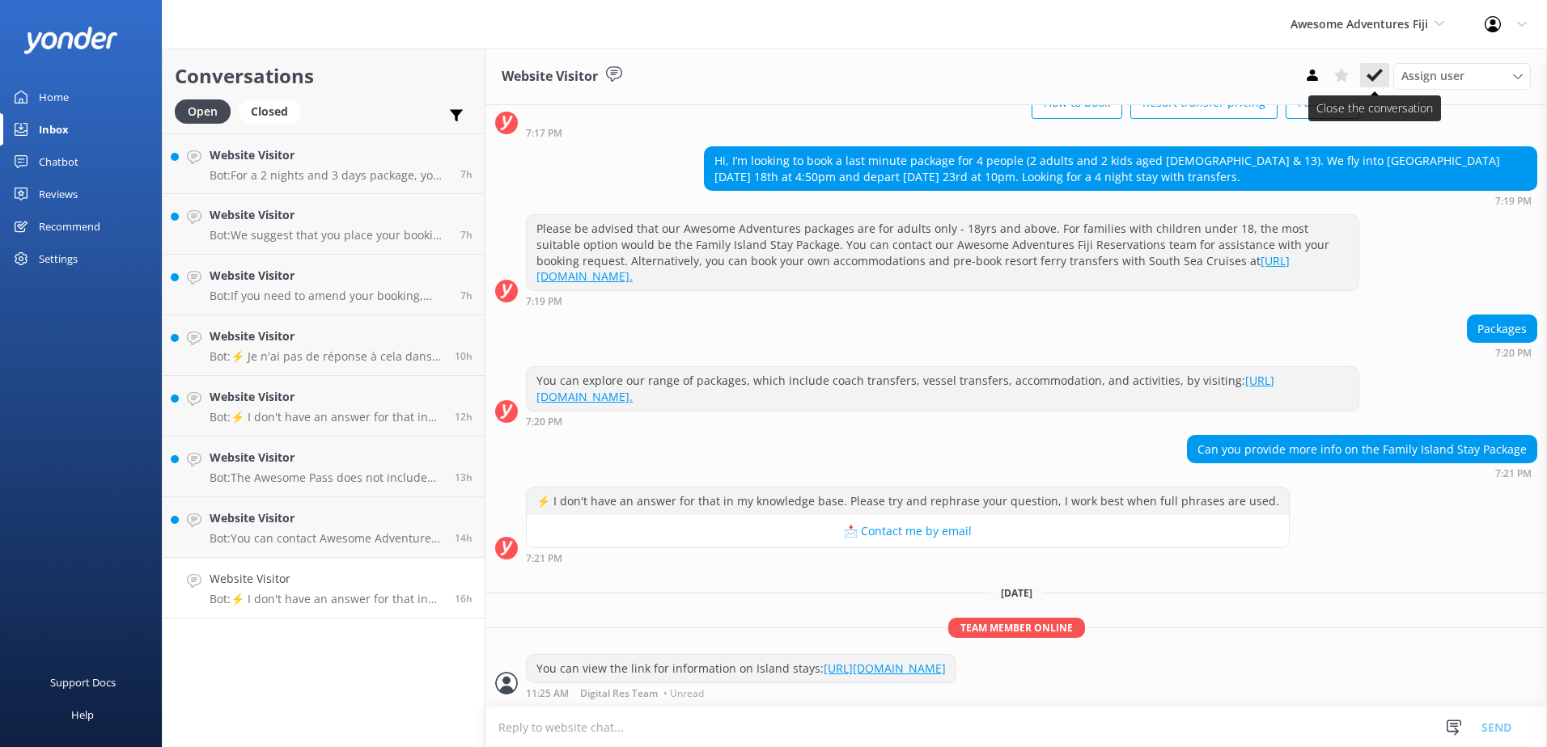
click at [1378, 80] on icon at bounding box center [1374, 75] width 16 height 16
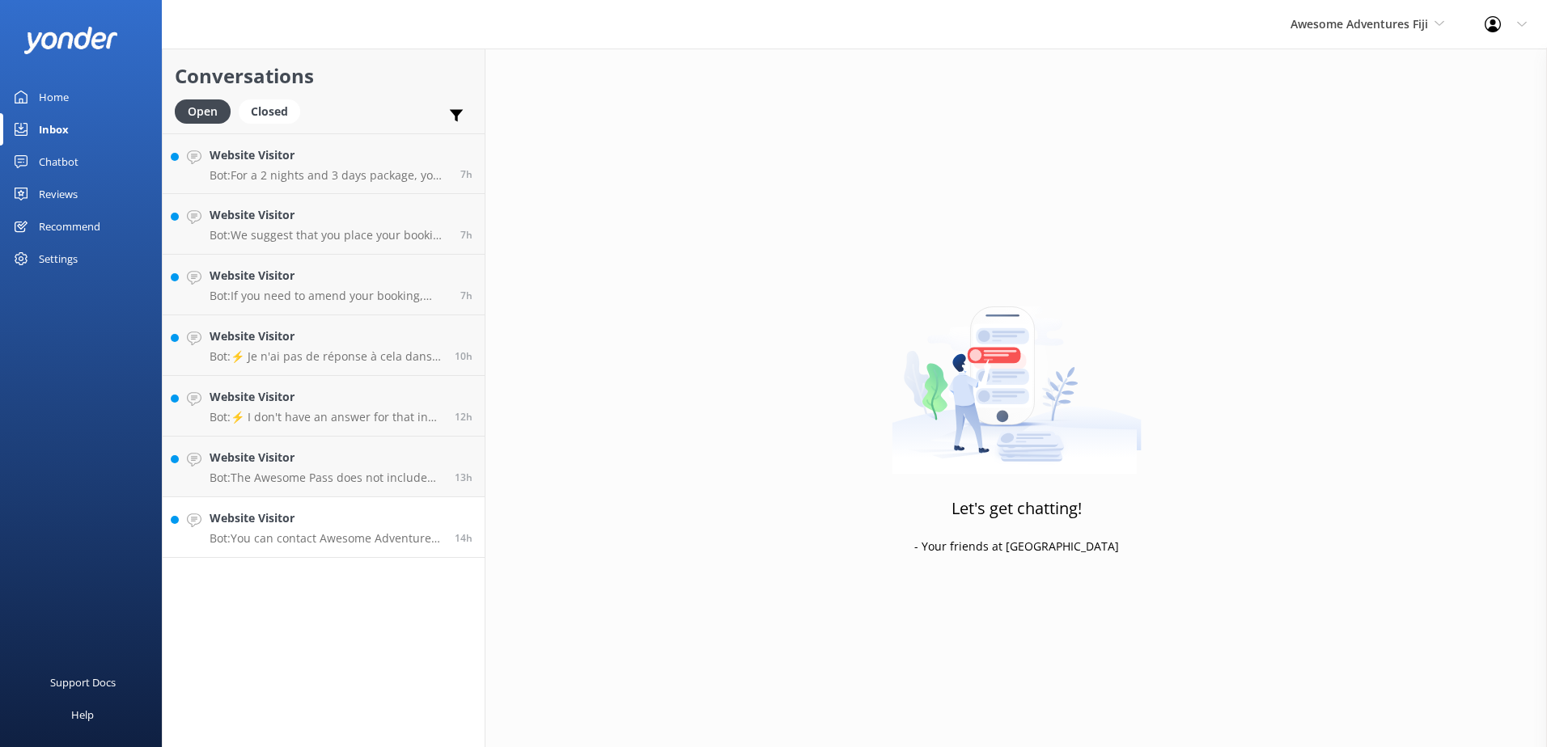
drag, startPoint x: 335, startPoint y: 521, endPoint x: 338, endPoint y: 507, distance: 14.1
click at [335, 519] on h4 "Website Visitor" at bounding box center [326, 519] width 233 height 18
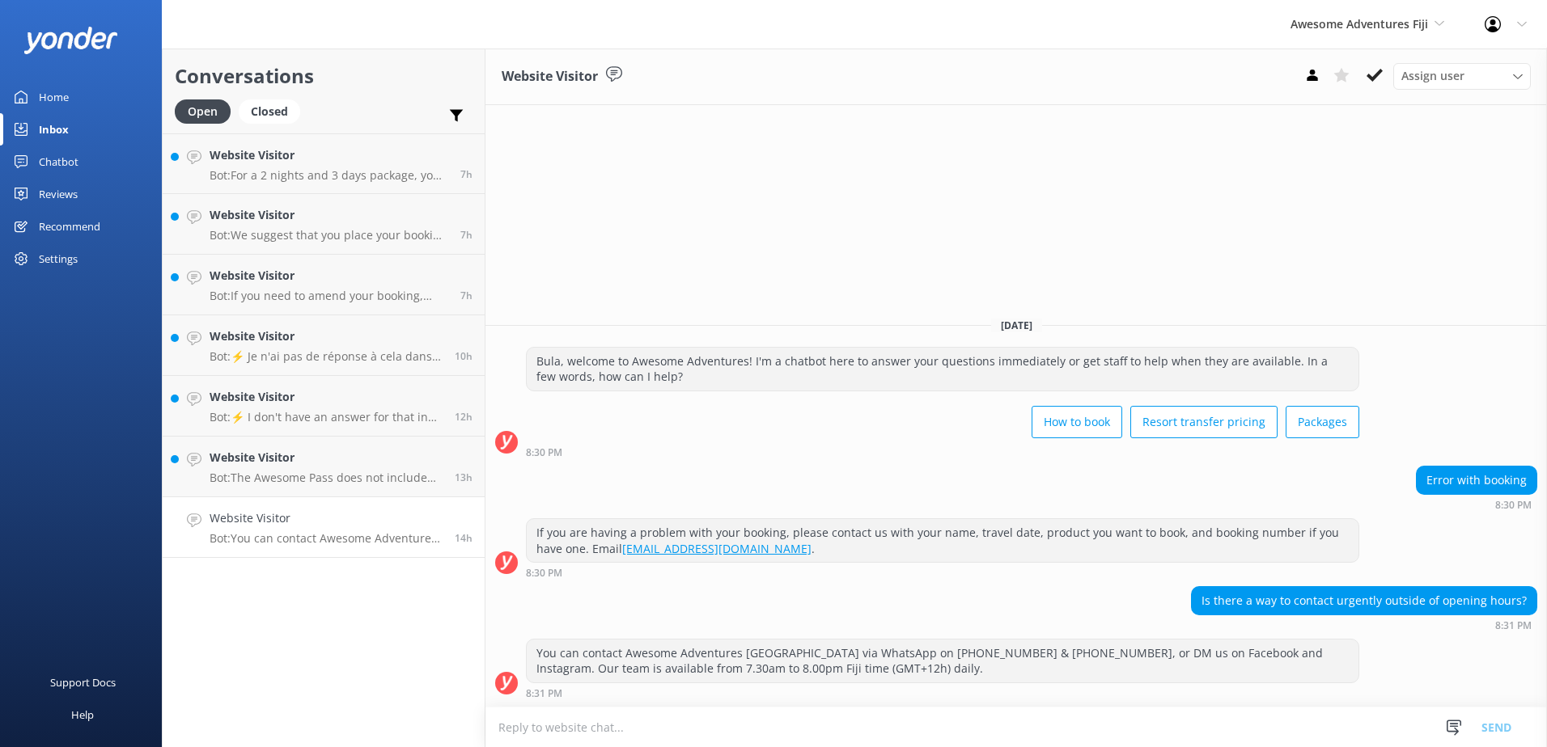
click at [331, 531] on p "Bot: You can contact Awesome Adventures Fiji via WhatsApp on +679 9924295 & +67…" at bounding box center [326, 538] width 233 height 15
click at [1373, 87] on button at bounding box center [1374, 75] width 29 height 24
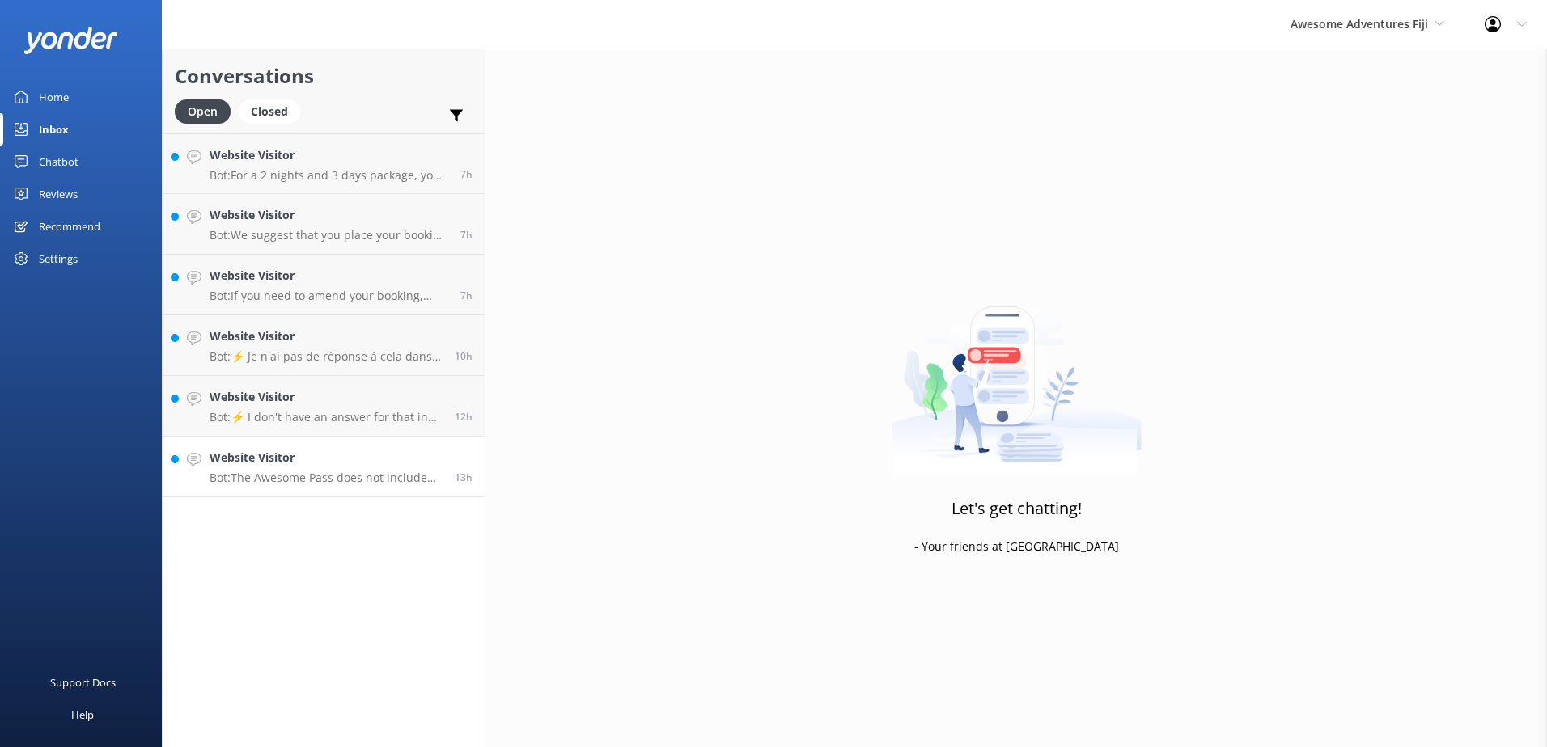
click at [310, 456] on h4 "Website Visitor" at bounding box center [326, 458] width 233 height 18
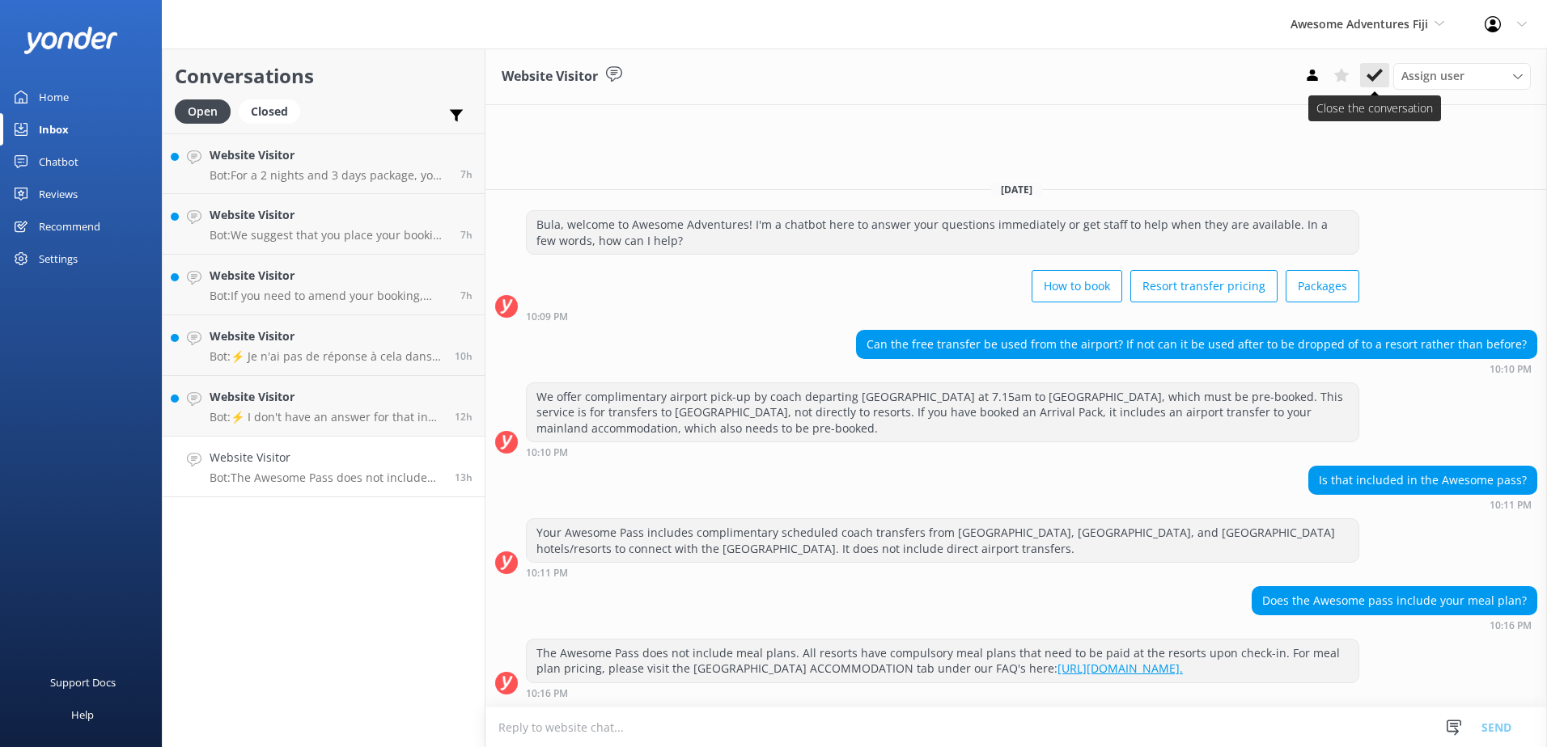
click at [1374, 67] on icon at bounding box center [1374, 75] width 16 height 16
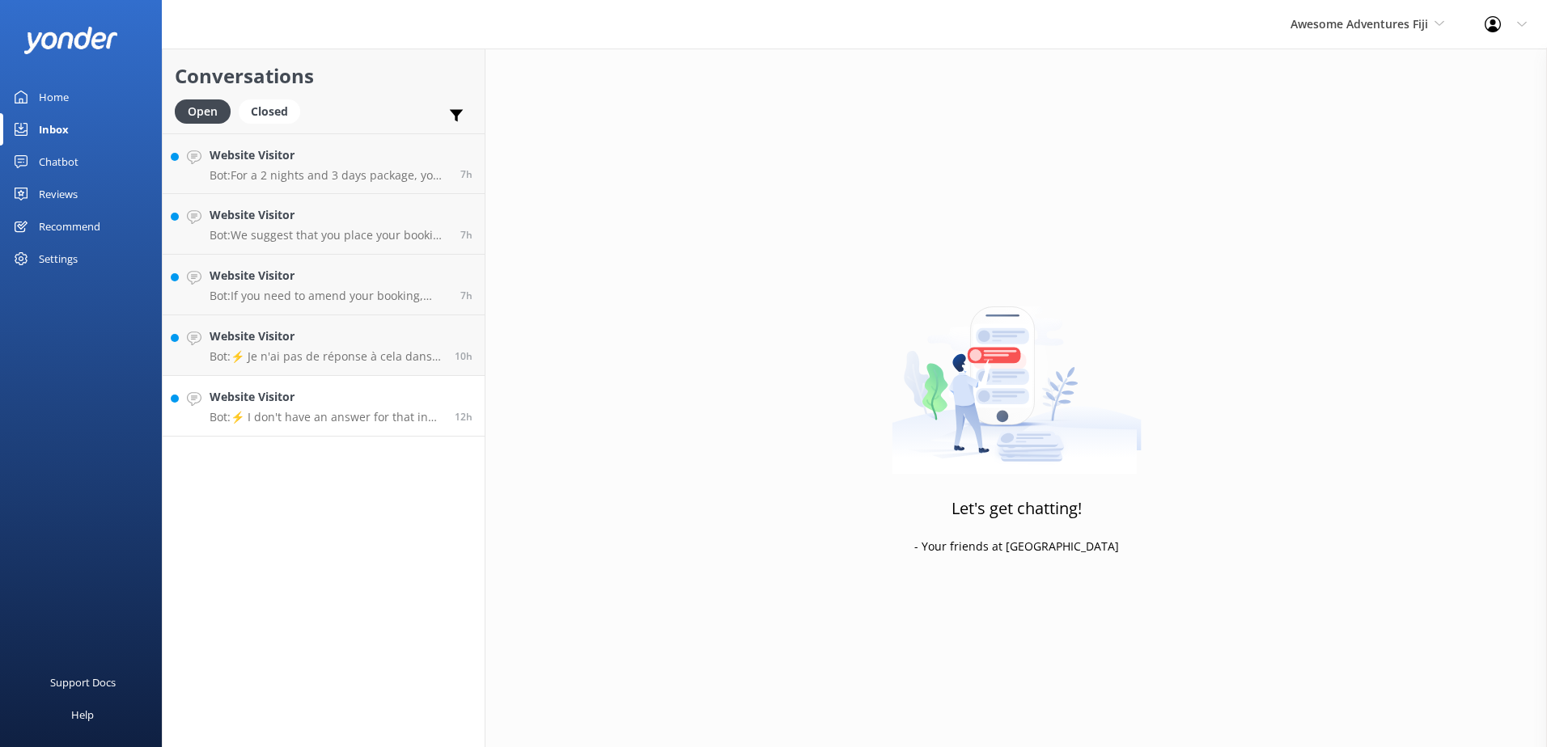
click at [354, 413] on p "Bot: ⚡ I don't have an answer for that in my knowledge base. Please try and rep…" at bounding box center [326, 417] width 233 height 15
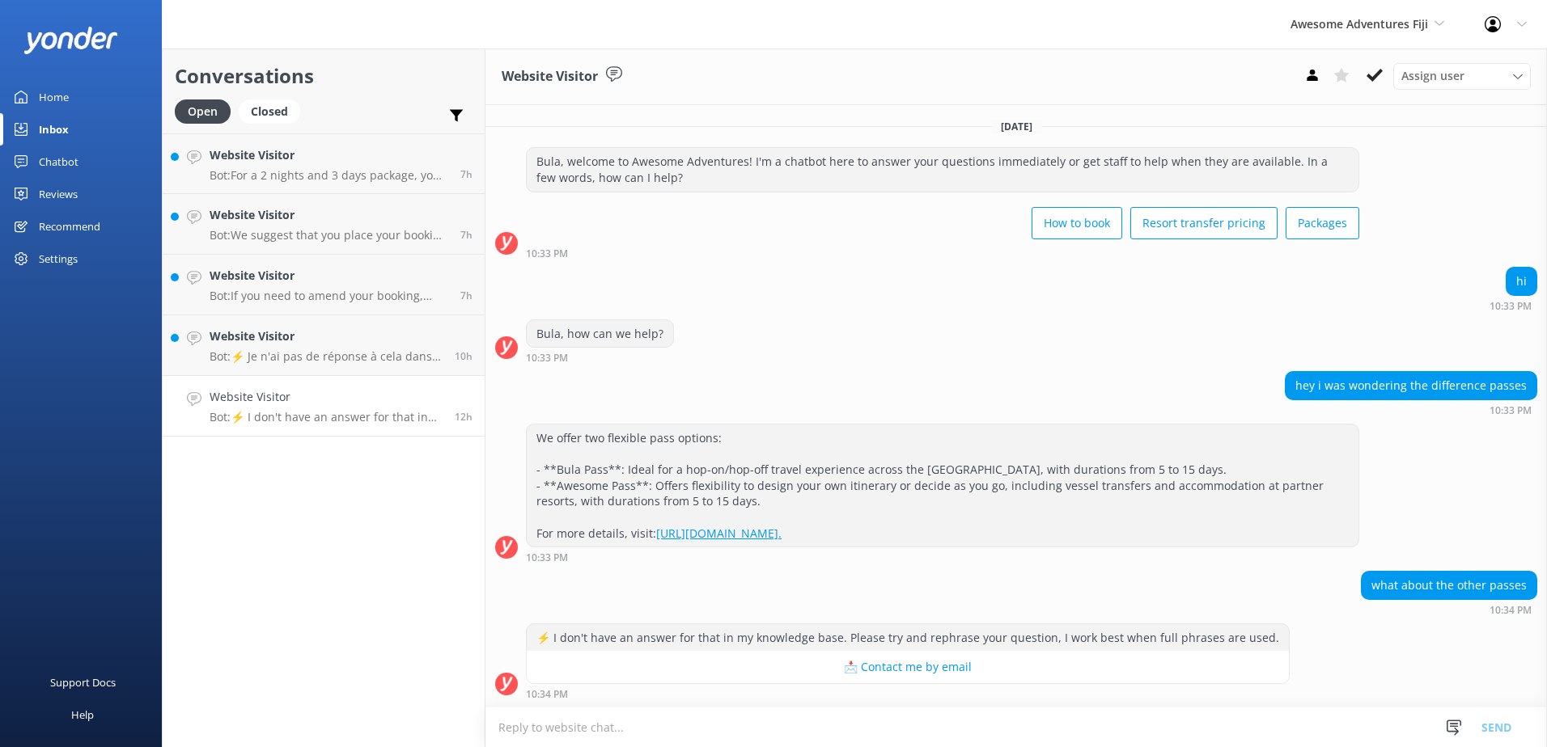
scroll to position [1, 0]
click at [815, 718] on textarea at bounding box center [1015, 728] width 1061 height 40
type textarea "p"
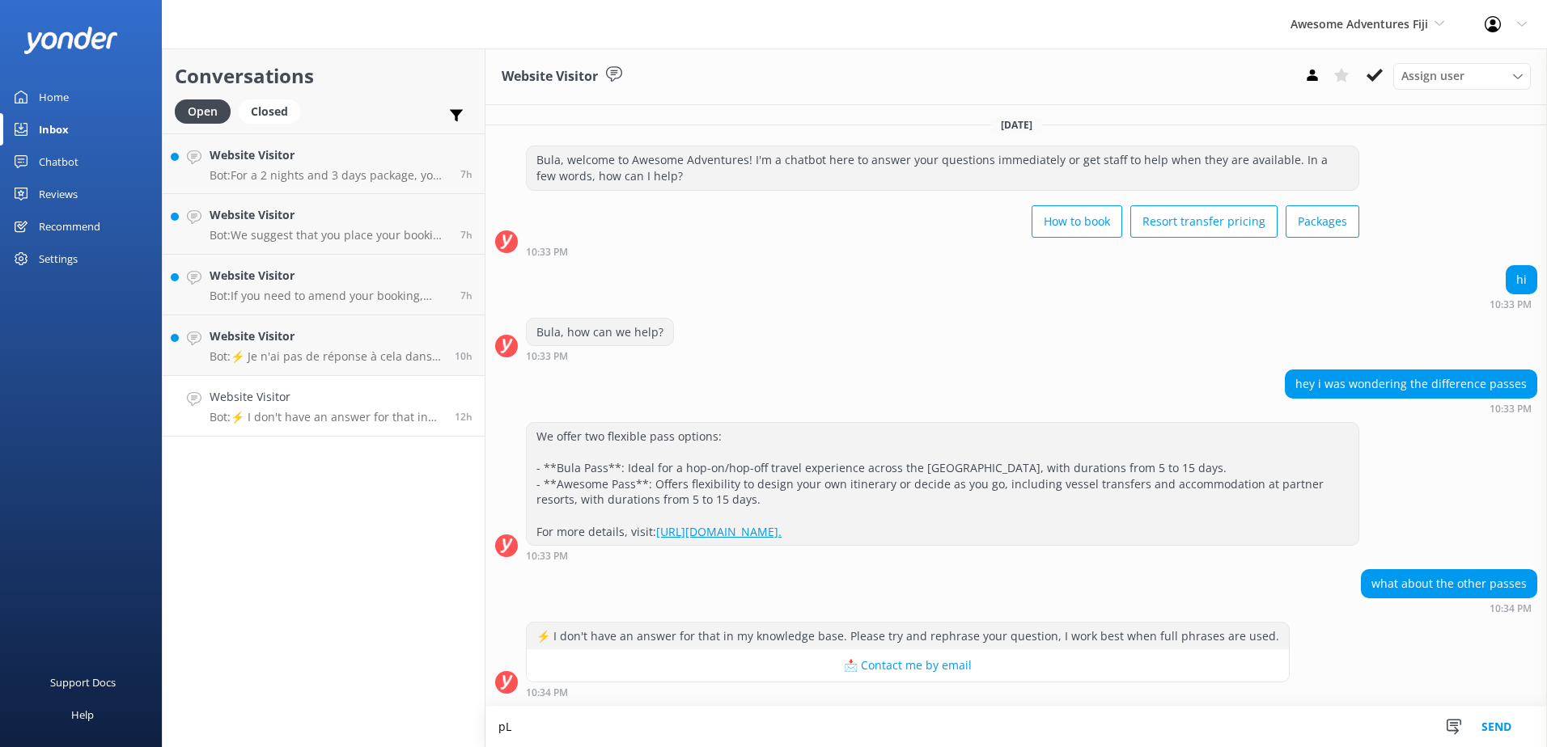
type textarea "p"
drag, startPoint x: 1133, startPoint y: 731, endPoint x: 577, endPoint y: 739, distance: 555.8
click at [400, 747] on html "Awesome Adventures Fiji South Sea Sailing South Sea Cruises Malamala Beach Club…" at bounding box center [773, 373] width 1547 height 747
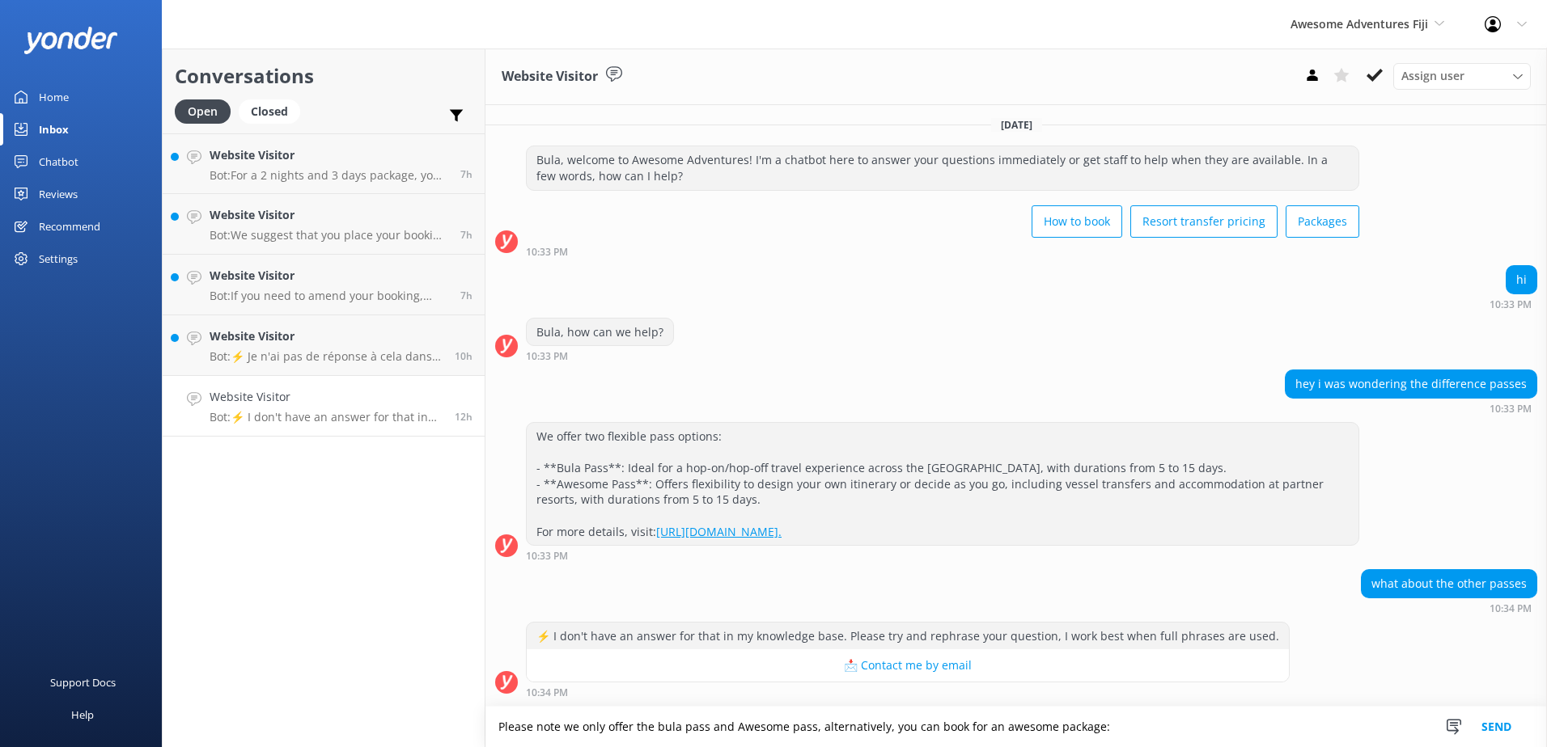
click at [601, 722] on textarea "Please note we only offer the bula pass and Awesome pass, alternatively, you ca…" at bounding box center [1015, 727] width 1061 height 40
drag, startPoint x: 1165, startPoint y: 722, endPoint x: 445, endPoint y: 743, distance: 720.3
click at [445, 743] on div "Conversations Open Closed Important Assigned to me Unassigned Website Visitor B…" at bounding box center [854, 398] width 1385 height 699
click at [1120, 718] on textarea "Please note we only offer the Bula pass and Awesome pass, alternatively, you ca…" at bounding box center [1015, 727] width 1061 height 40
paste textarea "https://www.awesomefiji.com/packages/"
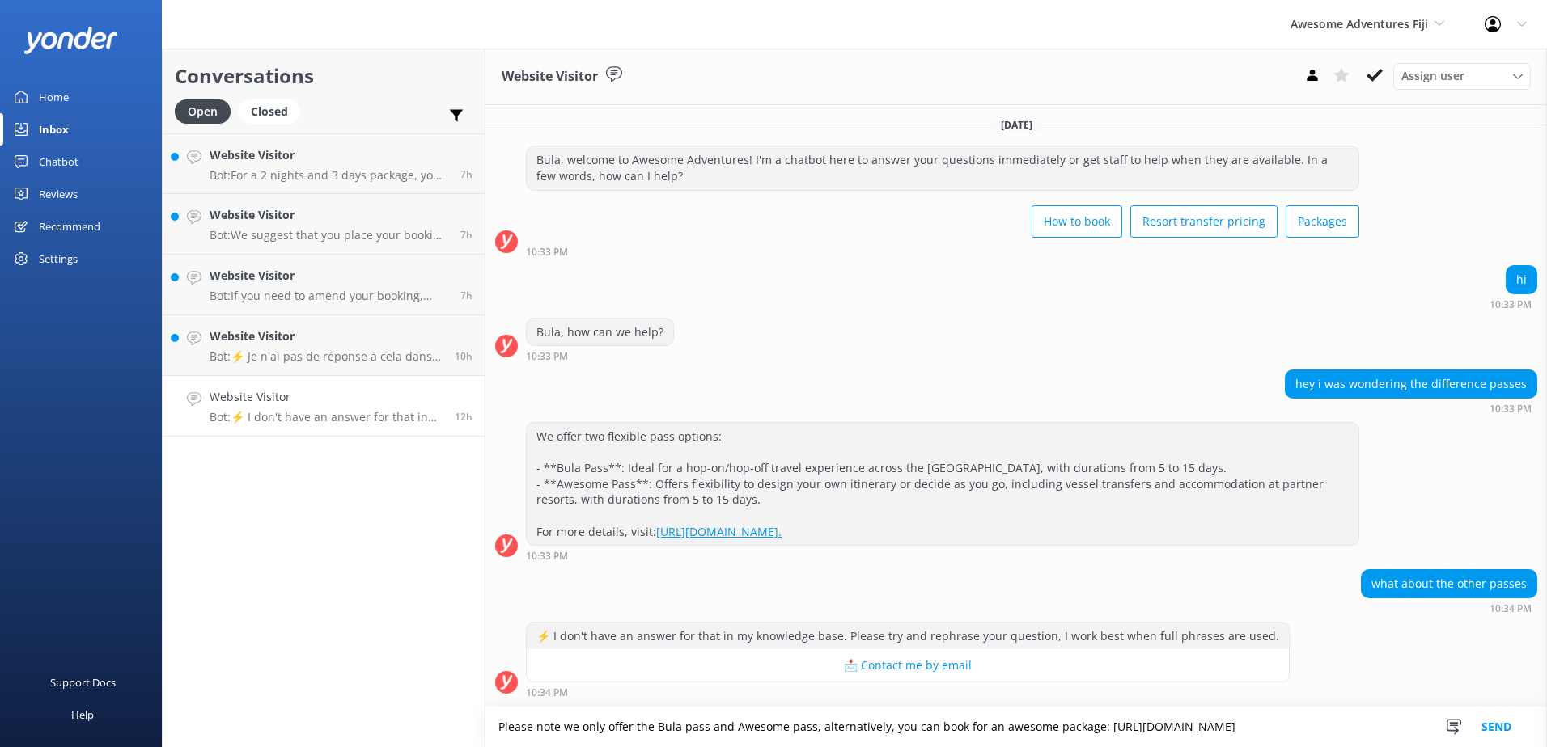
type textarea "Please note we only offer the Bula pass and Awesome pass, alternatively, you ca…"
click at [1504, 719] on button "Send" at bounding box center [1496, 727] width 61 height 40
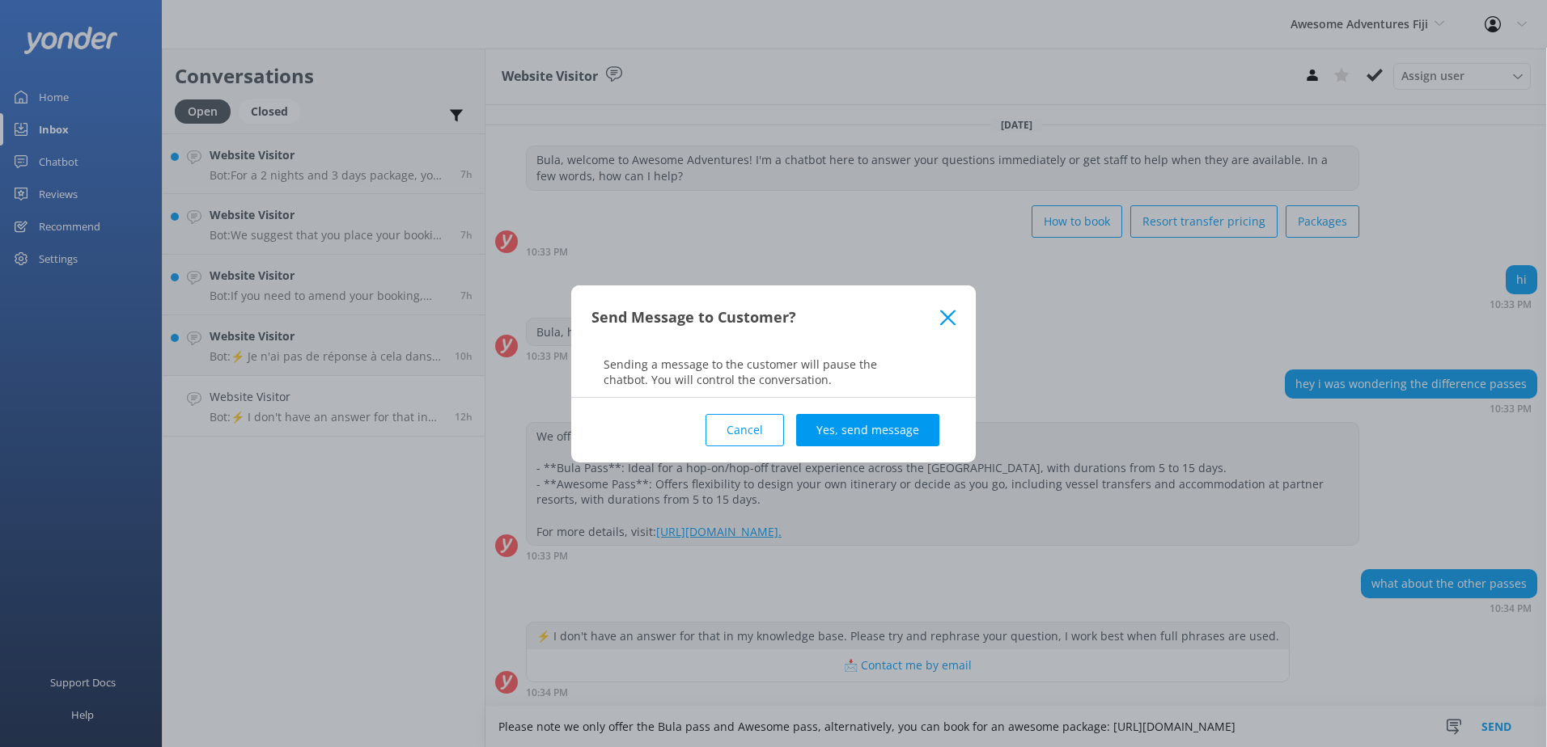
click at [885, 414] on button "Yes, send message" at bounding box center [867, 430] width 143 height 32
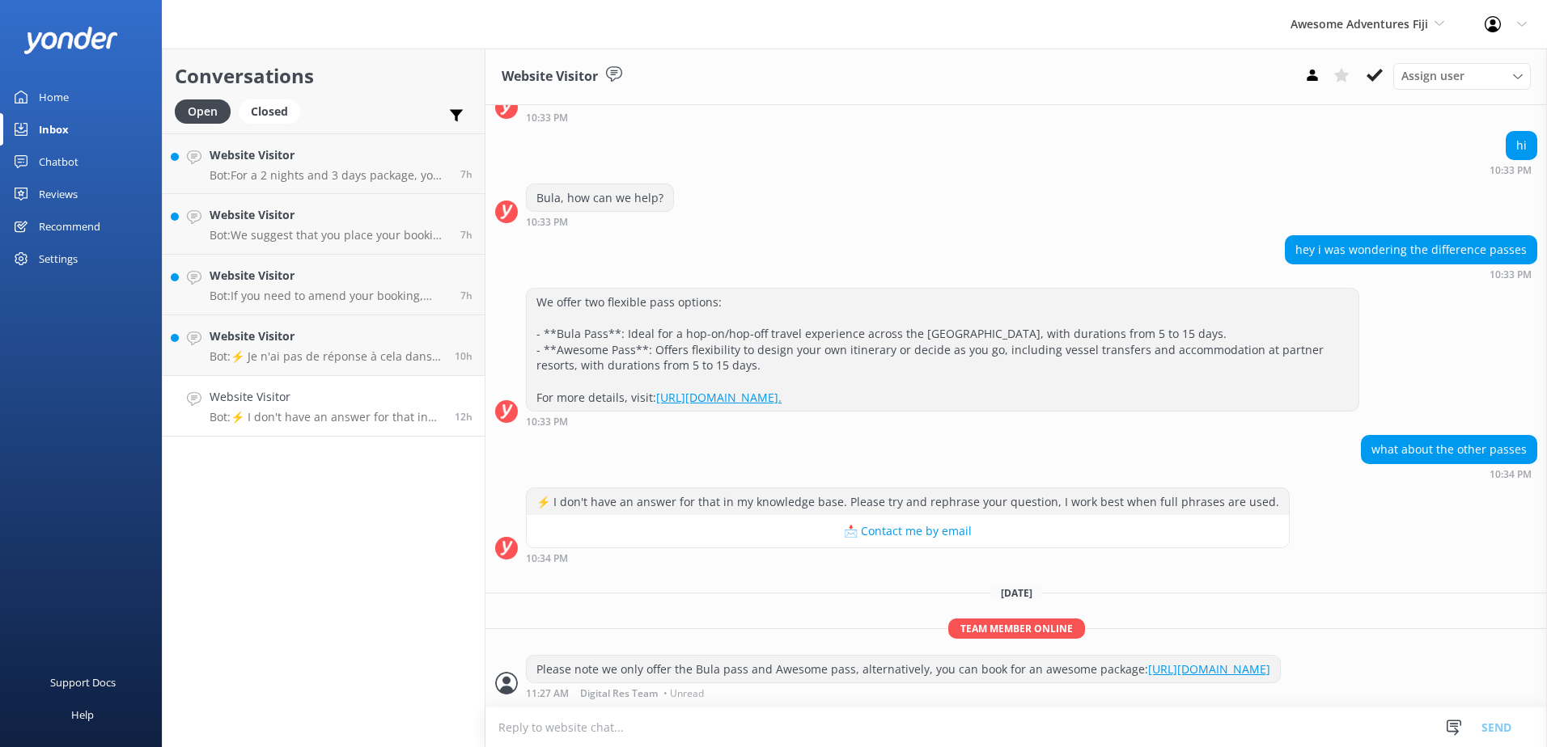
scroll to position [152, 0]
click at [1385, 66] on button at bounding box center [1374, 75] width 29 height 24
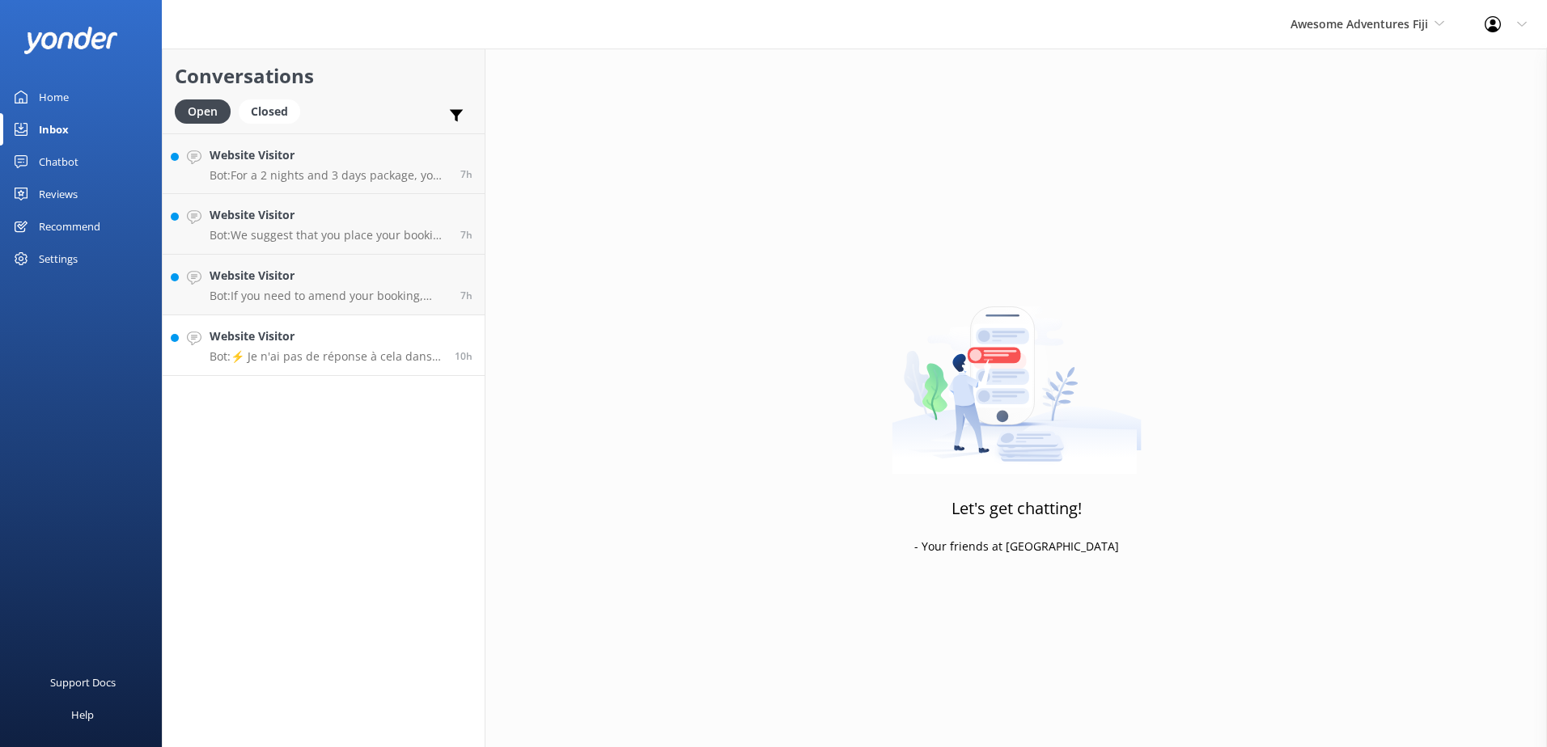
click at [396, 349] on p "Bot: ⚡ Je n'ai pas de réponse à cela dans ma base de connaissances. Veuillez es…" at bounding box center [326, 356] width 233 height 15
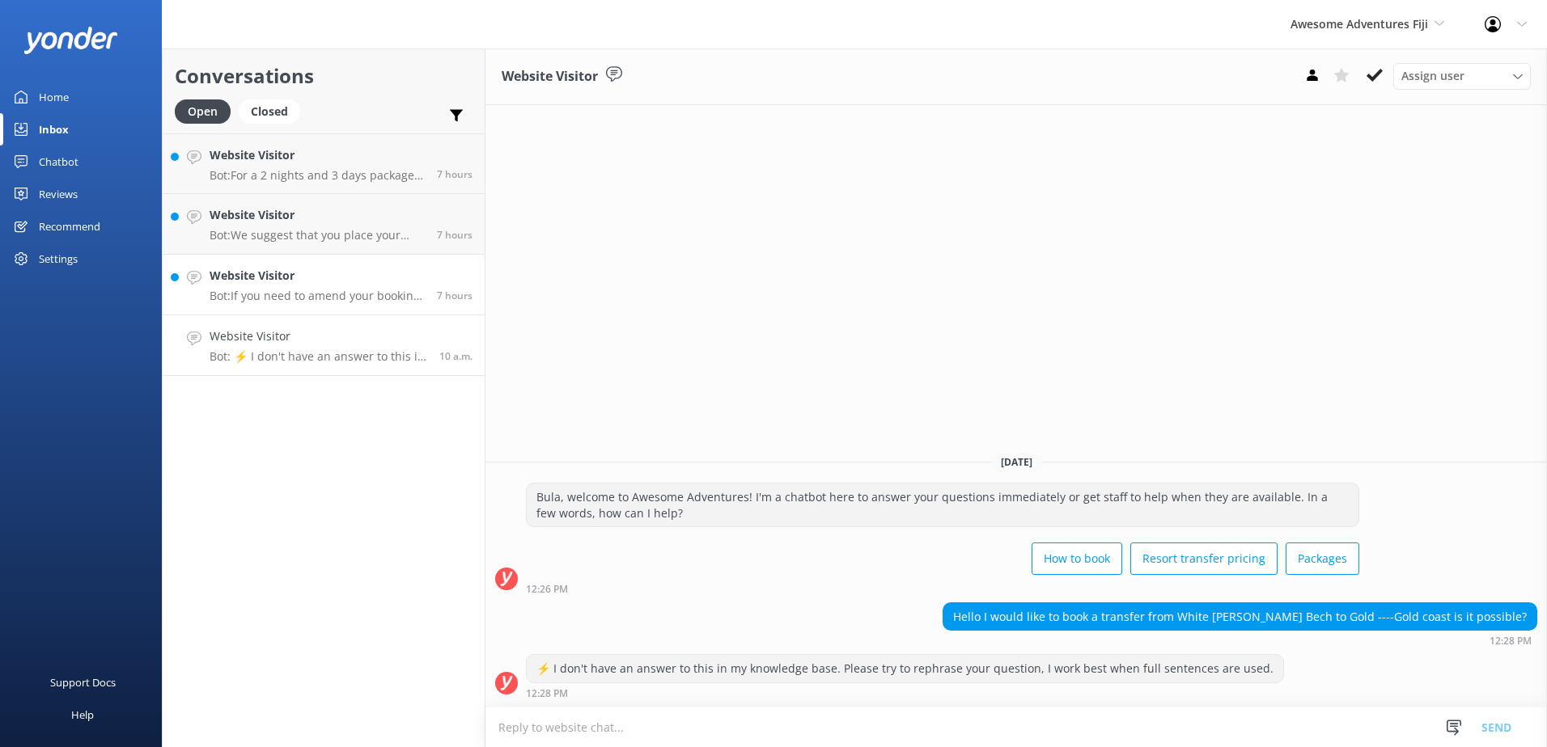
click at [311, 297] on p "Bot: If you need to amend your booking, please contact the team at info@awesome…" at bounding box center [317, 296] width 215 height 15
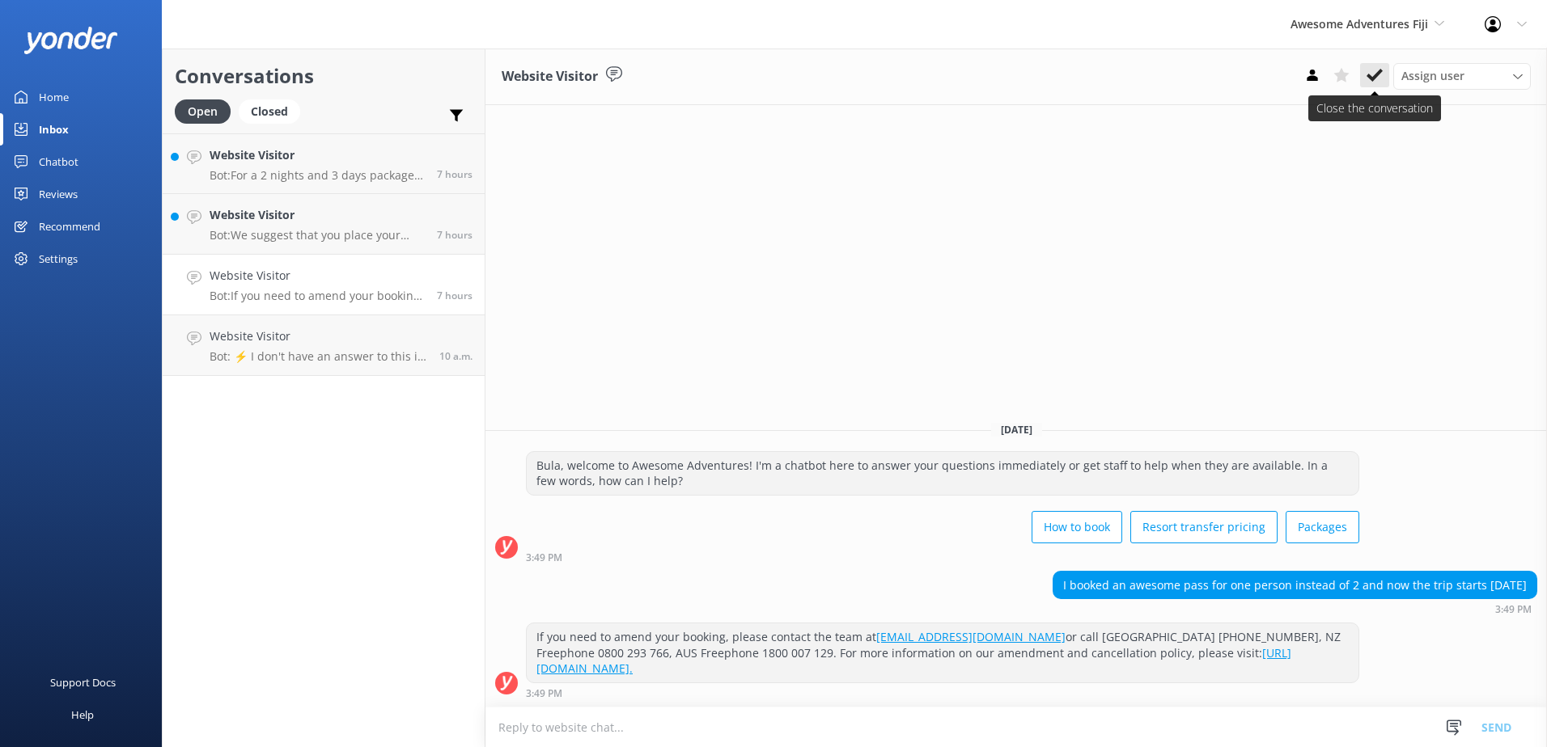
click at [1387, 81] on button at bounding box center [1374, 75] width 29 height 24
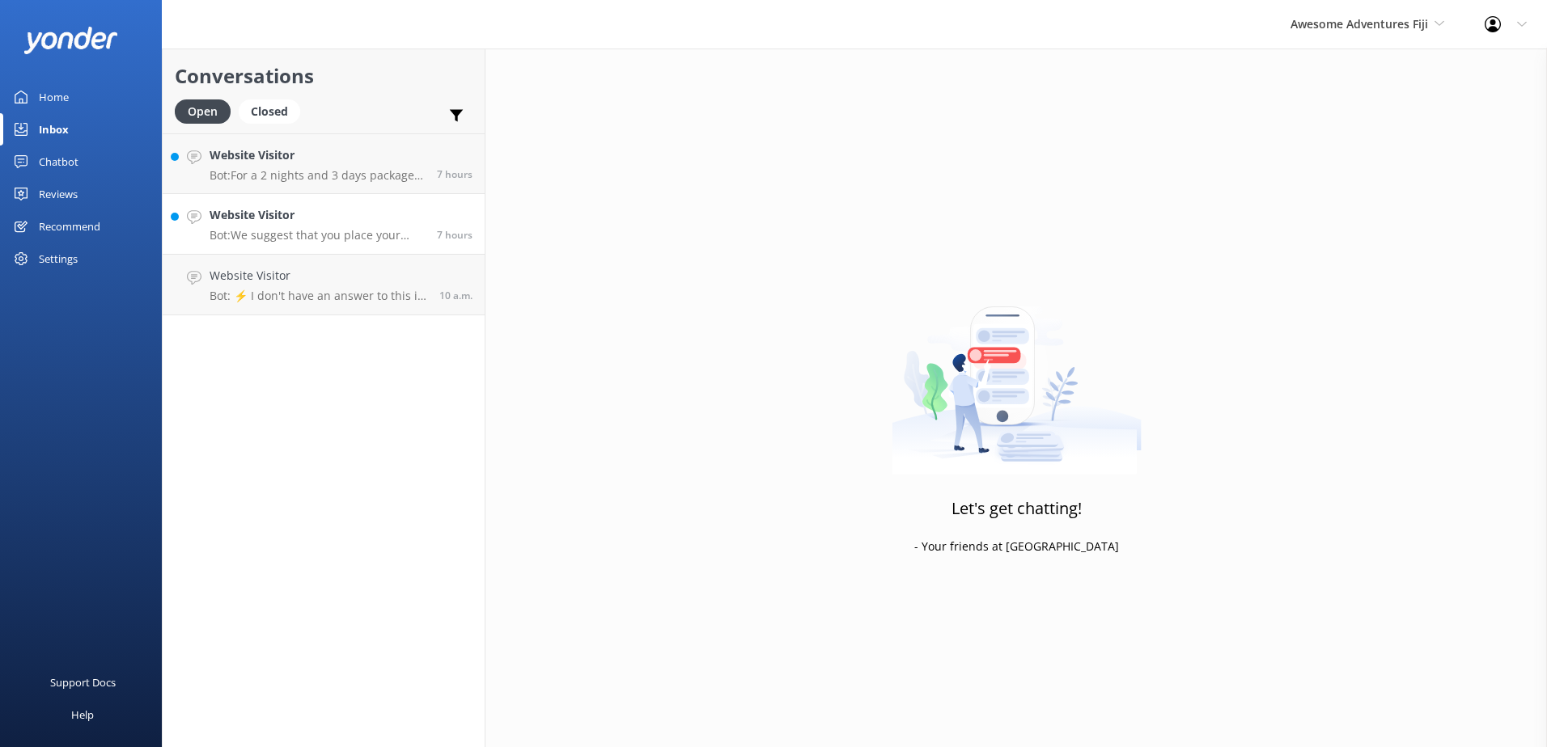
click at [333, 234] on p "Bot: We suggest that you place your booking request via our online reservation …" at bounding box center [317, 235] width 215 height 15
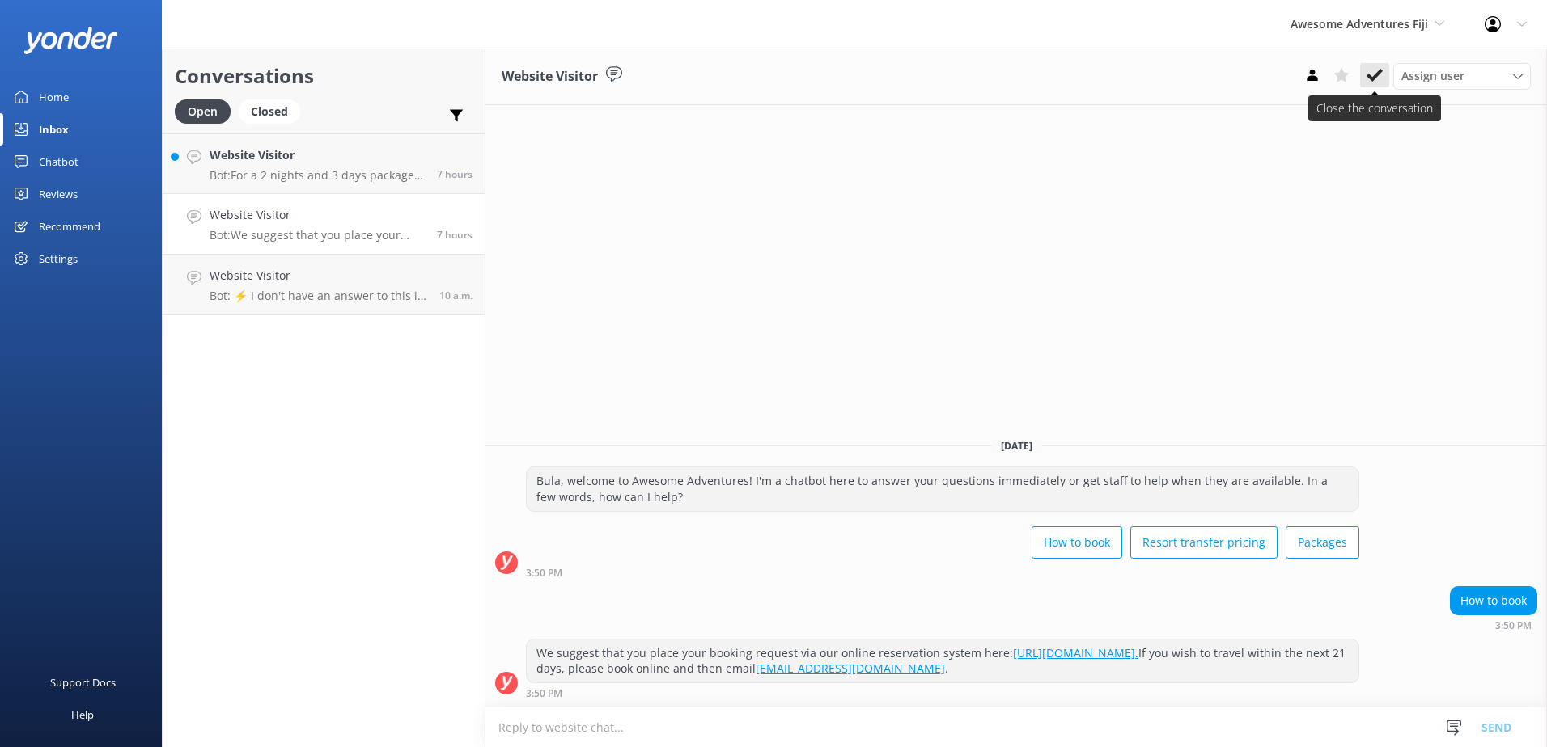
click at [1368, 69] on icon at bounding box center [1374, 75] width 16 height 16
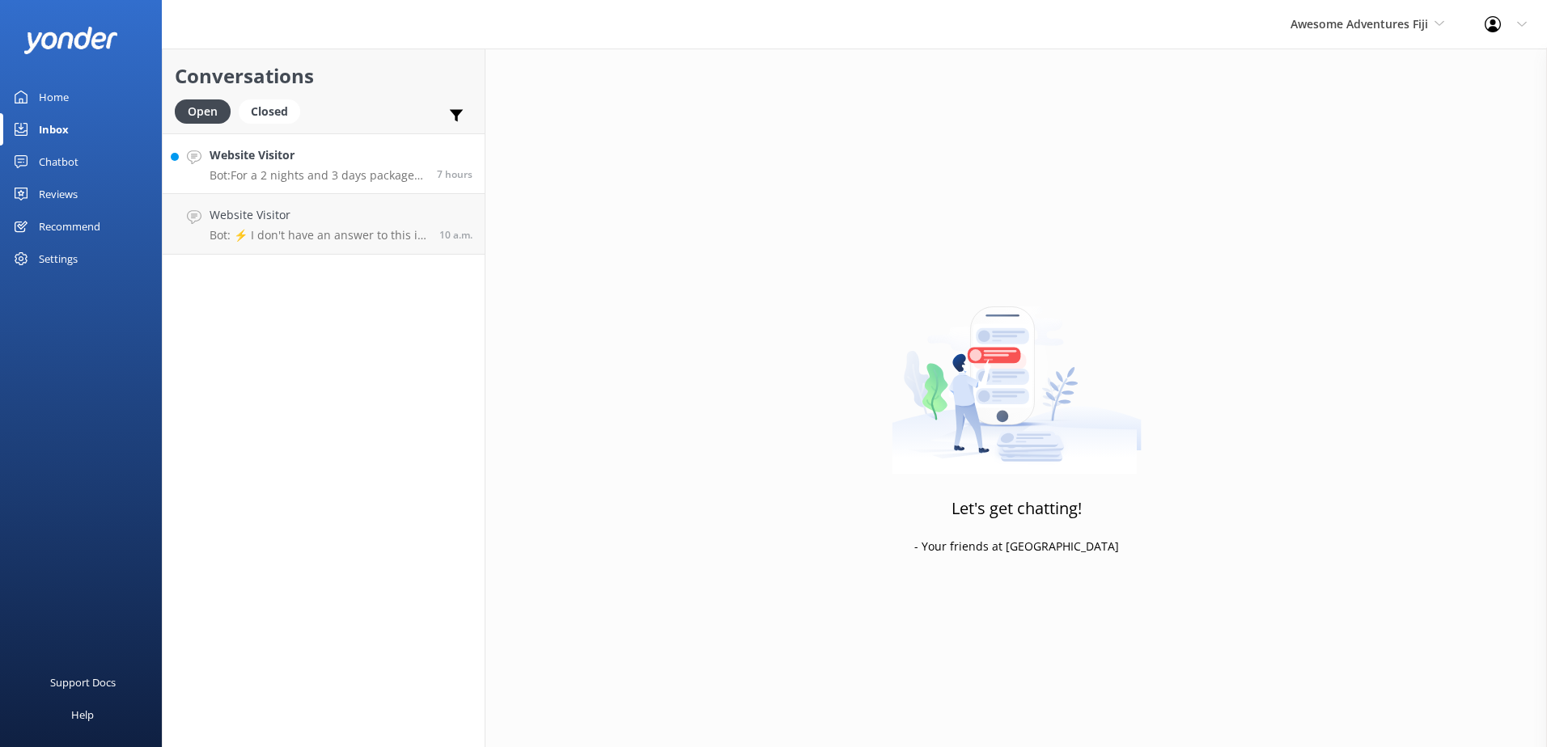
click at [315, 155] on h4 "Website Visitor" at bounding box center [317, 155] width 215 height 18
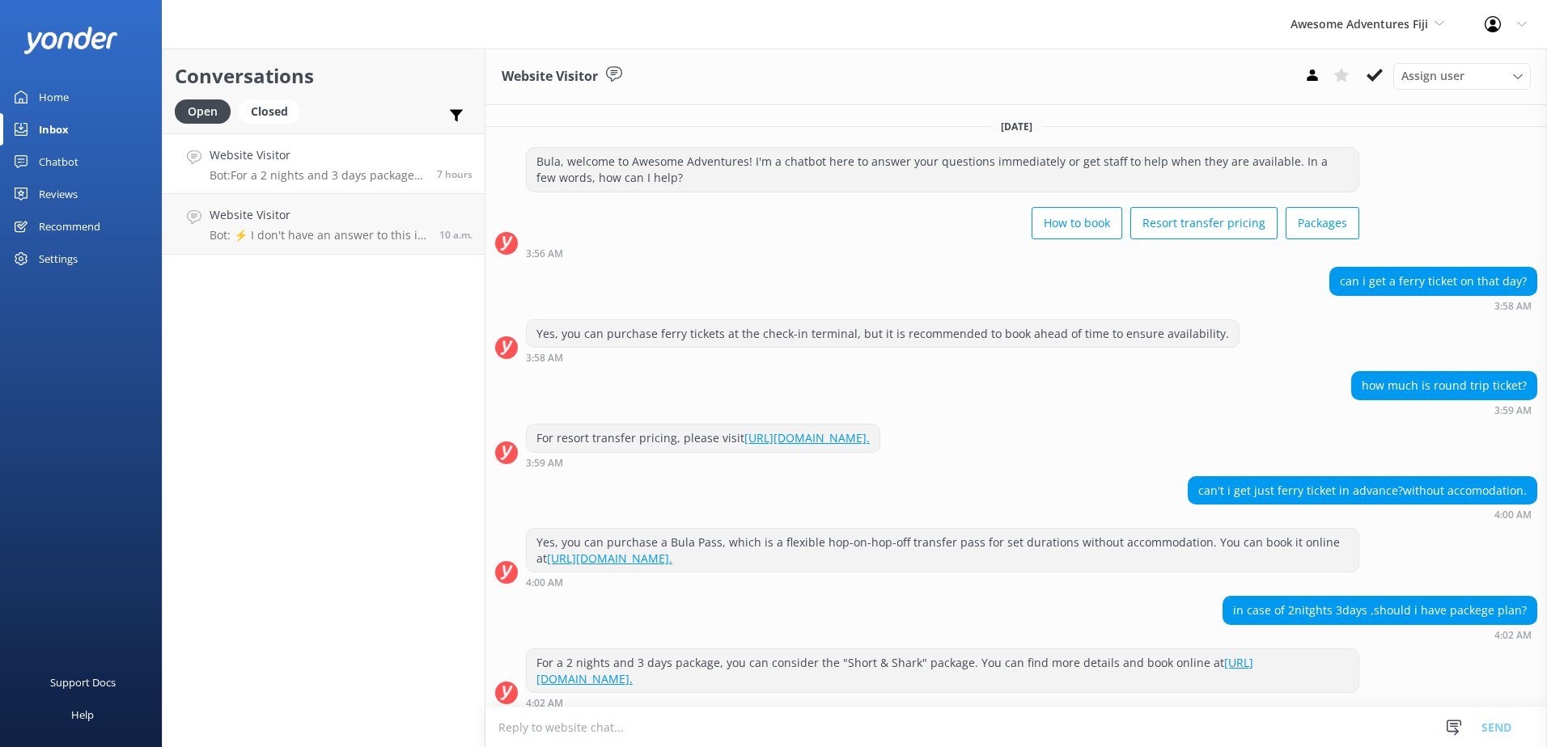
scroll to position [10, 0]
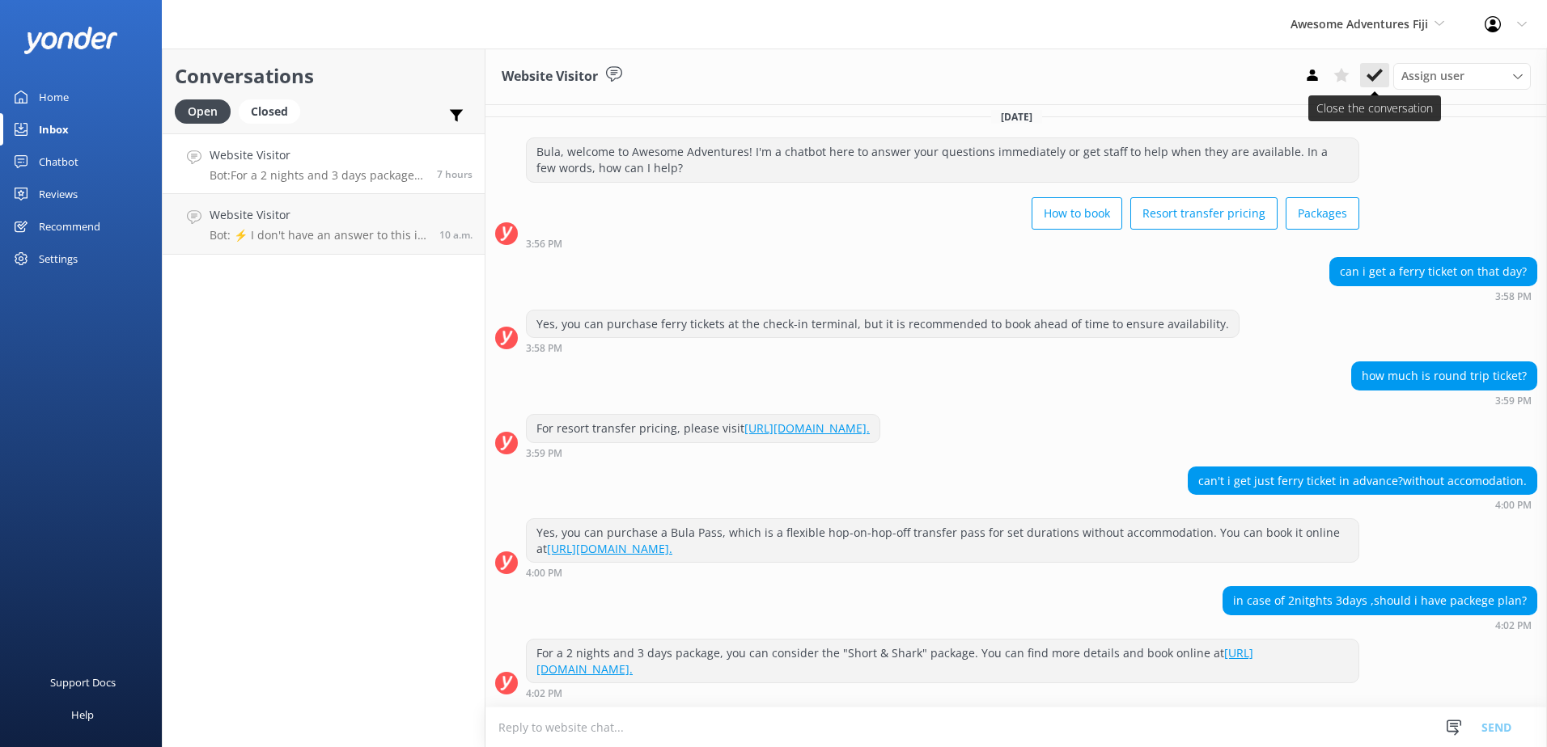
click at [1380, 65] on button at bounding box center [1374, 75] width 29 height 24
